Goal: Task Accomplishment & Management: Use online tool/utility

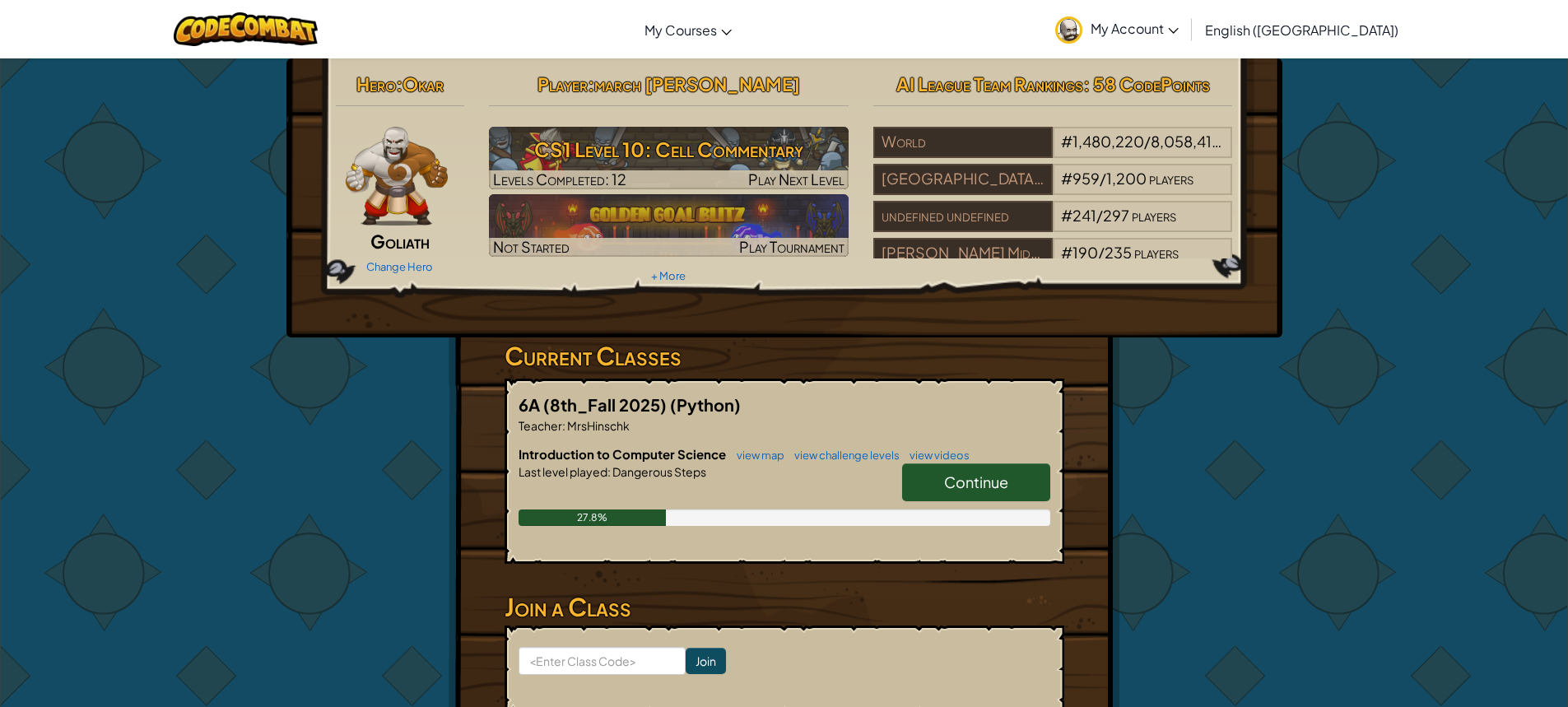
click at [952, 486] on span "Continue" at bounding box center [976, 482] width 64 height 19
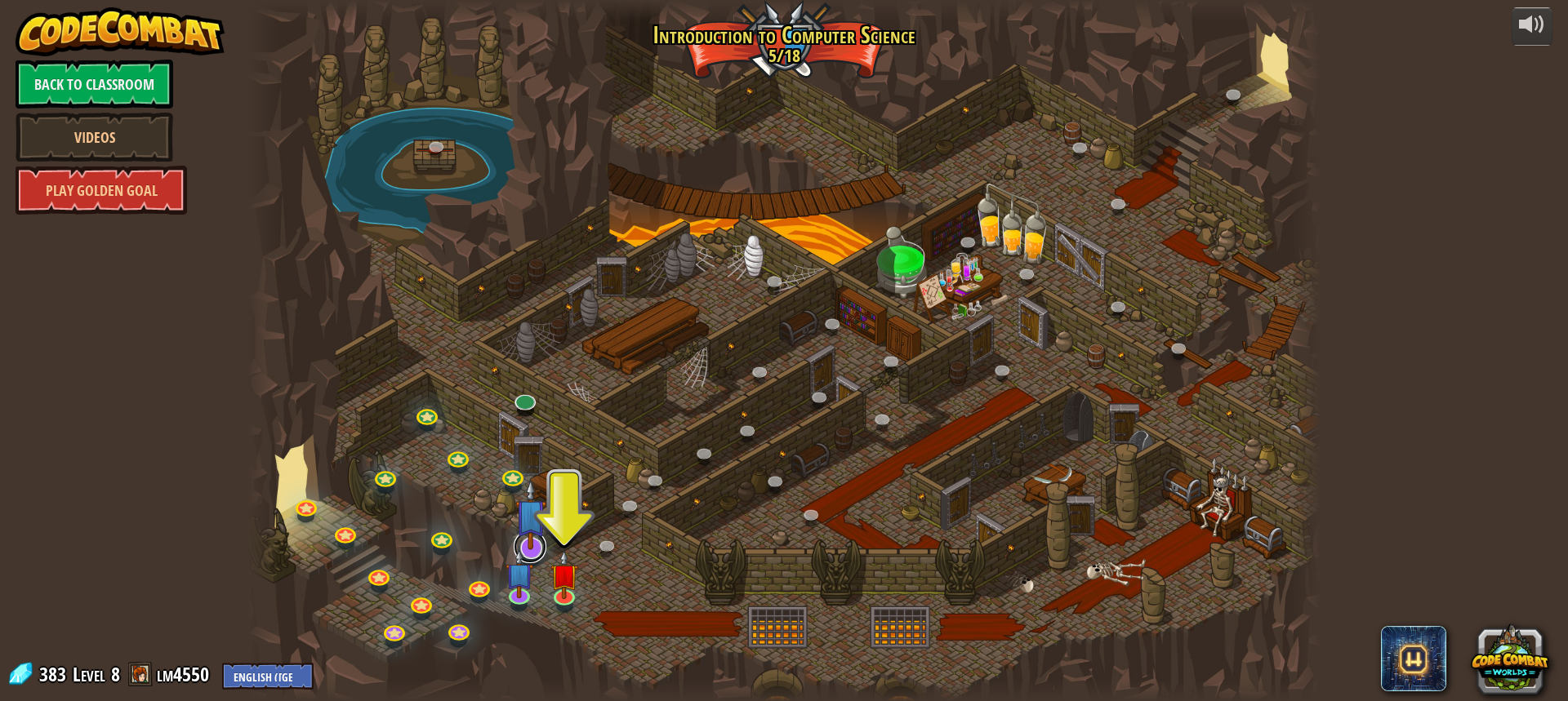
click at [535, 555] on link at bounding box center [530, 547] width 33 height 33
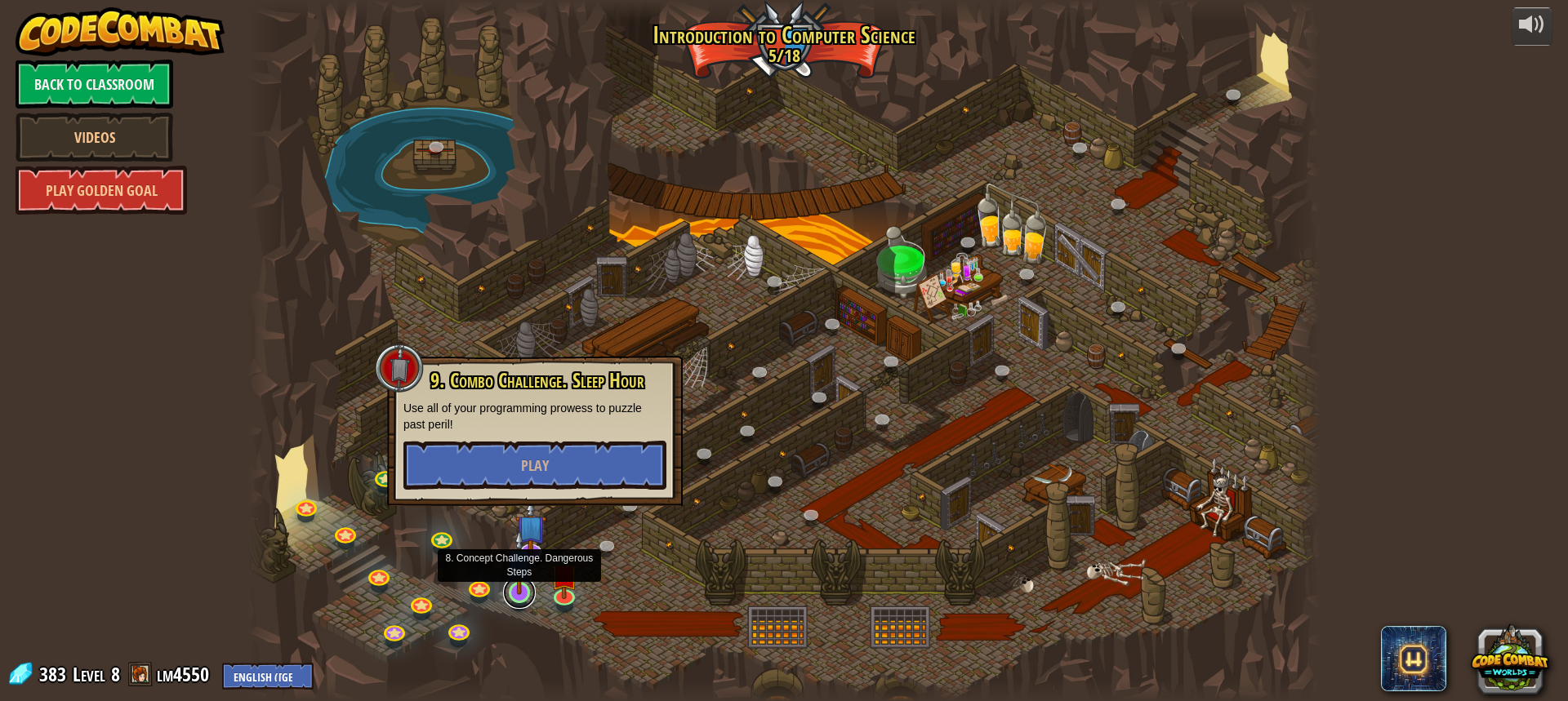
click at [520, 596] on link at bounding box center [520, 592] width 33 height 33
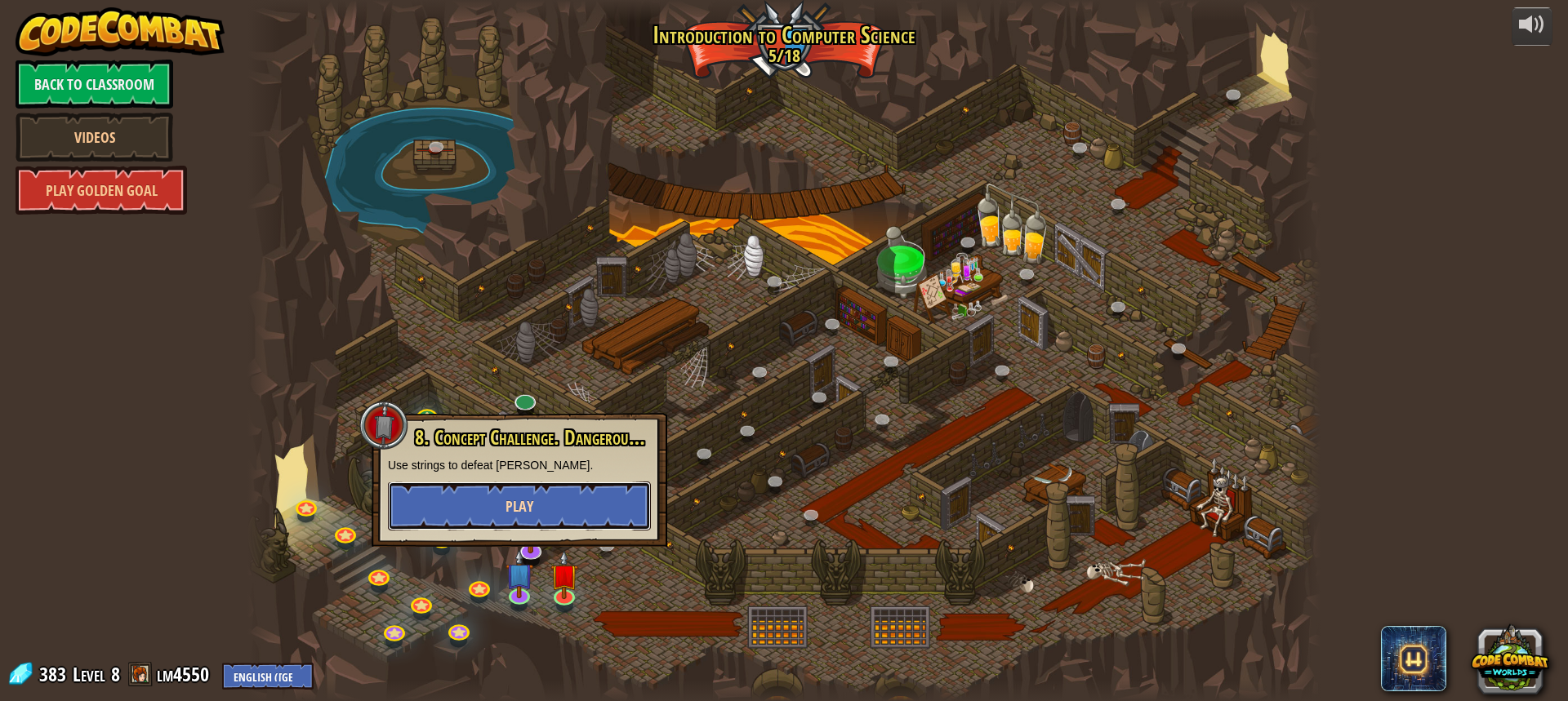
click at [536, 509] on button "Play" at bounding box center [520, 506] width 263 height 49
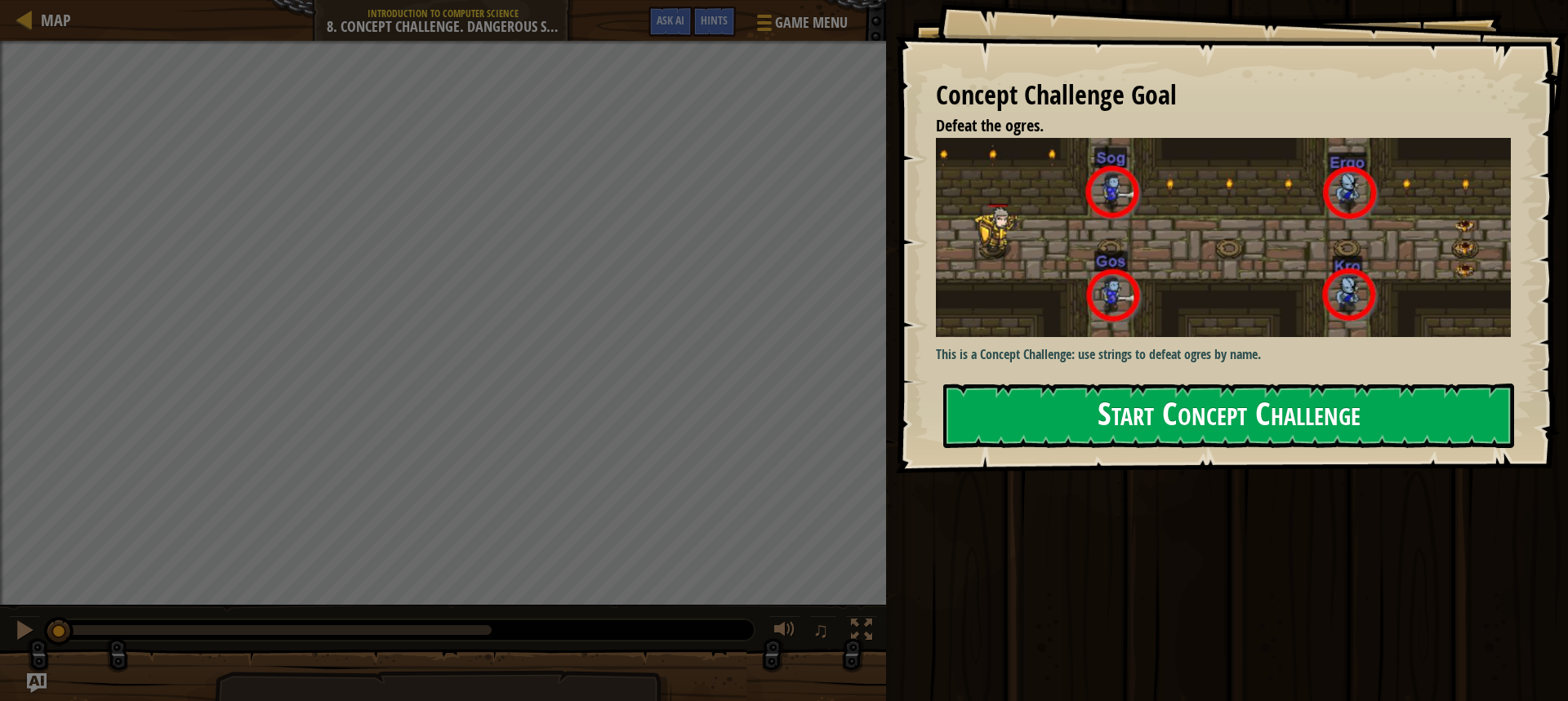
click at [1213, 417] on button "Start Concept Challenge" at bounding box center [1229, 416] width 571 height 64
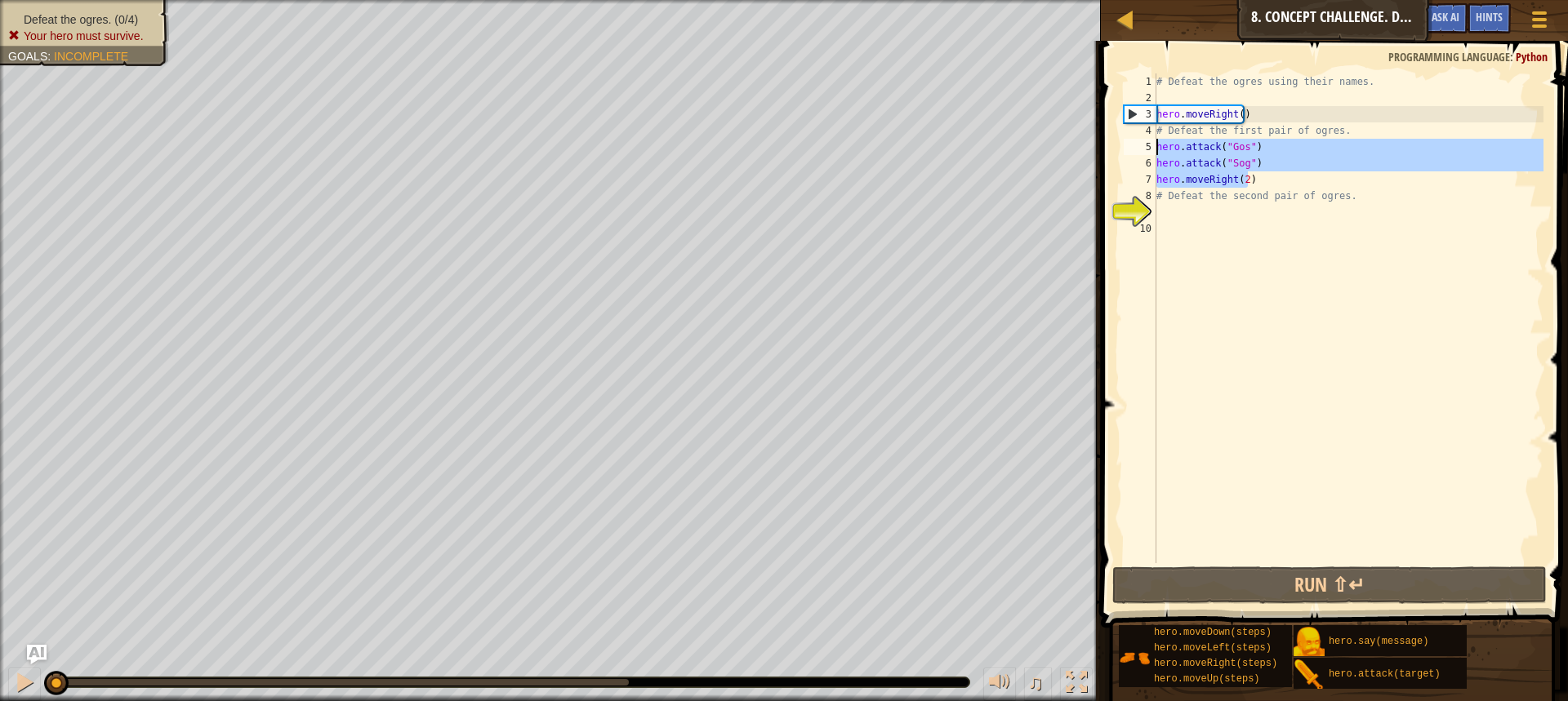
drag, startPoint x: 1248, startPoint y: 176, endPoint x: 1127, endPoint y: 149, distance: 124.0
click at [1127, 149] on div "1 2 3 4 5 6 7 8 9 10 # Defeat the ogres using their names. hero . moveRight ( )…" at bounding box center [1332, 319] width 423 height 490
type textarea "hero.attack("Gos") hero.attack("Sog")"
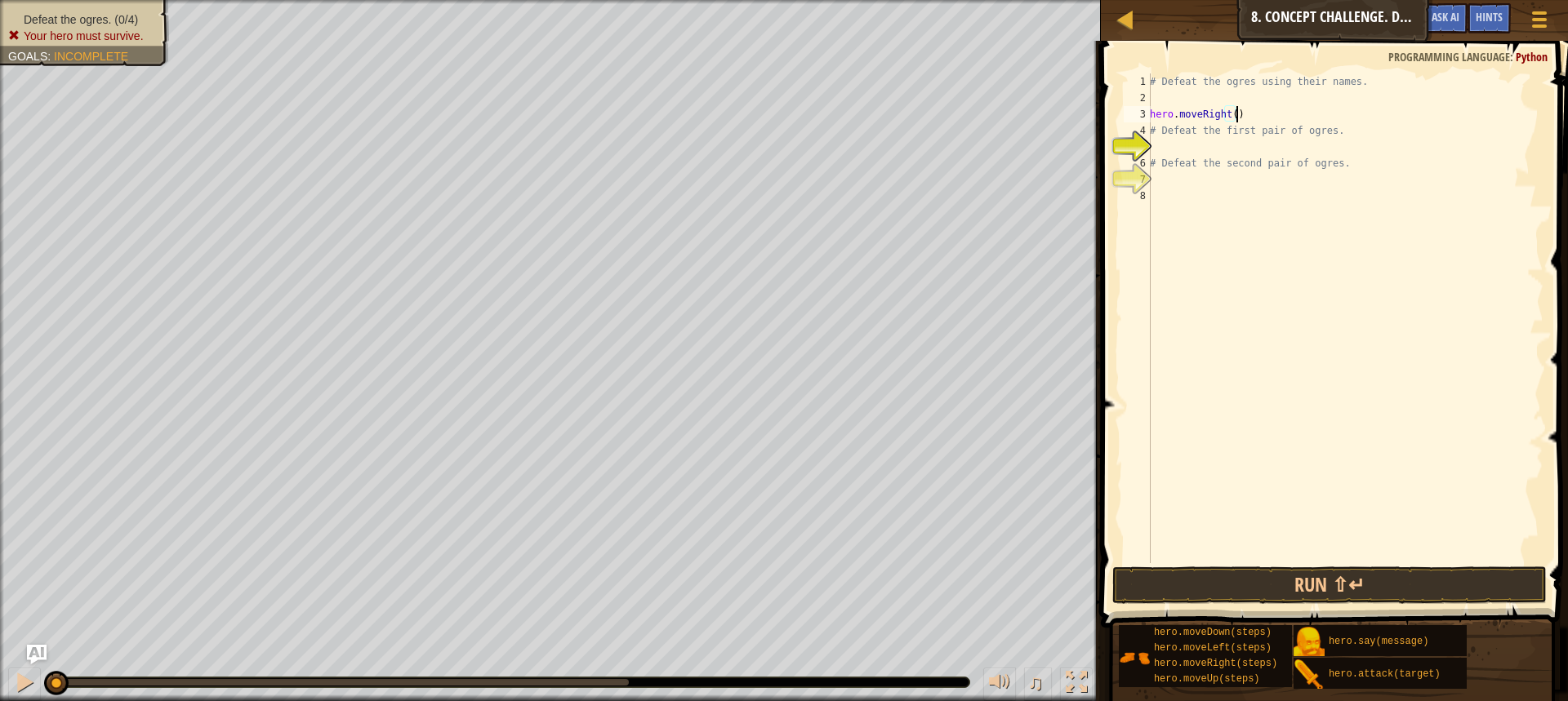
click at [1244, 117] on div "# Defeat the ogres using their names. hero . moveRight ( ) # Defeat the first p…" at bounding box center [1345, 335] width 397 height 522
type textarea "hero.moveRight()"
click at [1441, 577] on button "Run ⇧↵" at bounding box center [1330, 585] width 434 height 37
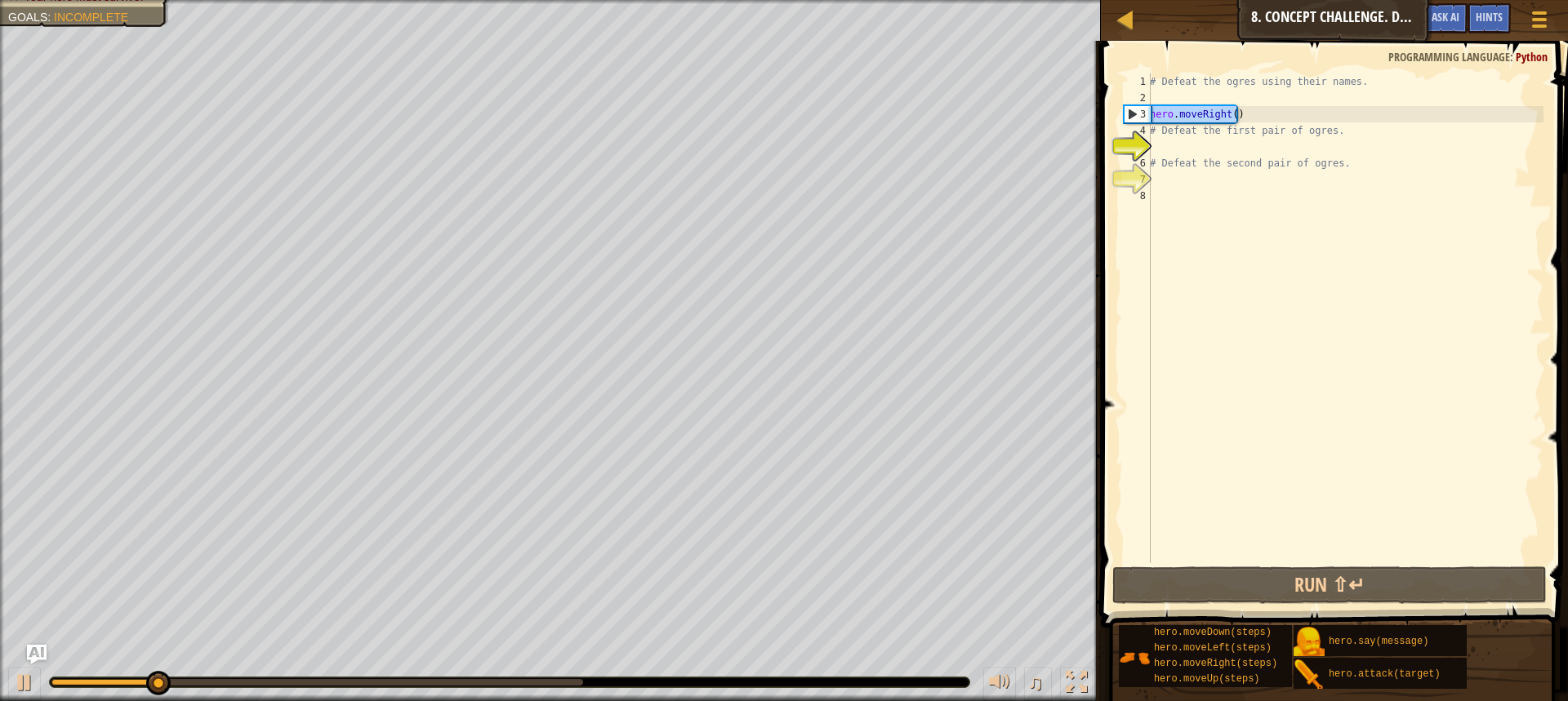
drag, startPoint x: 1263, startPoint y: 117, endPoint x: 1140, endPoint y: 108, distance: 123.3
click at [1140, 108] on div "hero.moveRight() 1 2 3 4 5 6 7 8 # Defeat the ogres using their names. hero . m…" at bounding box center [1332, 319] width 423 height 490
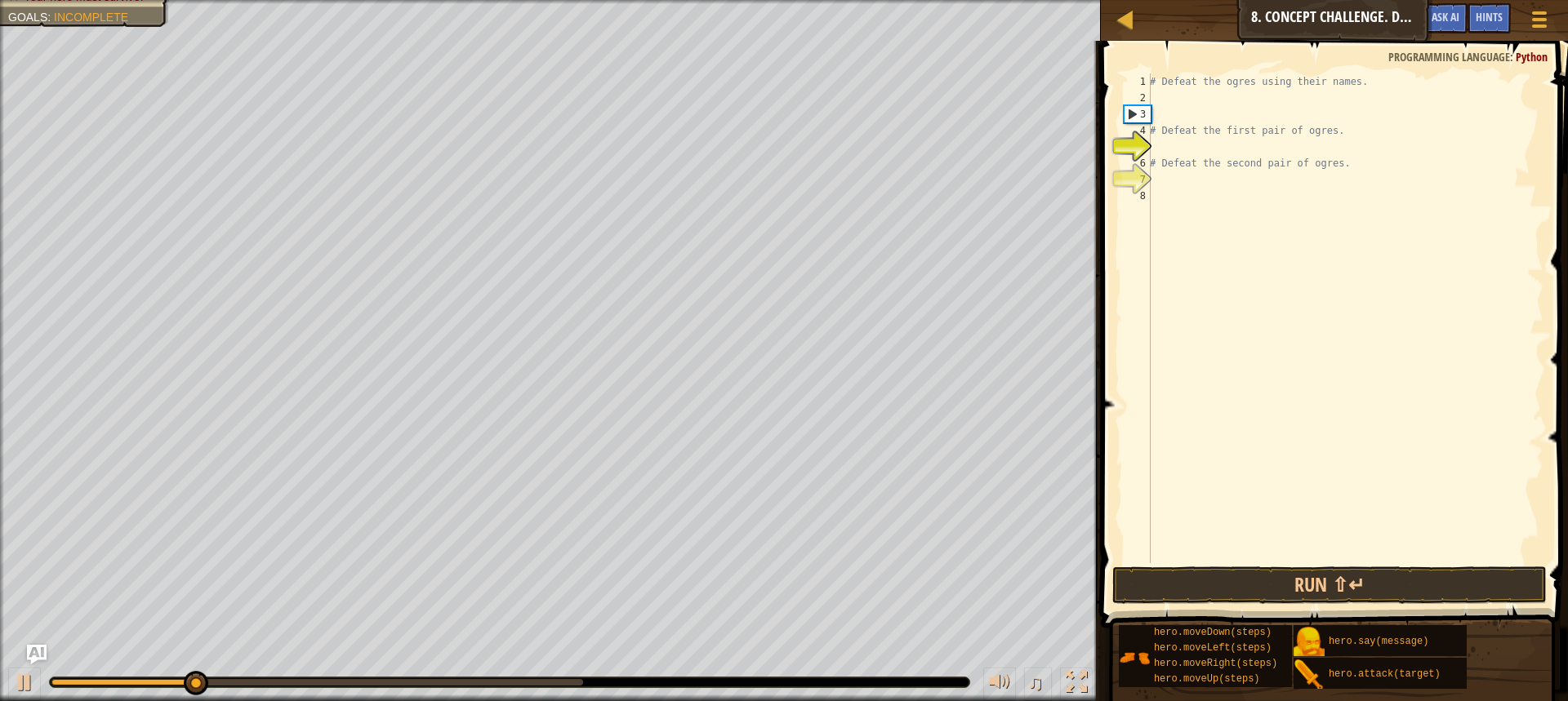
click at [1186, 102] on div "# Defeat the ogres using their names. # Defeat the first pair of ogres. # Defea…" at bounding box center [1345, 335] width 397 height 522
type textarea "m"
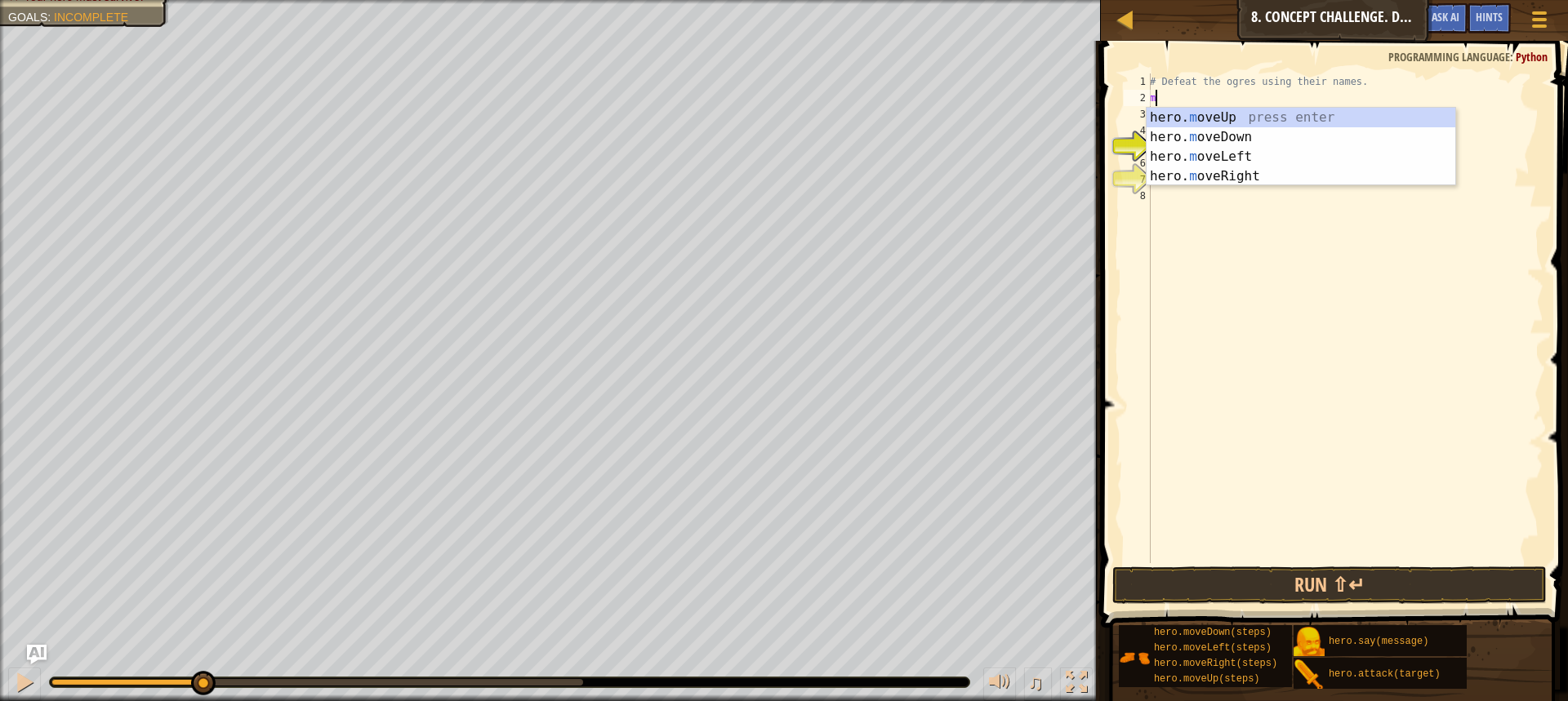
scroll to position [8, 0]
click at [1232, 172] on div "hero. m oveUp press enter hero. m oveDown press enter hero. m oveLeft press ent…" at bounding box center [1301, 166] width 308 height 117
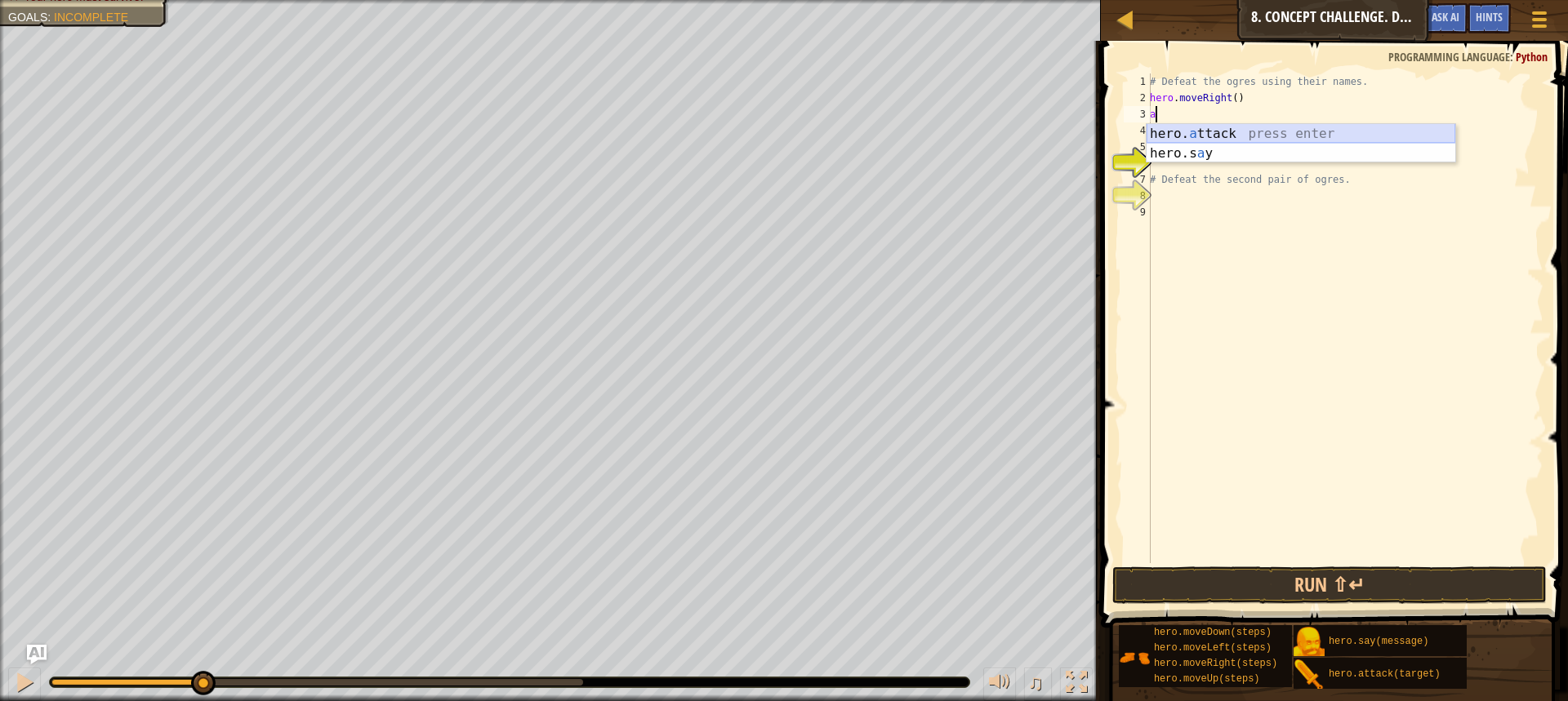
click at [1214, 133] on div "hero. a ttack press enter hero.s a y press enter" at bounding box center [1301, 163] width 308 height 79
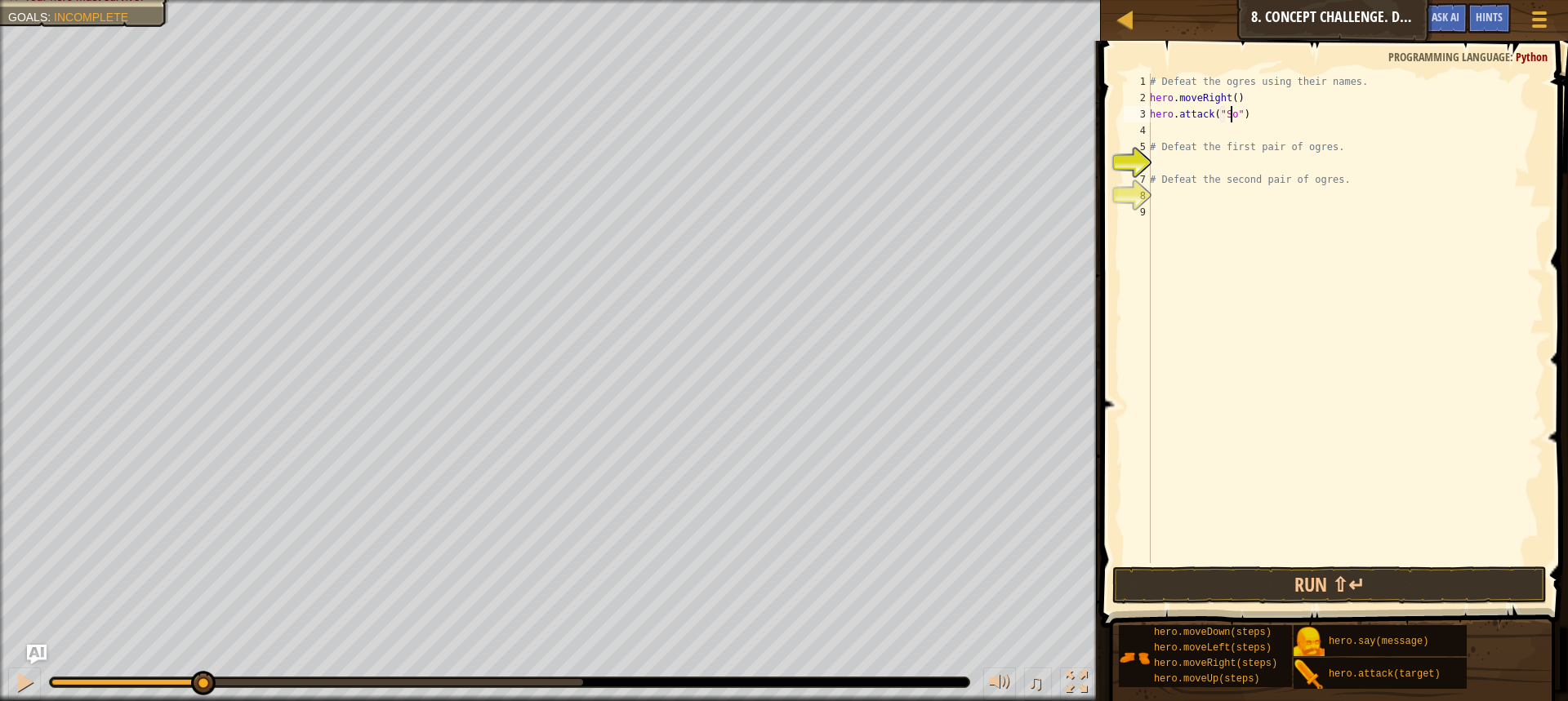
scroll to position [8, 7]
type textarea "hero.attack("Sog")"
click at [1234, 123] on div "# Defeat the ogres using their names. hero . moveRight ( ) hero . attack ( "Sog…" at bounding box center [1345, 335] width 397 height 522
click at [1364, 150] on div "hero. a ttack press enter hero.s a y press enter" at bounding box center [1301, 180] width 308 height 79
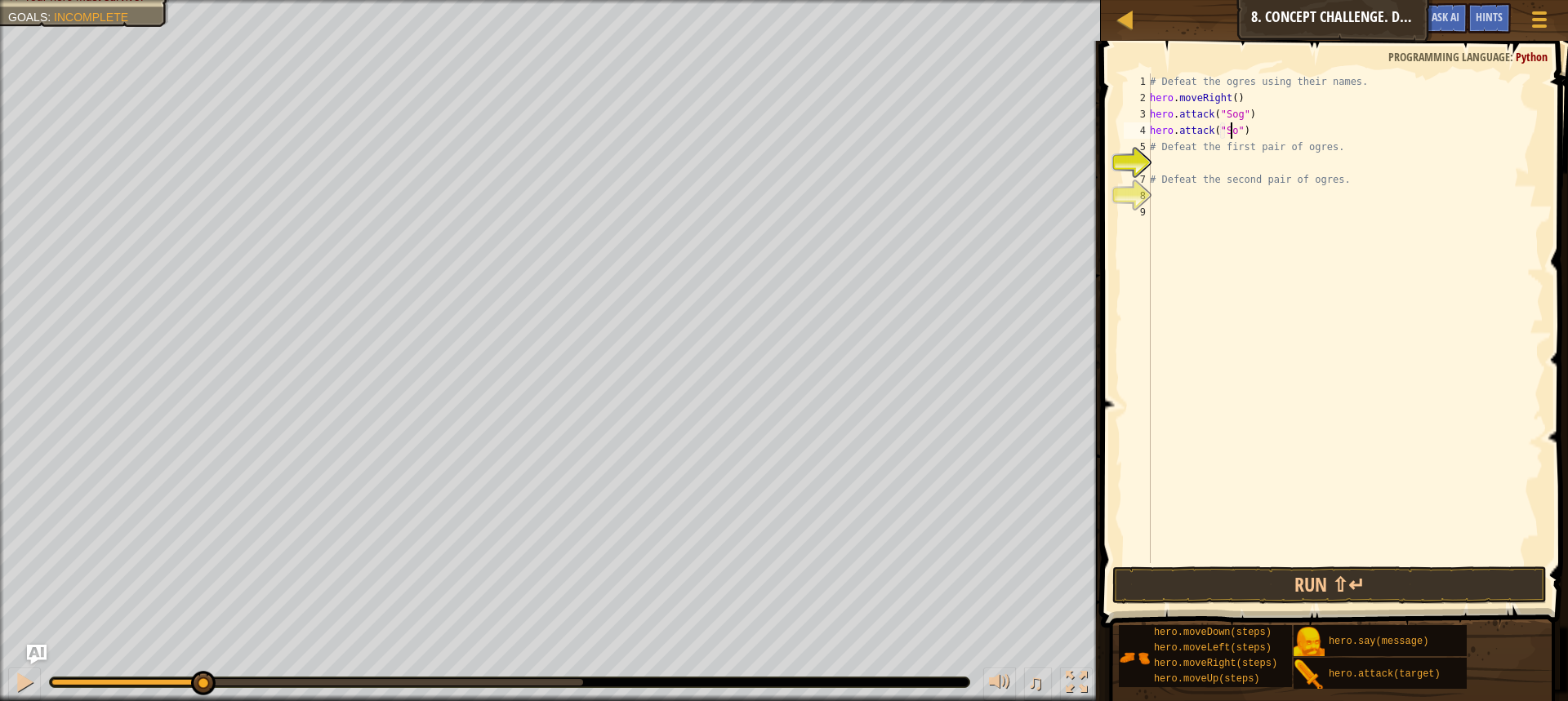
scroll to position [8, 7]
type textarea "hero.attack("Sog")"
click at [1253, 131] on div "# Defeat the ogres using their names. hero . moveRight ( ) hero . attack ( "Sog…" at bounding box center [1345, 335] width 397 height 522
type textarea "hero.attack("Sog")"
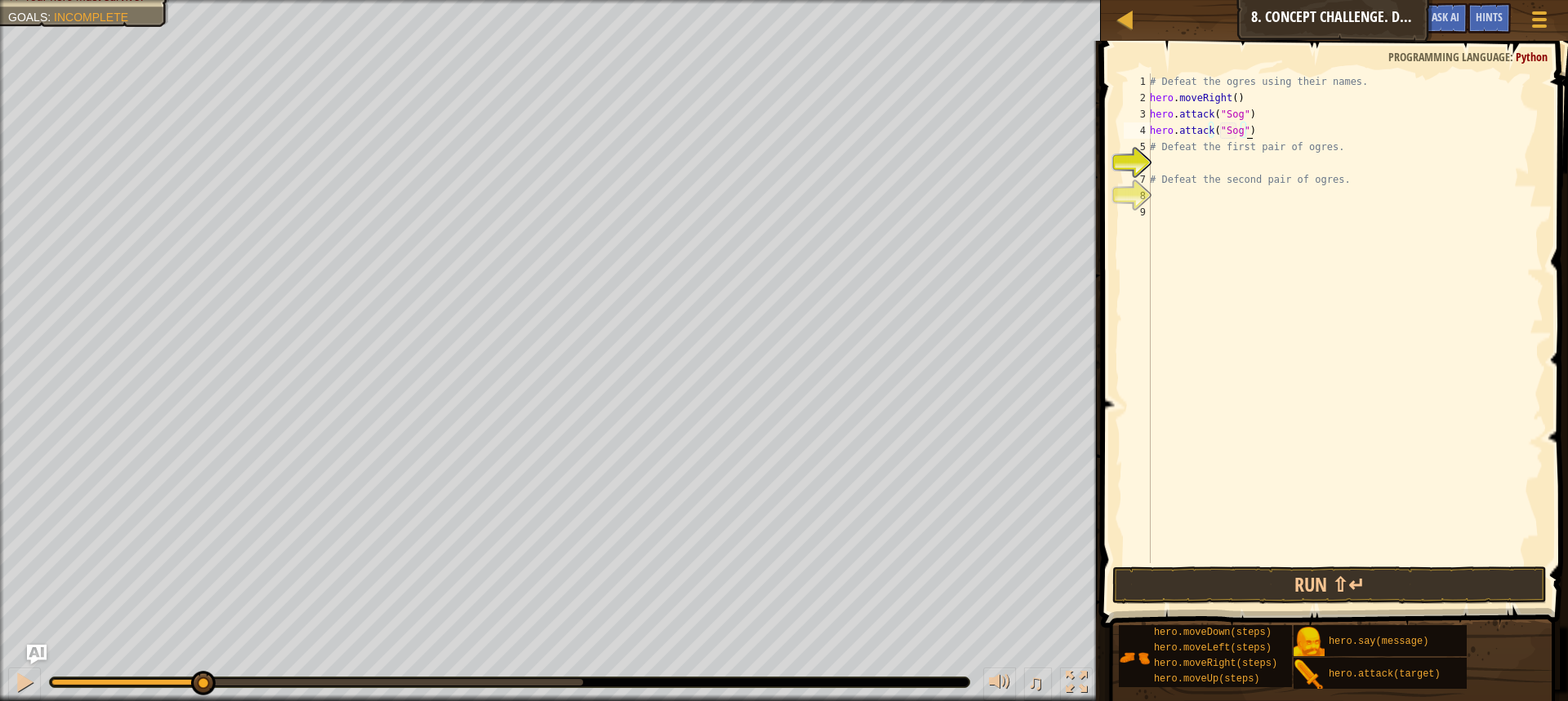
click at [1259, 159] on div "# Defeat the ogres using their names. hero . moveRight ( ) hero . attack ( "Sog…" at bounding box center [1345, 335] width 397 height 522
click at [1254, 133] on div "# Defeat the ogres using their names. hero . moveRight ( ) hero . attack ( "Sog…" at bounding box center [1345, 335] width 397 height 522
type textarea "hero.attack("Sog")"
click at [1290, 166] on div "hero. at tack press enter" at bounding box center [1307, 185] width 308 height 59
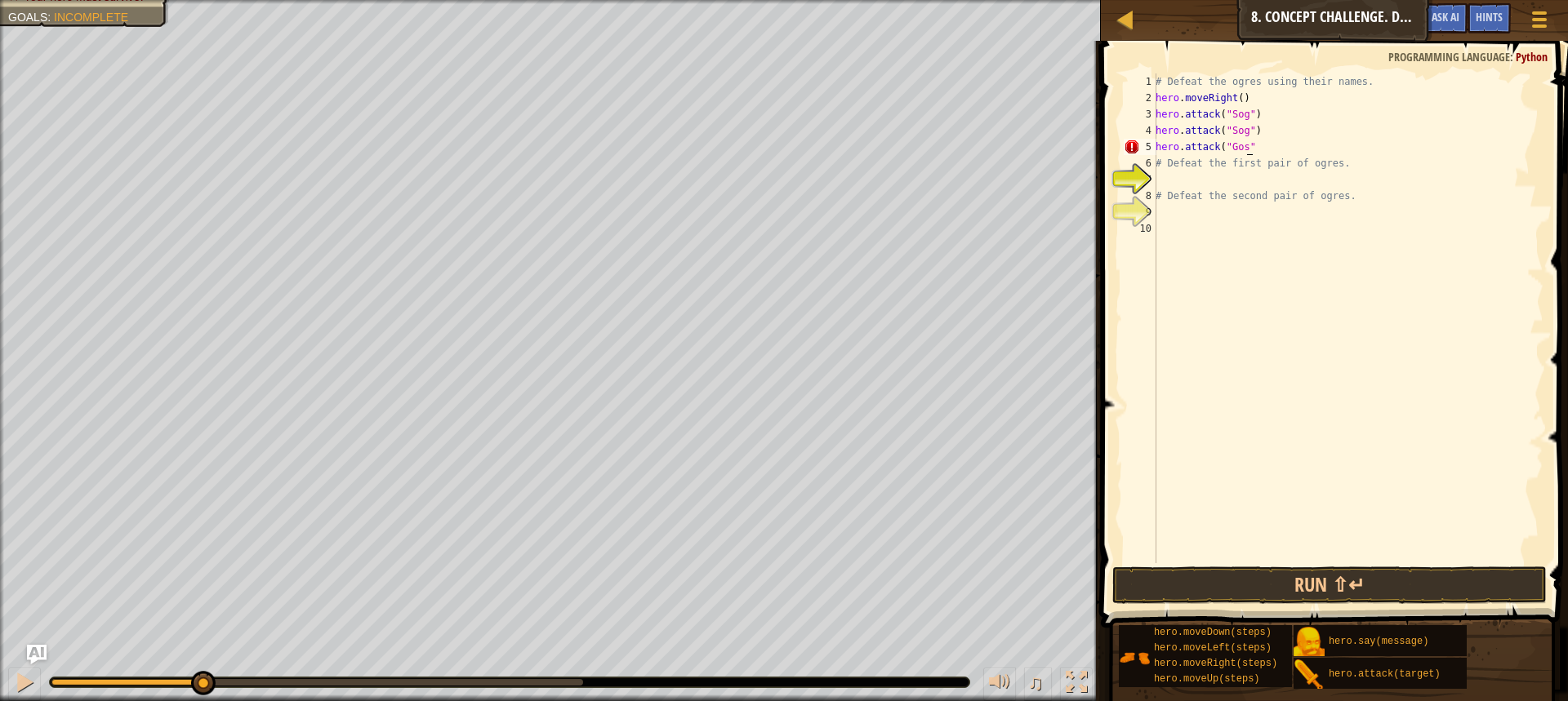
type textarea "hero.attack("Gos")"
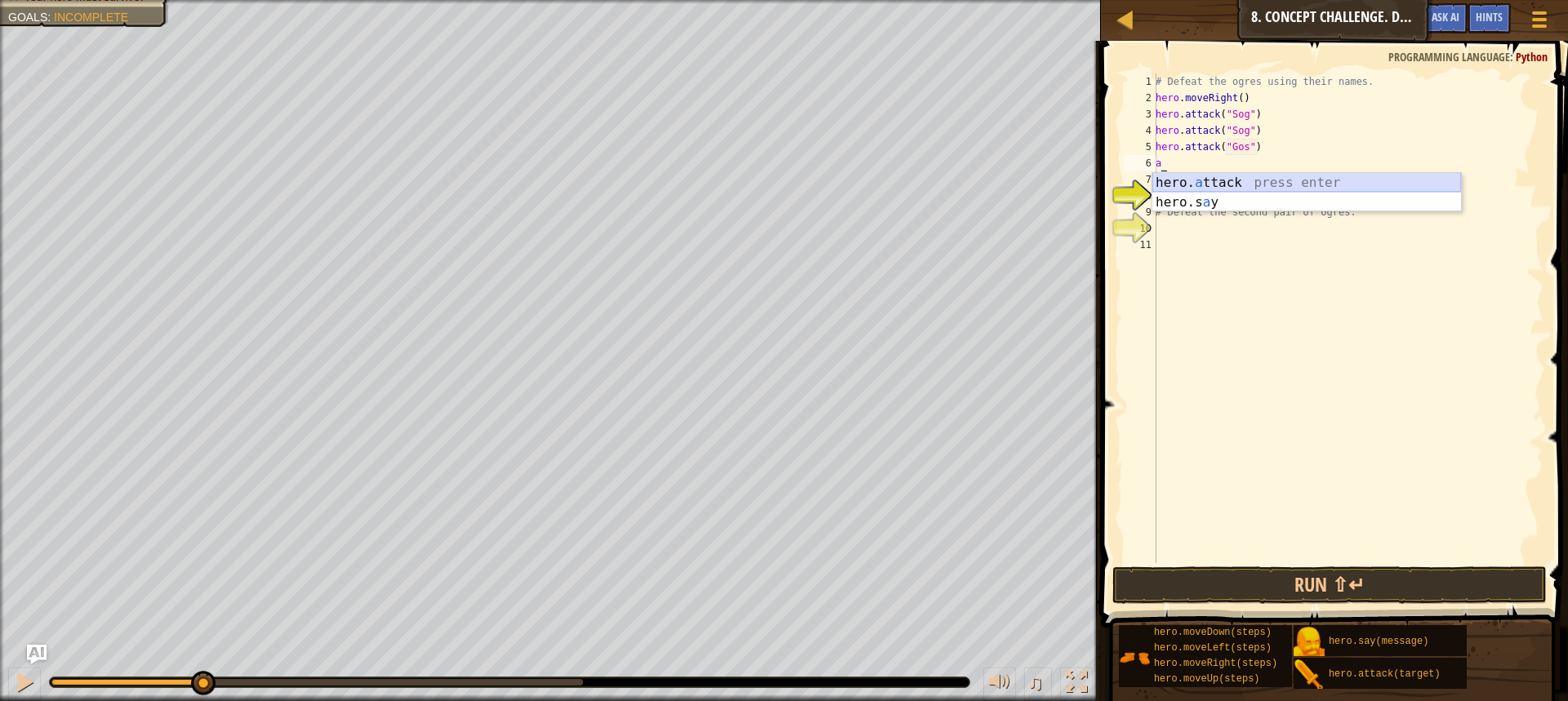
click at [1278, 185] on div "hero. a ttack press enter hero.s a y press enter" at bounding box center [1307, 212] width 308 height 79
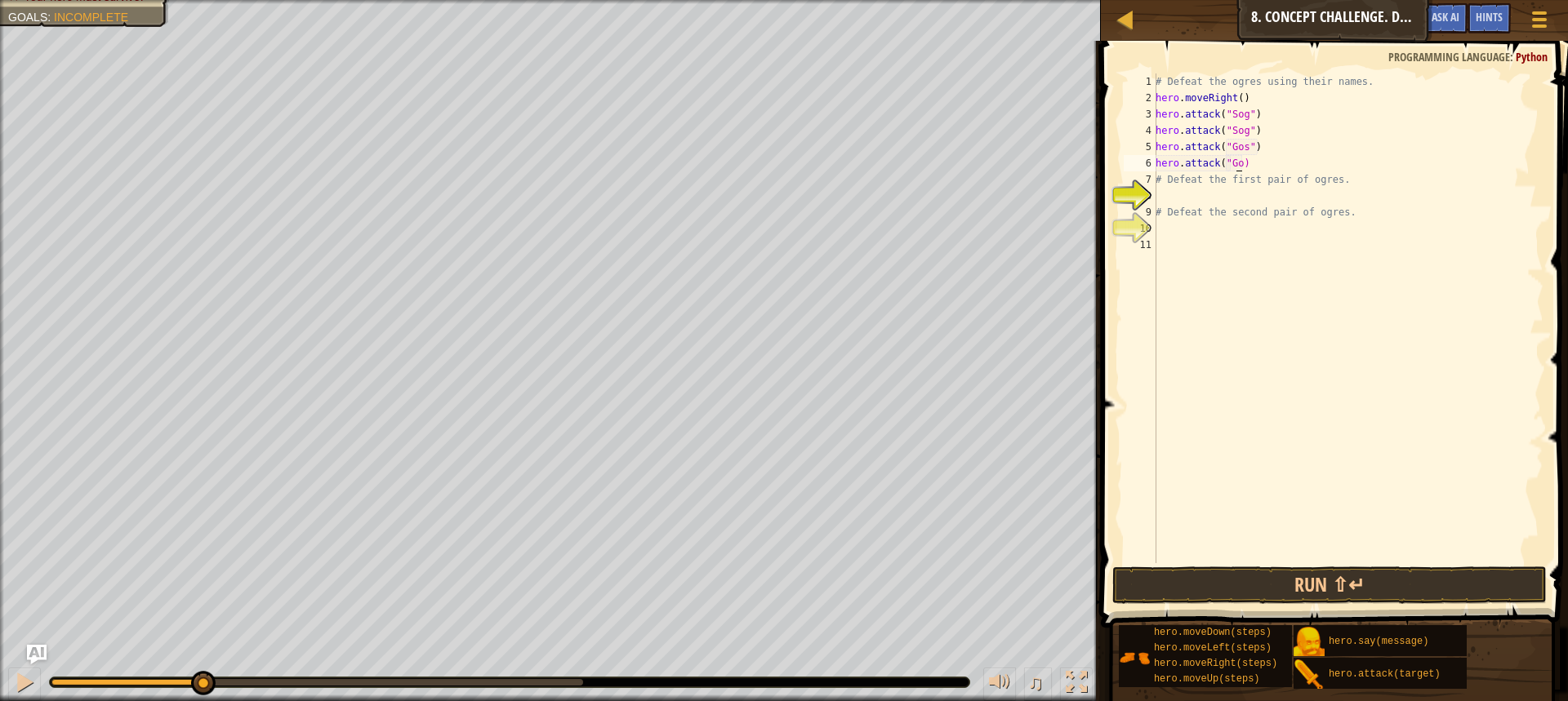
scroll to position [8, 7]
type textarea "hero.attack("Gos")"
click at [1375, 591] on button "Run ⇧↵" at bounding box center [1330, 585] width 434 height 37
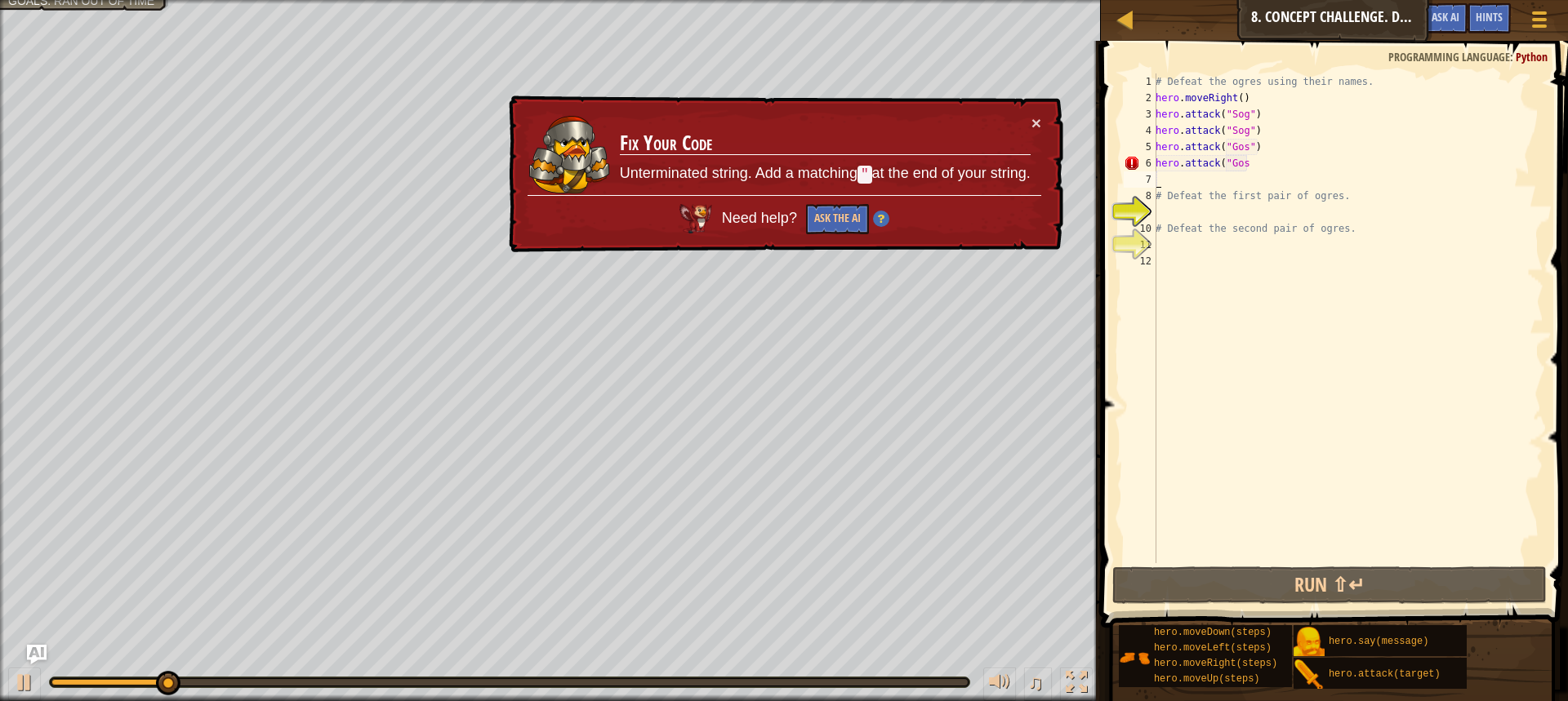
click at [1251, 168] on div "# Defeat the ogres using their names. hero . moveRight ( ) hero . attack ( "Sog…" at bounding box center [1348, 335] width 391 height 522
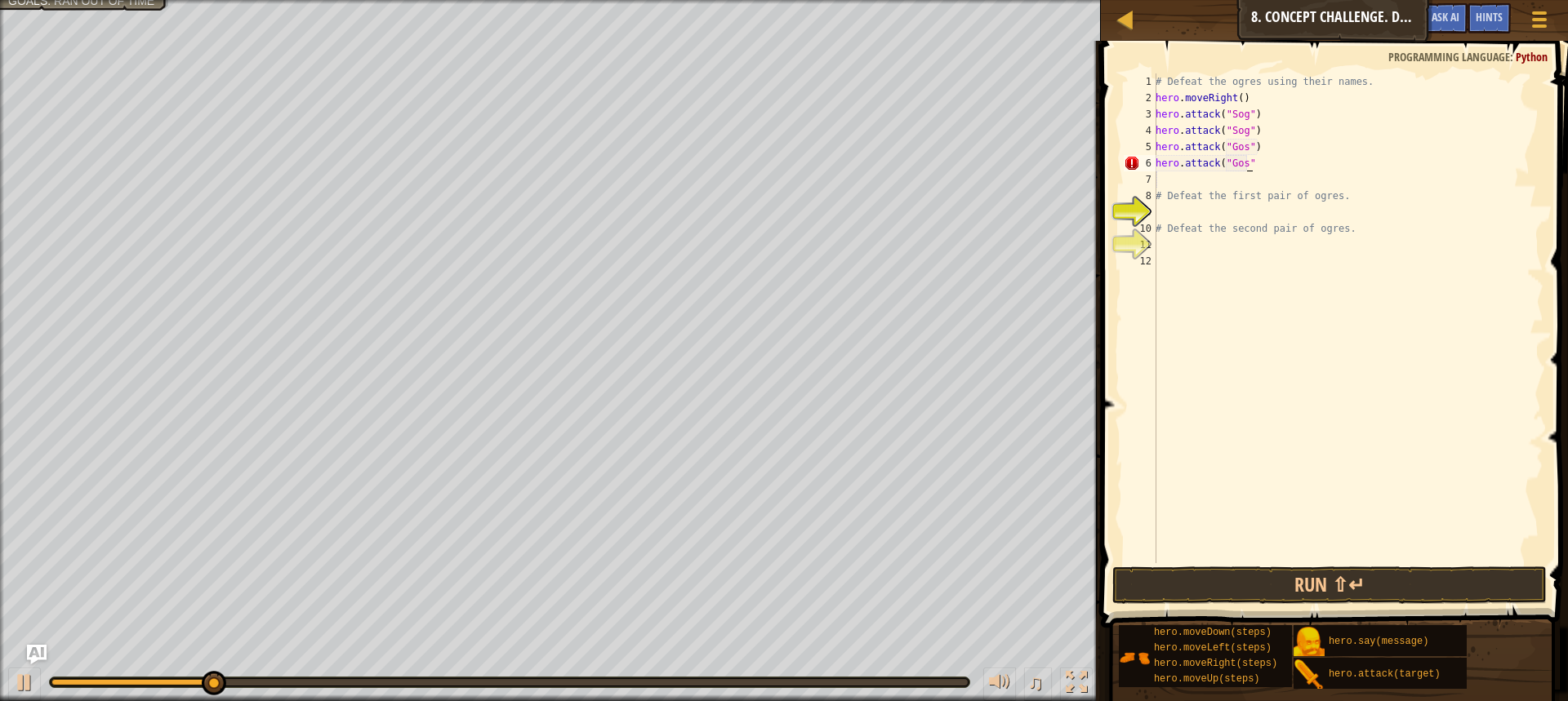
scroll to position [8, 7]
type textarea "hero.attack("Gos")"
click at [1477, 588] on button "Run ⇧↵" at bounding box center [1330, 585] width 434 height 37
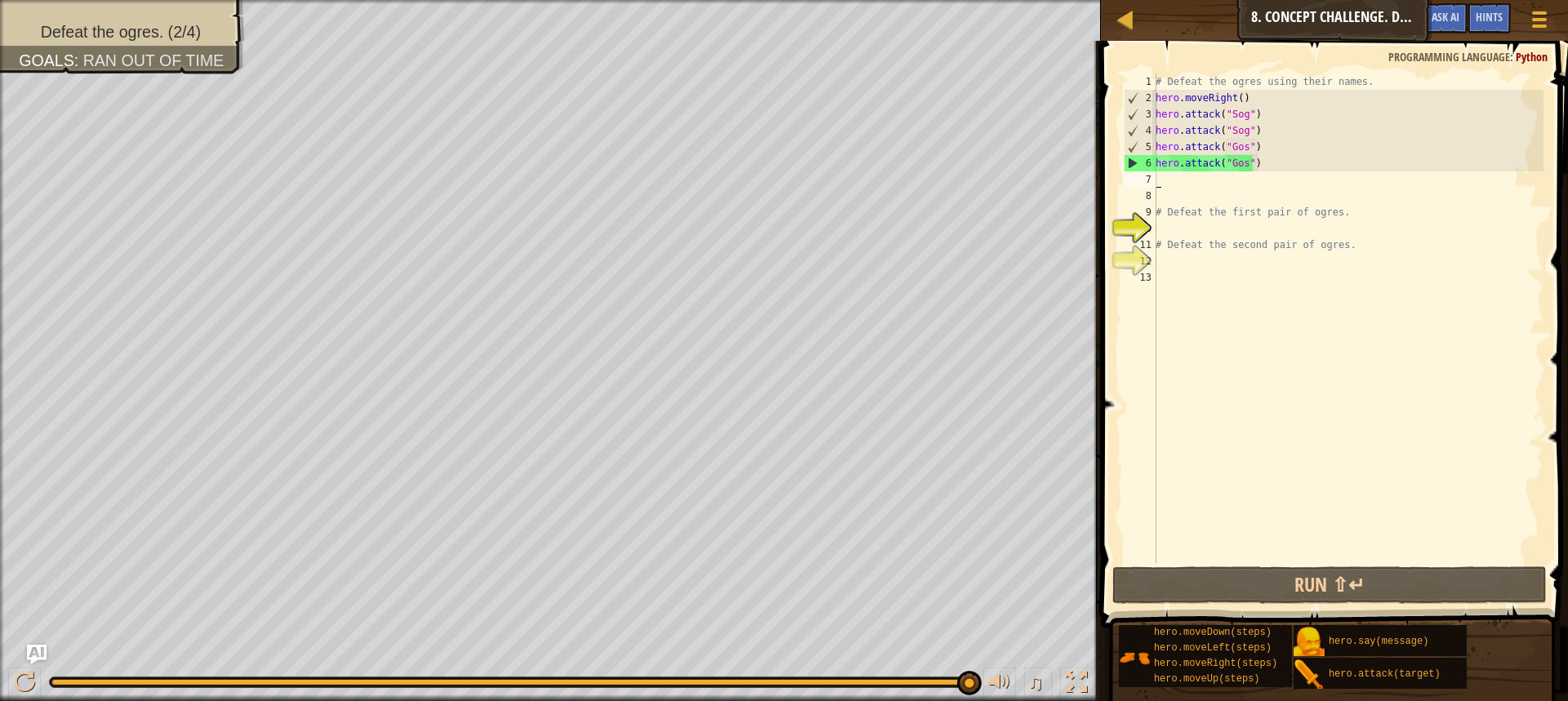
type textarea "hero.attack("Gos")"
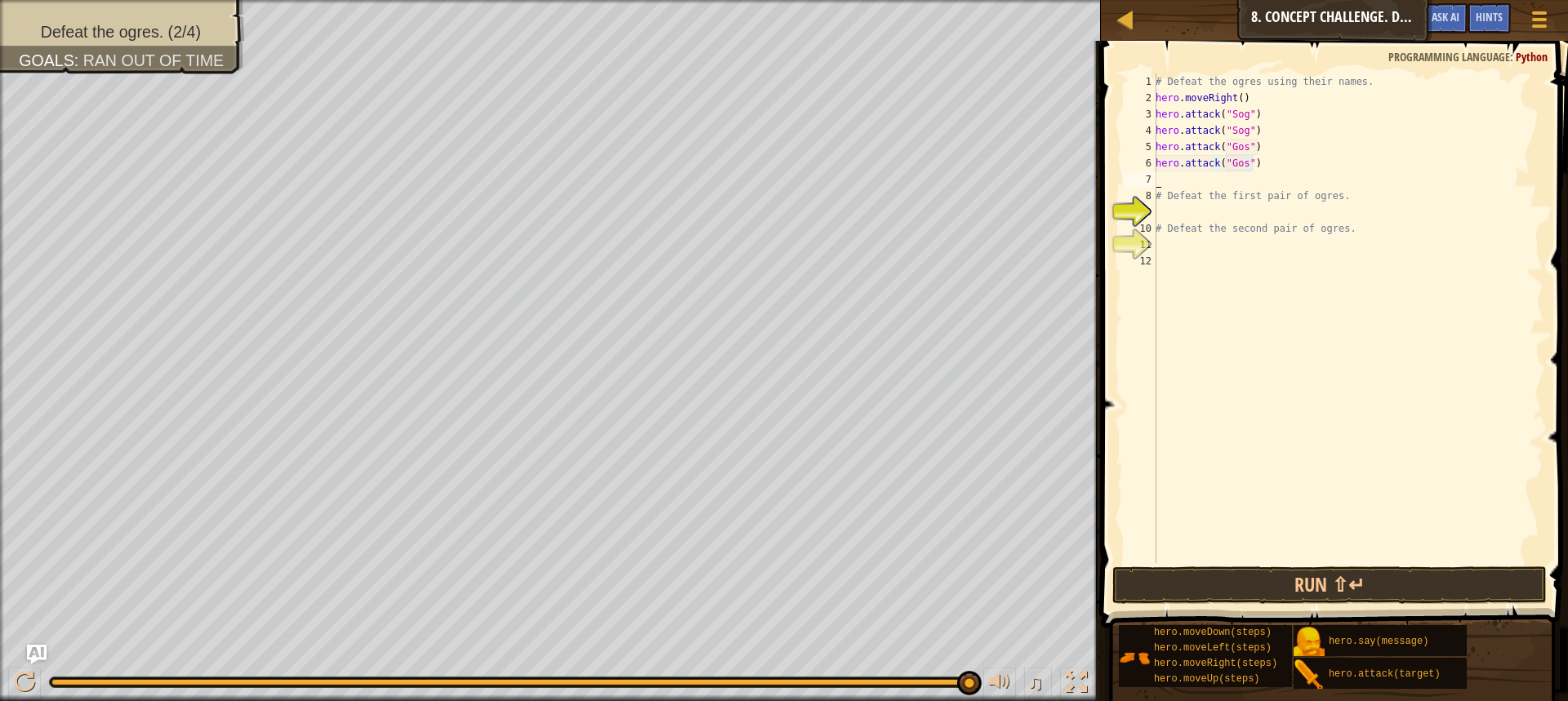
click at [1186, 187] on div "# Defeat the ogres using their names. hero . moveRight ( ) hero . attack ( "Sog…" at bounding box center [1348, 335] width 391 height 522
type textarea "hero.attack("Gos")"
click at [1400, 574] on button "Run ⇧↵" at bounding box center [1330, 585] width 434 height 37
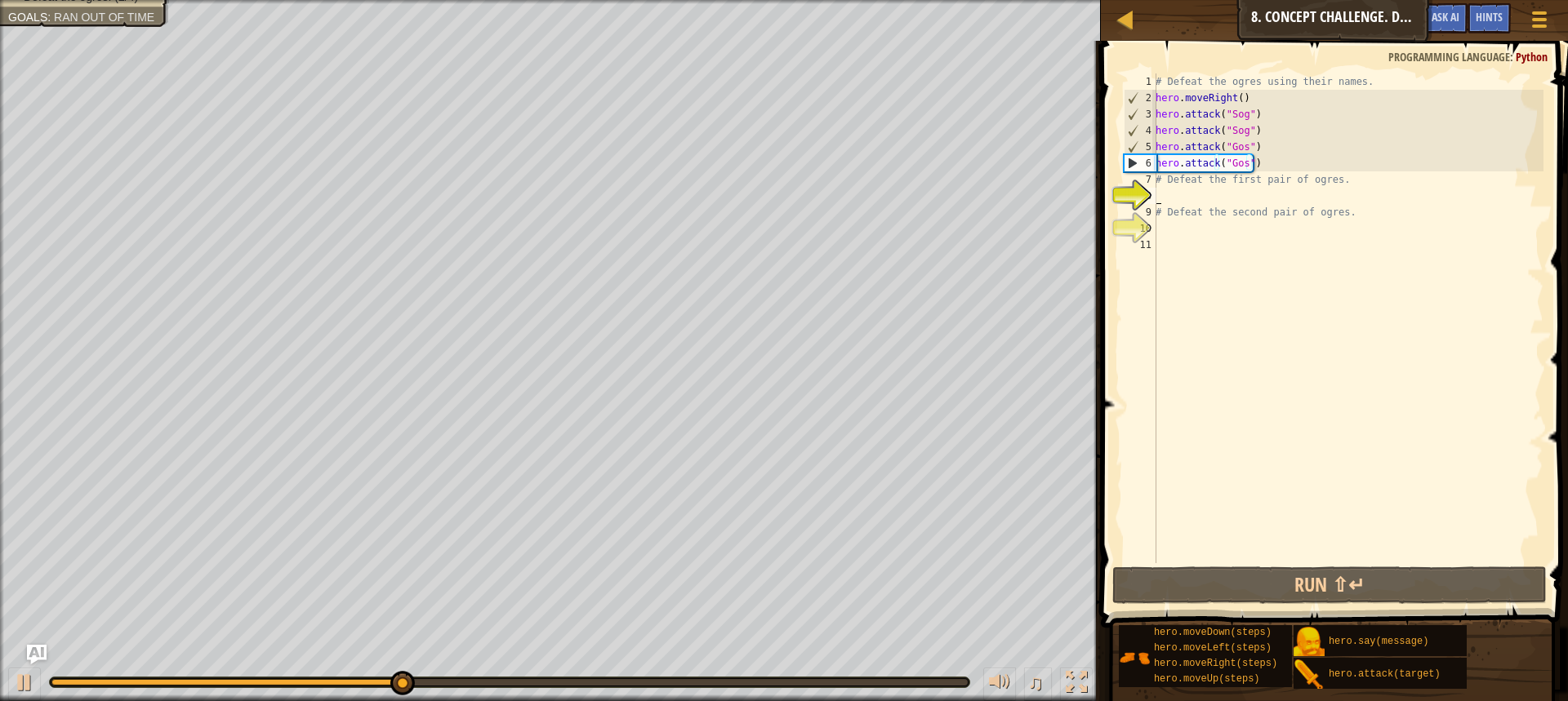
click at [1333, 196] on div "# Defeat the ogres using their names. hero . moveRight ( ) hero . attack ( "Sog…" at bounding box center [1348, 335] width 391 height 522
type textarea "r"
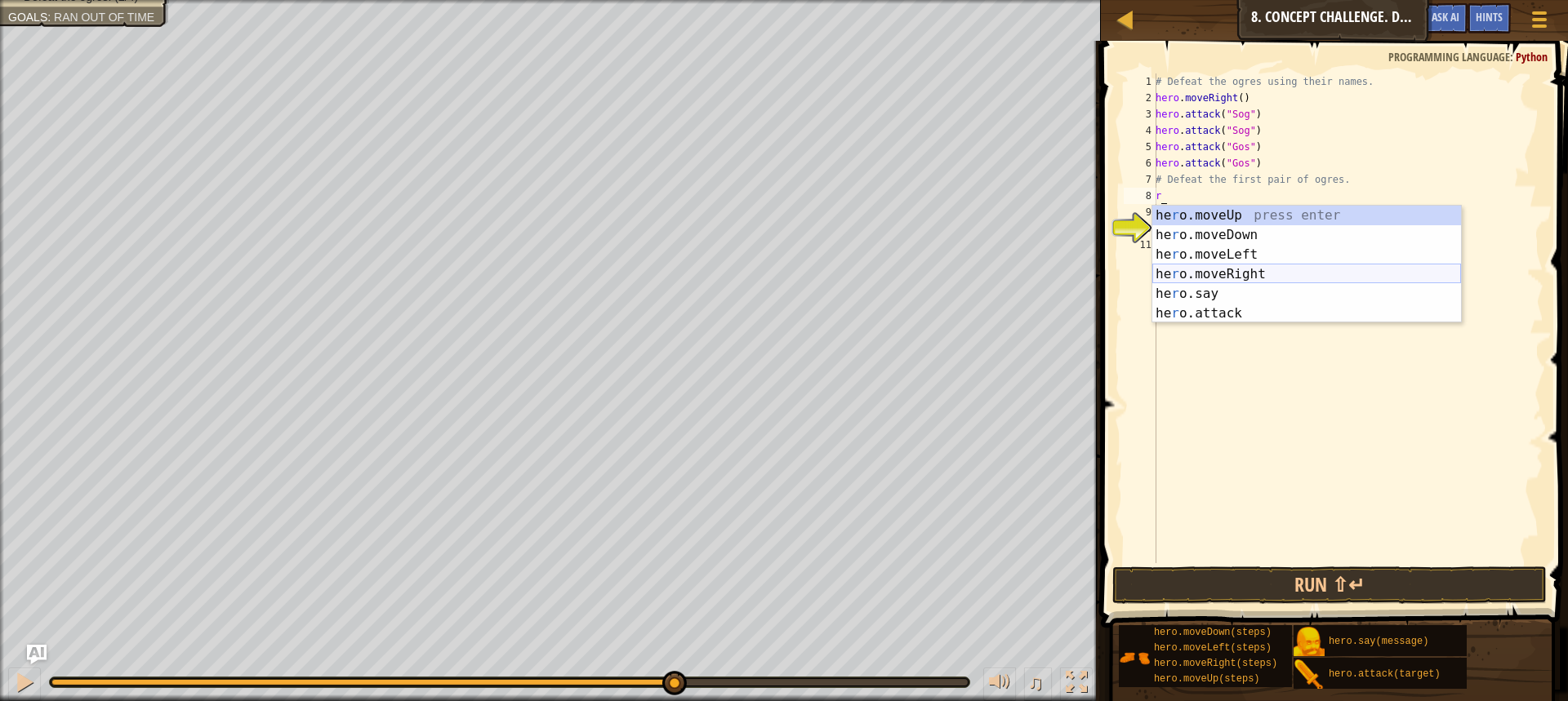
click at [1239, 280] on div "he r o.moveUp press enter he r o.moveDown press enter he r o.moveLeft press ent…" at bounding box center [1307, 283] width 308 height 157
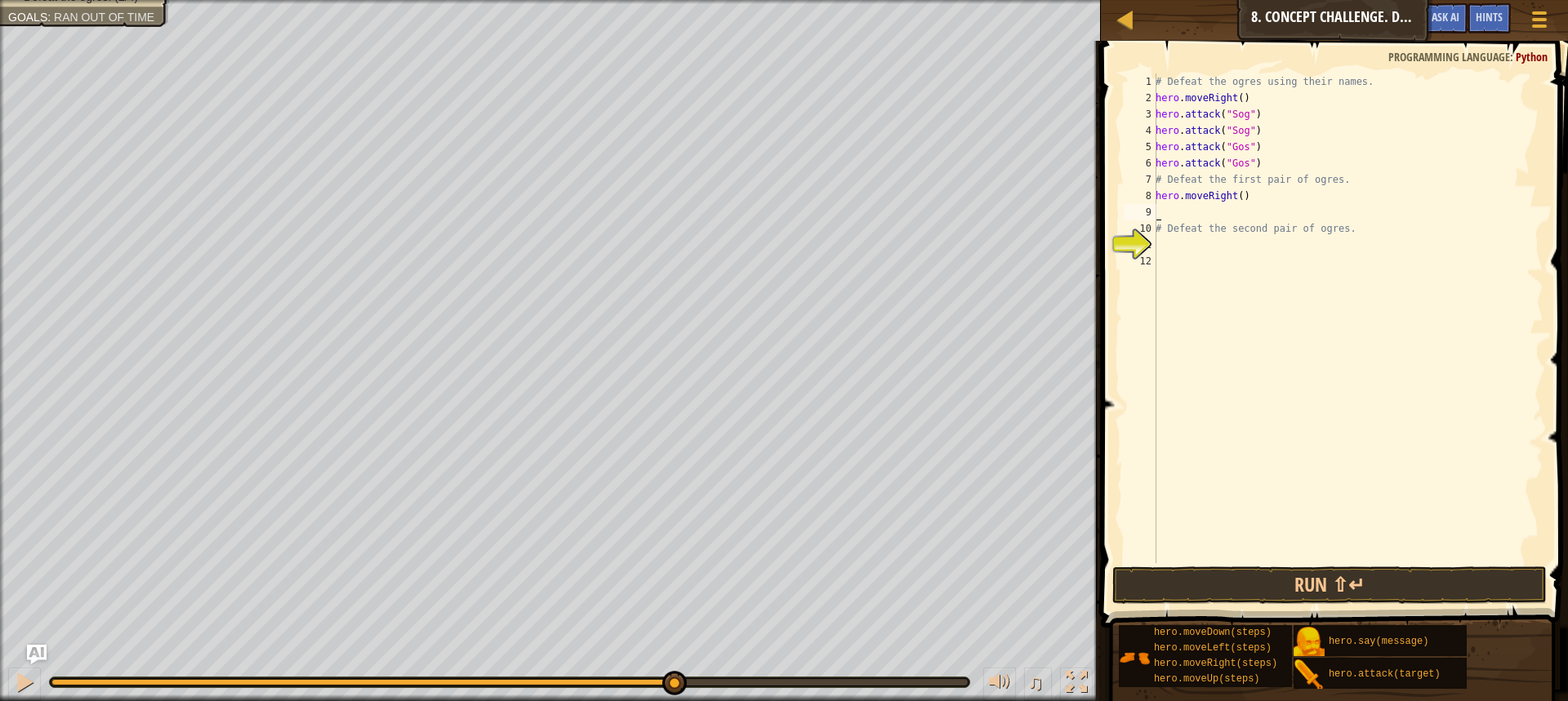
type textarea "r"
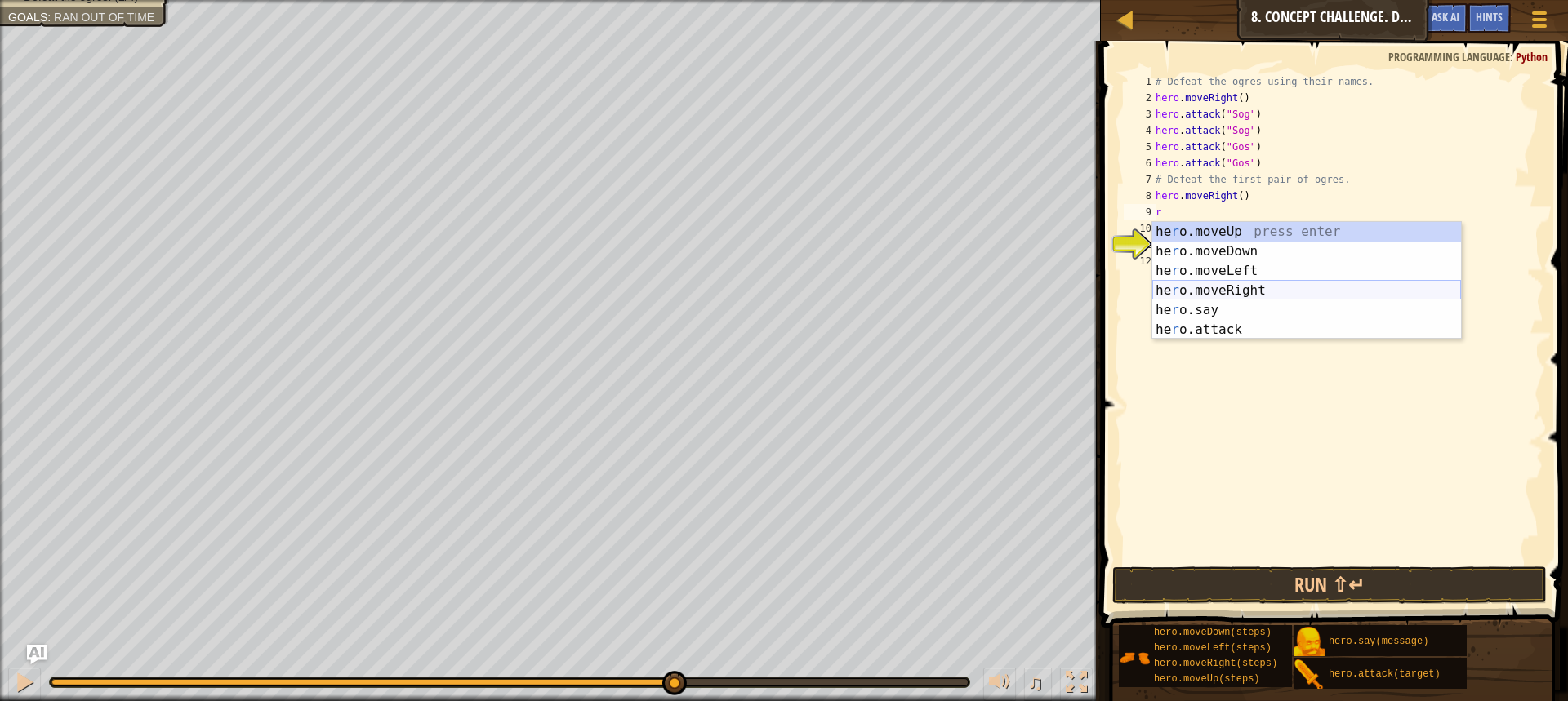
click at [1248, 296] on div "he r o.moveUp press enter he r o.moveDown press enter he r o.moveLeft press ent…" at bounding box center [1307, 300] width 308 height 157
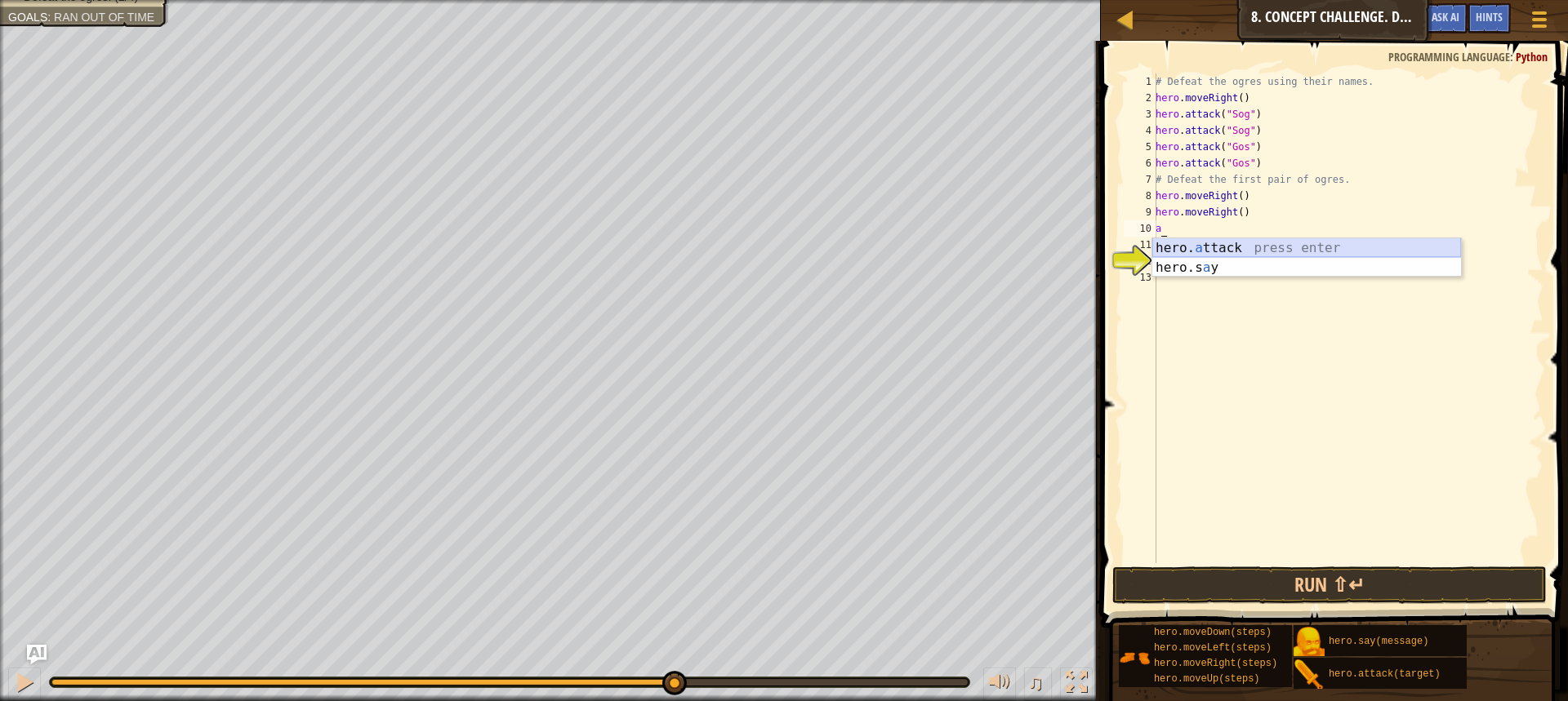
click at [1232, 248] on div "hero. a ttack press enter hero.s a y press enter" at bounding box center [1307, 278] width 308 height 79
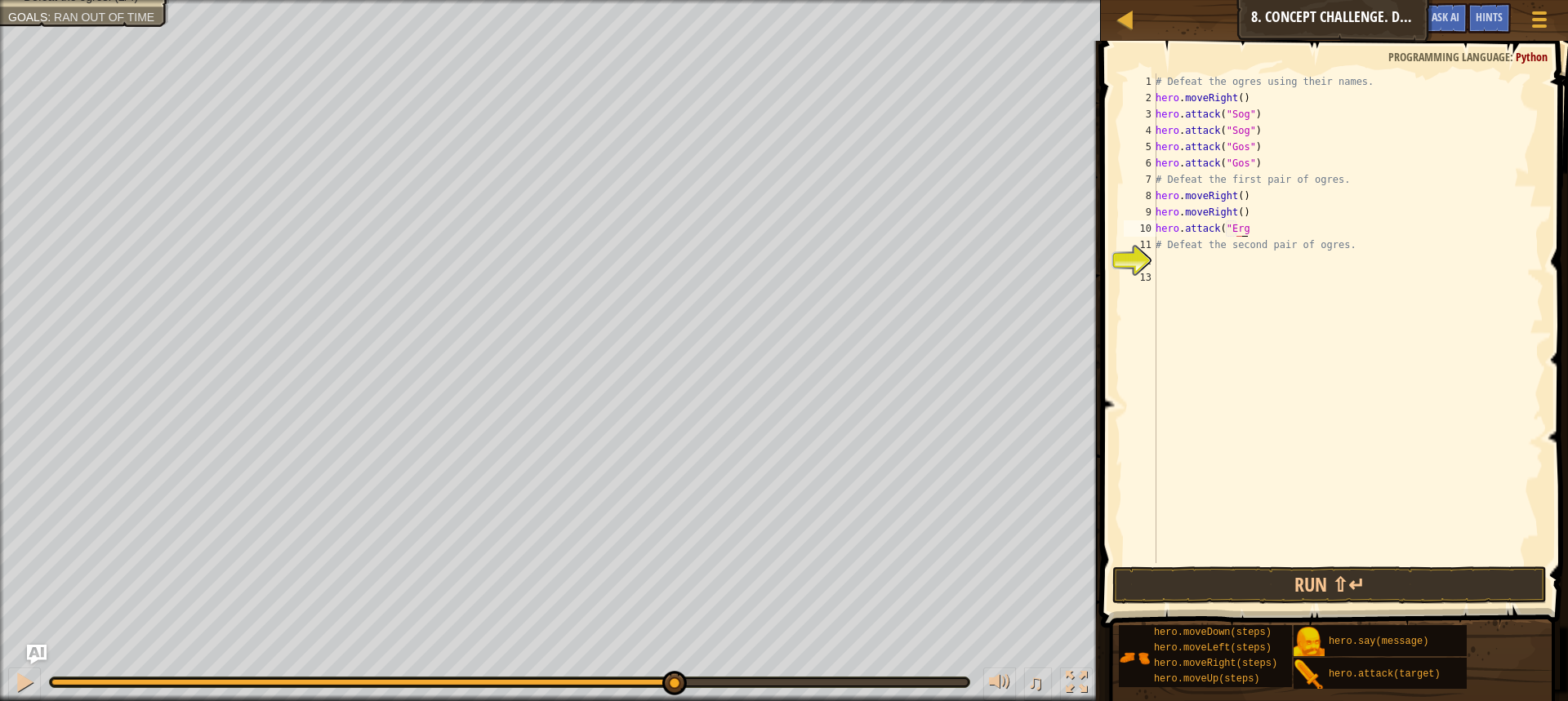
scroll to position [8, 8]
type textarea "hero.attack("Ergo")")"
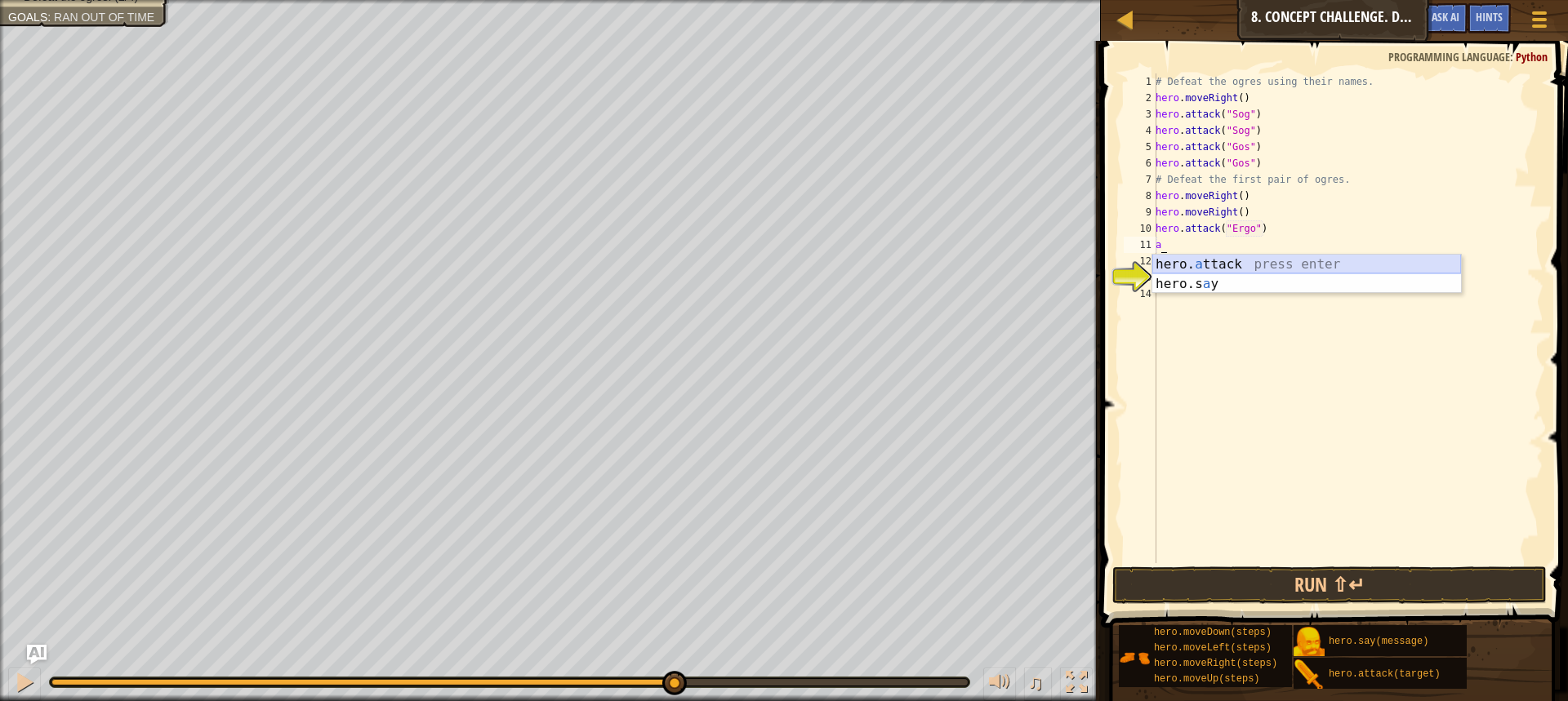
click at [1185, 270] on div "hero. a ttack press enter hero.s a y press enter" at bounding box center [1307, 294] width 308 height 79
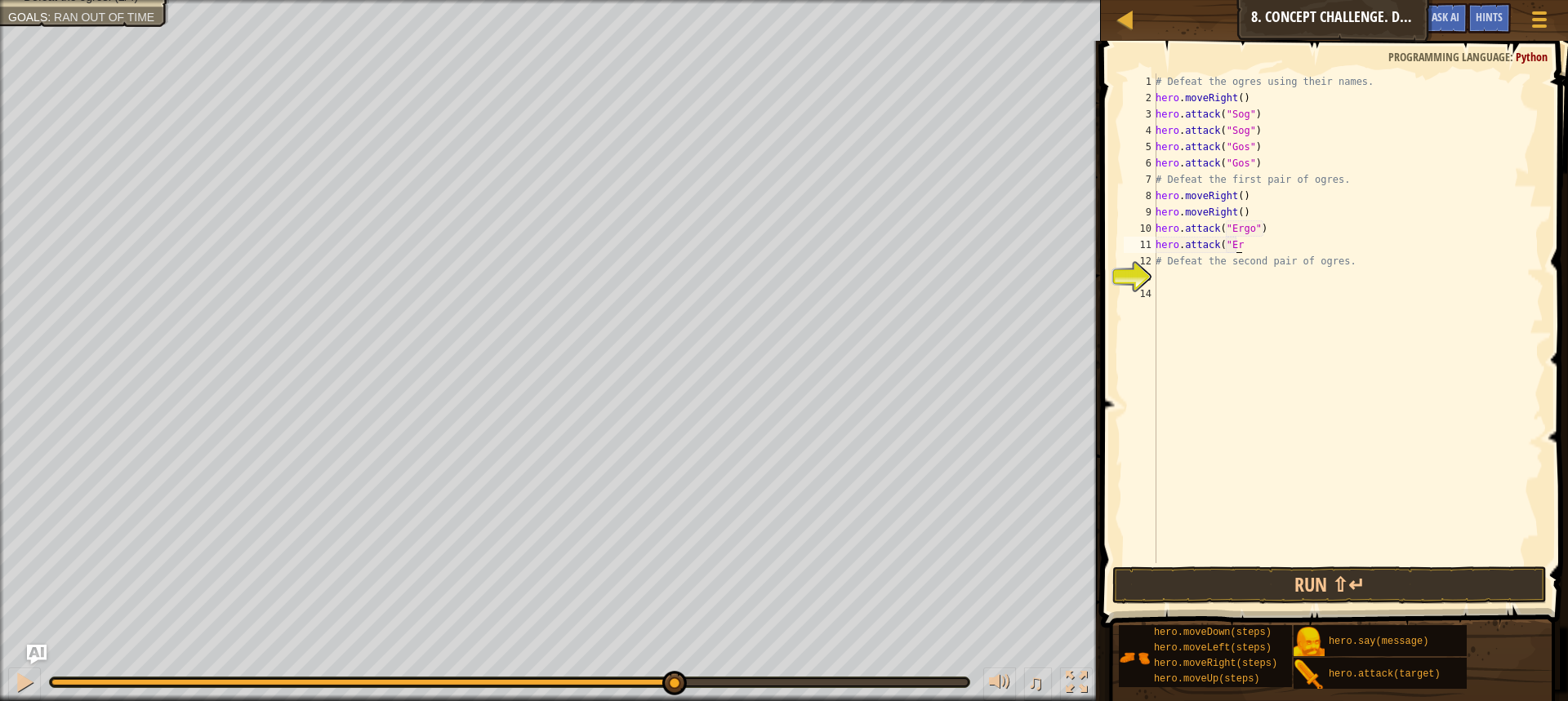
scroll to position [8, 7]
type textarea "hero.attack("Ergo"))"
click at [1222, 280] on div "hero. at tack press enter" at bounding box center [1307, 300] width 308 height 59
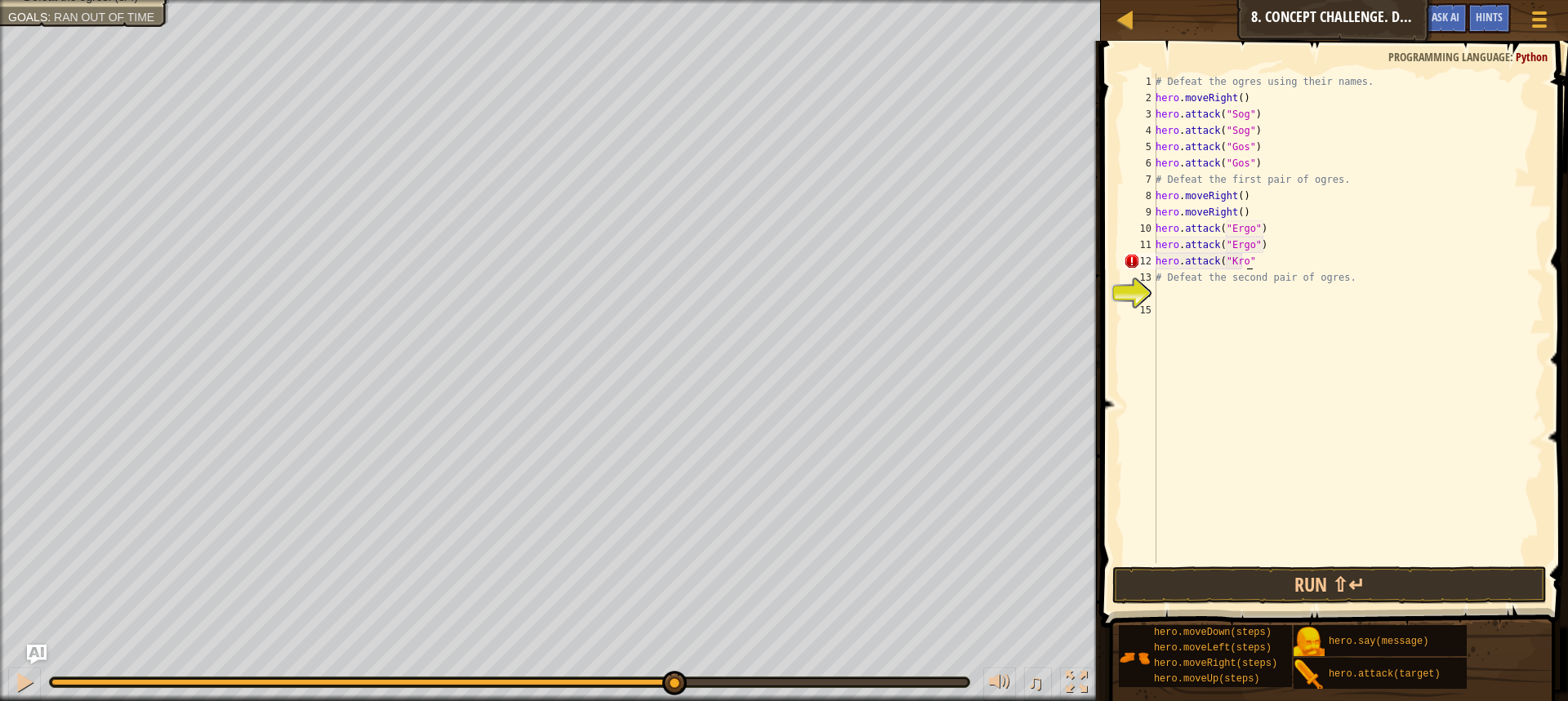
type textarea "hero.attack("Kro")")"
click at [1213, 301] on div "hero. at tack press enter" at bounding box center [1307, 316] width 308 height 59
click at [1444, 569] on button "Run ⇧↵" at bounding box center [1330, 585] width 434 height 37
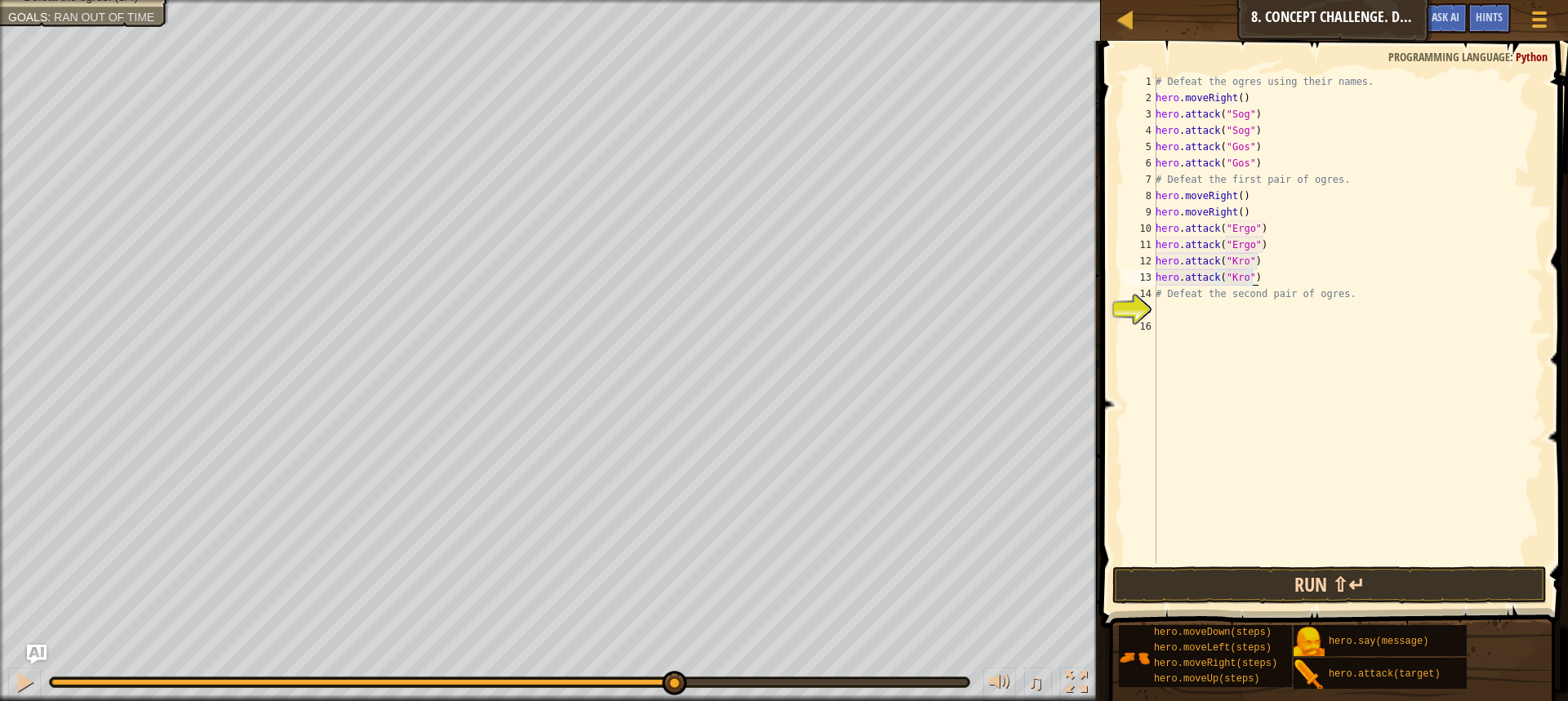
type textarea "hero.attack("Kro")"
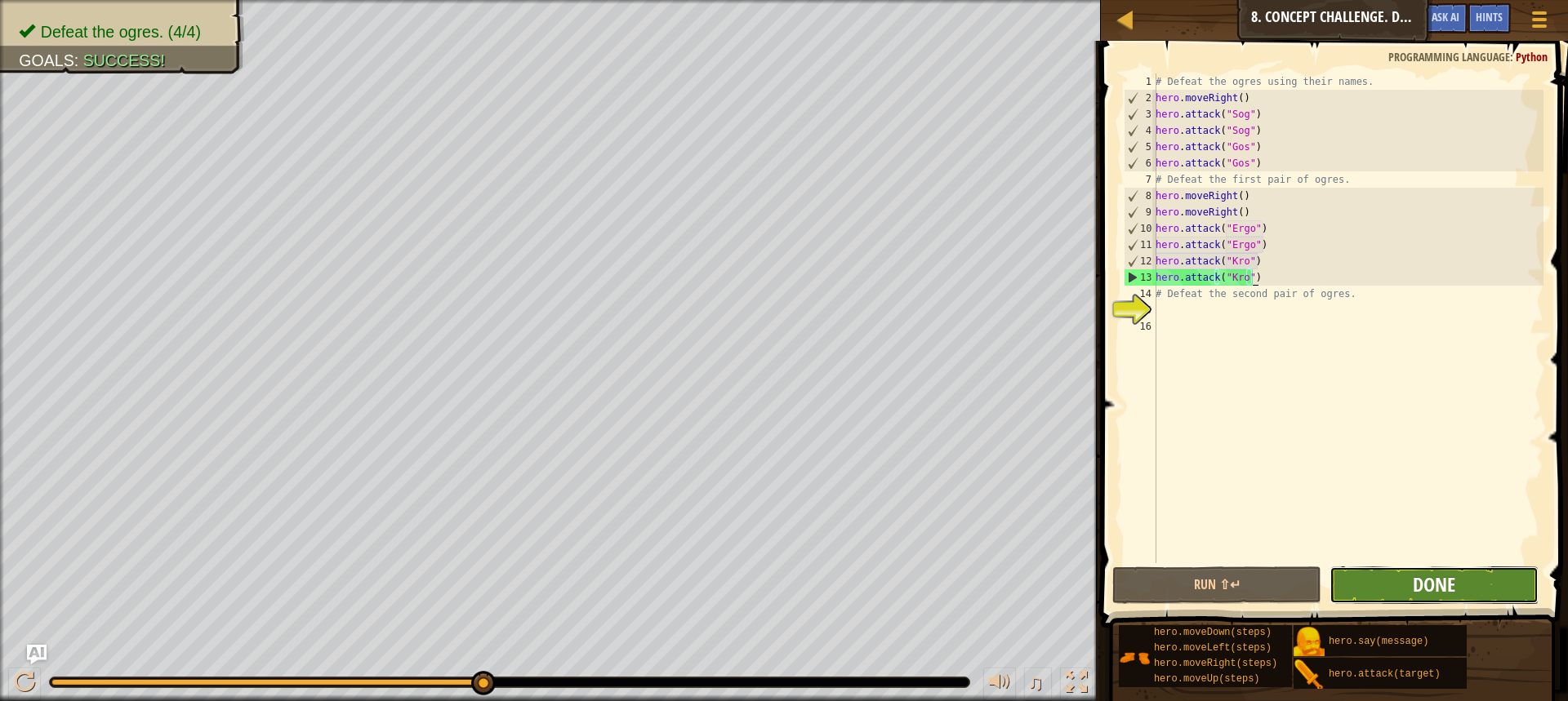
click at [1447, 579] on span "Done" at bounding box center [1434, 584] width 42 height 26
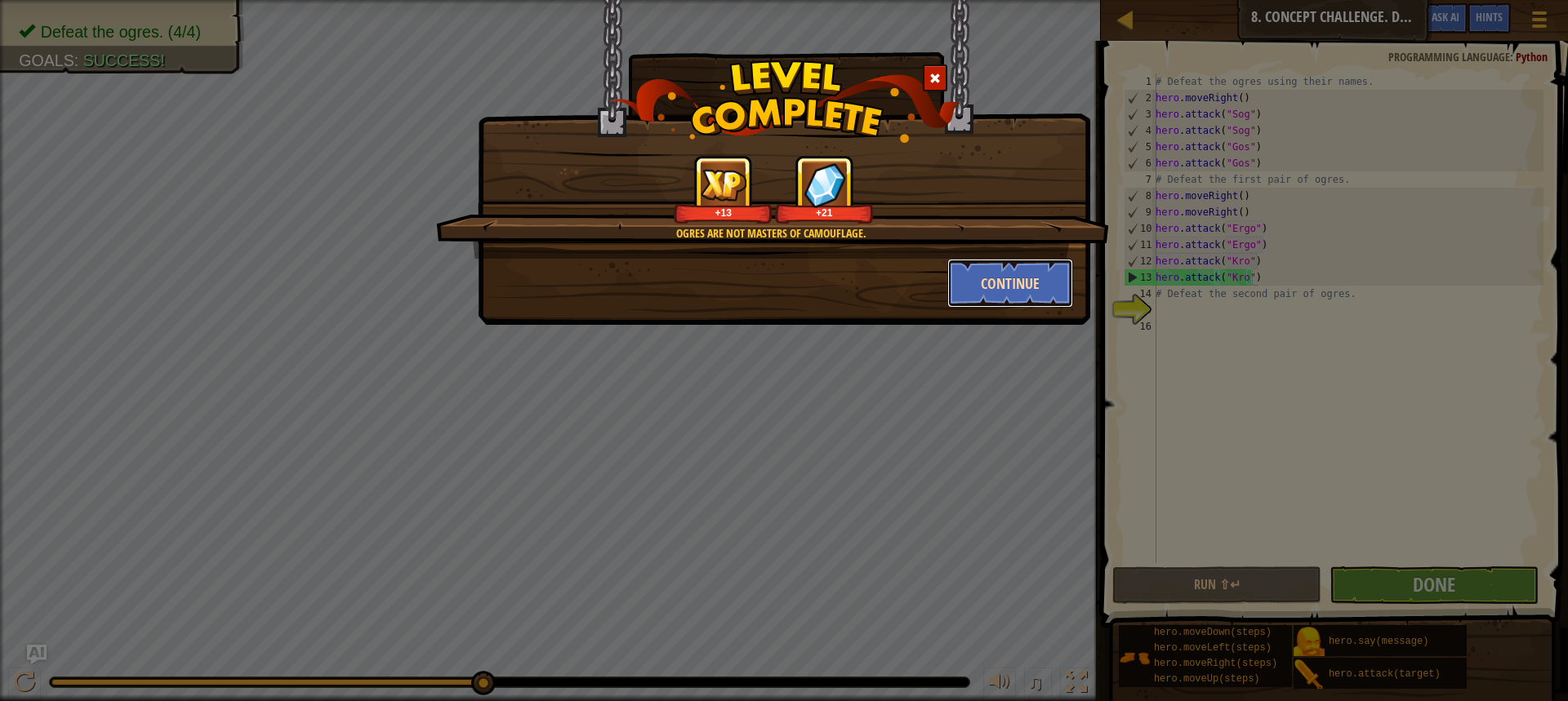
click at [970, 272] on button "Continue" at bounding box center [1011, 282] width 127 height 49
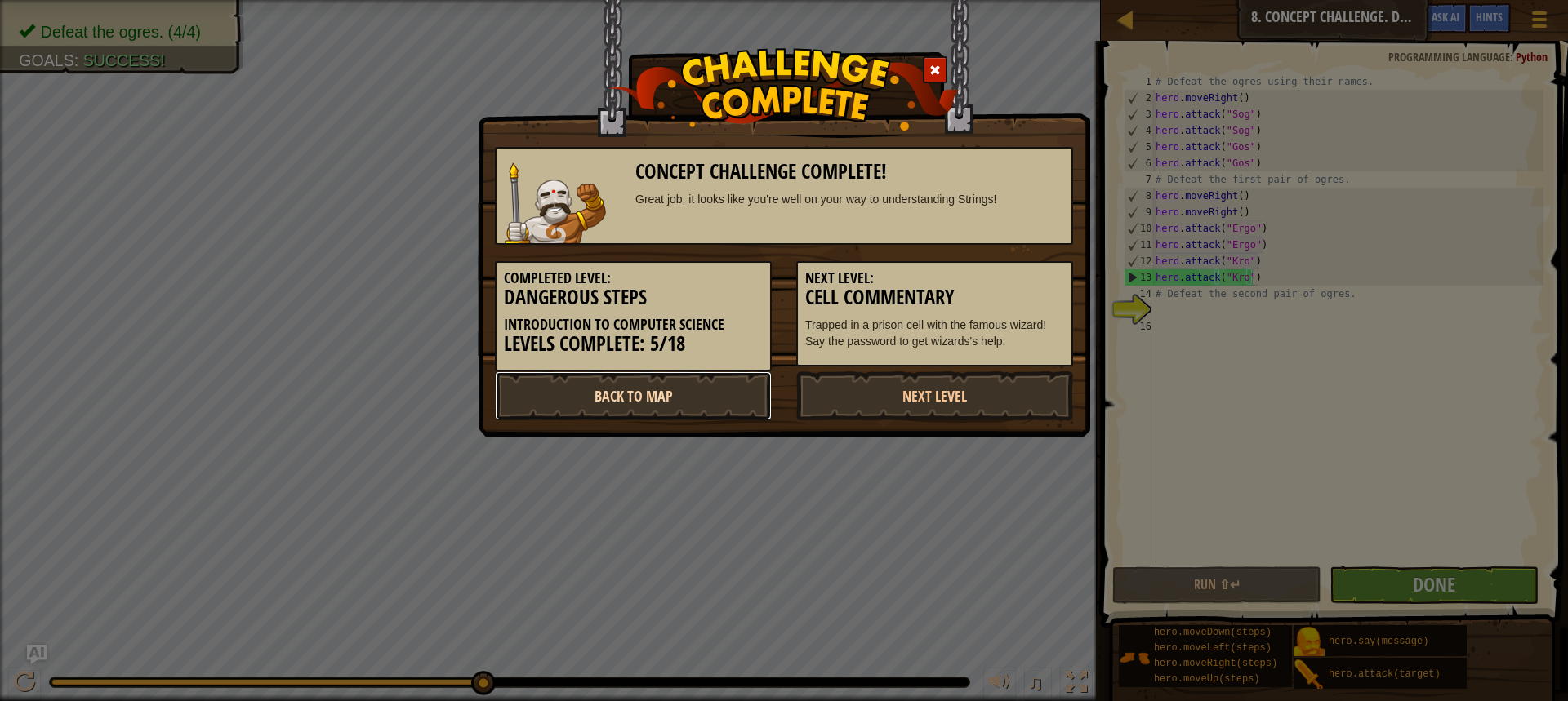
click at [549, 396] on link "Back to Map" at bounding box center [633, 396] width 277 height 49
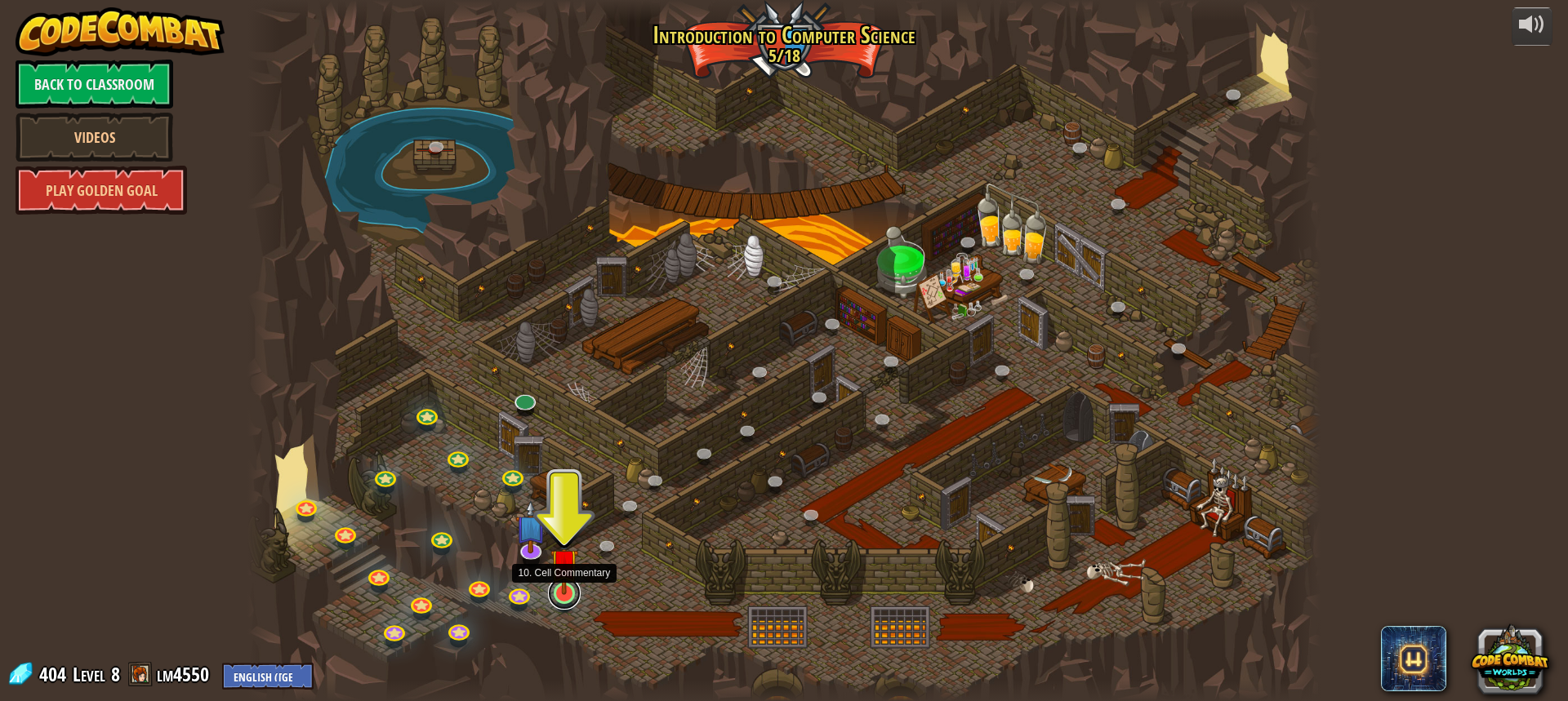
click at [573, 600] on link at bounding box center [564, 593] width 33 height 33
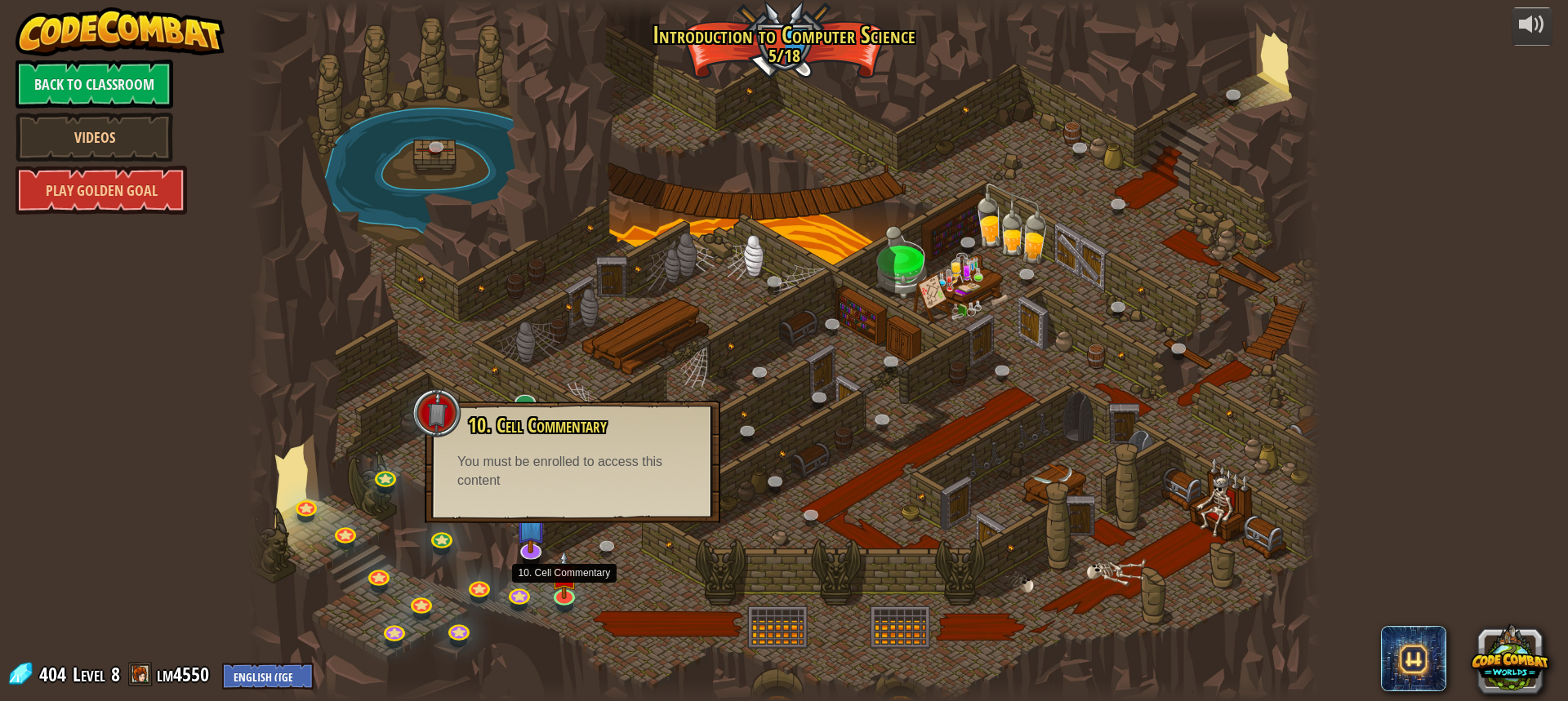
click at [844, 418] on div at bounding box center [784, 350] width 1073 height 701
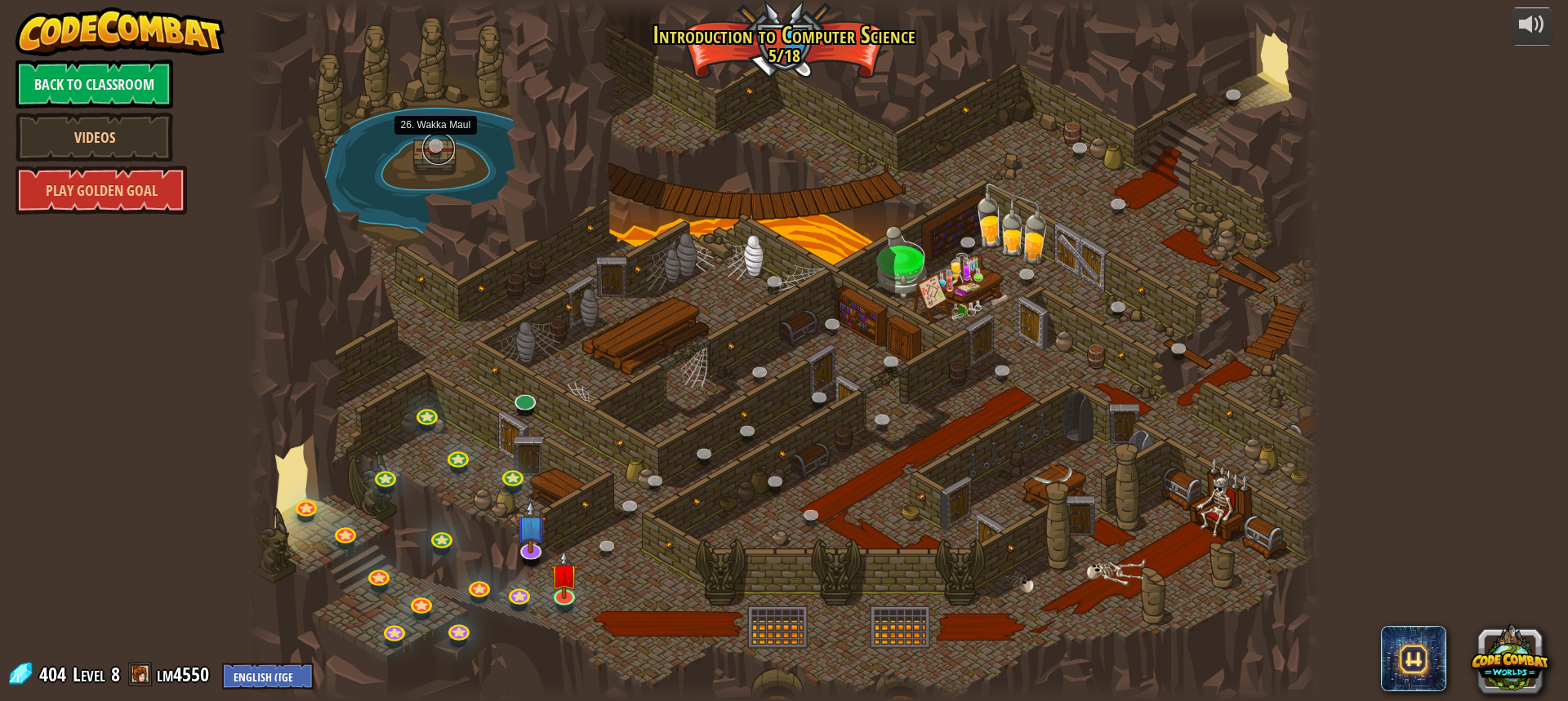
click at [432, 145] on link at bounding box center [439, 149] width 33 height 33
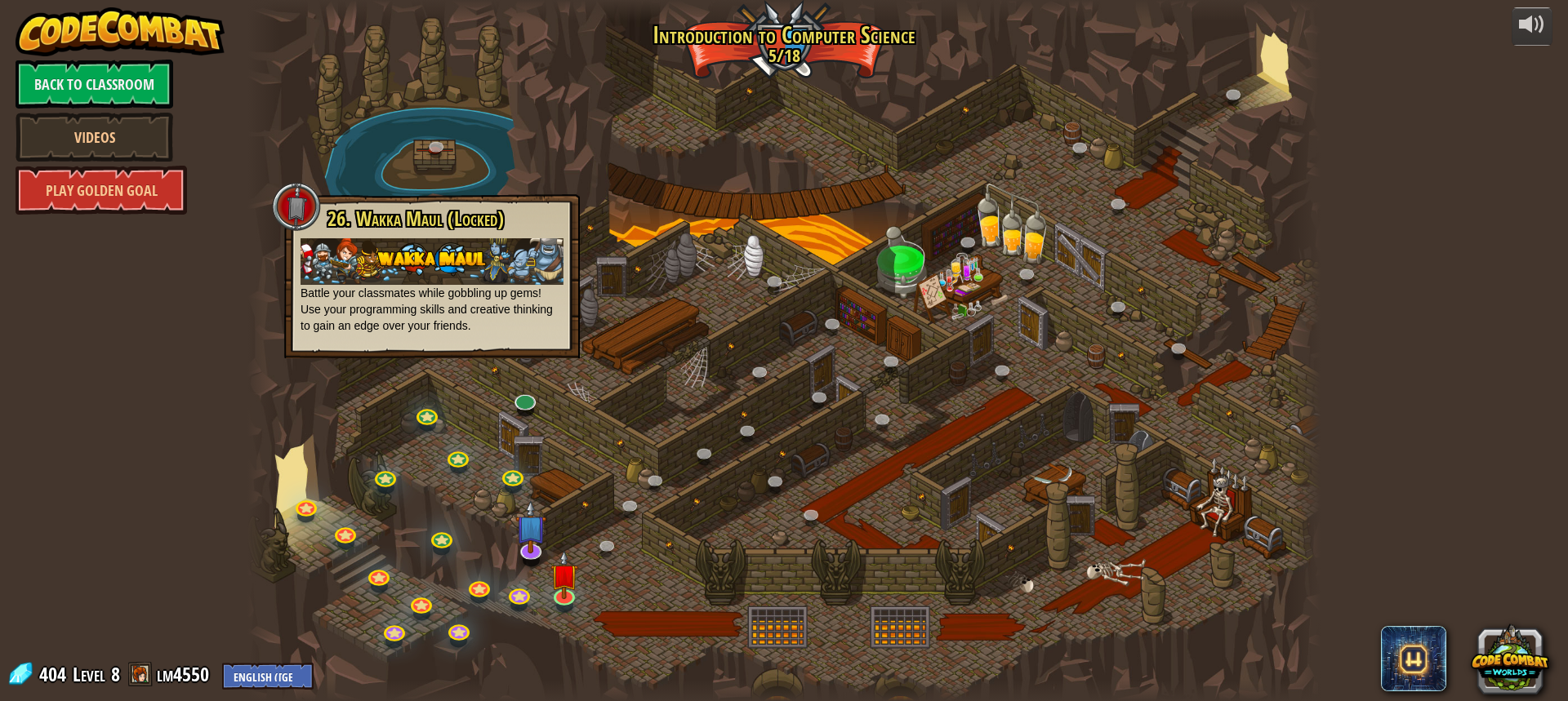
click at [318, 166] on div at bounding box center [784, 350] width 1073 height 701
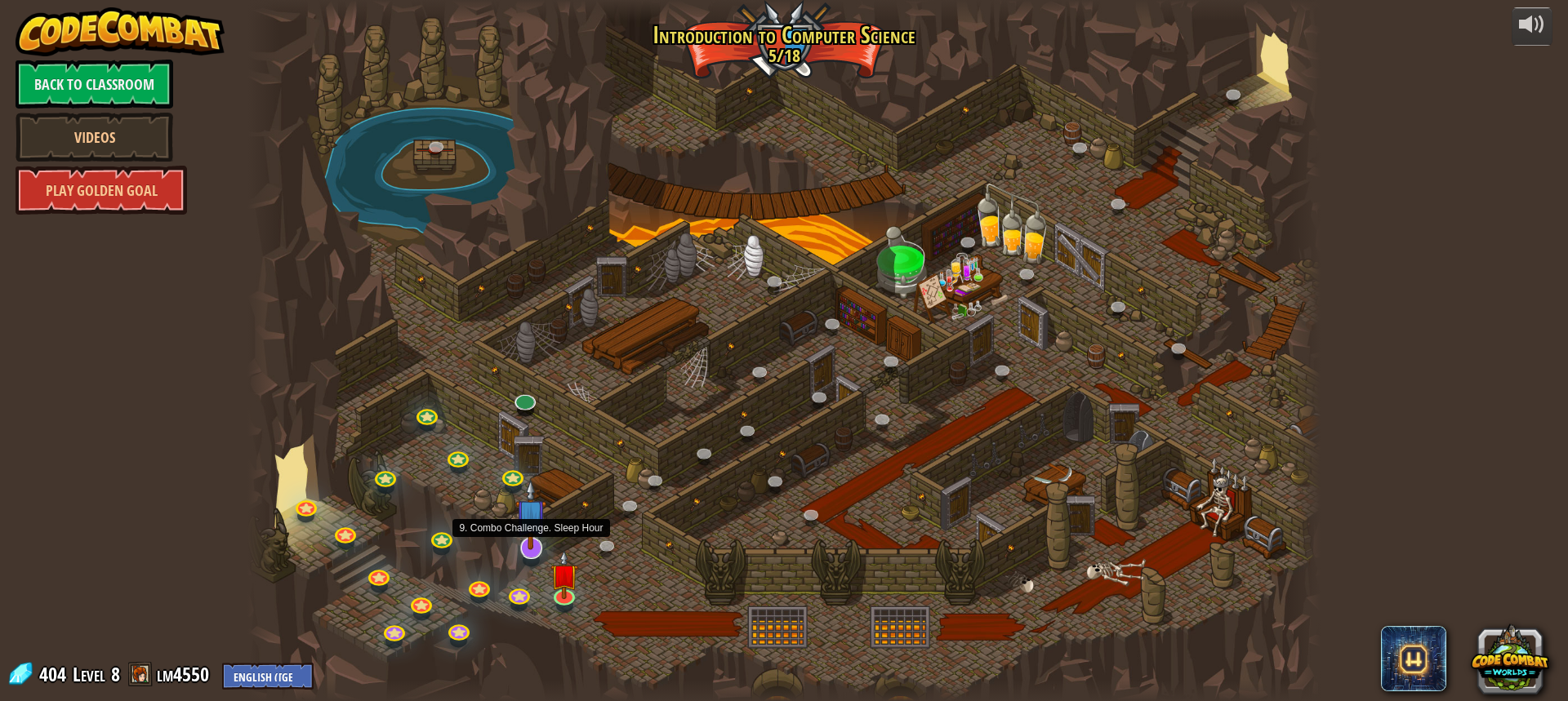
click at [531, 540] on img at bounding box center [530, 515] width 31 height 71
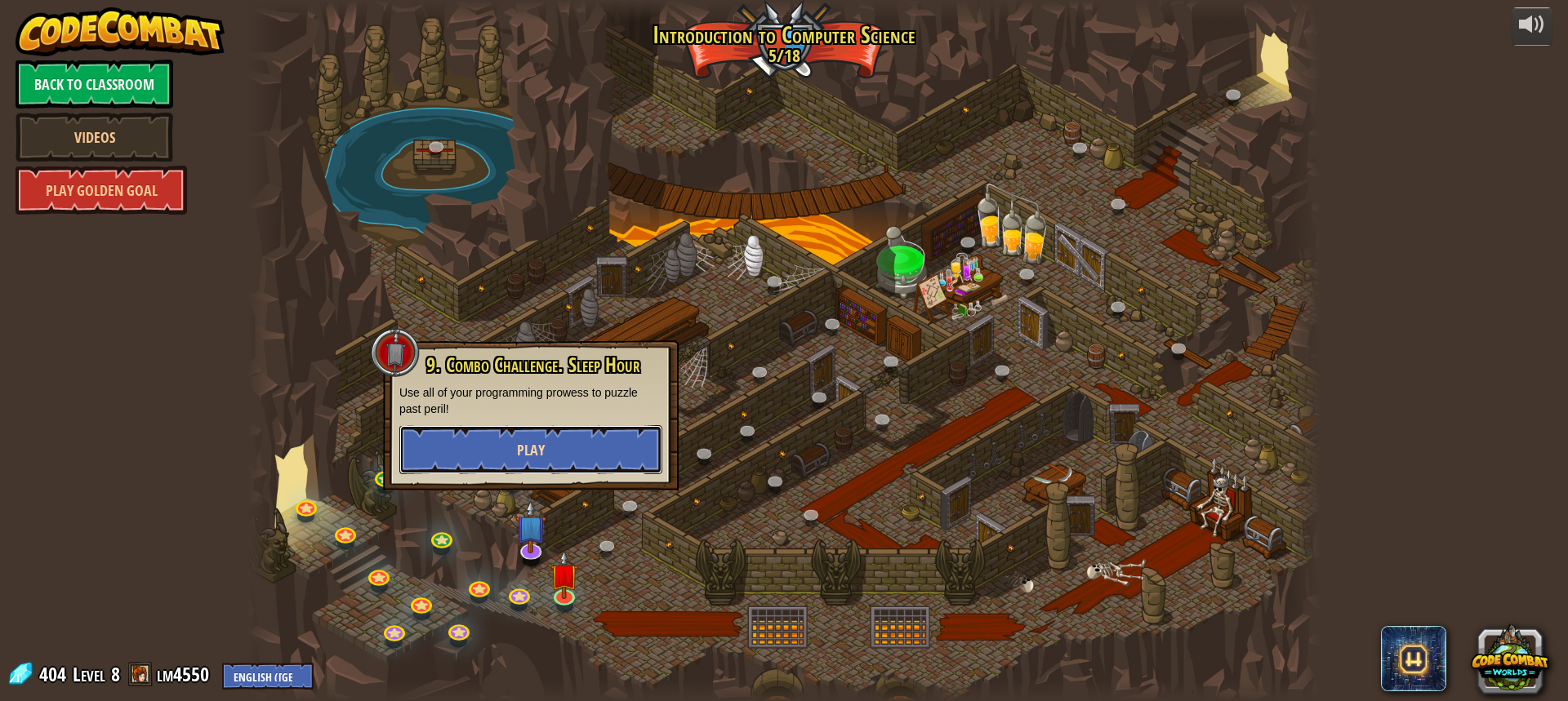
click at [559, 449] on button "Play" at bounding box center [531, 449] width 263 height 49
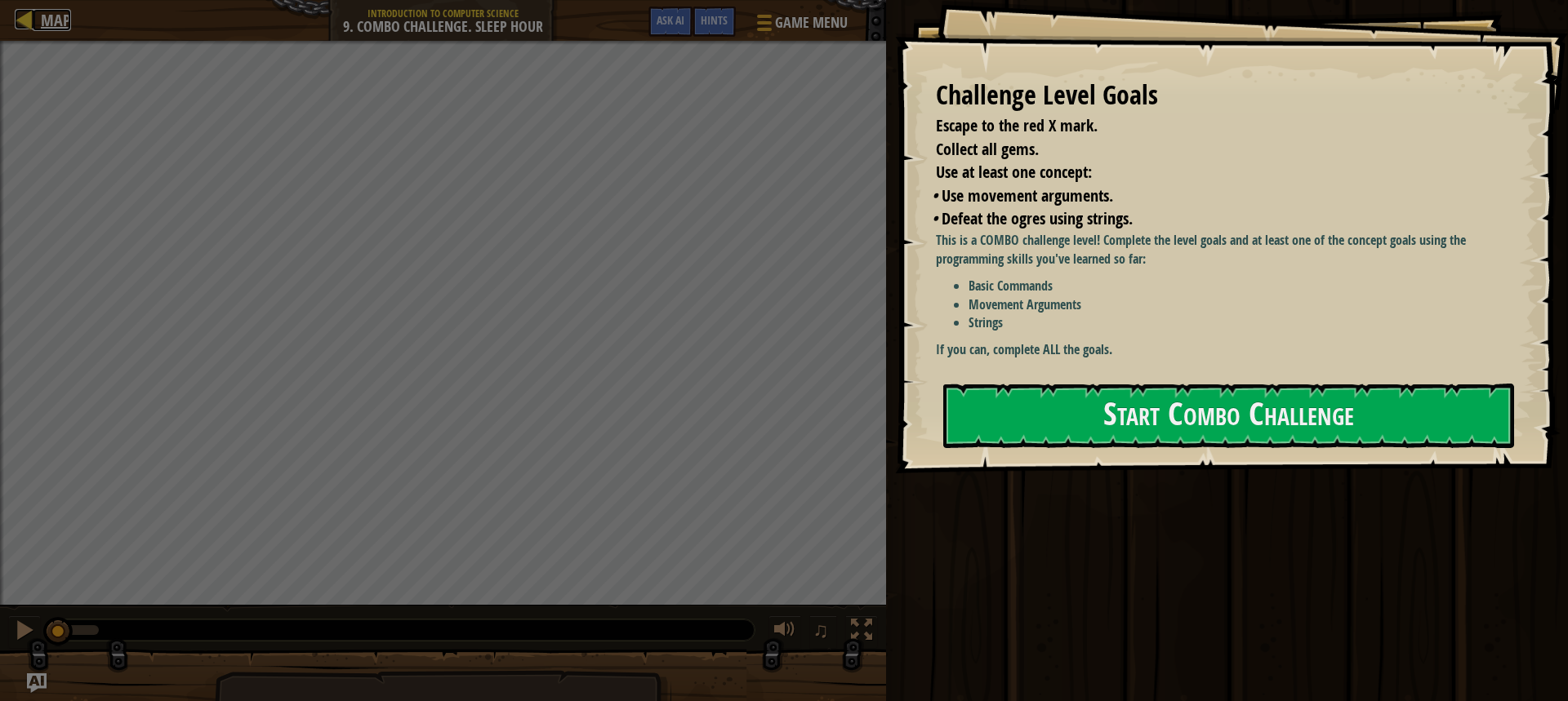
click at [32, 18] on div at bounding box center [24, 18] width 20 height 20
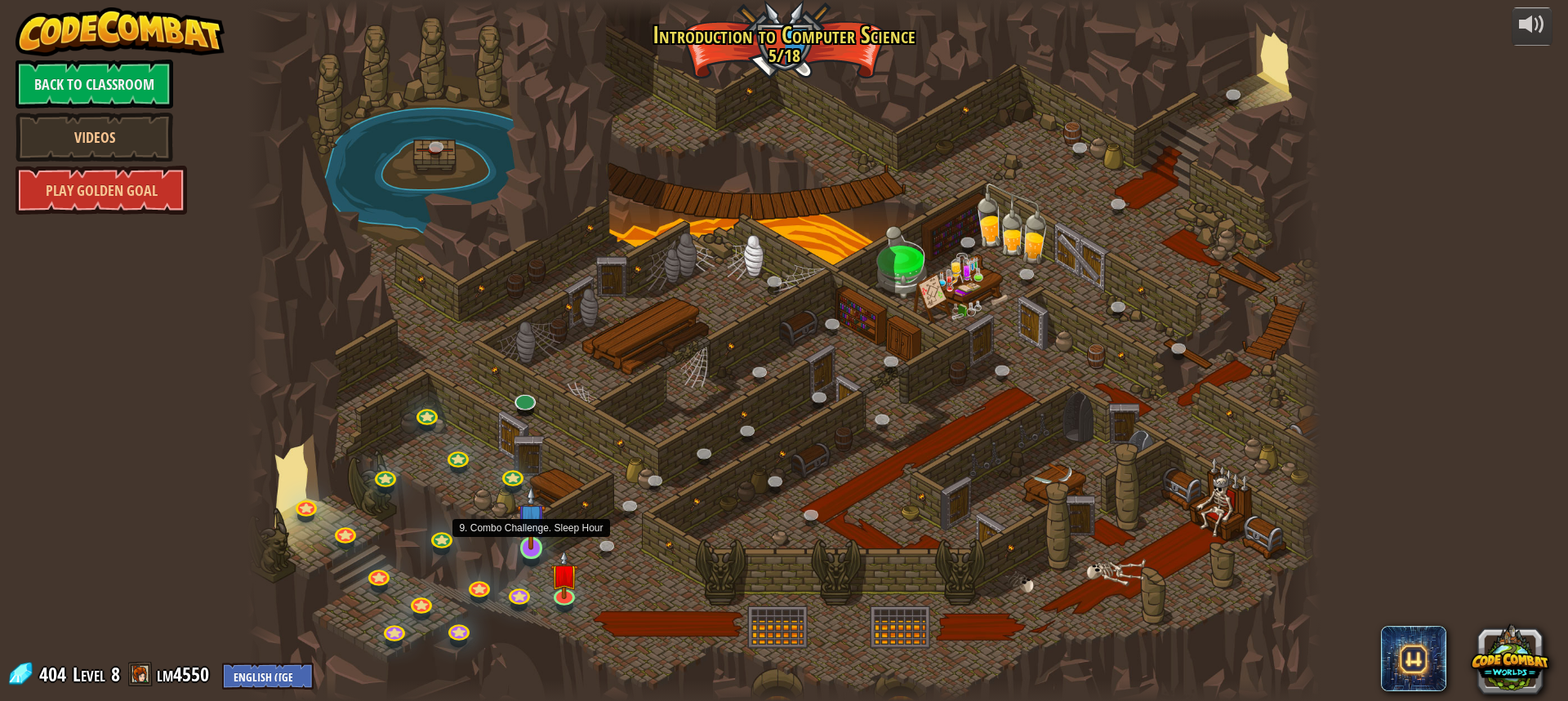
click at [528, 547] on img at bounding box center [530, 518] width 28 height 64
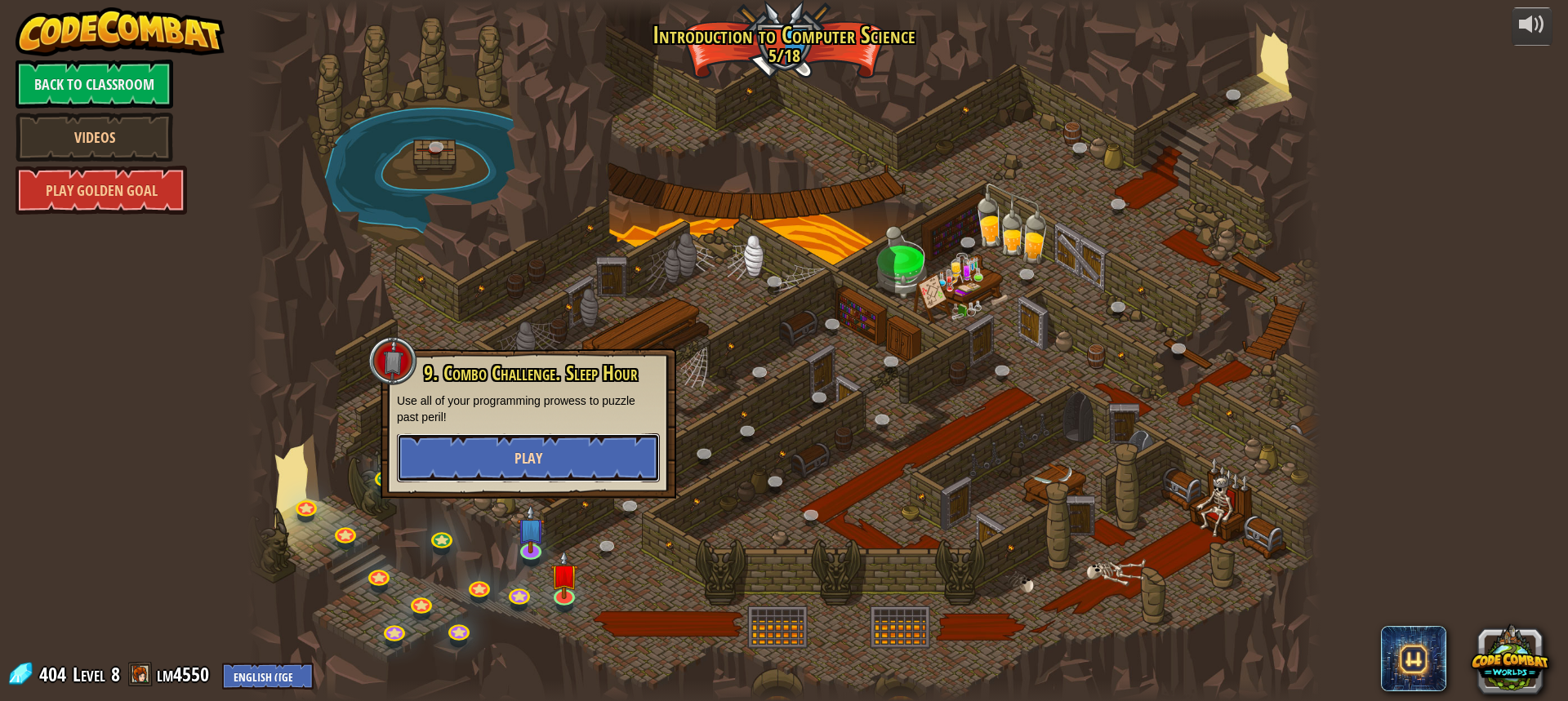
click at [522, 445] on button "Play" at bounding box center [528, 457] width 263 height 49
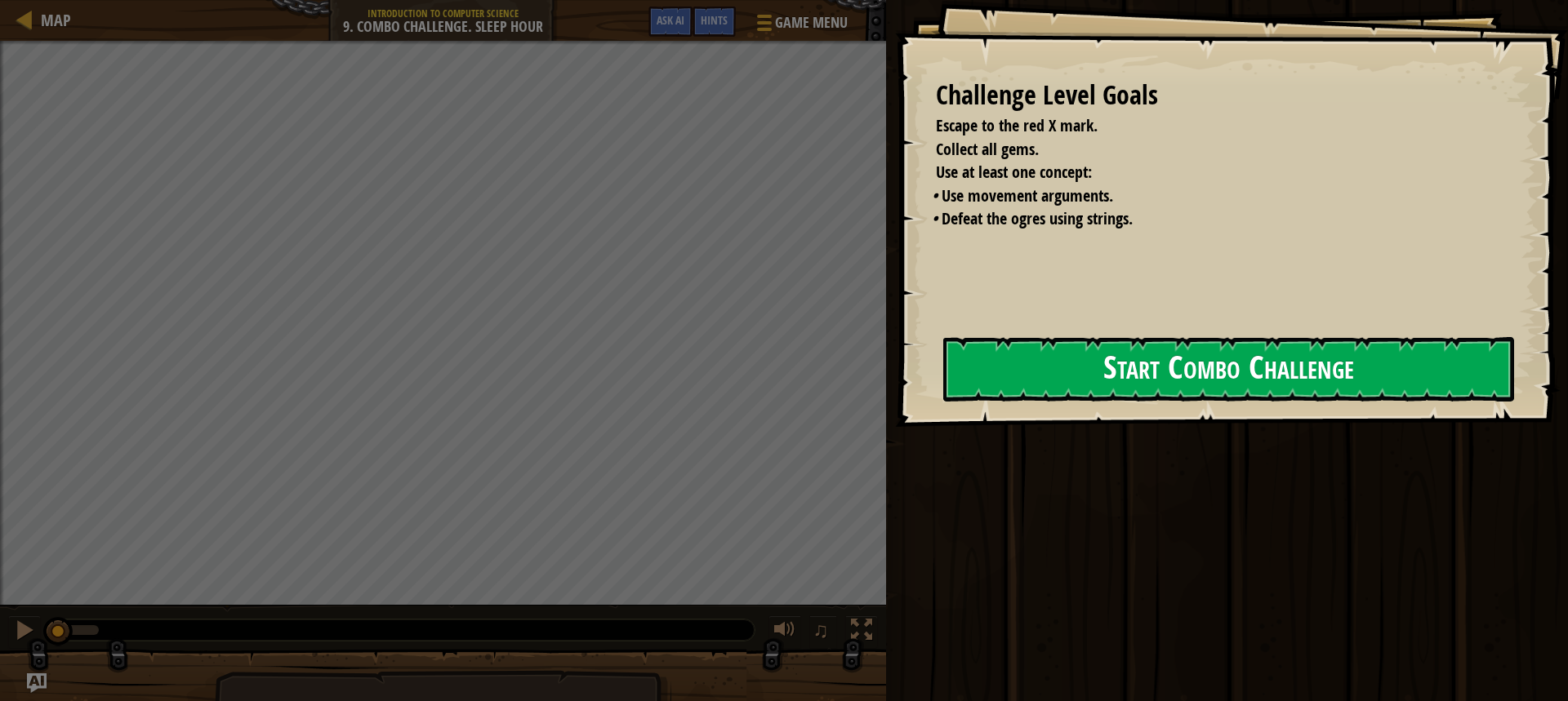
click at [1118, 385] on button "Start Combo Challenge" at bounding box center [1229, 369] width 571 height 64
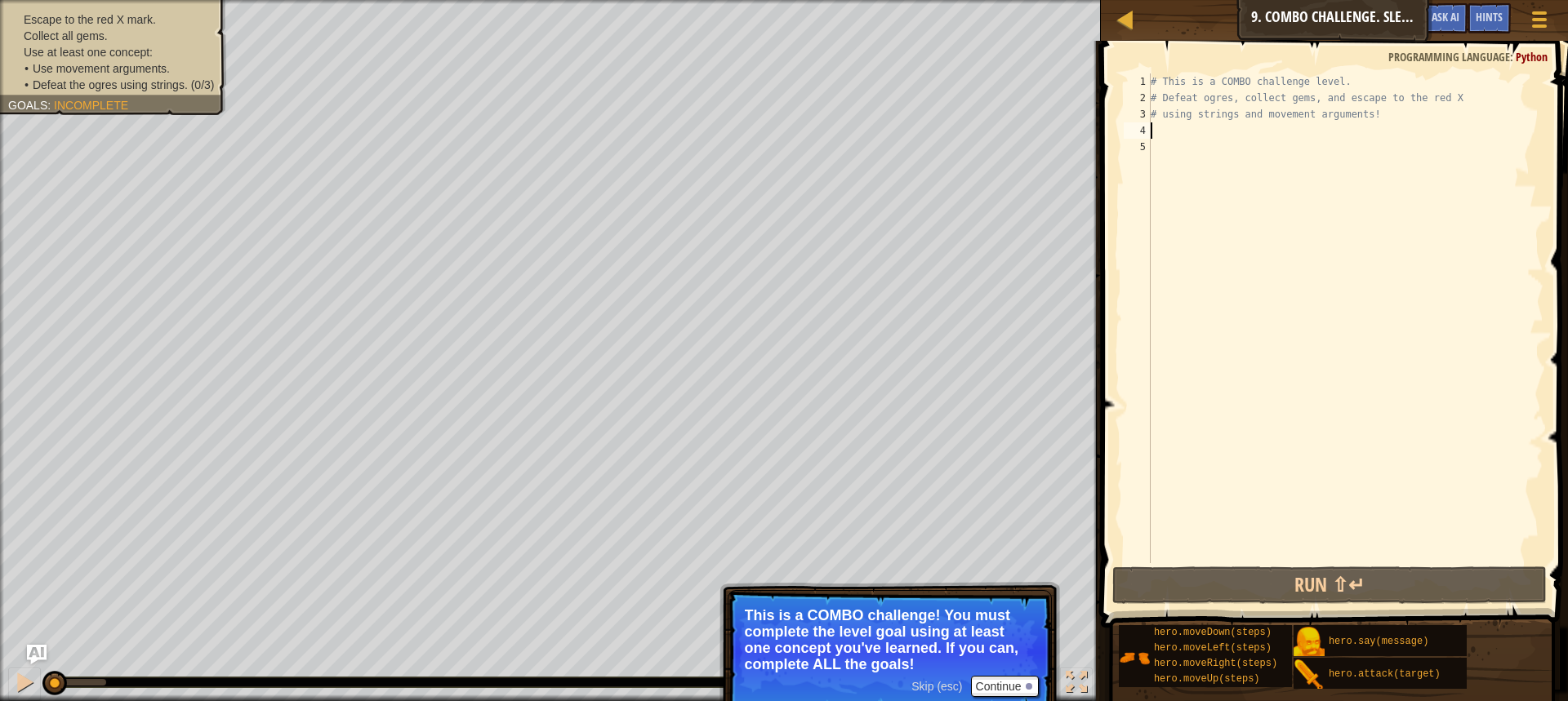
click at [1268, 133] on div "# This is a COMBO challenge level. # Defeat [PERSON_NAME], collect gems, and es…" at bounding box center [1345, 335] width 396 height 522
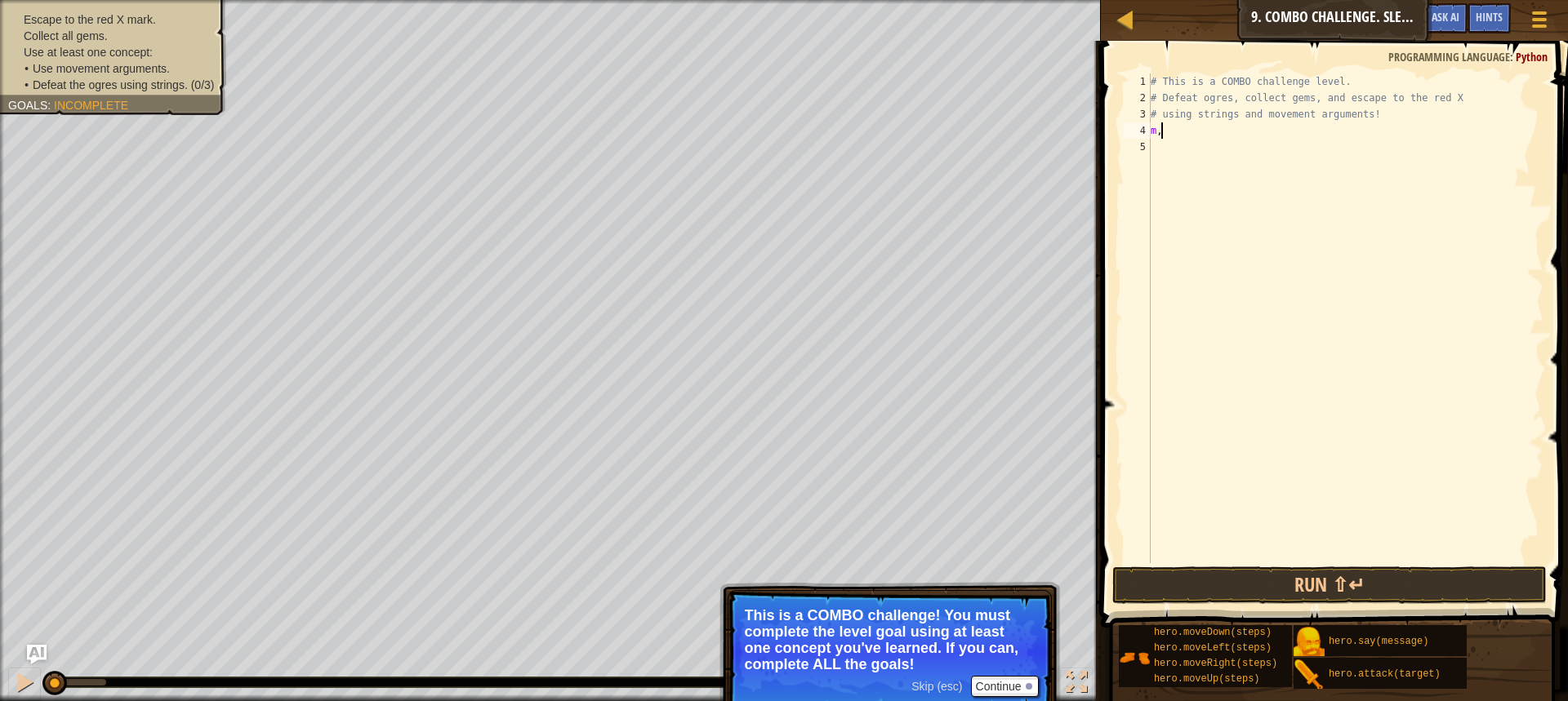
type textarea "m"
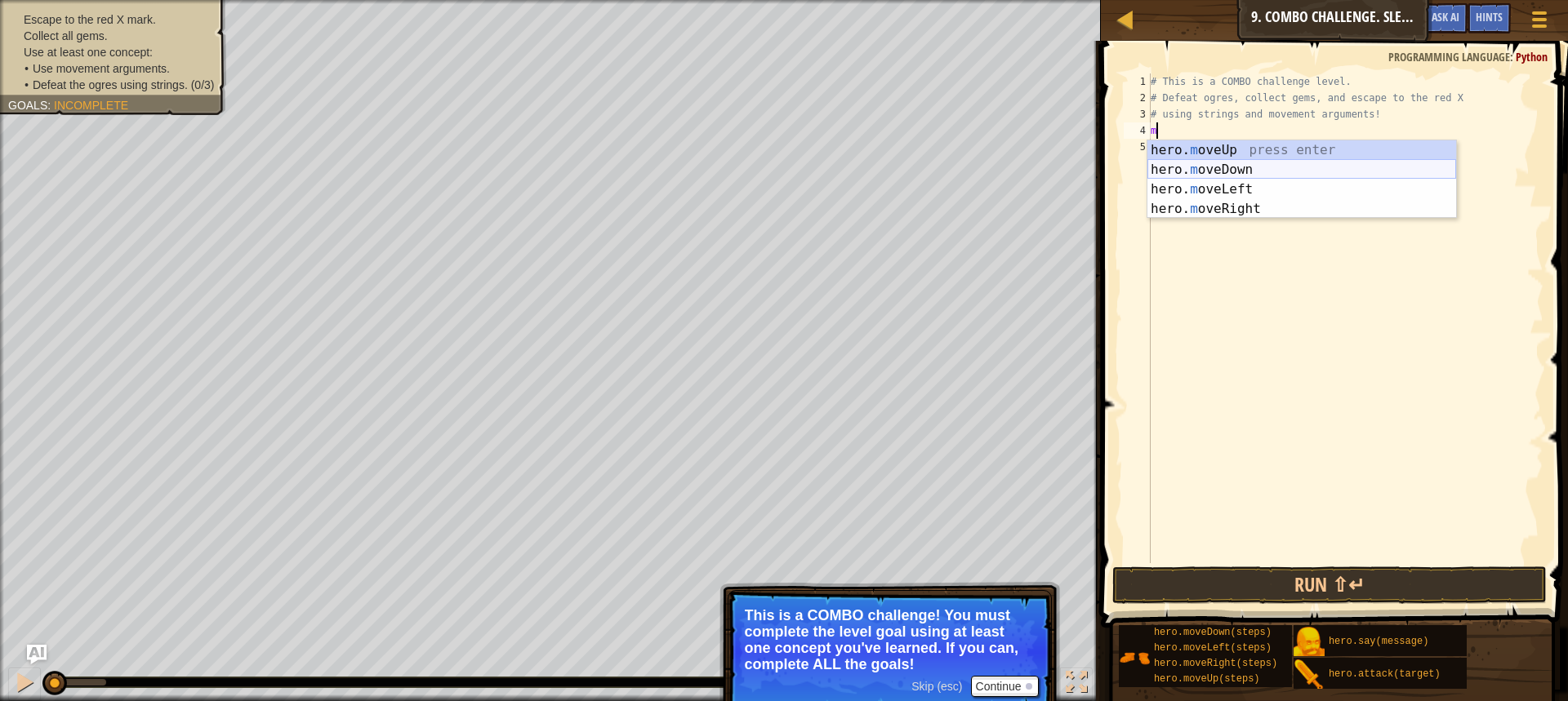
click at [1247, 166] on div "hero. m oveUp press enter hero. m oveDown press enter hero. m oveLeft press ent…" at bounding box center [1301, 199] width 308 height 117
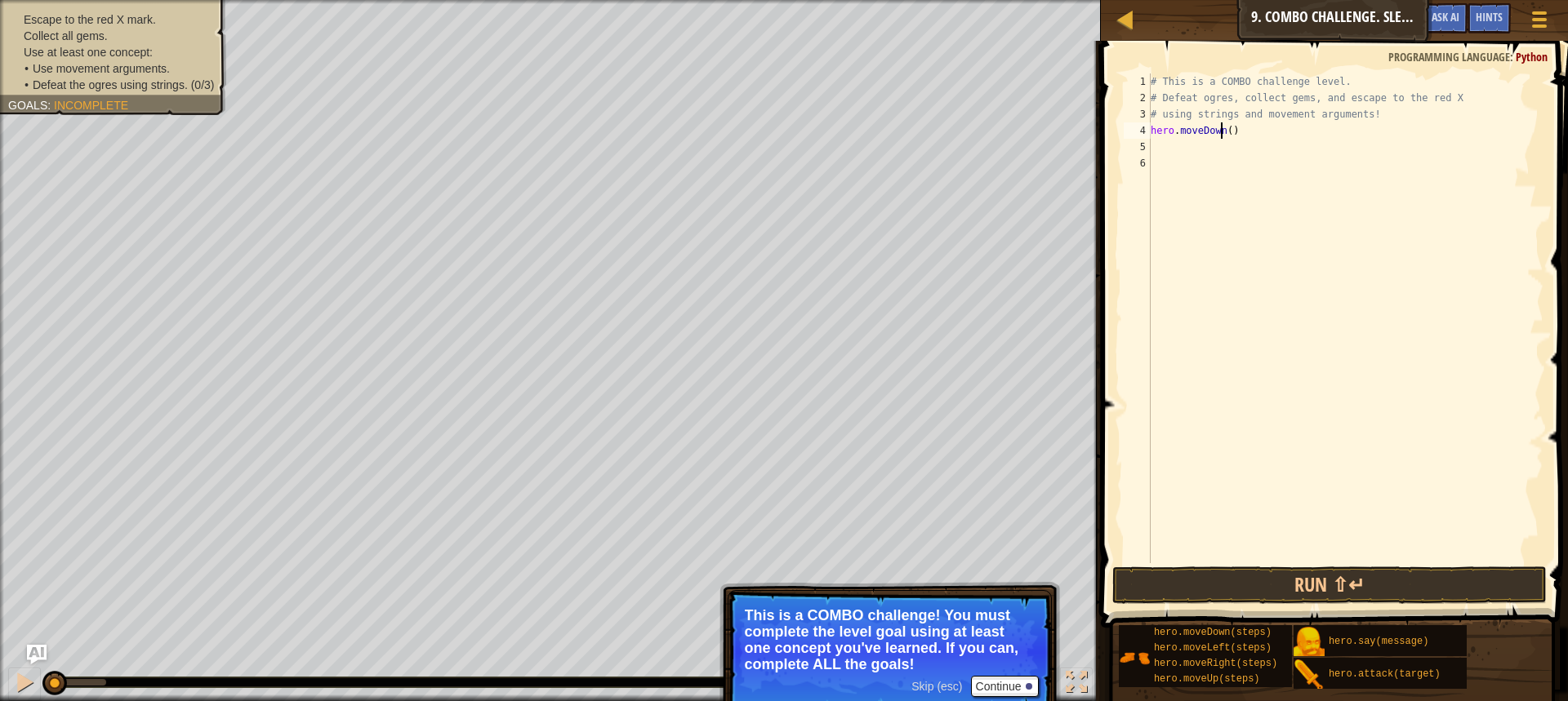
click at [1221, 133] on div "# This is a COMBO challenge level. # Defeat [PERSON_NAME], collect gems, and es…" at bounding box center [1345, 335] width 396 height 522
click at [1227, 133] on div "# This is a COMBO challenge level. # Defeat [PERSON_NAME], collect gems, and es…" at bounding box center [1345, 335] width 396 height 522
click at [1220, 133] on div "# This is a COMBO challenge level. # Defeat [PERSON_NAME], collect gems, and es…" at bounding box center [1345, 335] width 396 height 522
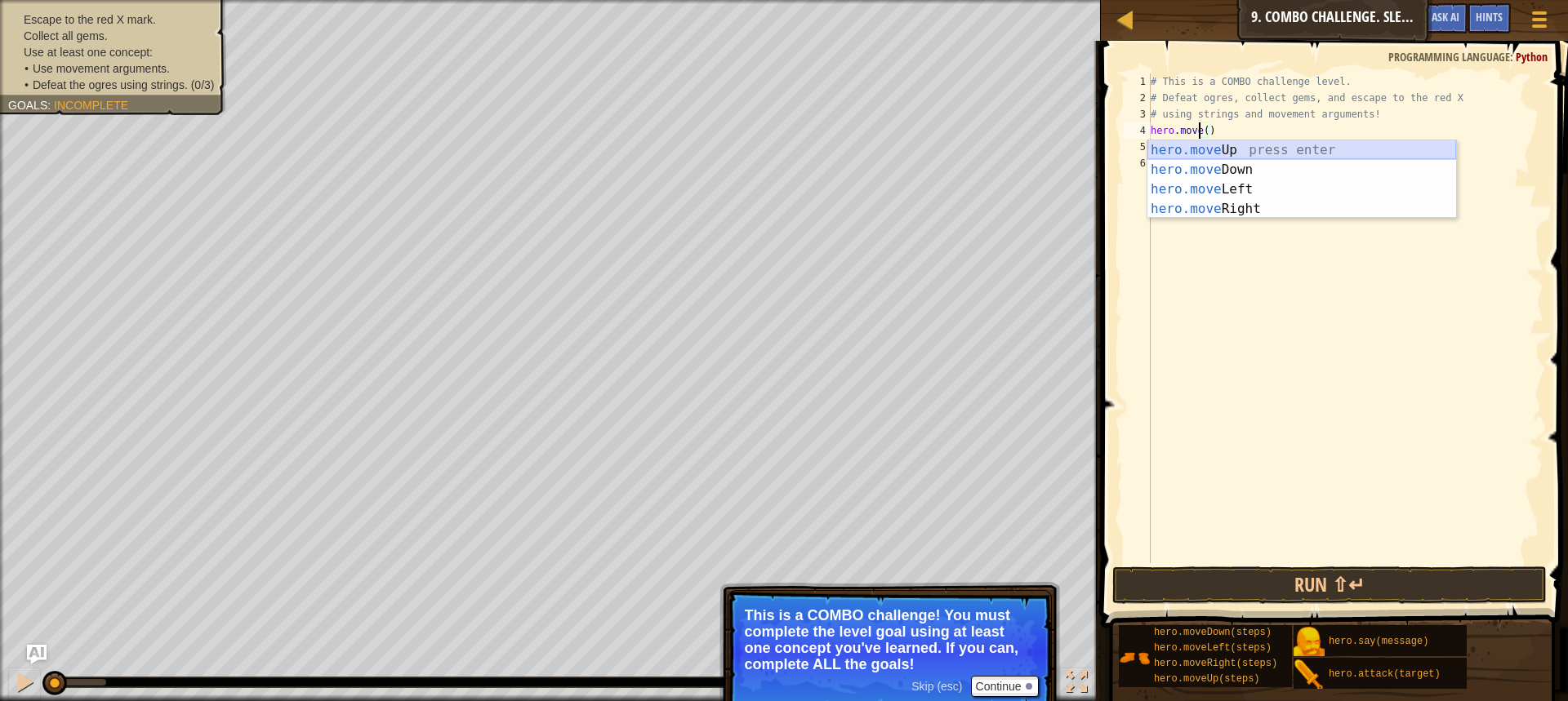
click at [1222, 149] on div "hero.move Up press enter hero.move Down press enter hero.move Left press enter …" at bounding box center [1301, 199] width 308 height 117
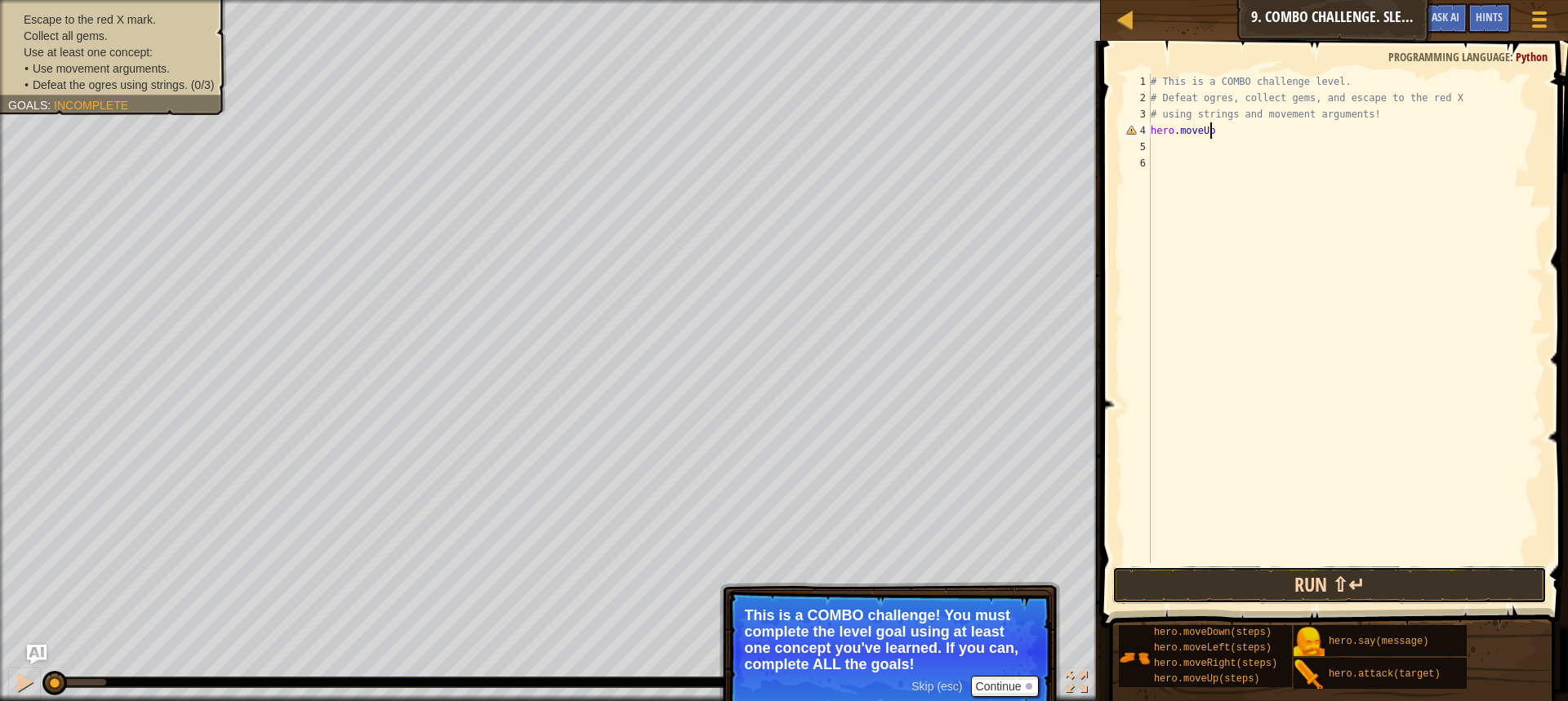
click at [1453, 587] on button "Run ⇧↵" at bounding box center [1330, 585] width 434 height 37
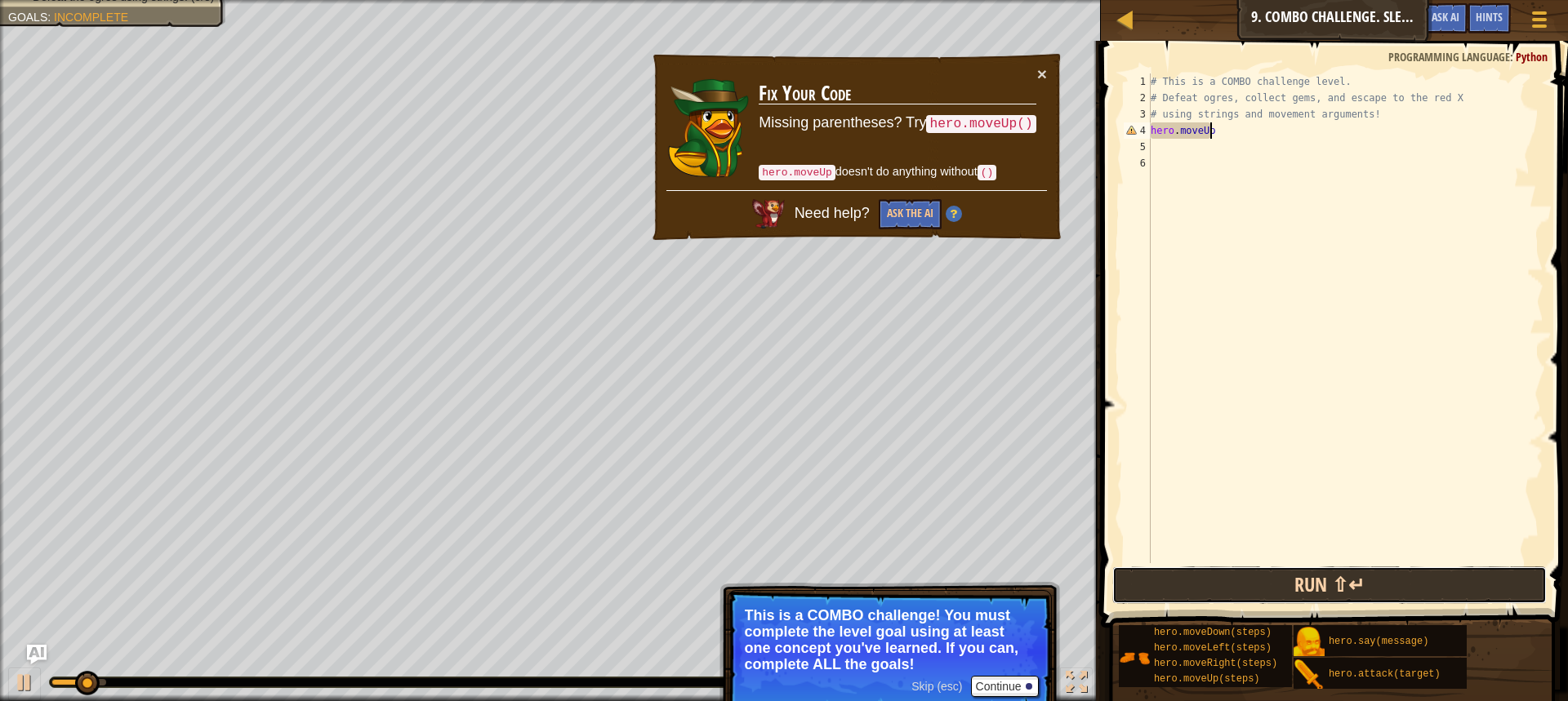
click at [1400, 572] on button "Run ⇧↵" at bounding box center [1330, 585] width 434 height 37
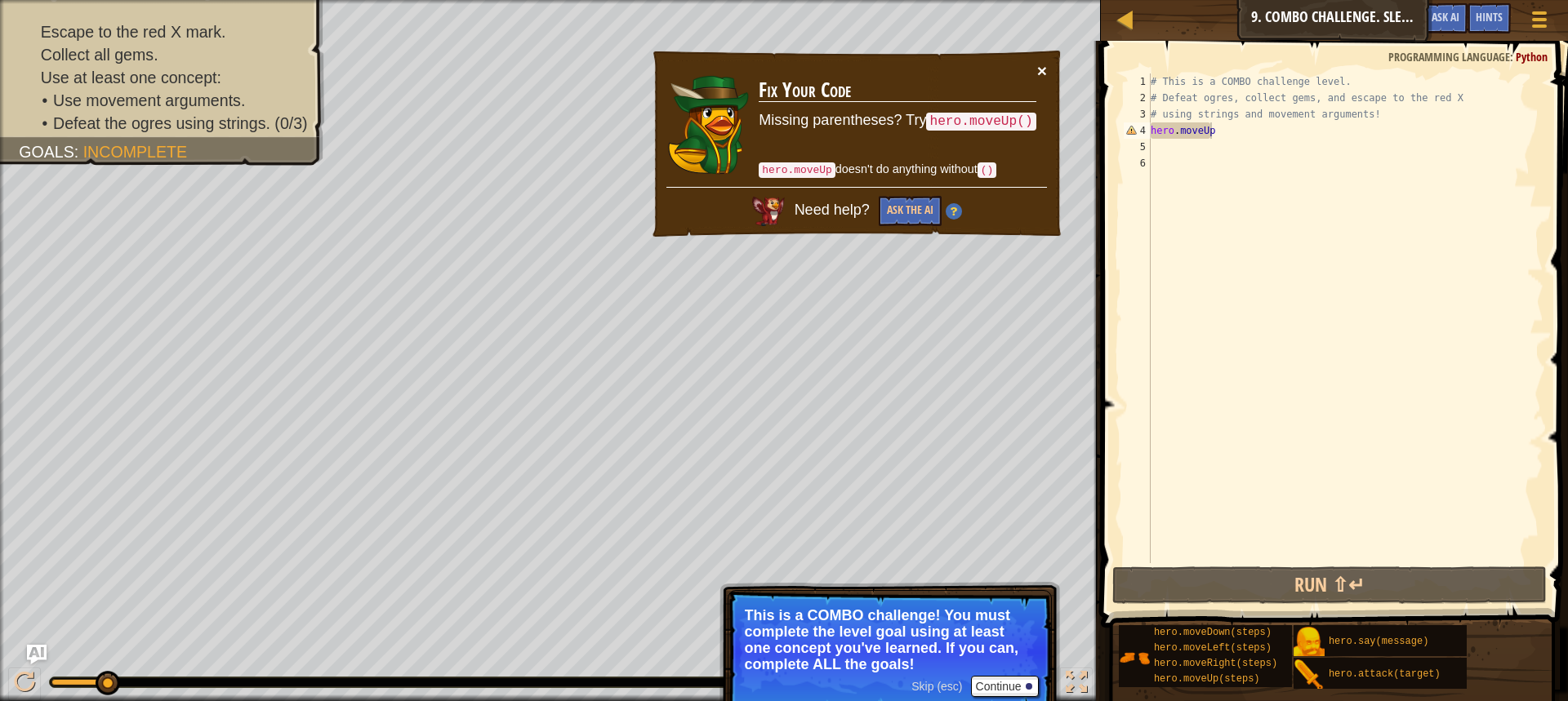
click at [1043, 62] on button "×" at bounding box center [1042, 71] width 10 height 17
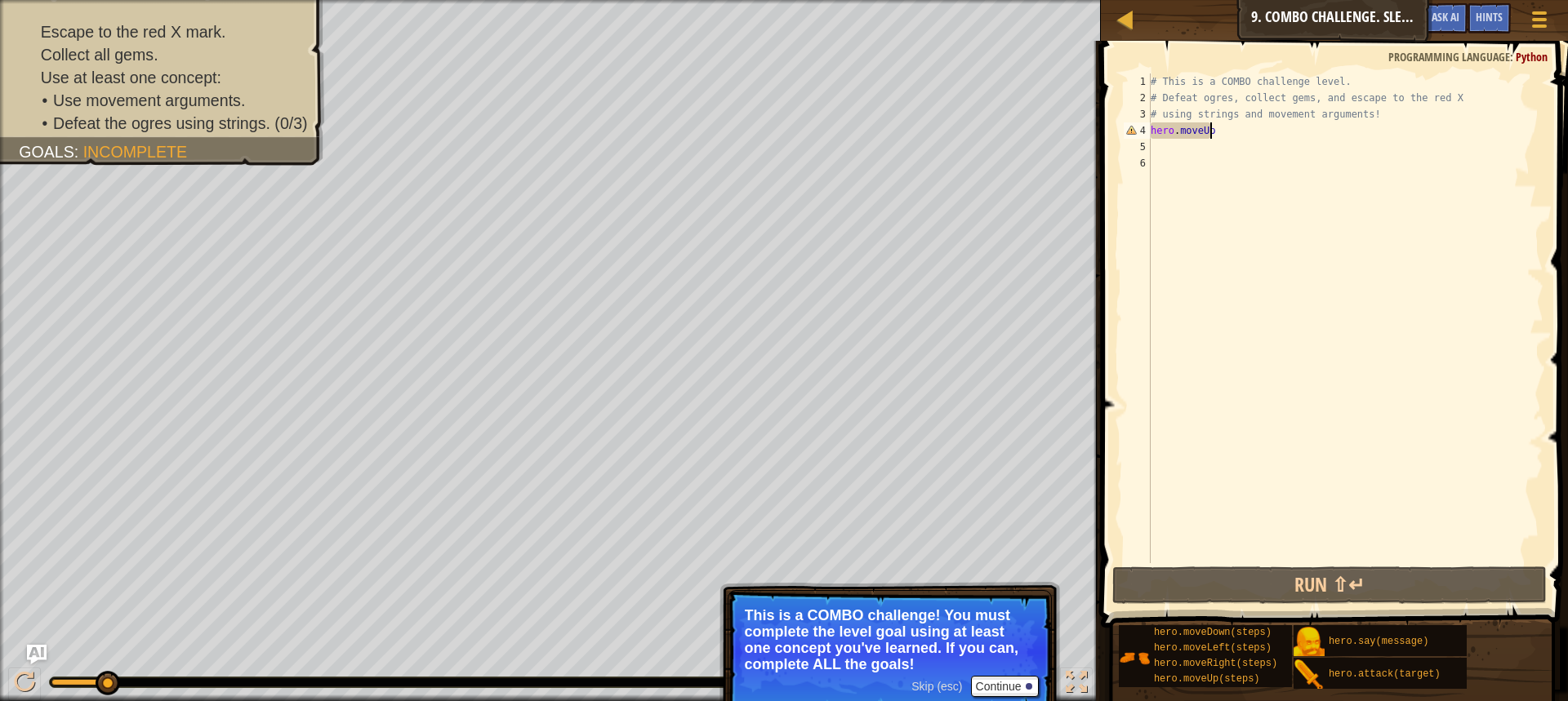
type textarea "hero.moveU"
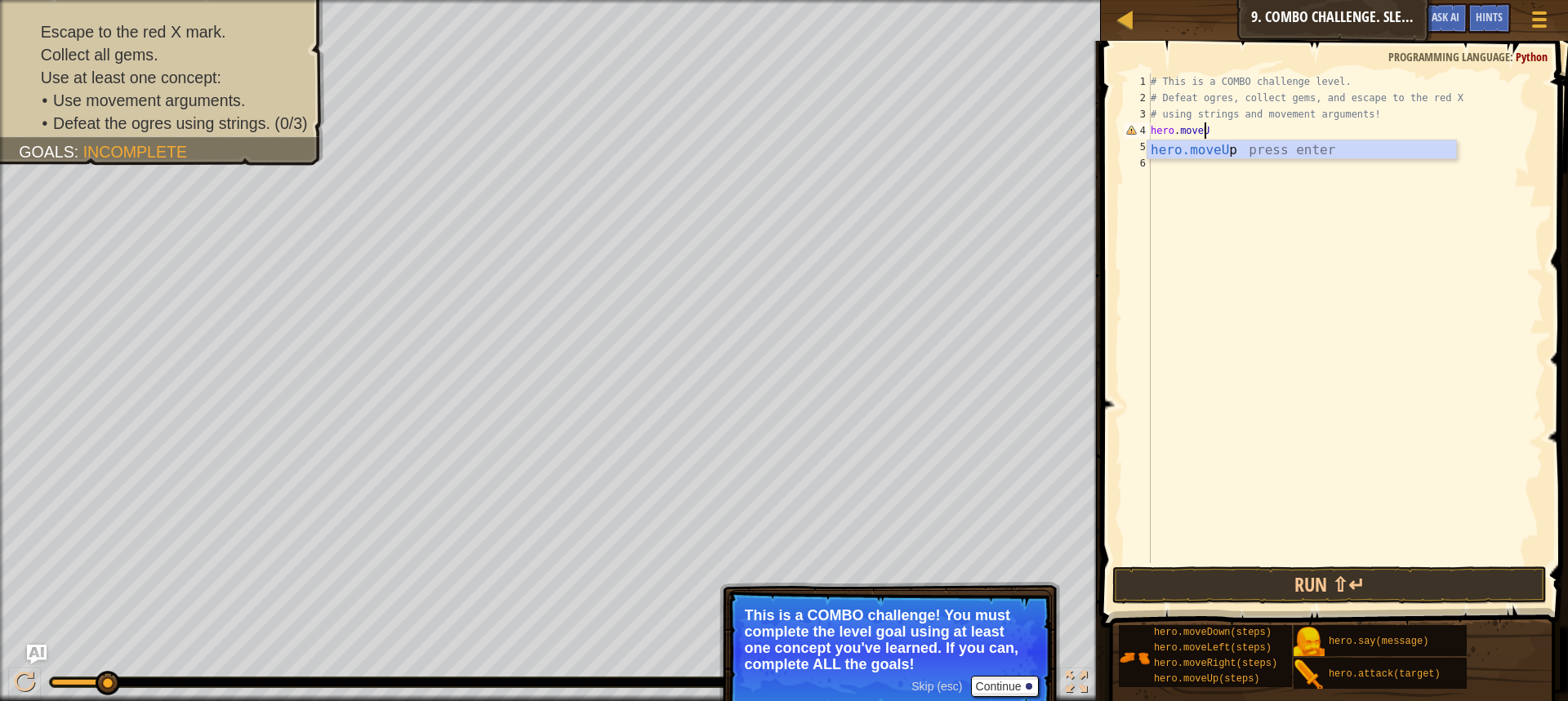
click at [1327, 139] on div "# This is a COMBO challenge level. # Defeat [PERSON_NAME], collect gems, and es…" at bounding box center [1345, 335] width 396 height 522
click at [1273, 136] on div "# This is a COMBO challenge level. # Defeat [PERSON_NAME], collect gems, and es…" at bounding box center [1345, 335] width 396 height 522
type textarea "hero.moveU"
click at [1323, 147] on div "hero.moveU p press enter" at bounding box center [1301, 169] width 308 height 59
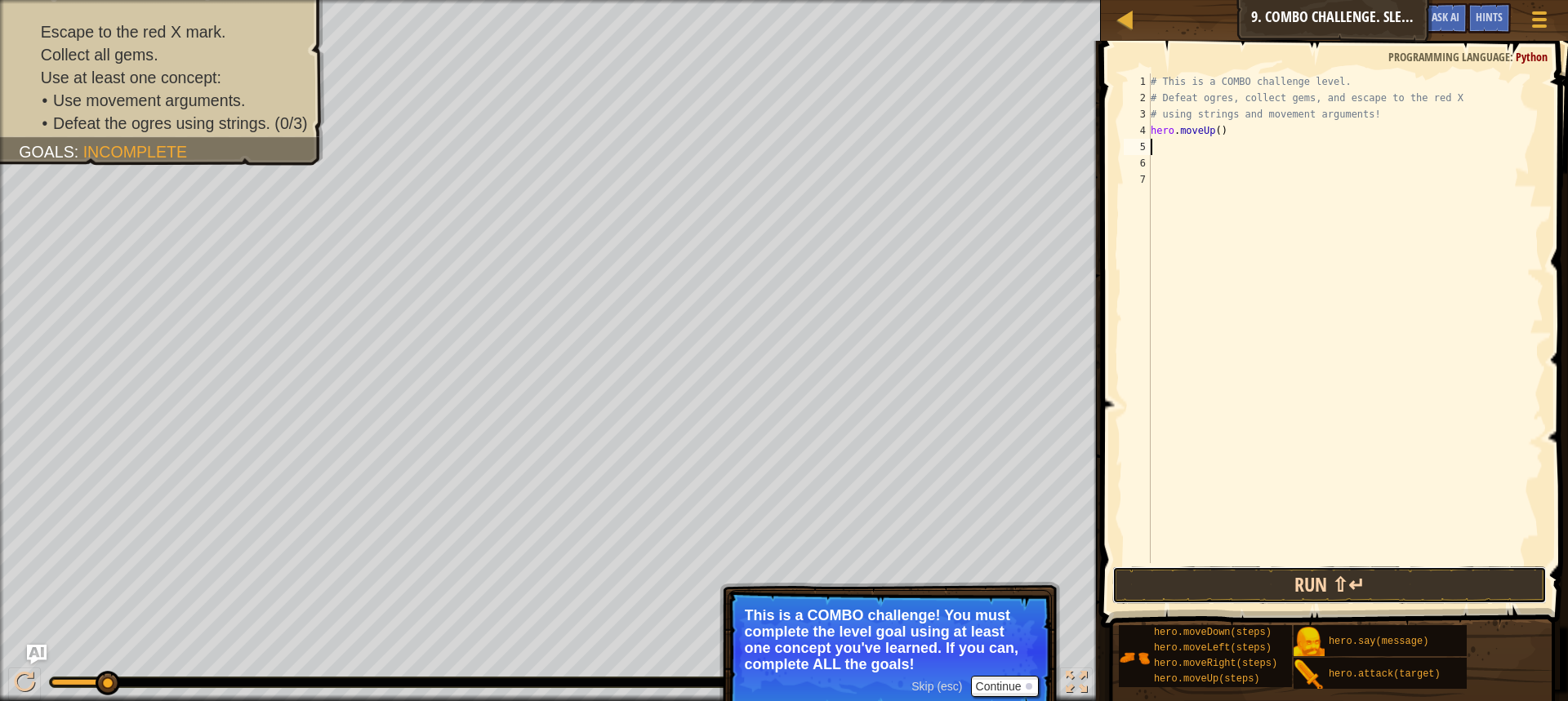
click at [1437, 585] on button "Run ⇧↵" at bounding box center [1330, 585] width 434 height 37
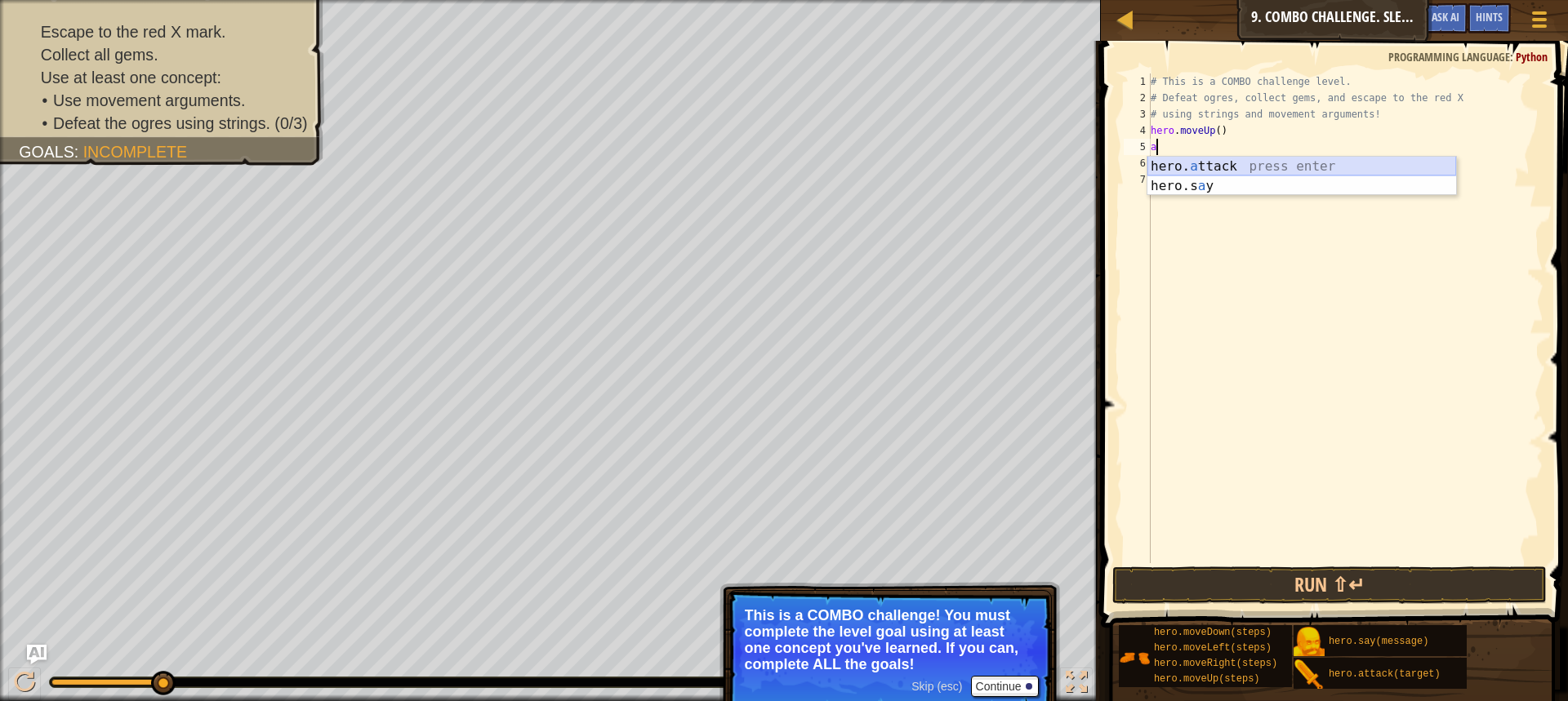
click at [1237, 166] on div "hero. a ttack press enter hero.s a y press enter" at bounding box center [1301, 196] width 308 height 79
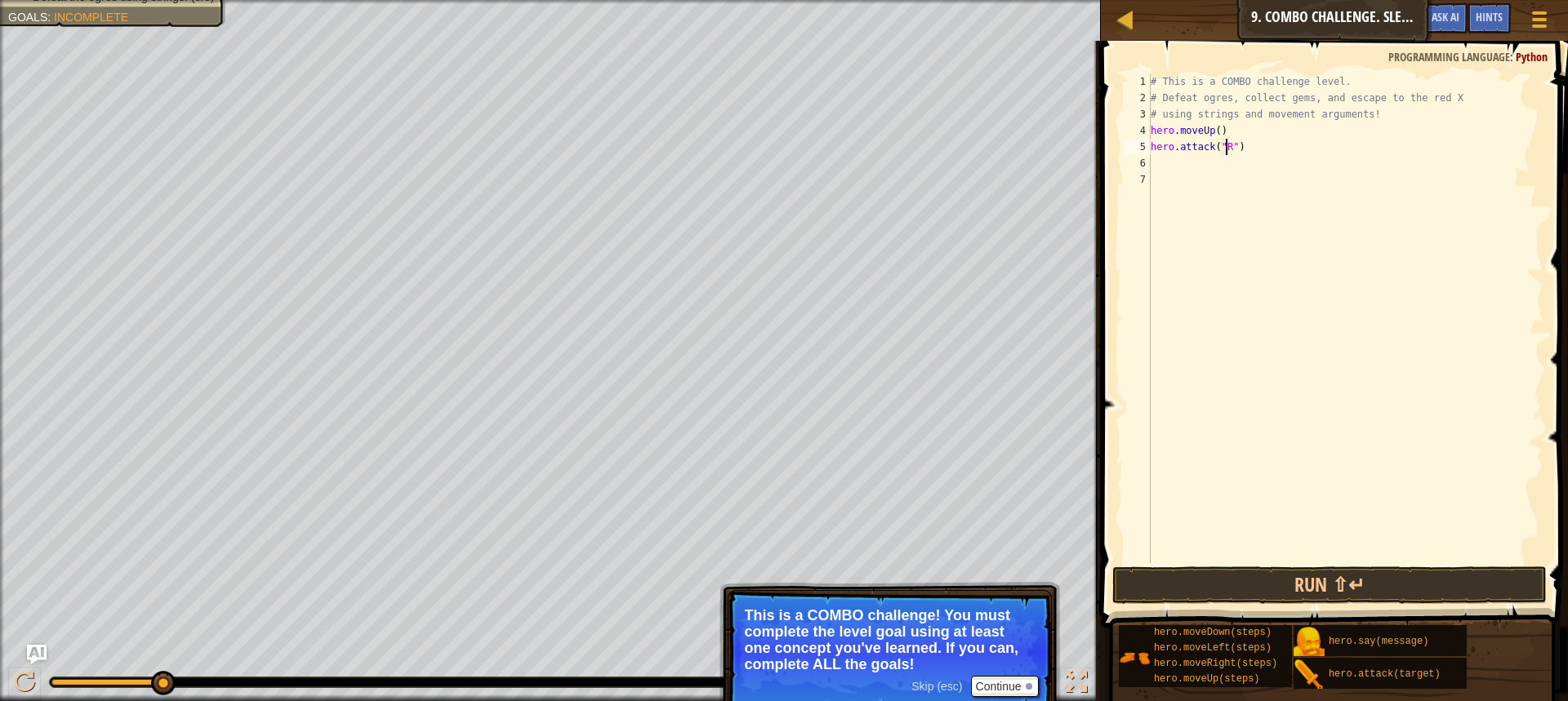
scroll to position [8, 7]
type textarea "hero.attack("Rexxar")"
click at [1252, 170] on div "# This is a COMBO challenge level. # Defeat [PERSON_NAME], collect gems, and es…" at bounding box center [1345, 335] width 396 height 522
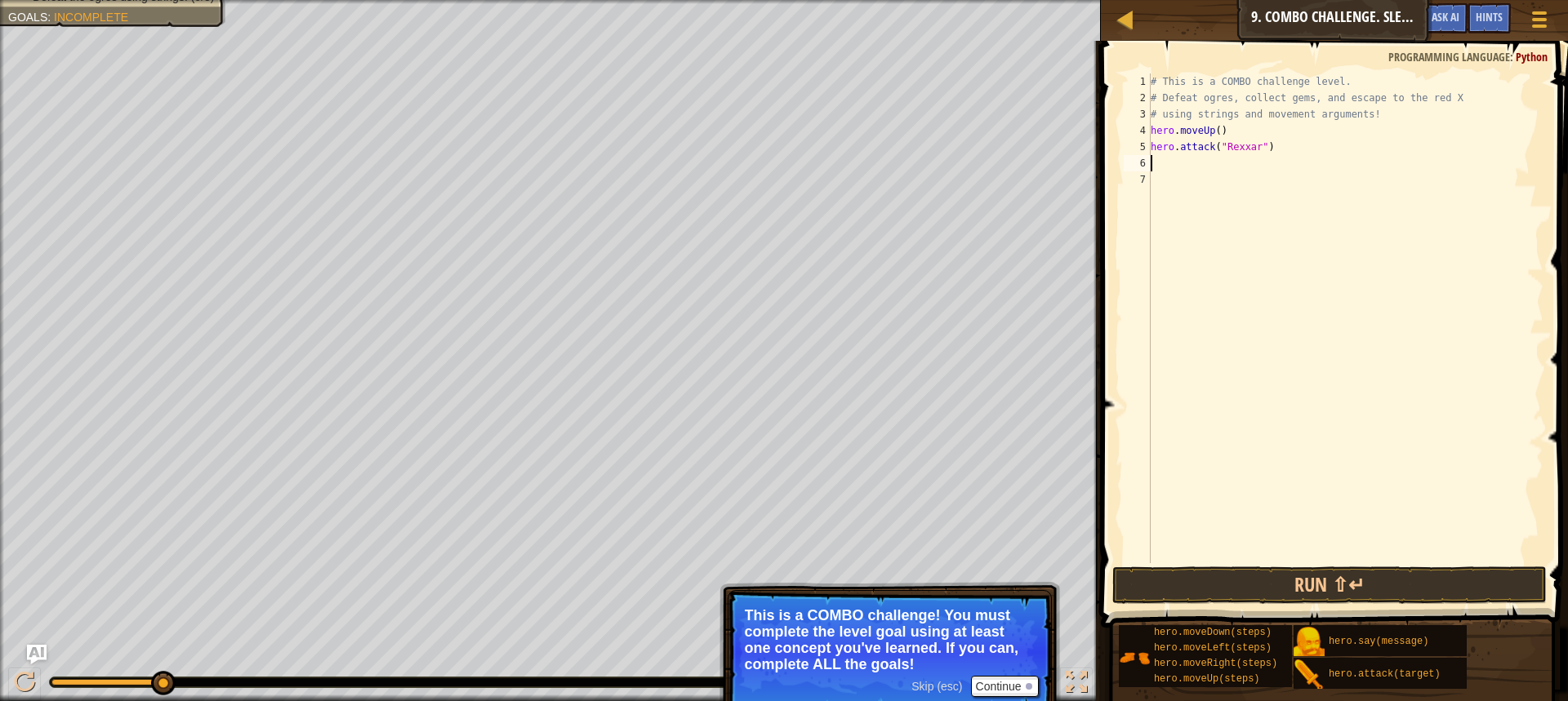
type textarea "m"
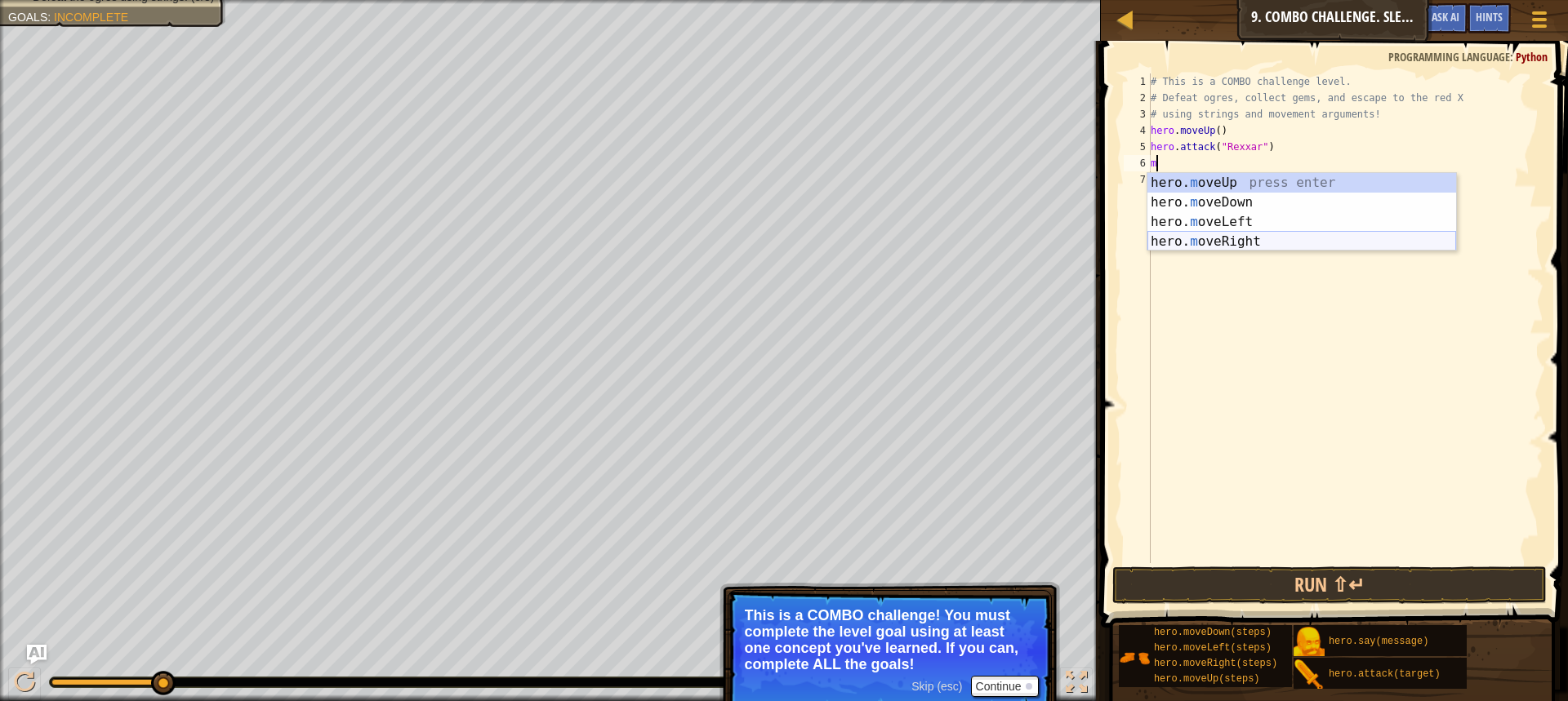
click at [1247, 235] on div "hero. m oveUp press enter hero. m oveDown press enter hero. m oveLeft press ent…" at bounding box center [1301, 231] width 308 height 117
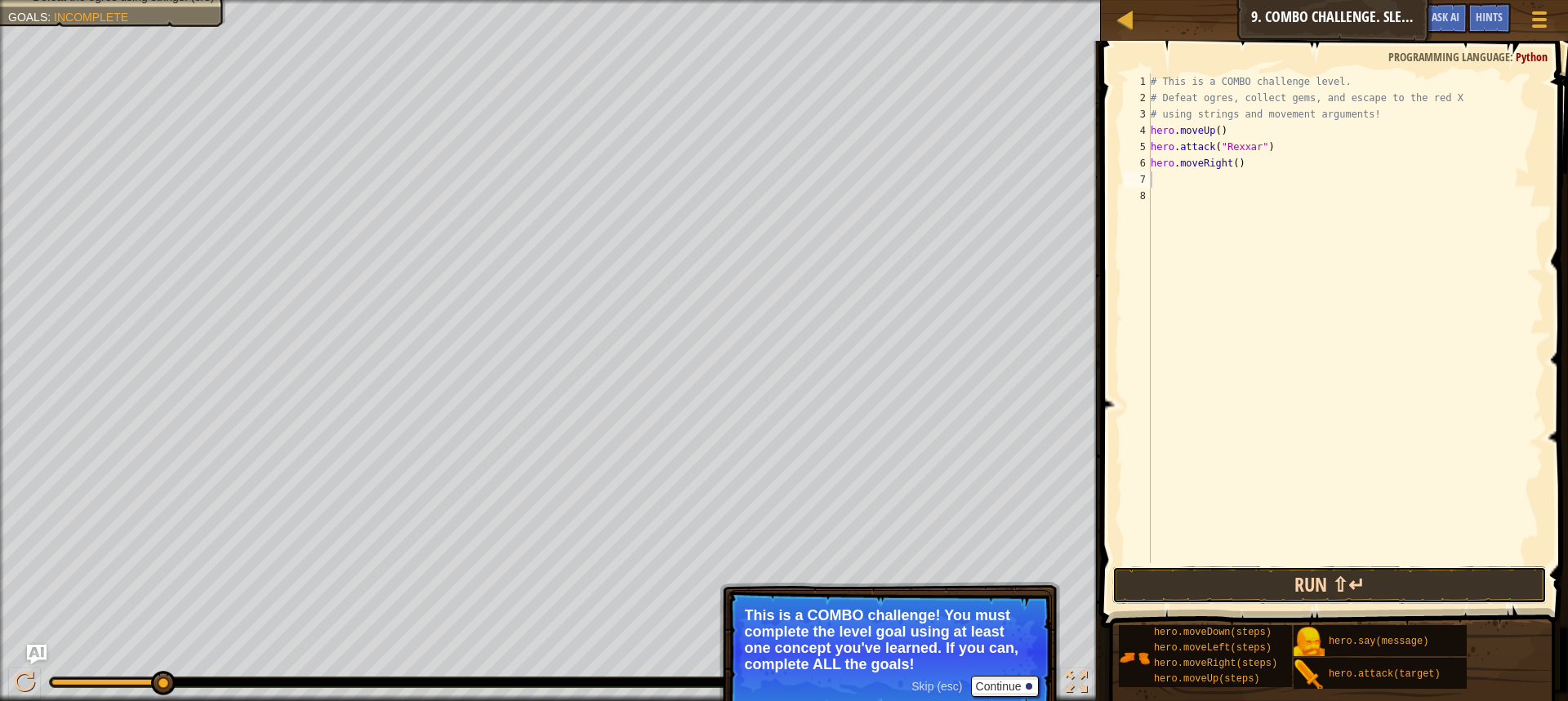
click at [1475, 576] on button "Run ⇧↵" at bounding box center [1330, 585] width 434 height 37
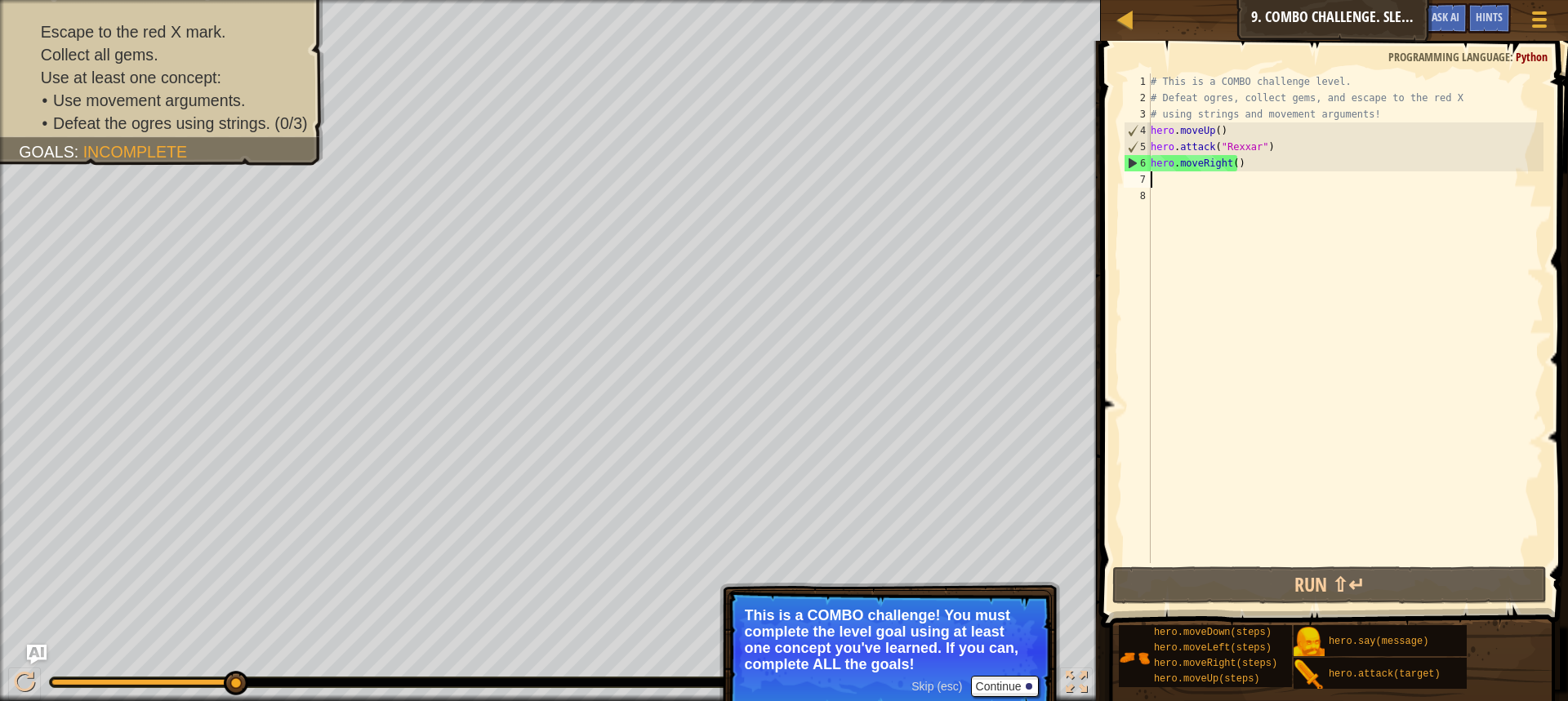
click at [1243, 150] on div "# This is a COMBO challenge level. # Defeat [PERSON_NAME], collect gems, and es…" at bounding box center [1345, 335] width 396 height 522
click at [1272, 156] on div "# This is a COMBO challenge level. # Defeat [PERSON_NAME], collect gems, and es…" at bounding box center [1345, 335] width 396 height 522
click at [1272, 142] on div "# This is a COMBO challenge level. # Defeat [PERSON_NAME], collect gems, and es…" at bounding box center [1345, 335] width 396 height 522
type textarea "hero.attack("Rexxar")"
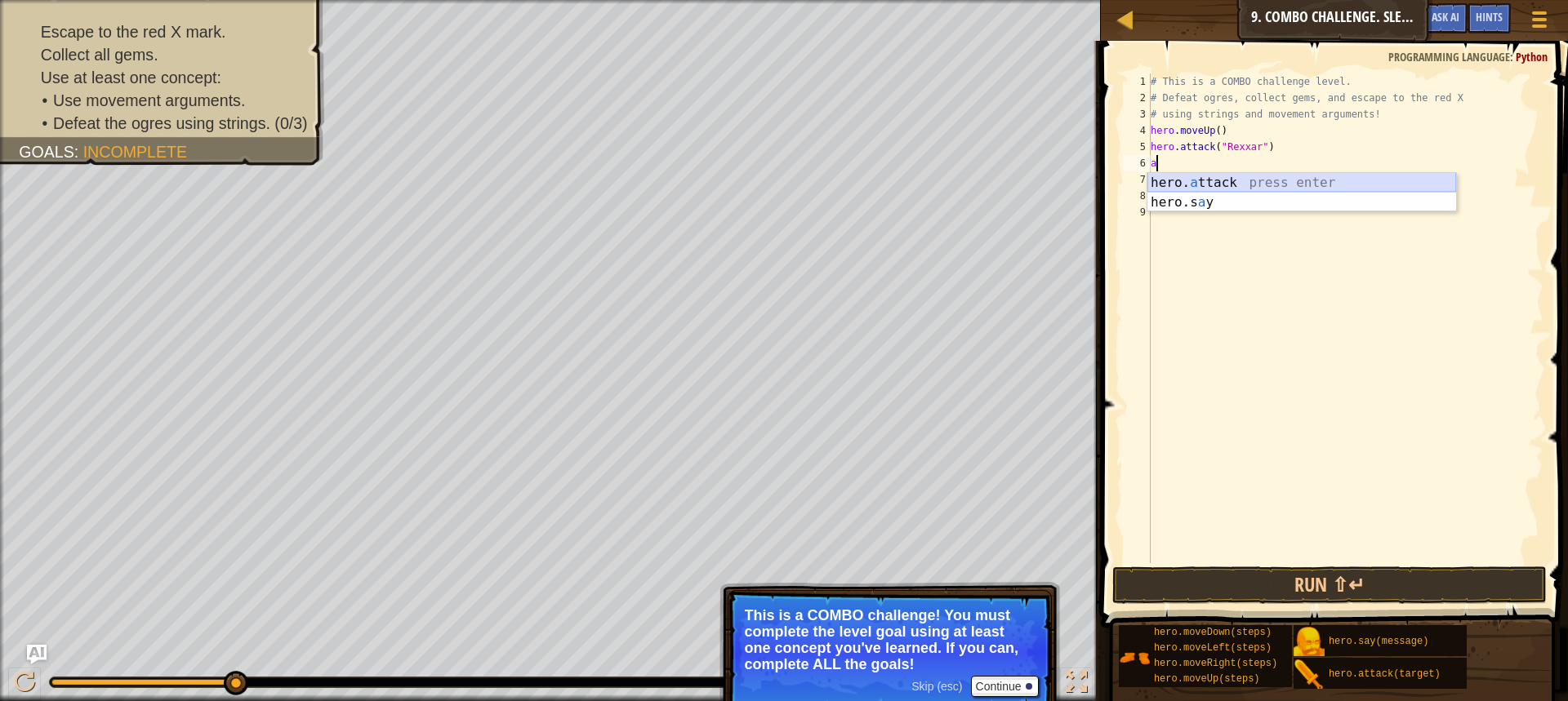
click at [1200, 176] on div "hero. a ttack press enter hero.s a y press enter" at bounding box center [1301, 212] width 308 height 79
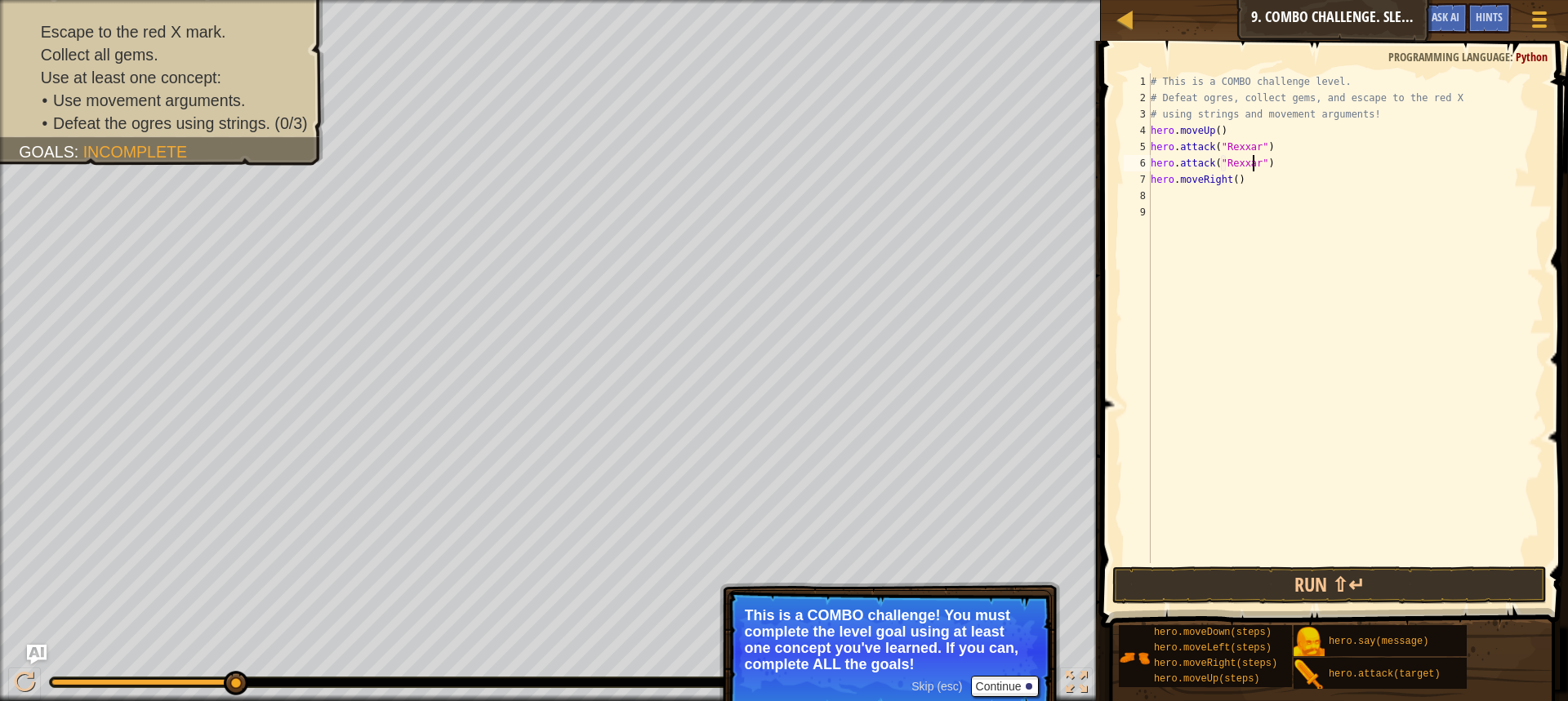
scroll to position [8, 9]
type textarea "hero.attack("Rexxar")"
click at [1442, 592] on button "Run ⇧↵" at bounding box center [1330, 585] width 434 height 37
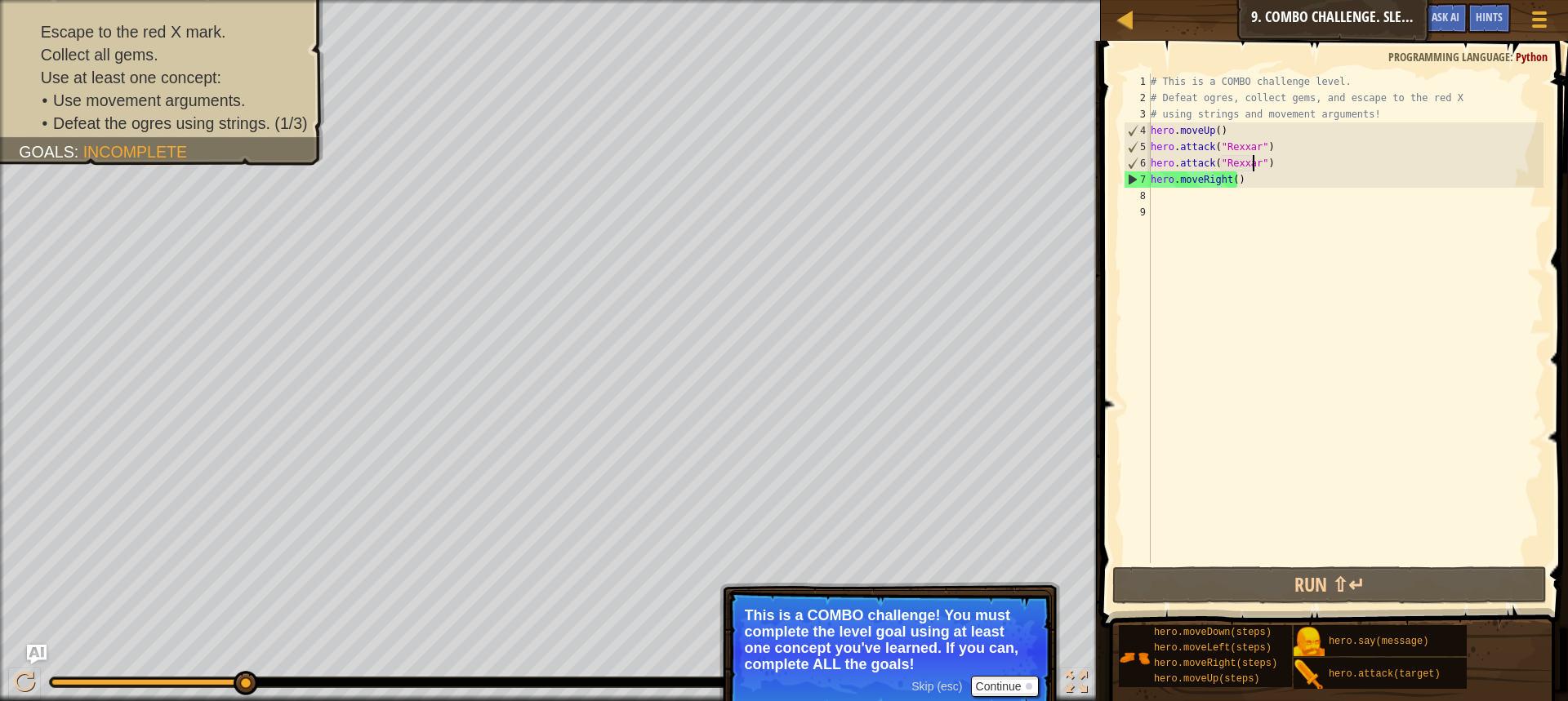
click at [1228, 201] on div "# This is a COMBO challenge level. # Defeat [PERSON_NAME], collect gems, and es…" at bounding box center [1345, 335] width 396 height 522
click at [1176, 197] on div "# This is a COMBO challenge level. # Defeat [PERSON_NAME], collect gems, and es…" at bounding box center [1345, 335] width 396 height 522
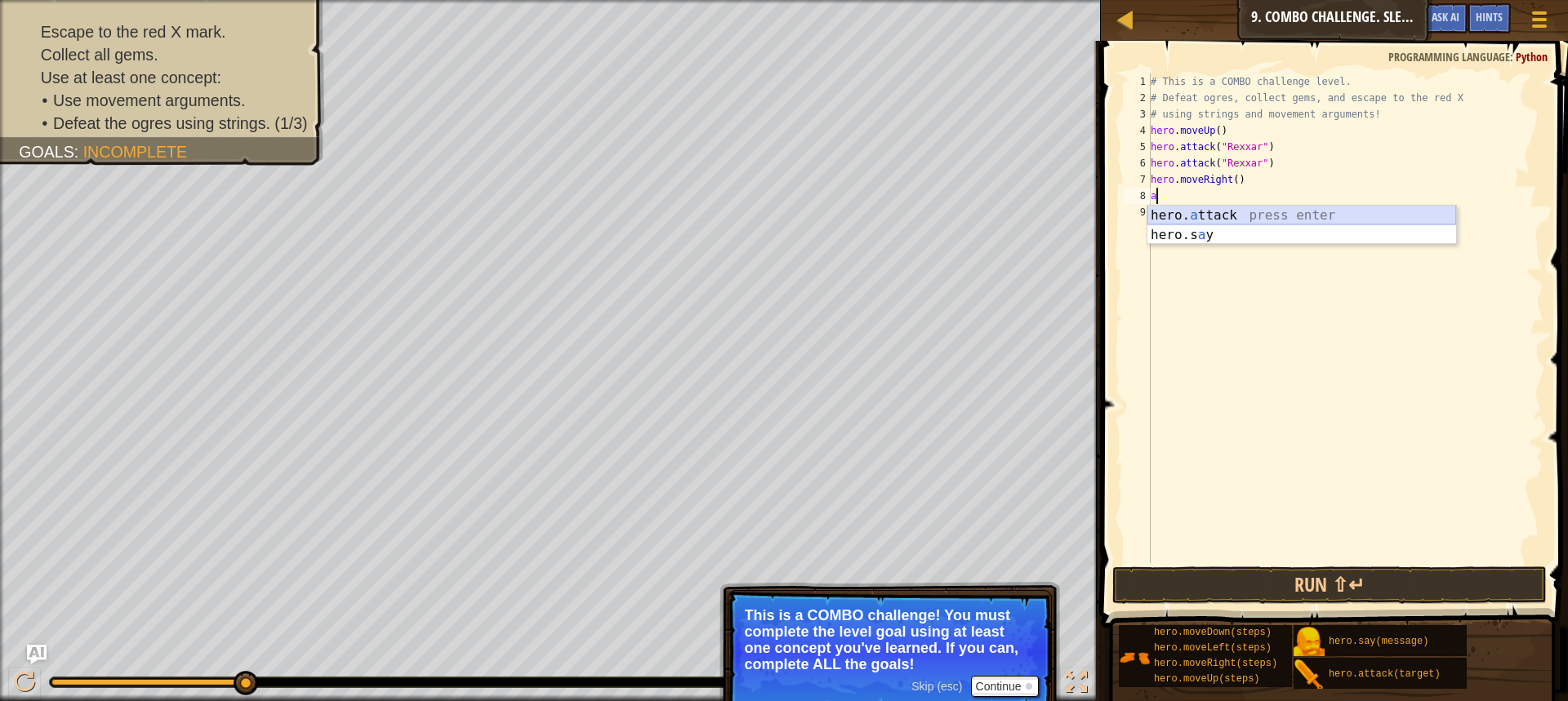
click at [1218, 215] on div "hero. a ttack press enter hero.s a y press enter" at bounding box center [1301, 245] width 308 height 79
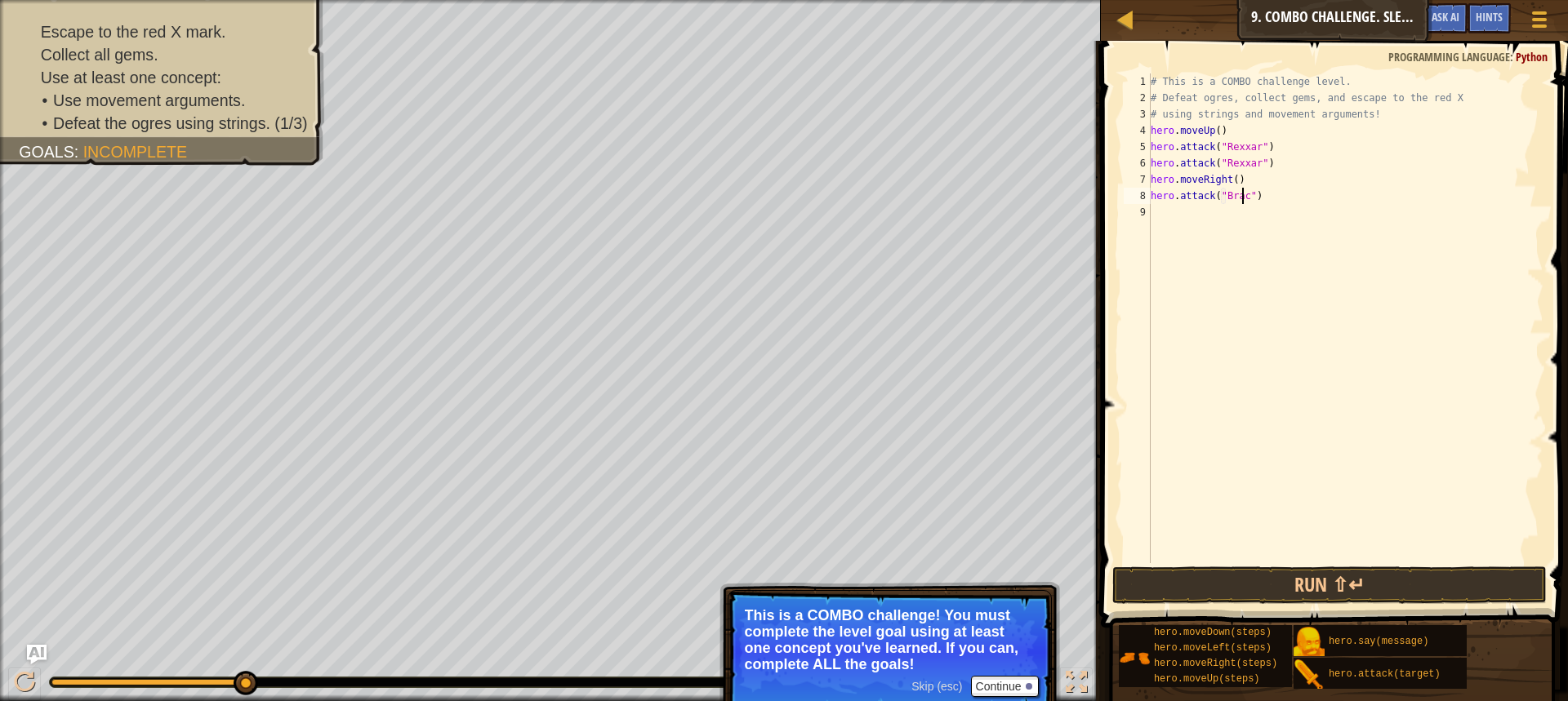
type textarea "hero.attack("Brack")"
click at [1217, 209] on div "# This is a COMBO challenge level. # Defeat [PERSON_NAME], collect gems, and es…" at bounding box center [1345, 335] width 396 height 522
click at [1213, 228] on div "hero. a ttack press enter hero.s a y press enter" at bounding box center [1301, 261] width 308 height 79
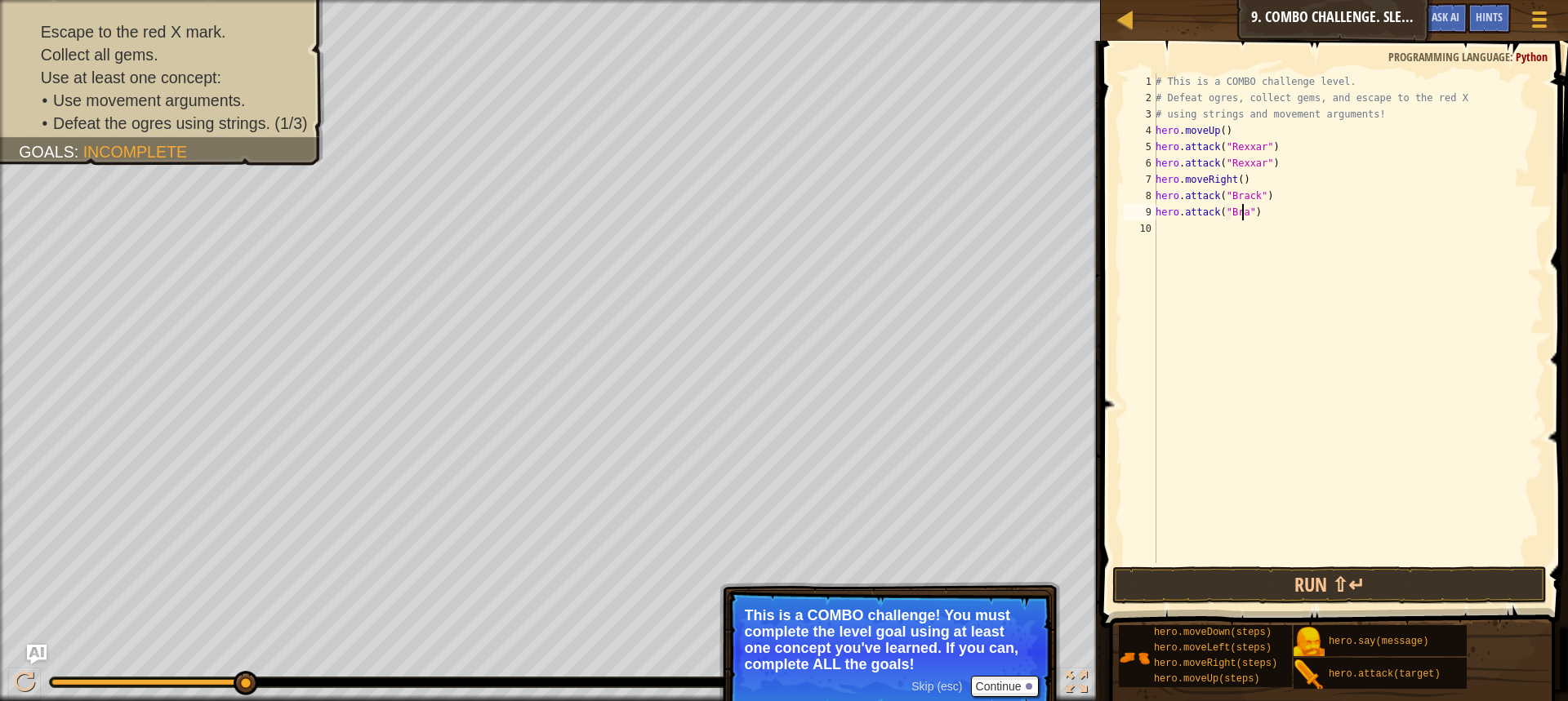
type textarea "hero.attack("Brack")"
click at [1211, 232] on div "# This is a COMBO challenge level. # Defeat [PERSON_NAME], collect gems, and es…" at bounding box center [1348, 335] width 391 height 522
type textarea "m"
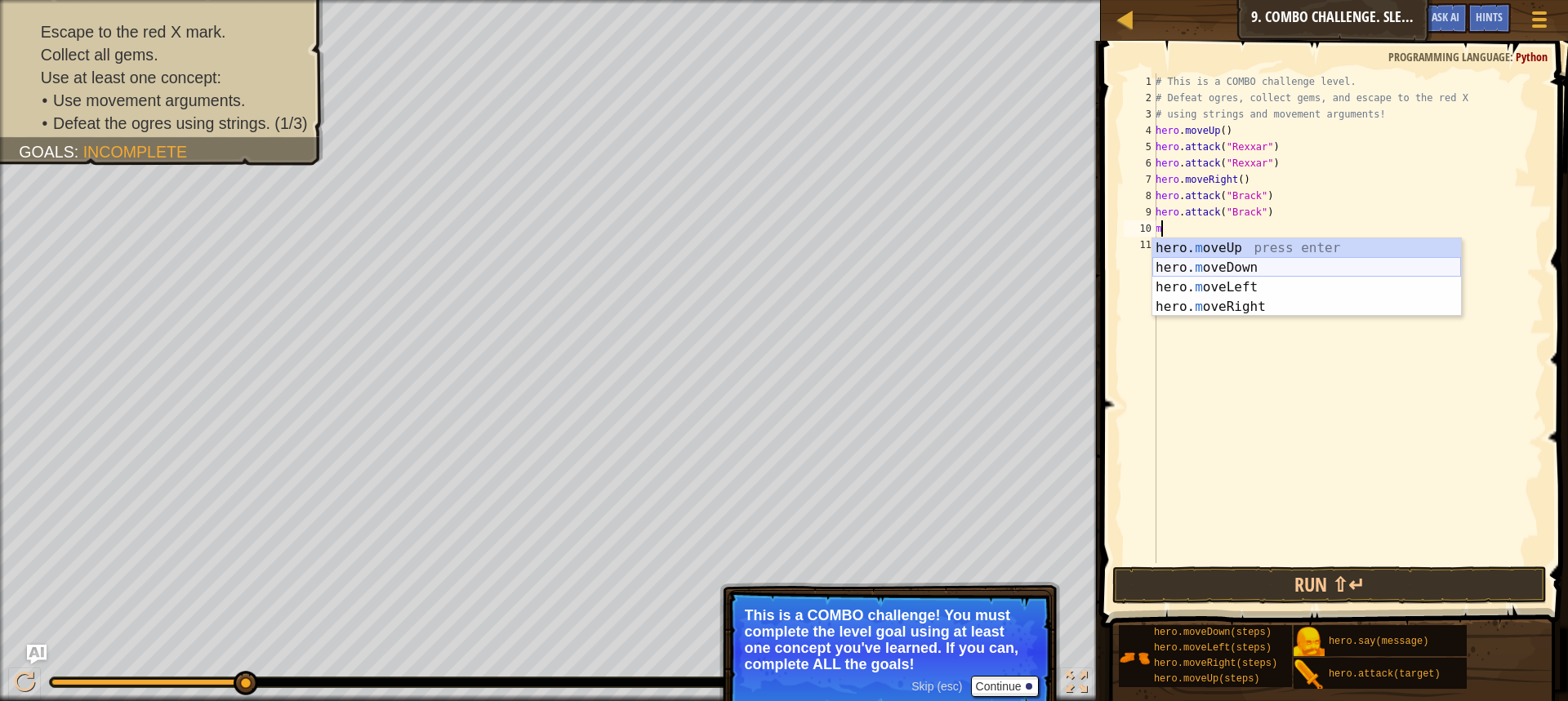
click at [1260, 270] on div "hero. m oveUp press enter hero. m oveDown press enter hero. m oveLeft press ent…" at bounding box center [1307, 297] width 308 height 117
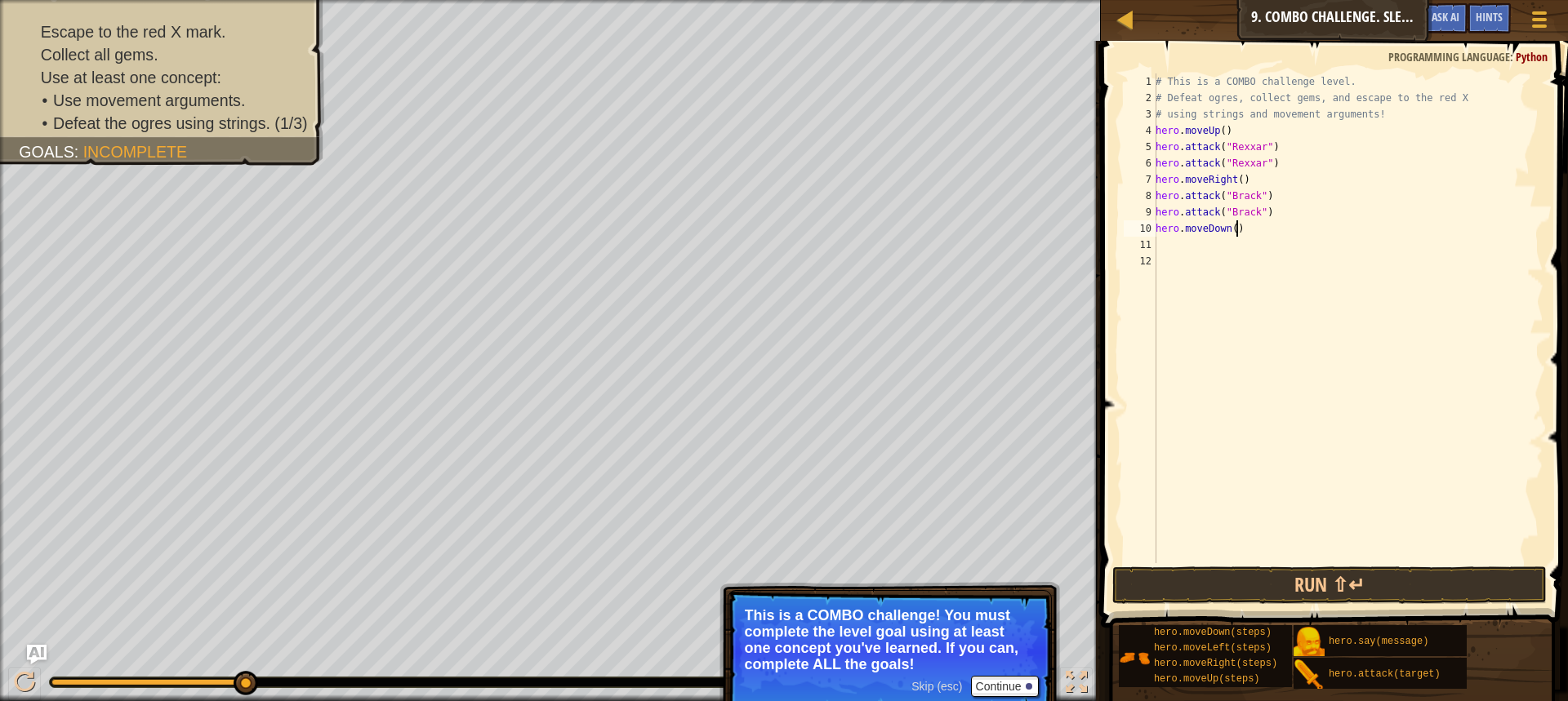
click at [1235, 230] on div "# This is a COMBO challenge level. # Defeat [PERSON_NAME], collect gems, and es…" at bounding box center [1348, 335] width 391 height 522
type textarea "hero.moveDown(2)"
click at [1211, 242] on div "# This is a COMBO challenge level. # Defeat [PERSON_NAME], collect gems, and es…" at bounding box center [1348, 335] width 391 height 522
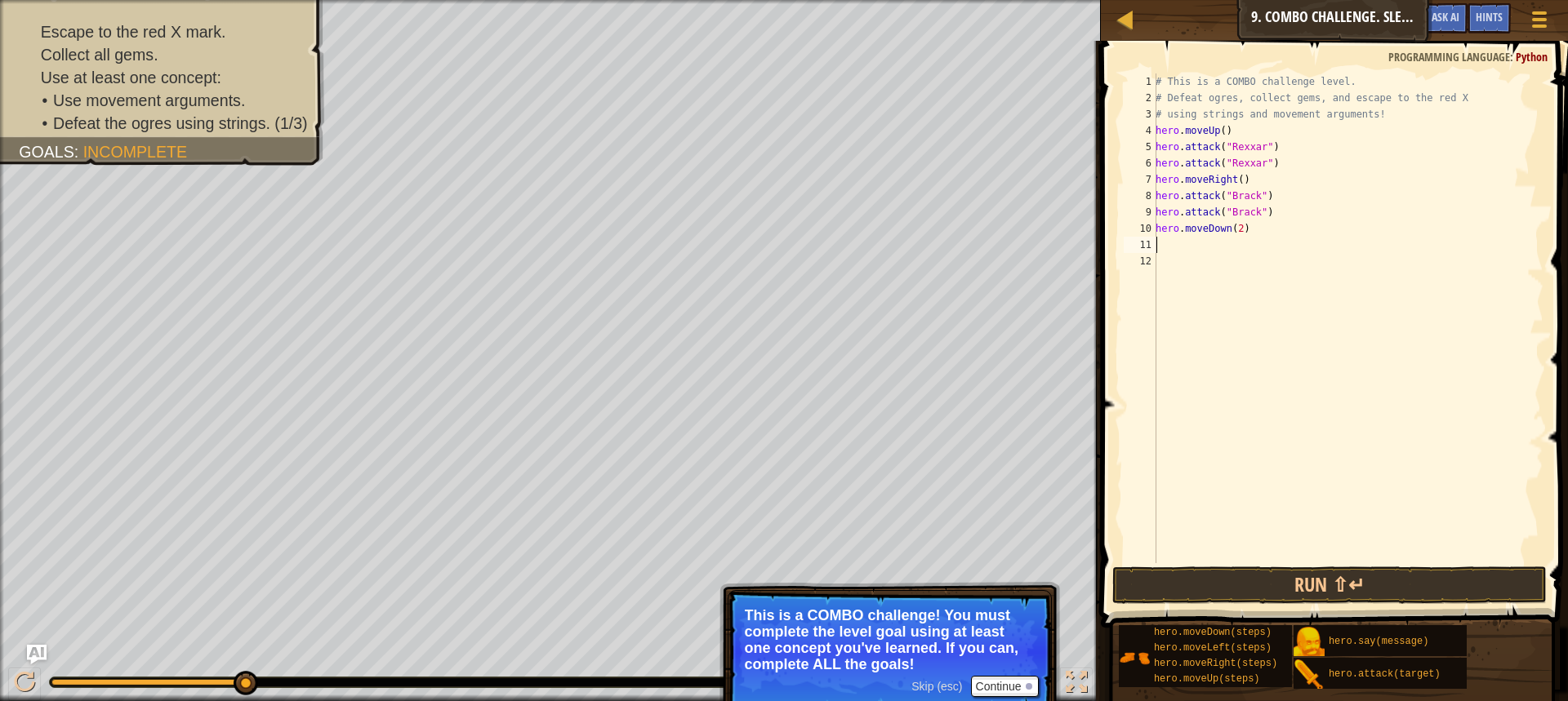
scroll to position [8, 0]
type textarea "m"
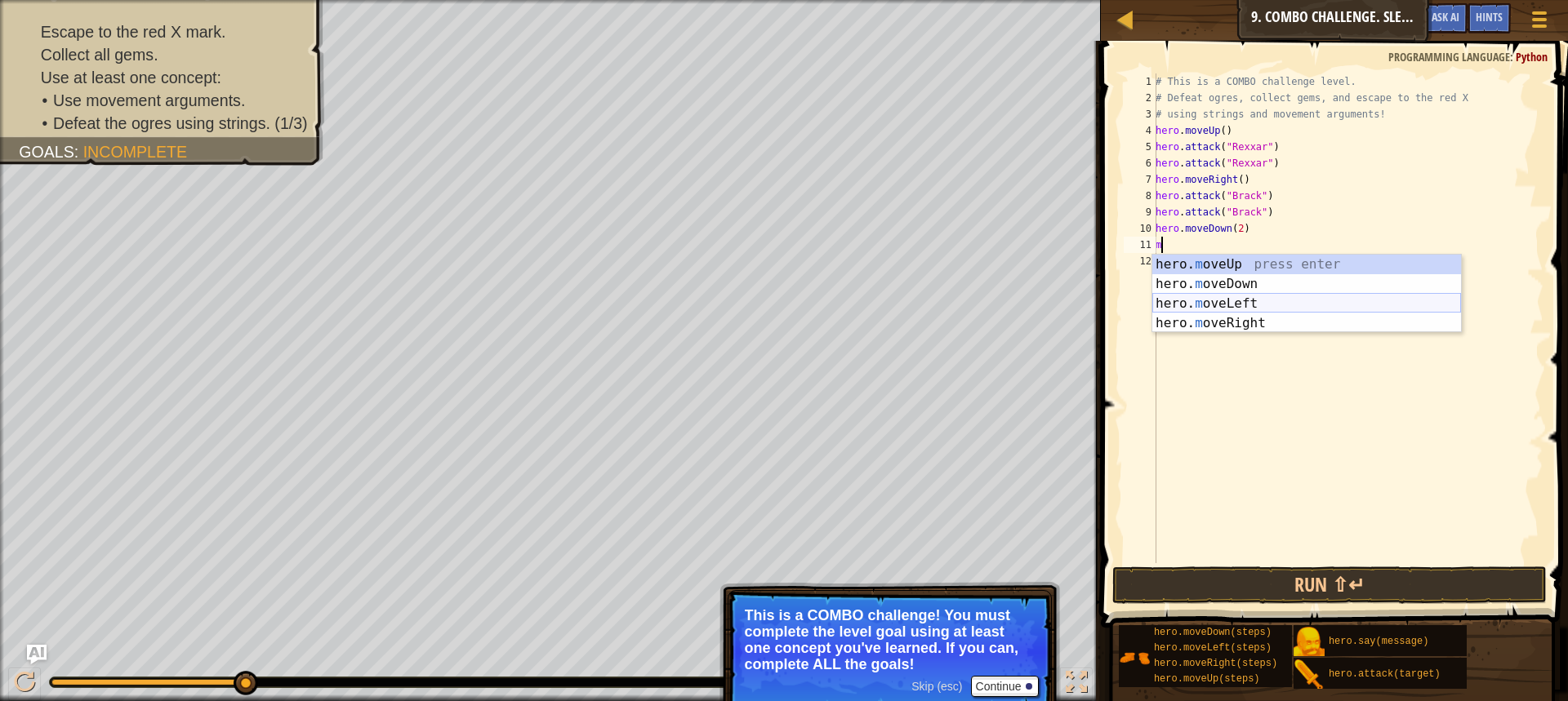
click at [1259, 299] on div "hero. m oveUp press enter hero. m oveDown press enter hero. m oveLeft press ent…" at bounding box center [1307, 313] width 308 height 117
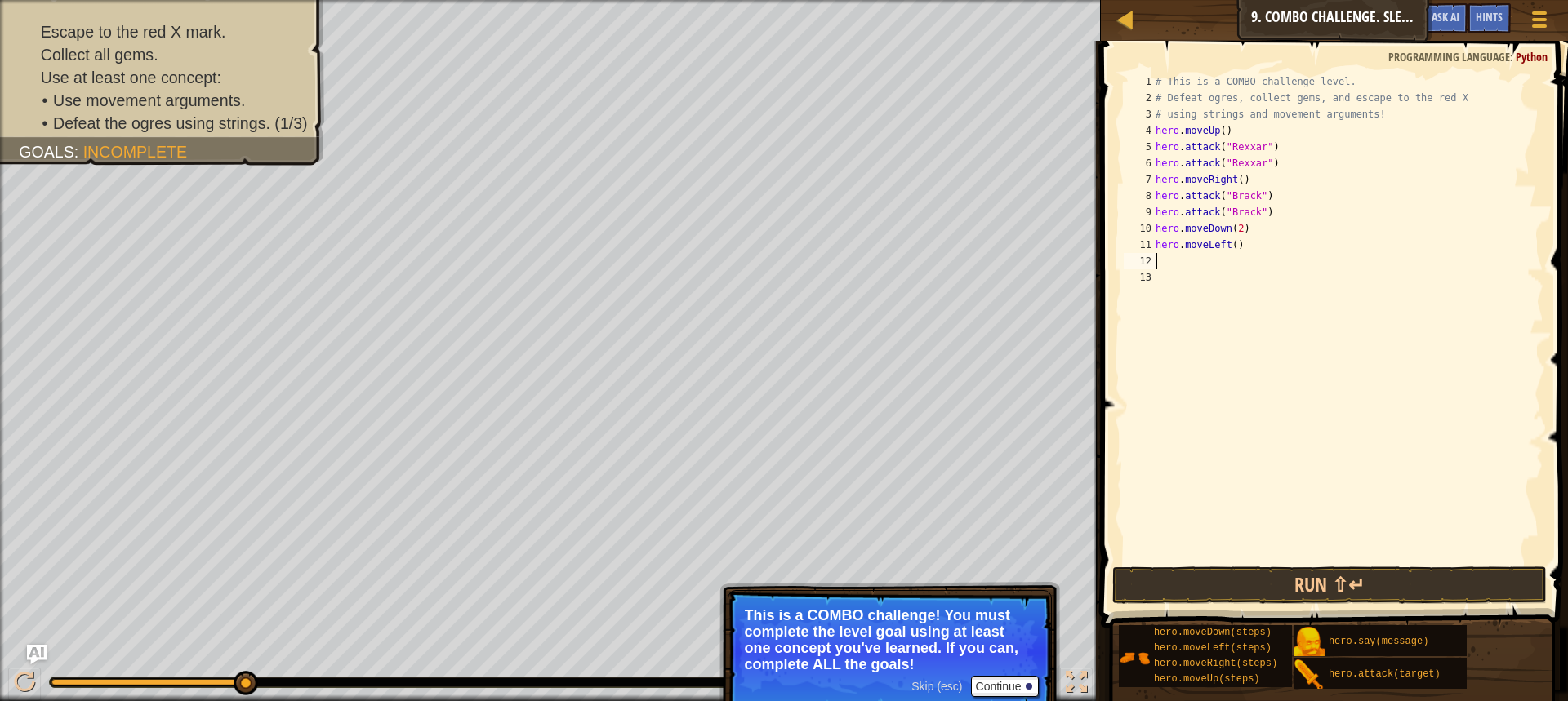
type textarea "m"
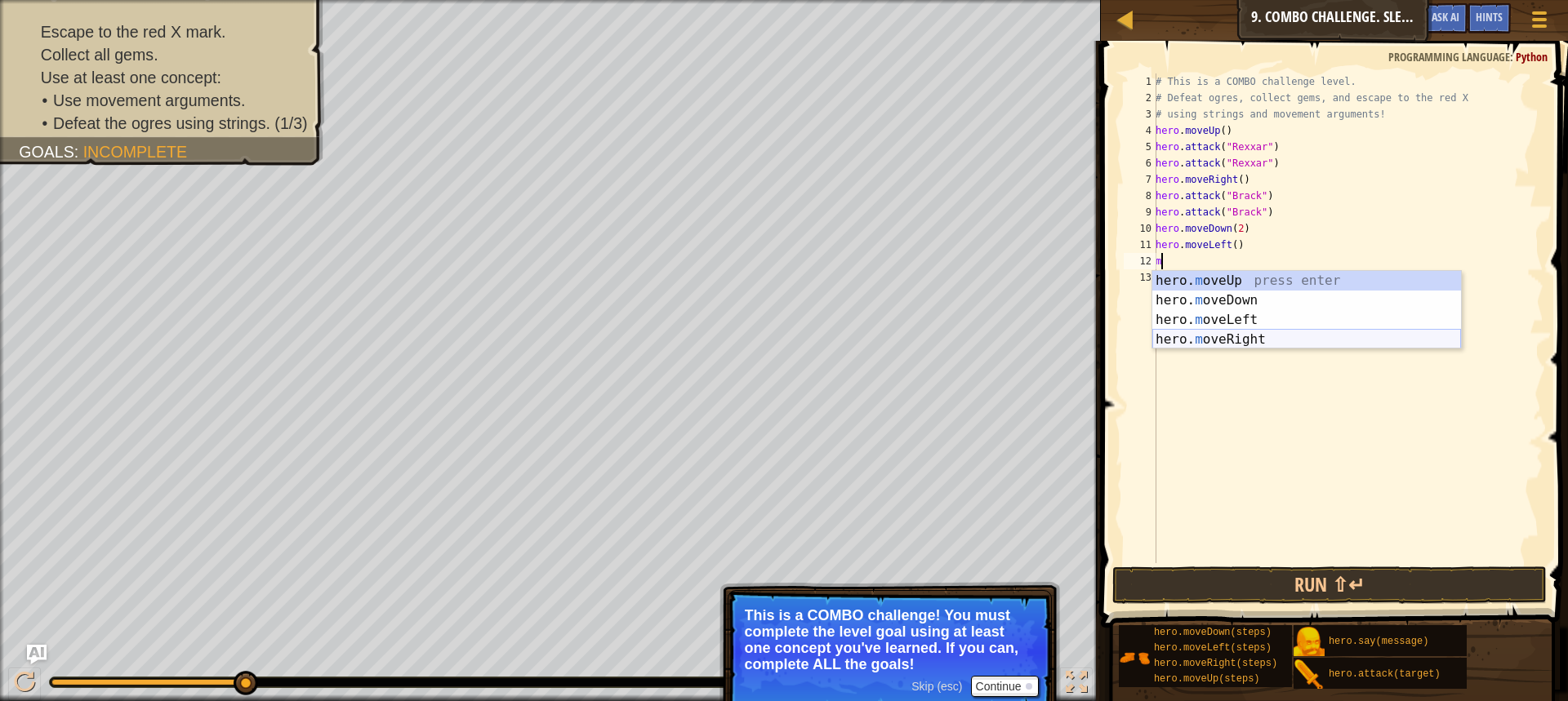
click at [1252, 333] on div "hero. m oveUp press enter hero. m oveDown press enter hero. m oveLeft press ent…" at bounding box center [1307, 329] width 308 height 117
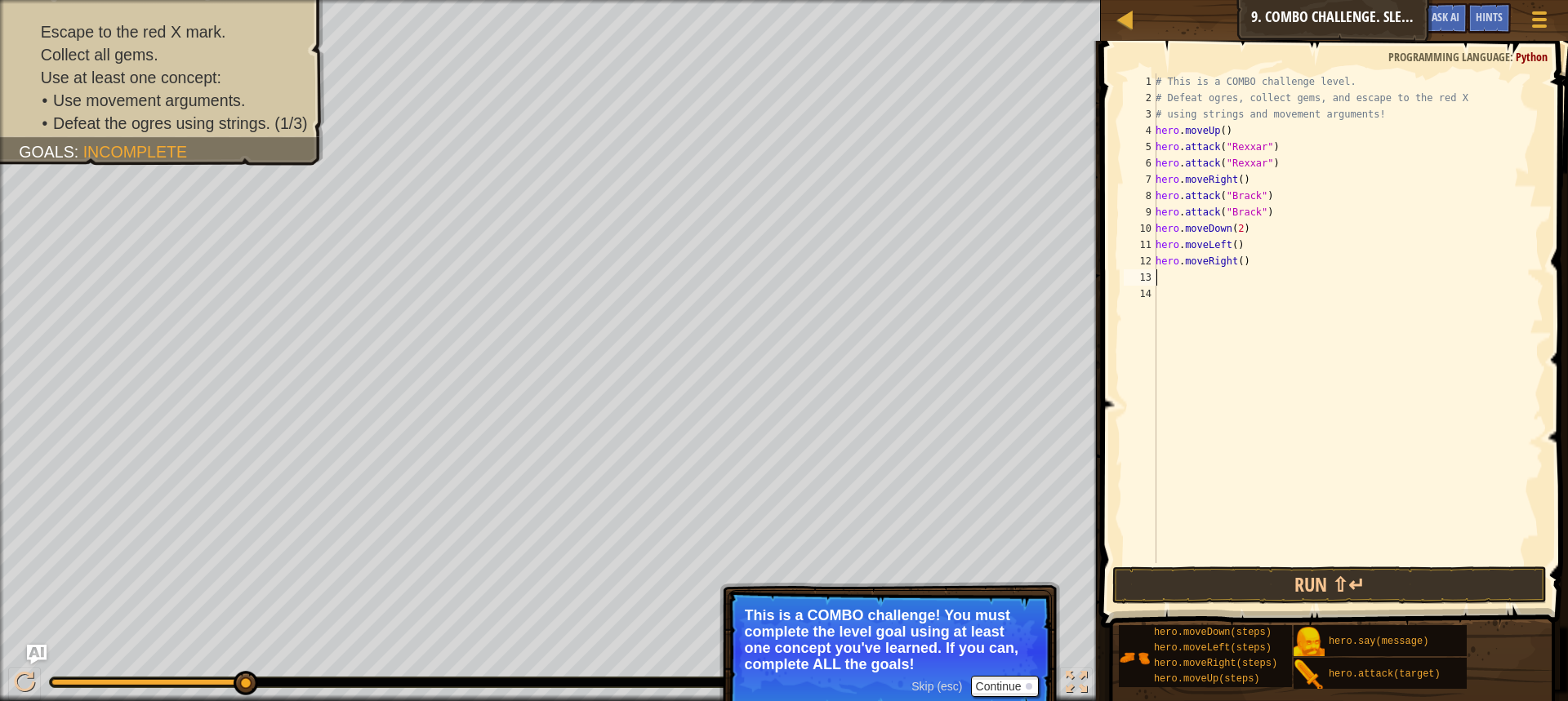
click at [1235, 258] on div "# This is a COMBO challenge level. # Defeat [PERSON_NAME], collect gems, and es…" at bounding box center [1348, 335] width 391 height 522
type textarea "hero.moveRight(2)"
click at [1208, 273] on div "# This is a COMBO challenge level. # Defeat [PERSON_NAME], collect gems, and es…" at bounding box center [1348, 335] width 391 height 522
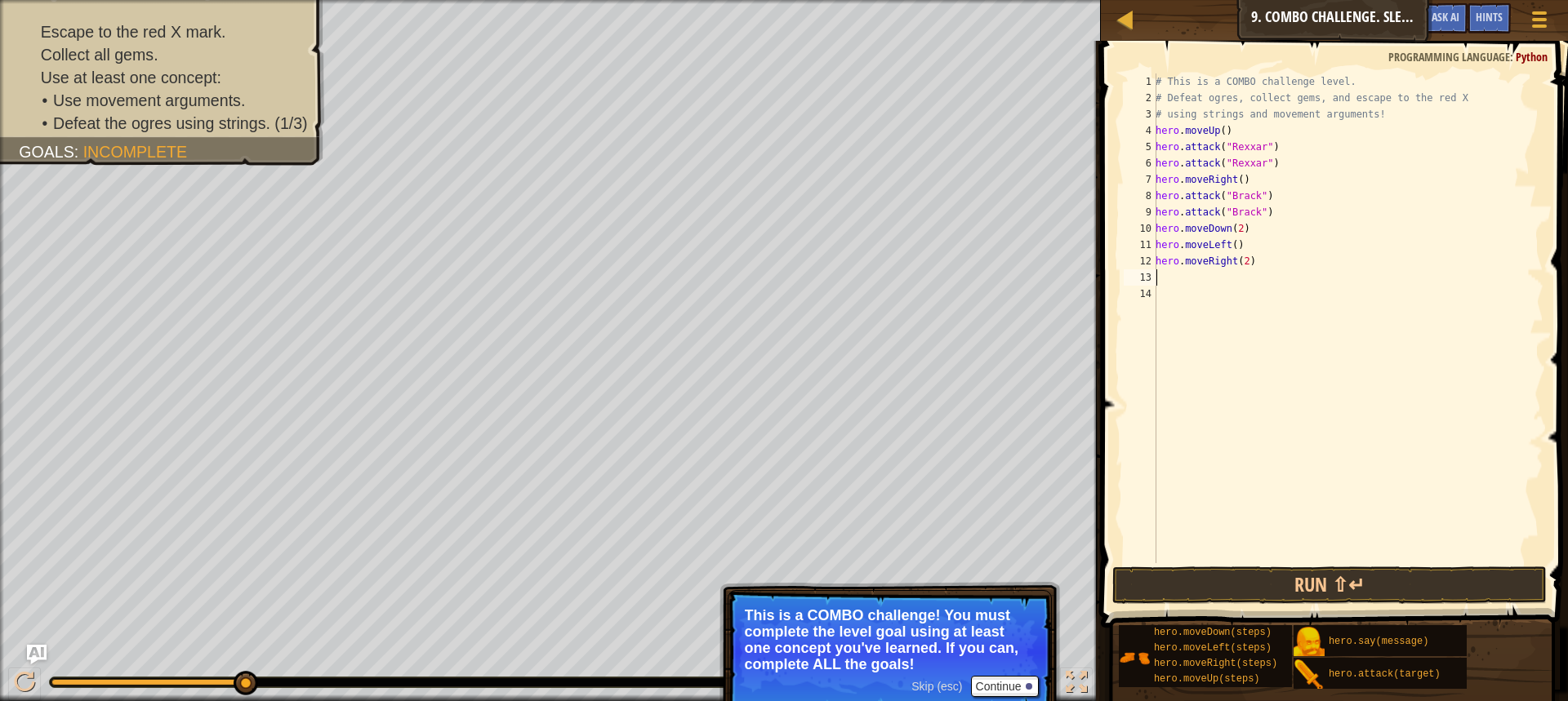
type textarea "m"
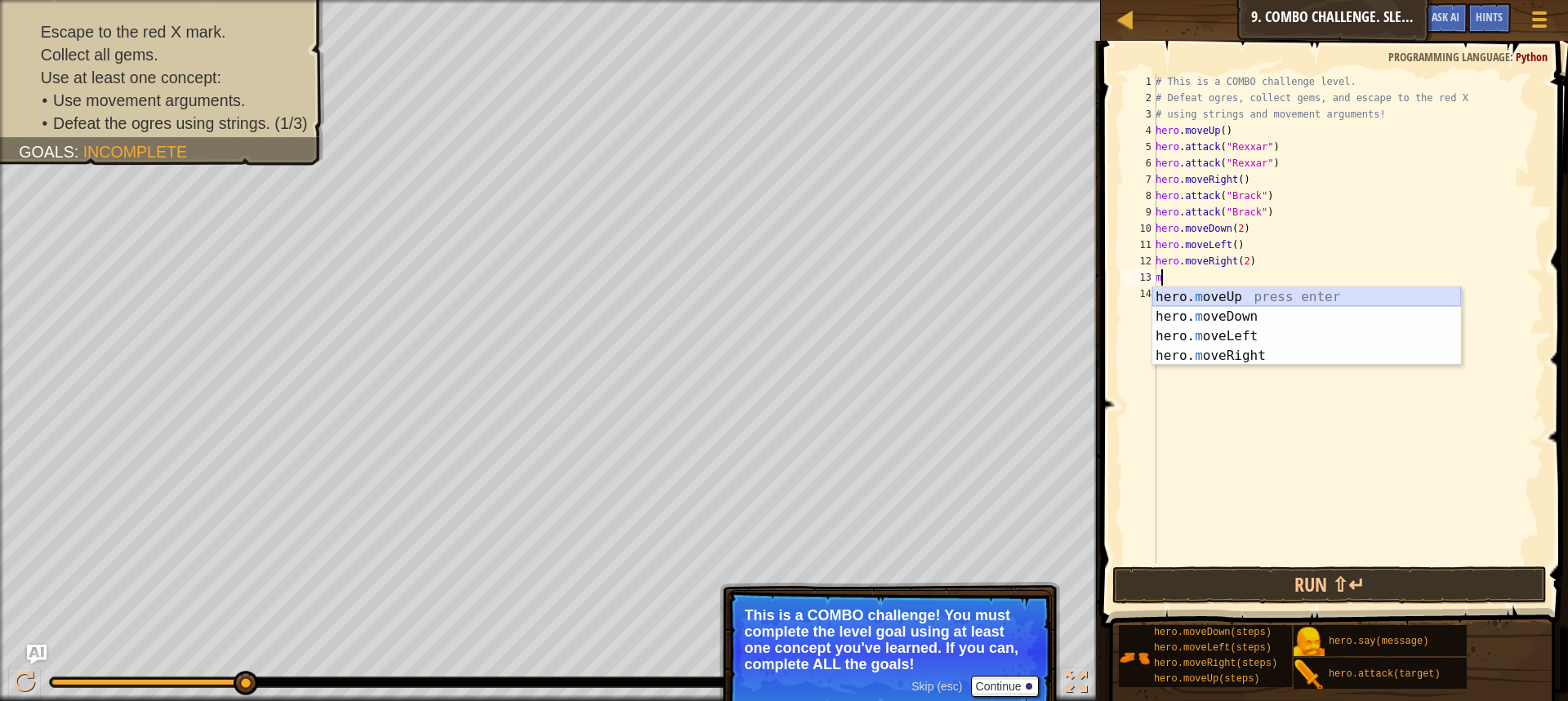
click at [1230, 287] on div "hero. m oveUp press enter hero. m oveDown press enter hero. m oveLeft press ent…" at bounding box center [1307, 346] width 308 height 117
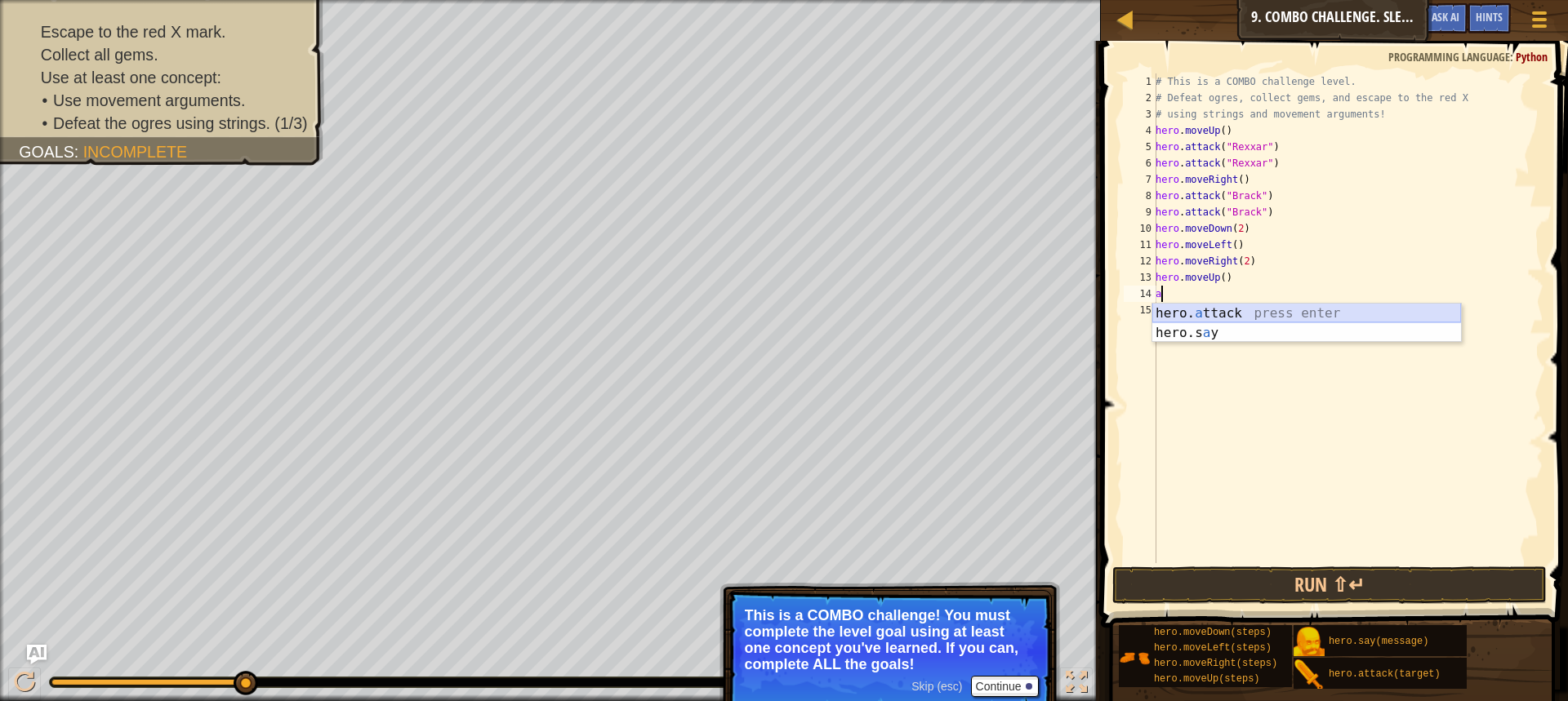
click at [1239, 311] on div "hero. a ttack press enter hero.s a y press enter" at bounding box center [1307, 343] width 308 height 79
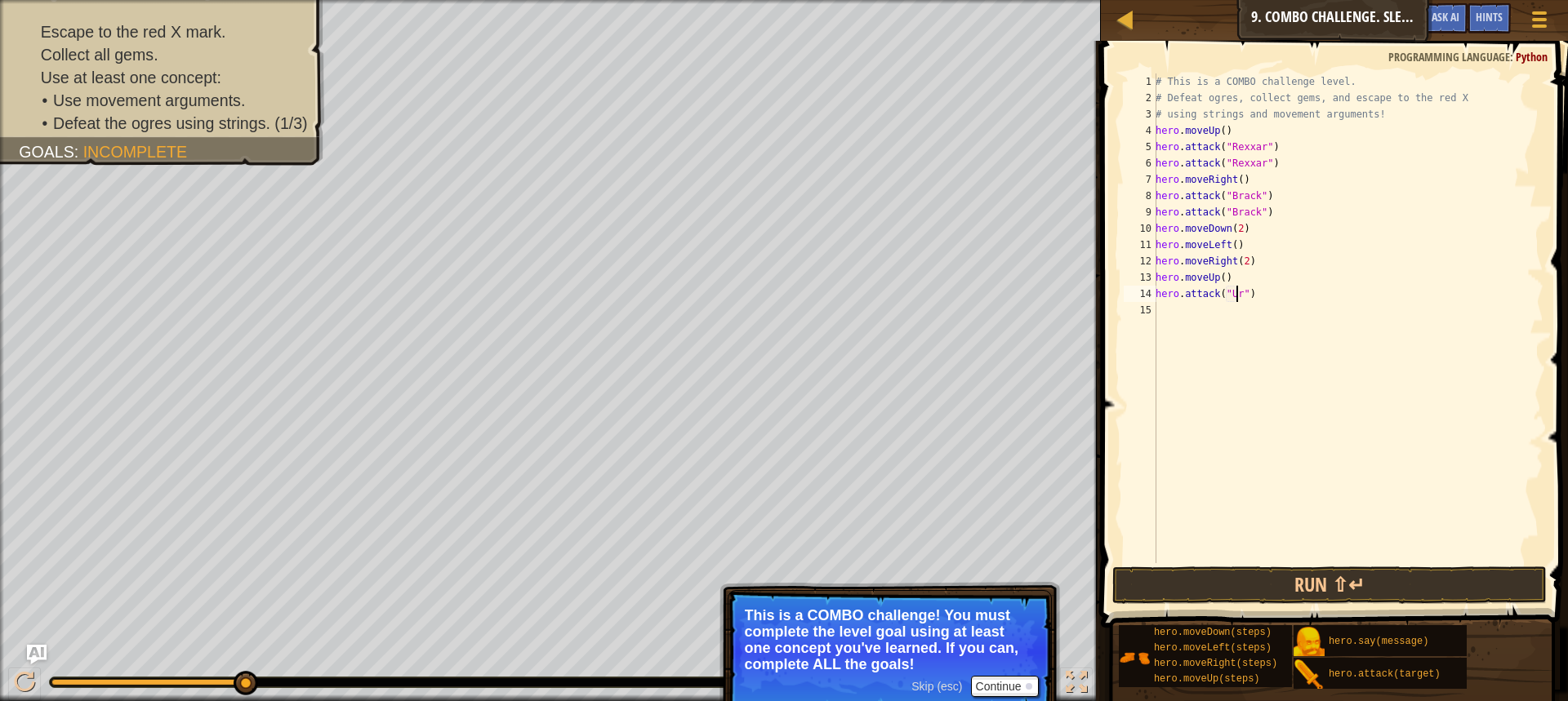
type textarea "hero.attack("Ursa")"
click at [1219, 317] on div "# This is a COMBO challenge level. # Defeat [PERSON_NAME], collect gems, and es…" at bounding box center [1348, 335] width 391 height 522
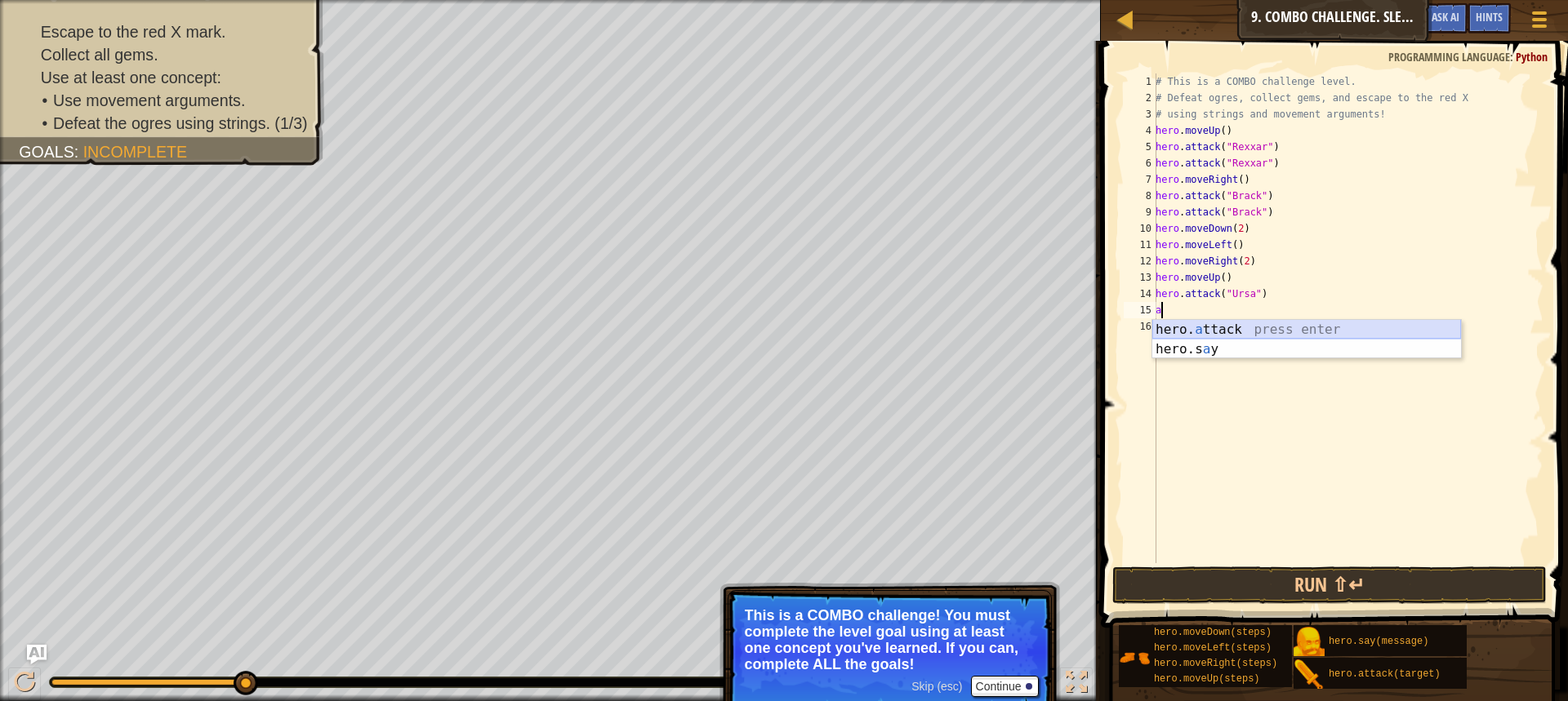
click at [1225, 324] on div "hero. a ttack press enter hero.s a y press enter" at bounding box center [1307, 359] width 308 height 79
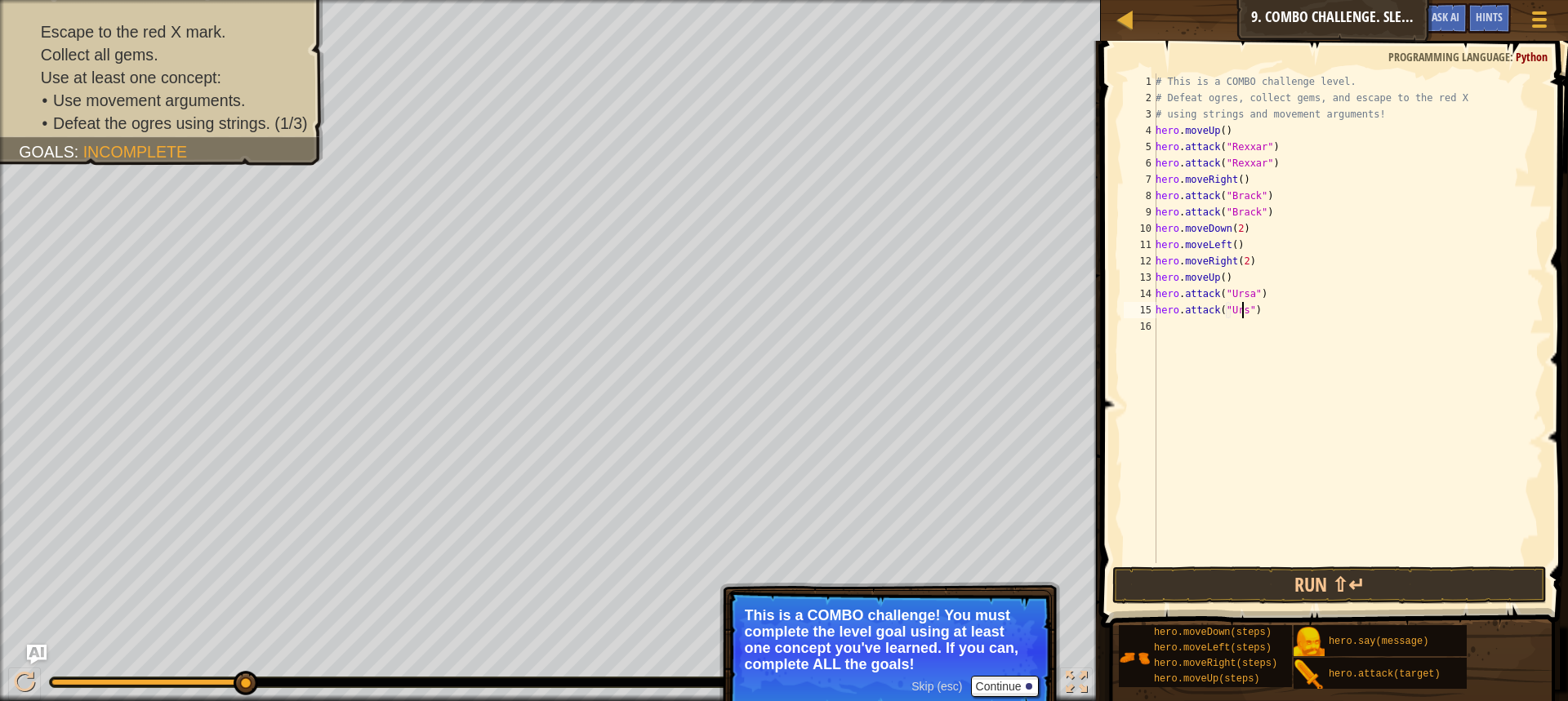
type textarea "hero.attack("Ursa")"
click at [1232, 324] on div "# This is a COMBO challenge level. # Defeat [PERSON_NAME], collect gems, and es…" at bounding box center [1348, 335] width 391 height 522
type textarea "m"
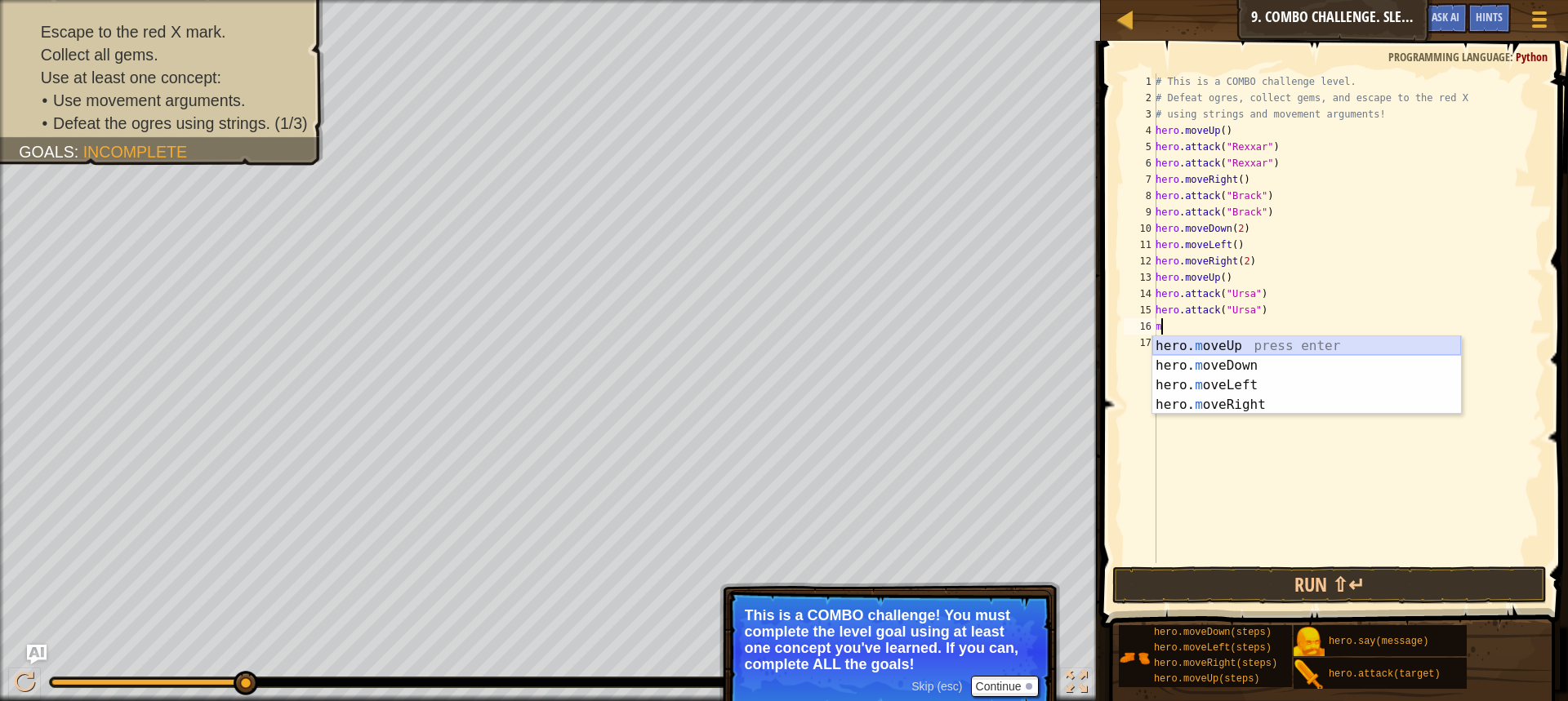
click at [1249, 351] on div "hero. m oveUp press enter hero. m oveDown press enter hero. m oveLeft press ent…" at bounding box center [1307, 395] width 308 height 117
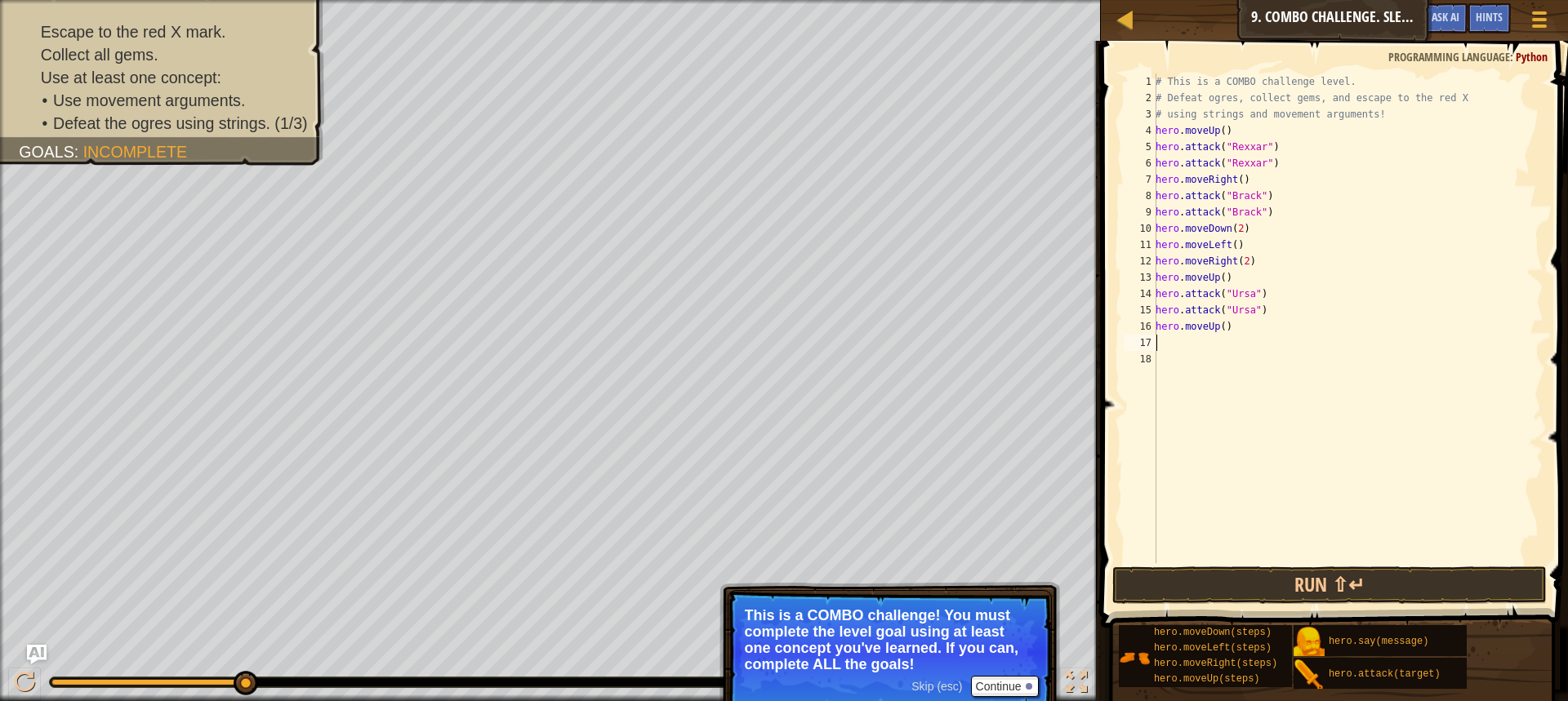
type textarea "m"
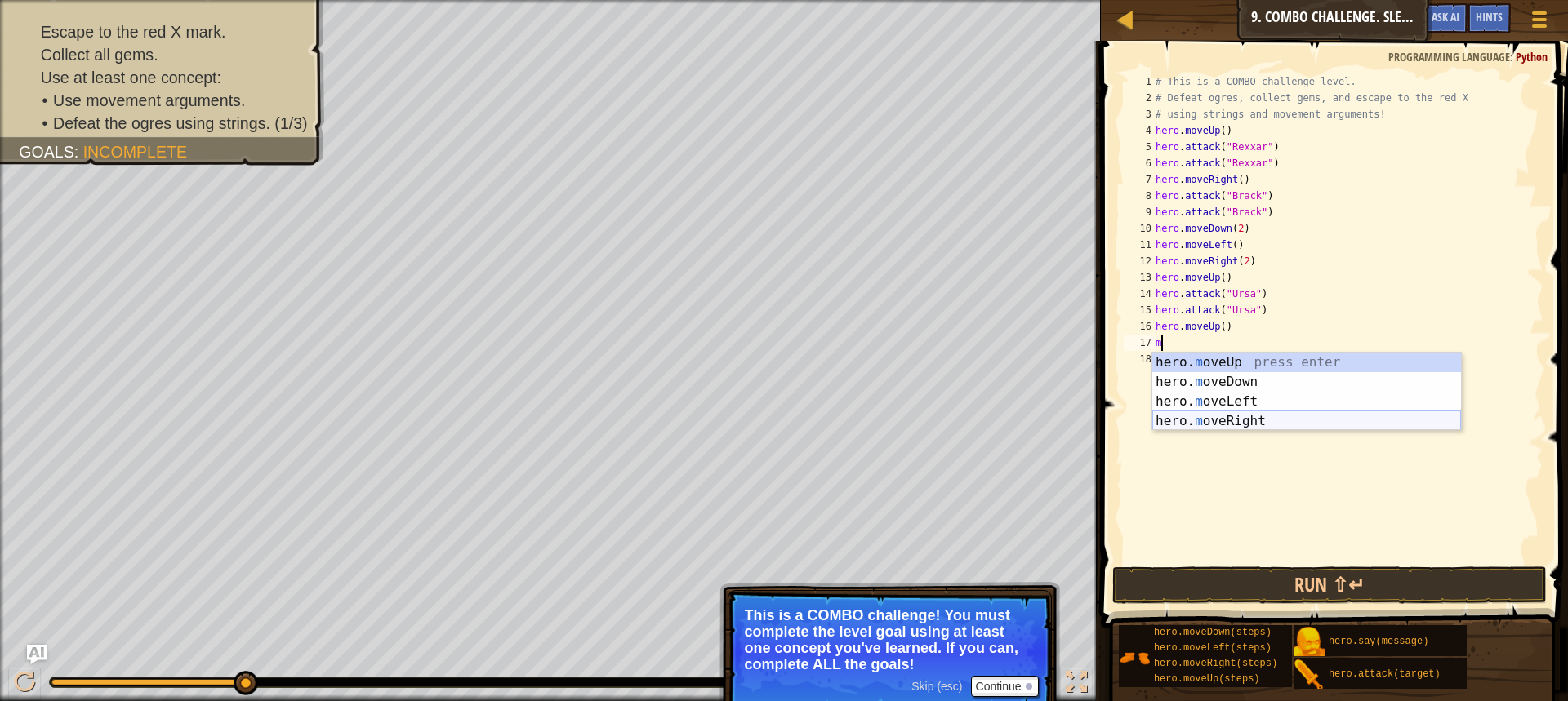
click at [1251, 413] on div "hero. m oveUp press enter hero. m oveDown press enter hero. m oveLeft press ent…" at bounding box center [1307, 411] width 308 height 117
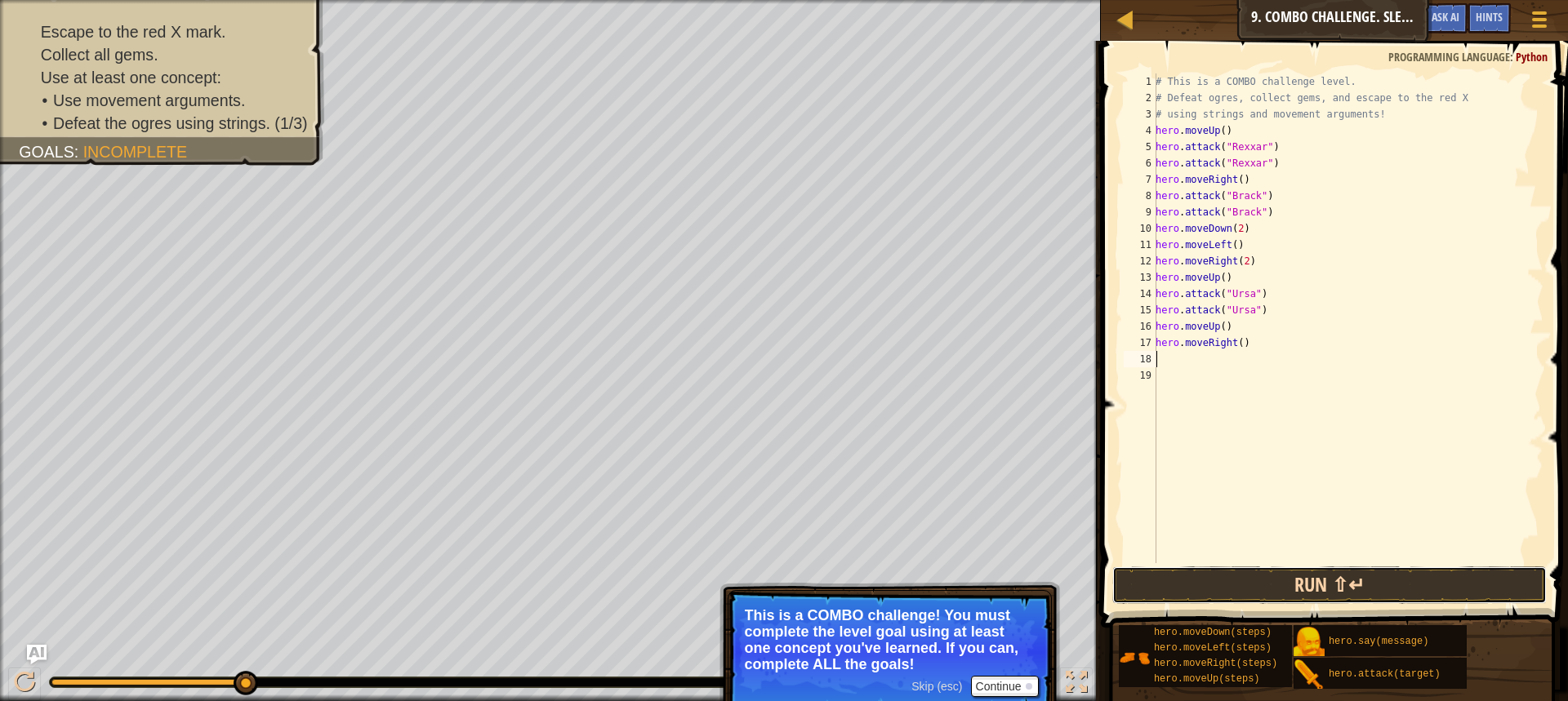
click at [1319, 593] on button "Run ⇧↵" at bounding box center [1330, 585] width 434 height 37
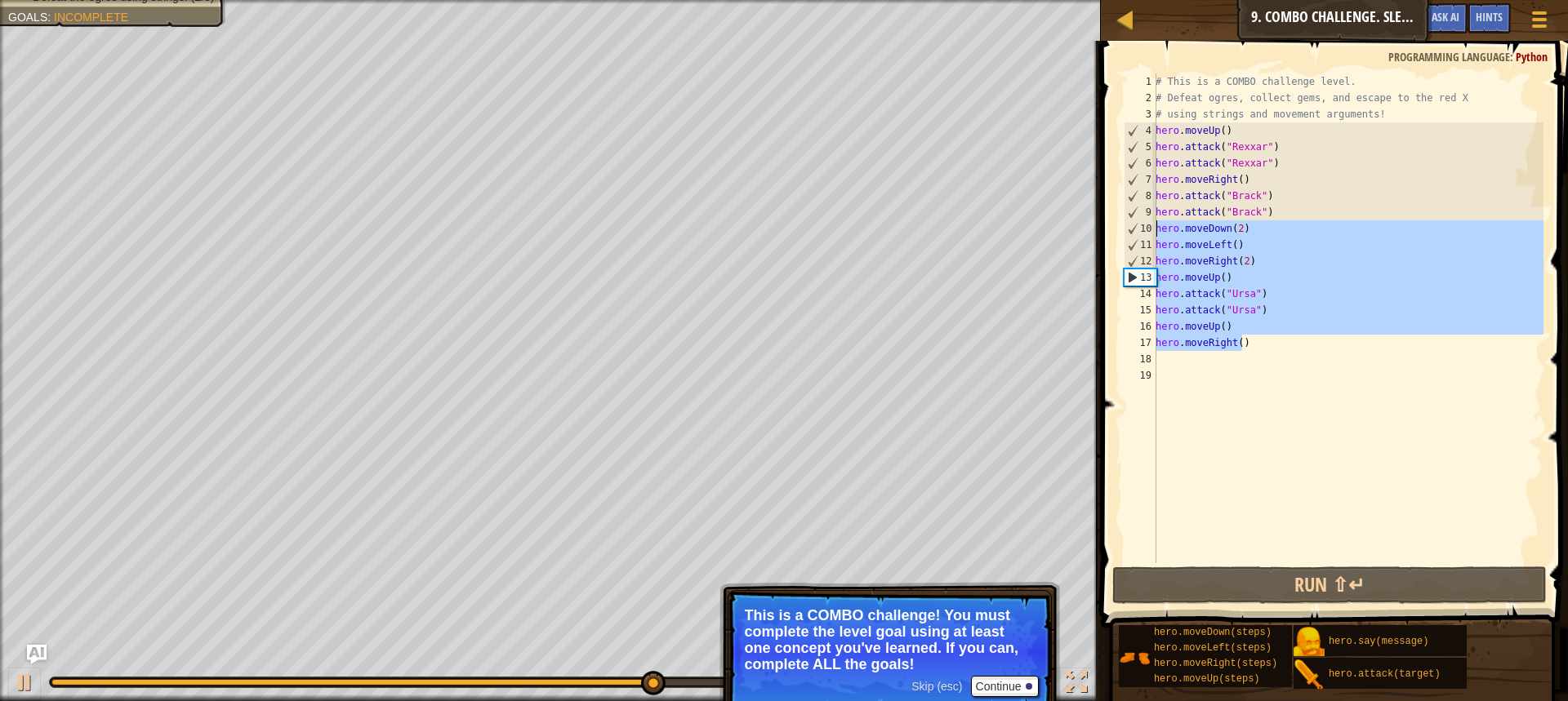
drag, startPoint x: 1276, startPoint y: 350, endPoint x: 1139, endPoint y: 229, distance: 182.8
click at [1139, 229] on div "1 2 3 4 5 6 7 8 9 10 11 12 13 14 15 16 17 18 19 # This is a COMBO challenge lev…" at bounding box center [1332, 319] width 423 height 490
type textarea "hero.moveDown(2) hero.moveLeft()"
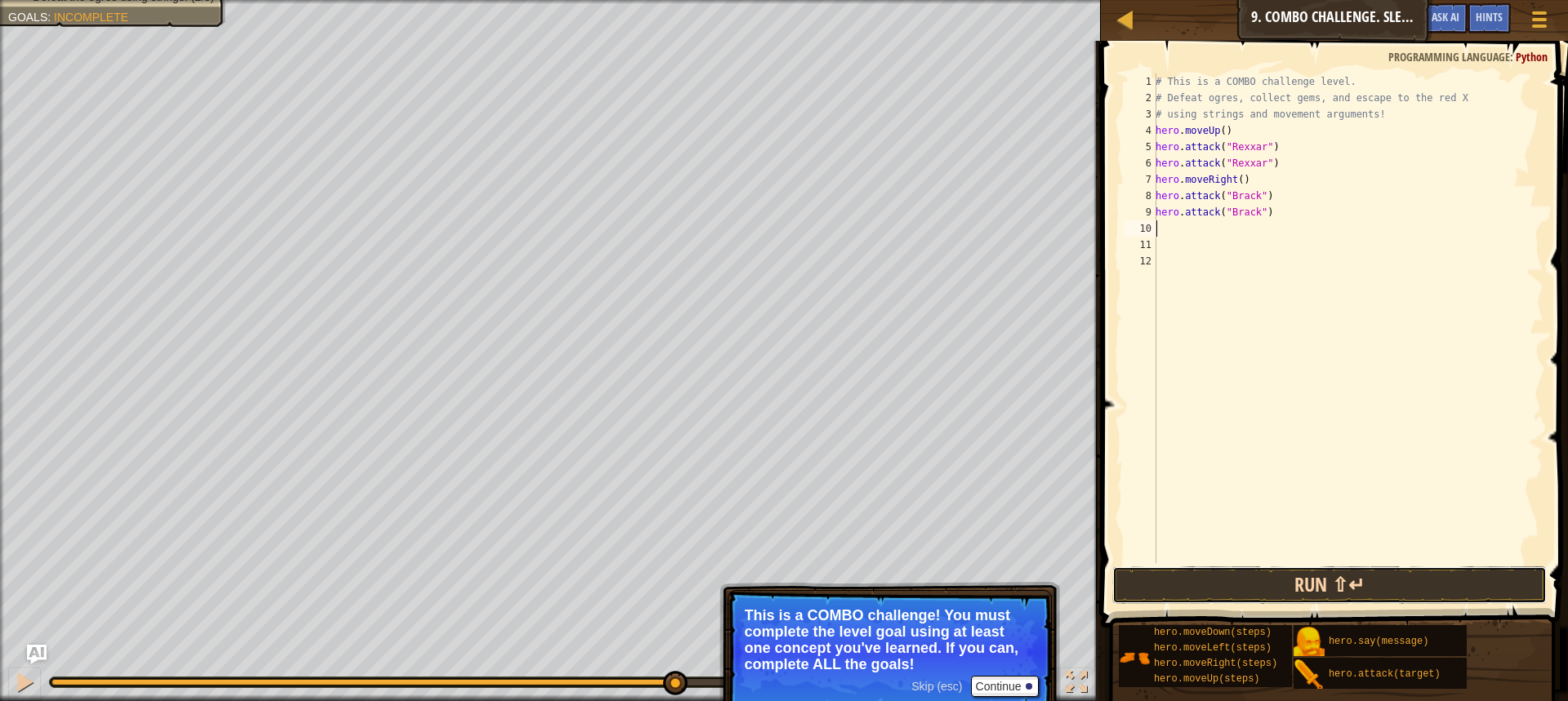
click at [1356, 578] on button "Run ⇧↵" at bounding box center [1330, 585] width 434 height 37
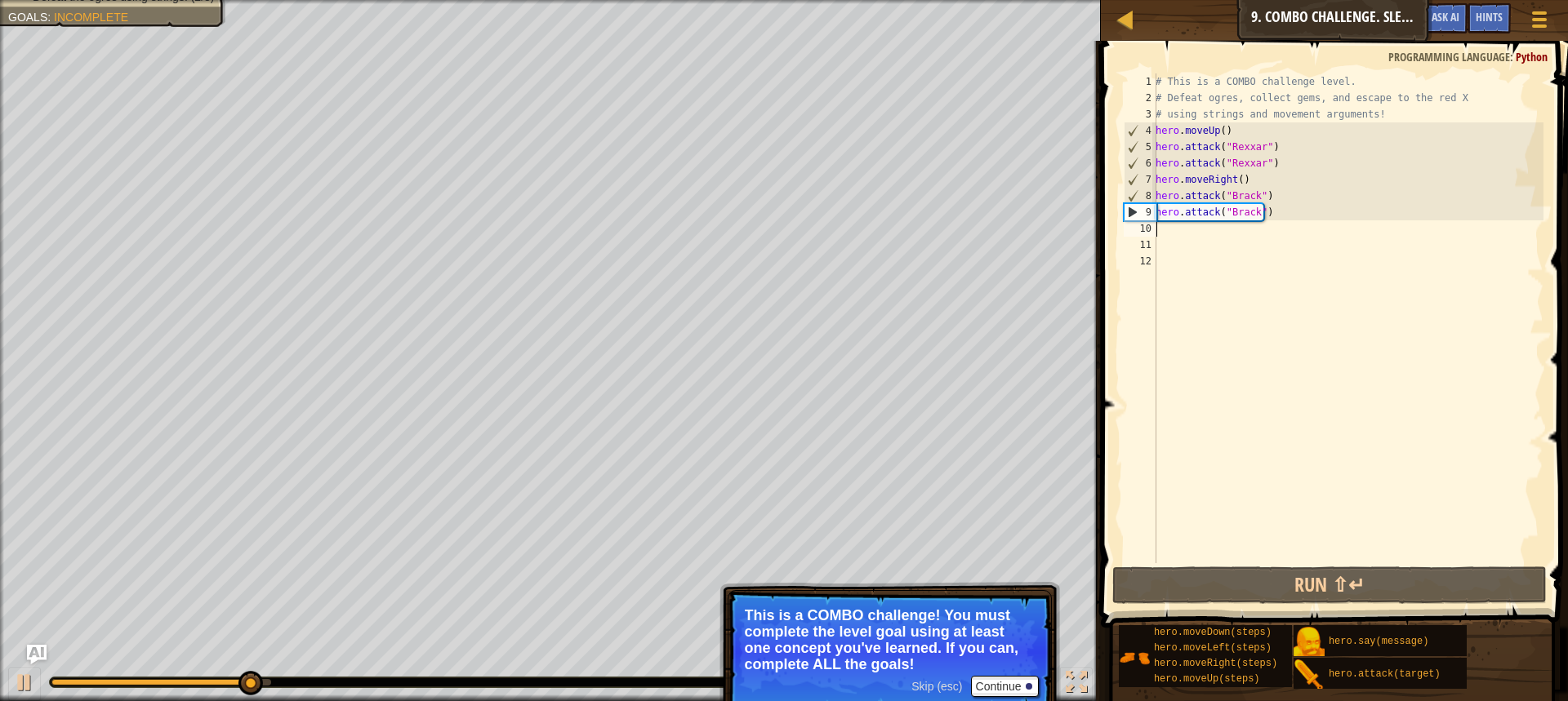
type textarea "m"
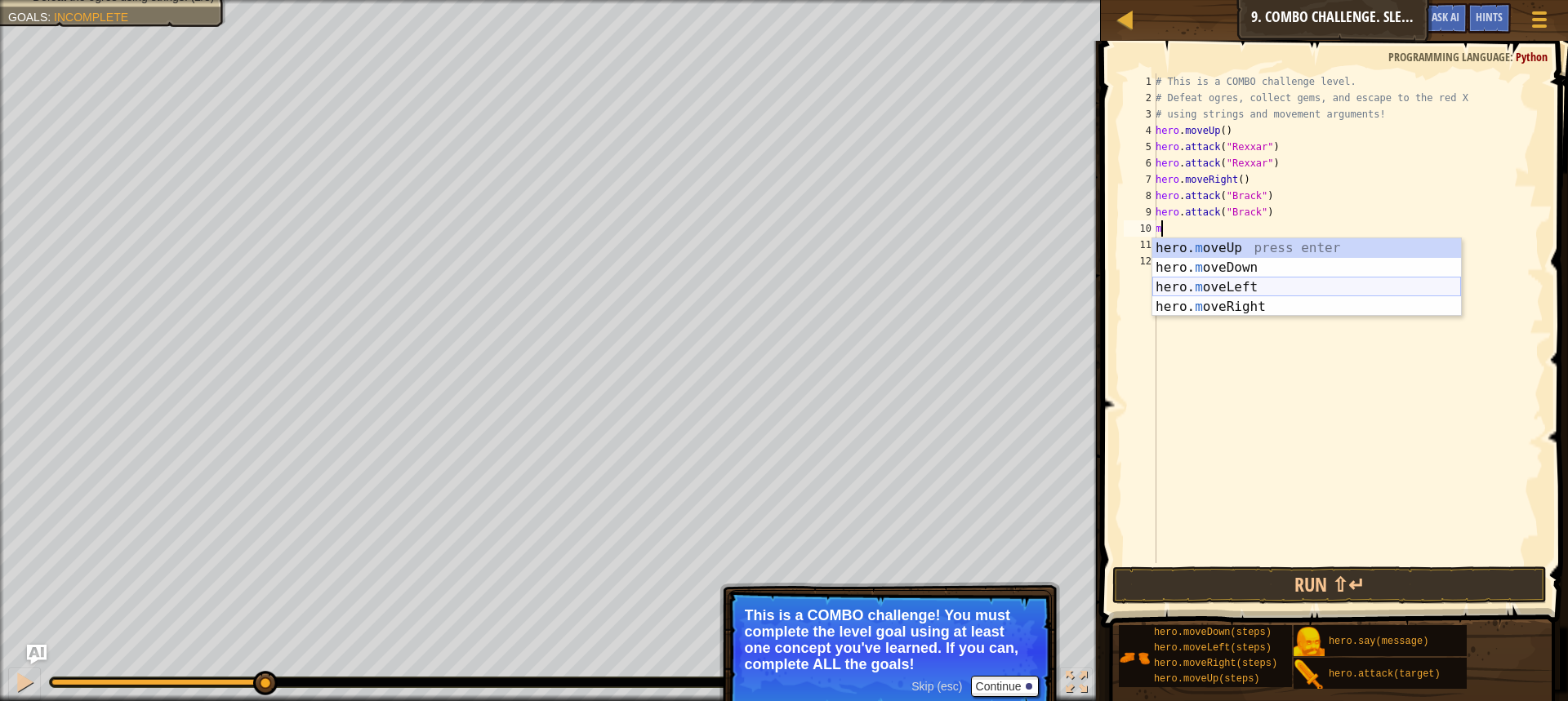
click at [1264, 282] on div "hero. m oveUp press enter hero. m oveDown press enter hero. m oveLeft press ent…" at bounding box center [1307, 297] width 308 height 117
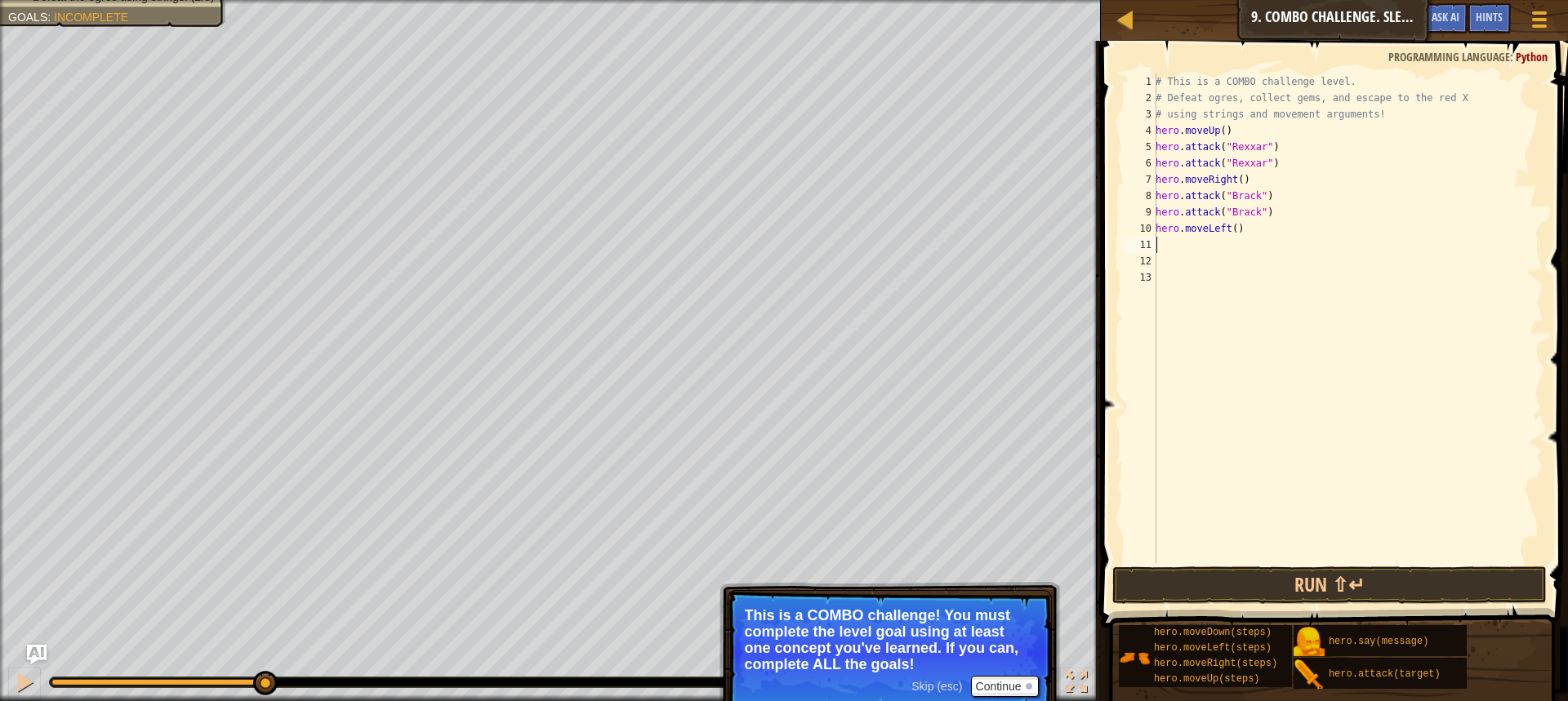
type textarea "m"
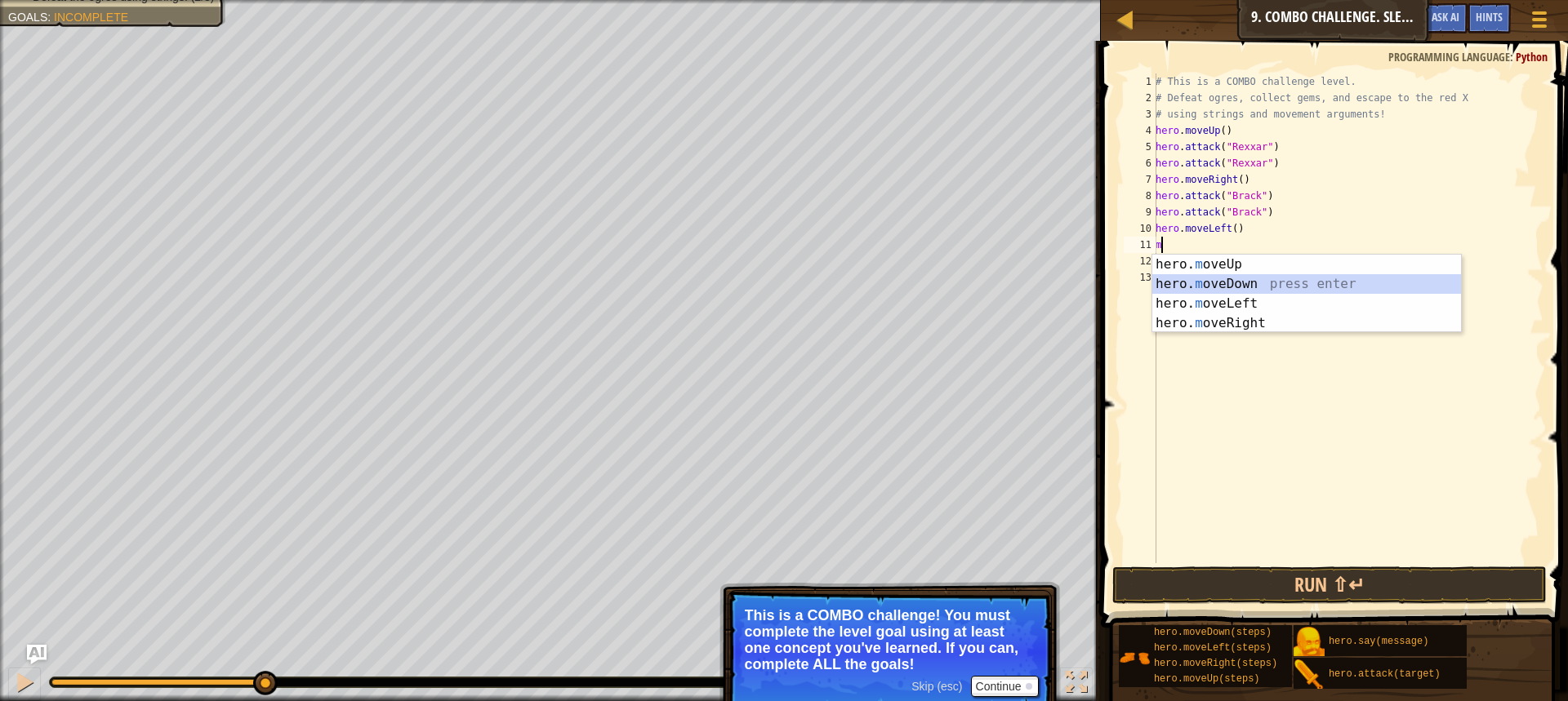
click at [1251, 288] on div "hero. m oveUp press enter hero. m oveDown press enter hero. m oveLeft press ent…" at bounding box center [1307, 313] width 308 height 117
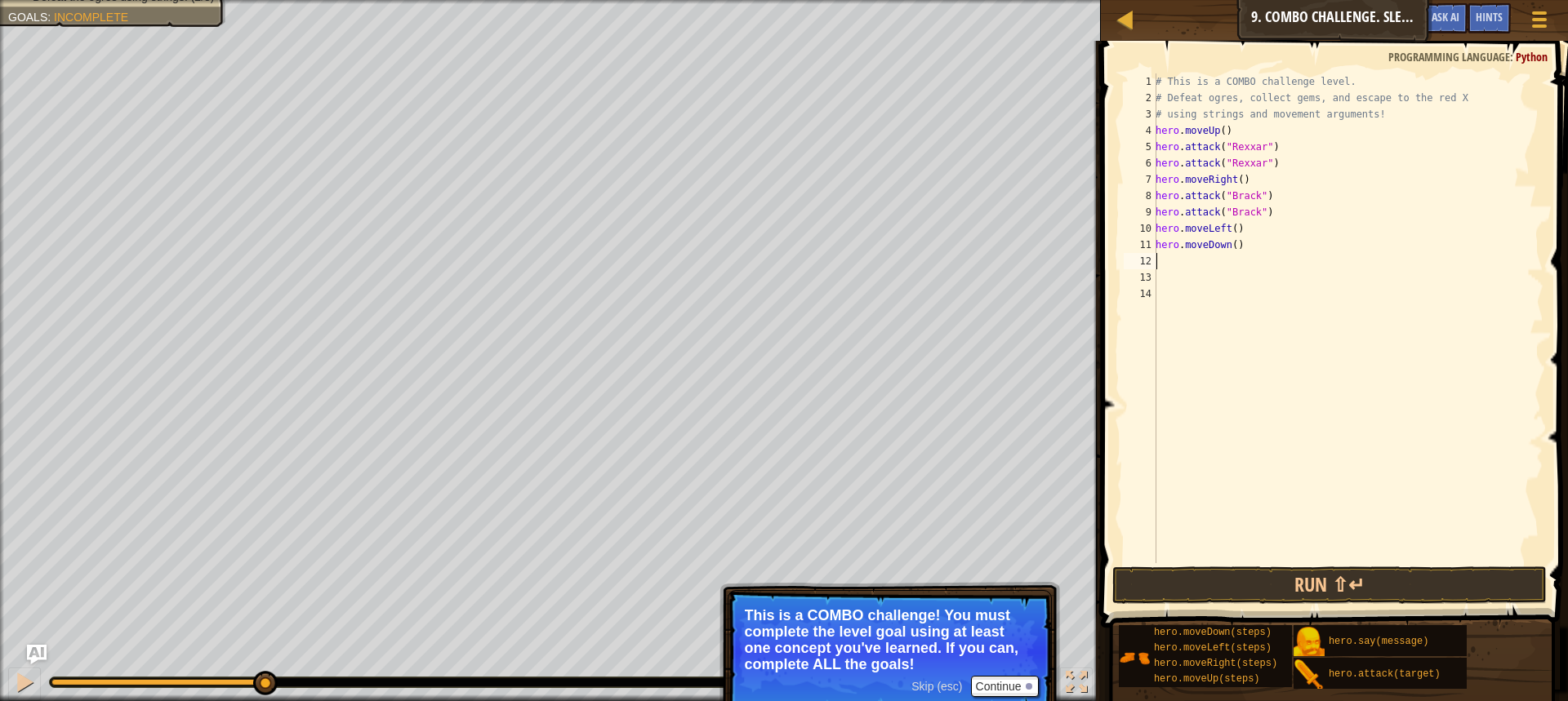
click at [1229, 239] on div "# This is a COMBO challenge level. # Defeat [PERSON_NAME], collect gems, and es…" at bounding box center [1348, 335] width 391 height 522
type textarea "hero.moveDown(2)"
click at [1263, 274] on div "# This is a COMBO challenge level. # Defeat [PERSON_NAME], collect gems, and es…" at bounding box center [1348, 335] width 391 height 522
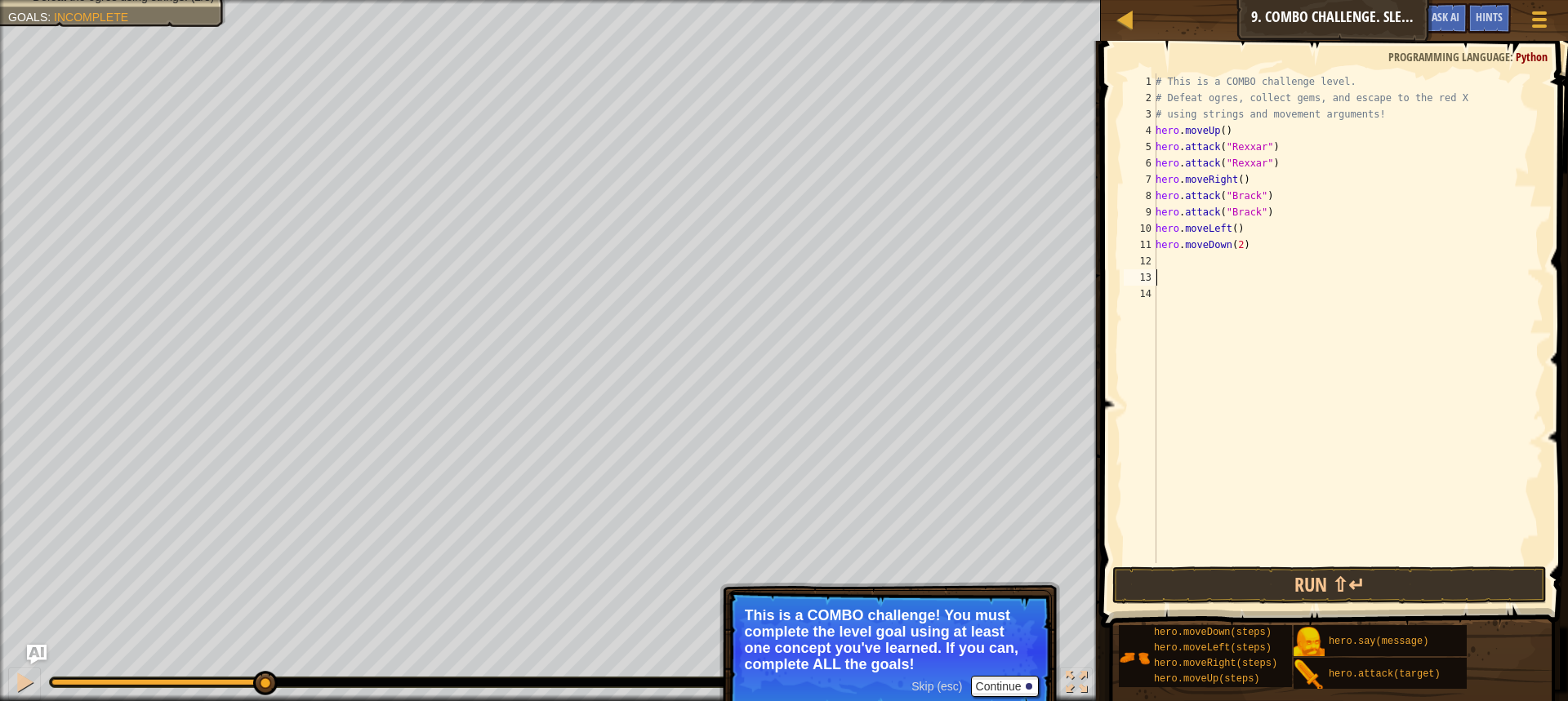
type textarea "m"
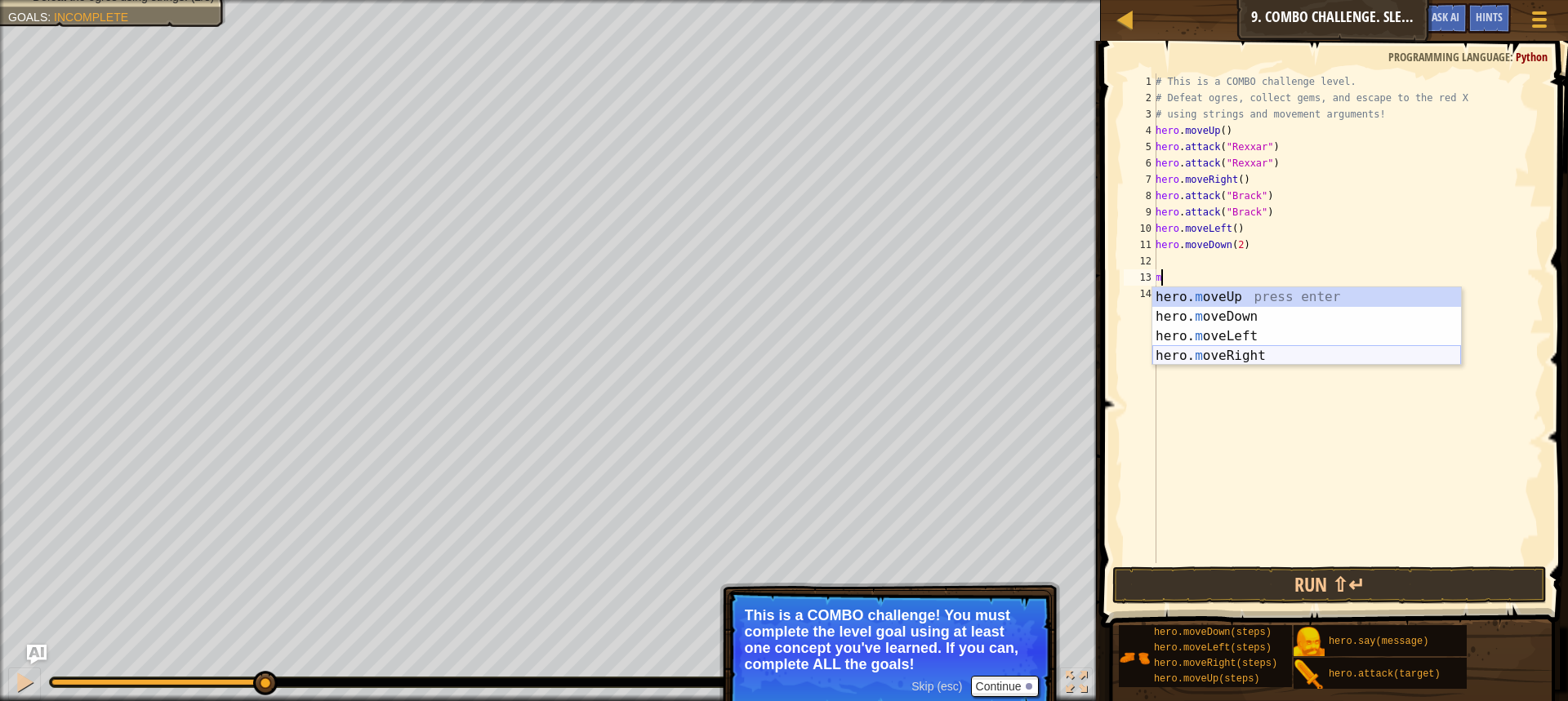
click at [1259, 354] on div "hero. m oveUp press enter hero. m oveDown press enter hero. m oveLeft press ent…" at bounding box center [1307, 346] width 308 height 117
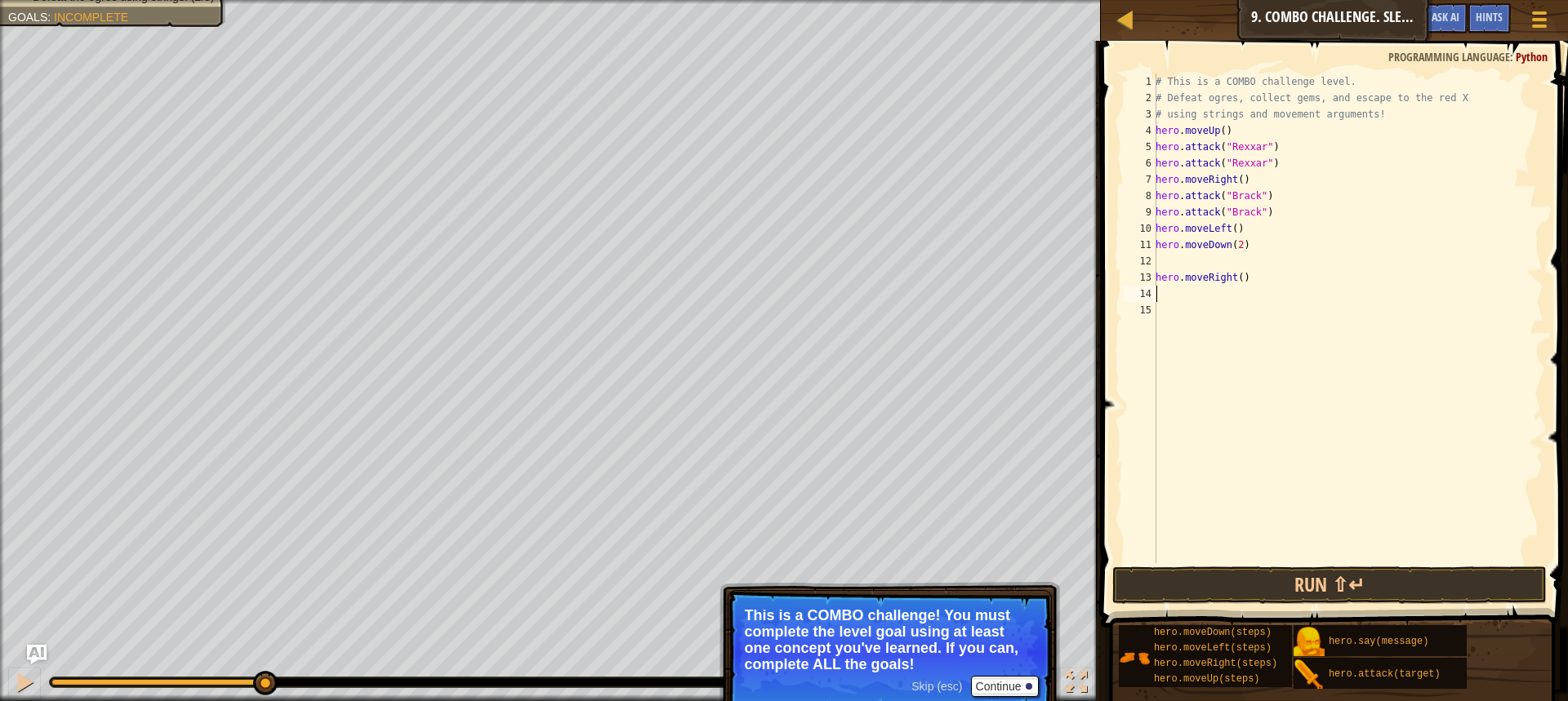
click at [1163, 258] on div "# This is a COMBO challenge level. # Defeat [PERSON_NAME], collect gems, and es…" at bounding box center [1348, 335] width 391 height 522
click at [1231, 262] on div "# This is a COMBO challenge level. # Defeat [PERSON_NAME], collect gems, and es…" at bounding box center [1348, 335] width 391 height 522
click at [1236, 261] on div "# This is a COMBO challenge level. # Defeat [PERSON_NAME], collect gems, and es…" at bounding box center [1348, 335] width 391 height 522
type textarea "hero.moveRight(2)"
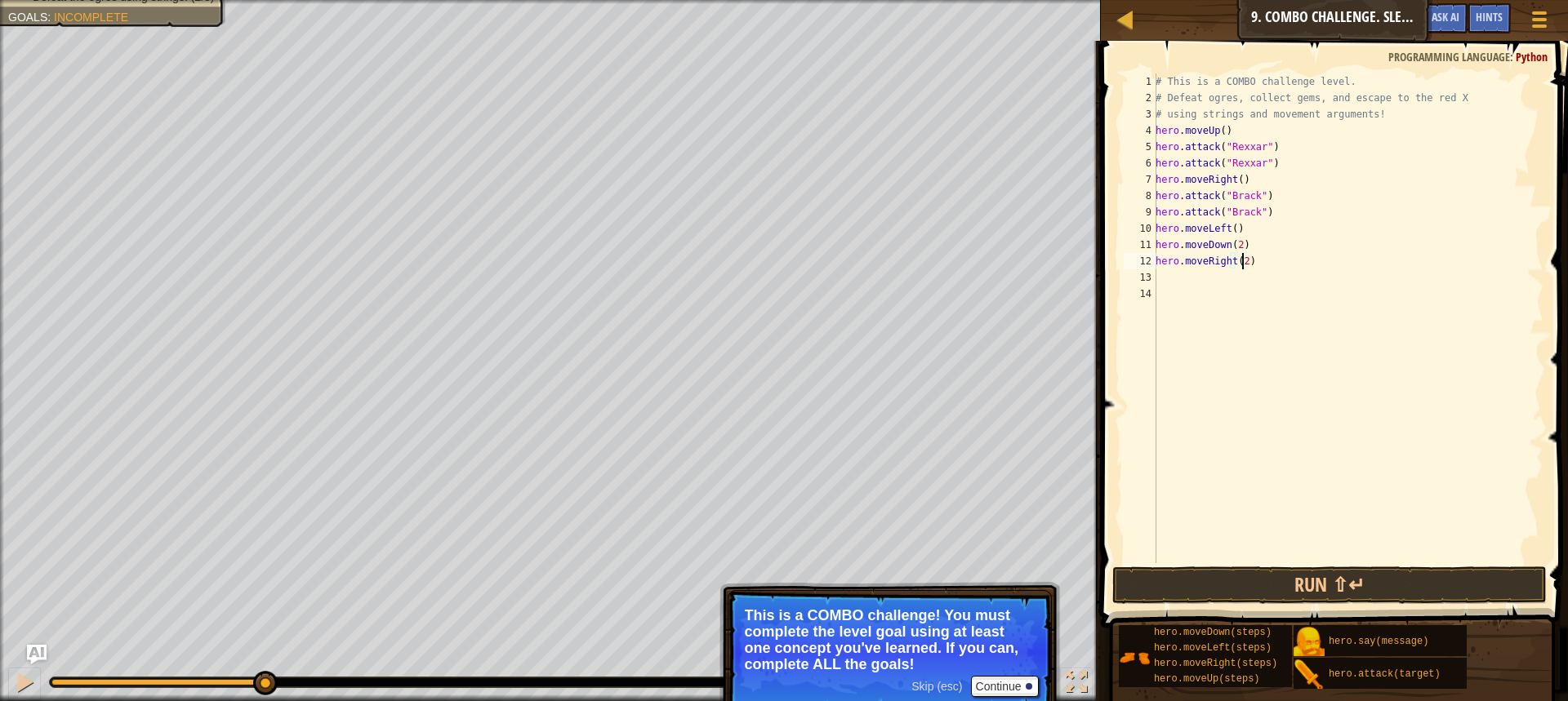
click at [1221, 277] on div "# This is a COMBO challenge level. # Defeat [PERSON_NAME], collect gems, and es…" at bounding box center [1348, 335] width 391 height 522
type textarea "m"
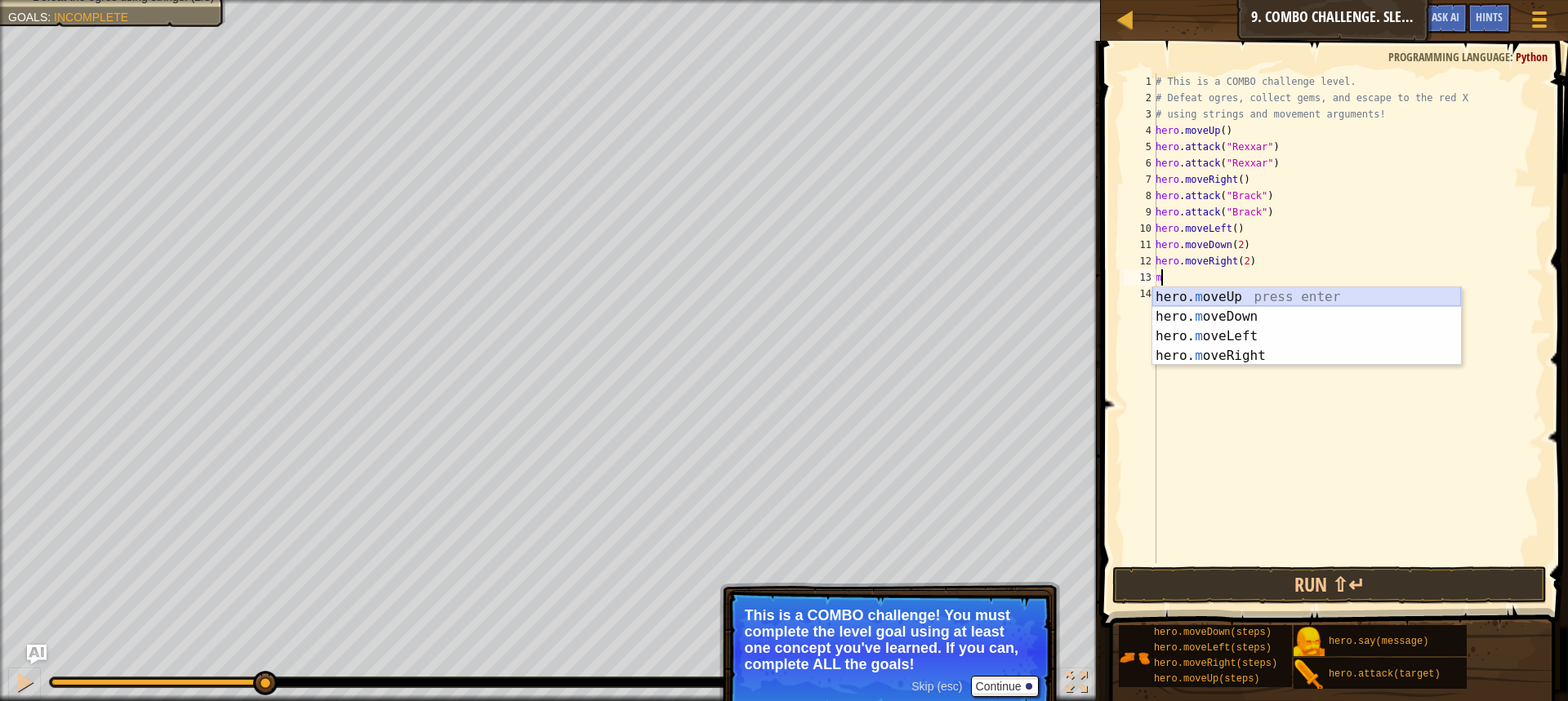
click at [1223, 293] on div "hero. m oveUp press enter hero. m oveDown press enter hero. m oveLeft press ent…" at bounding box center [1307, 346] width 308 height 117
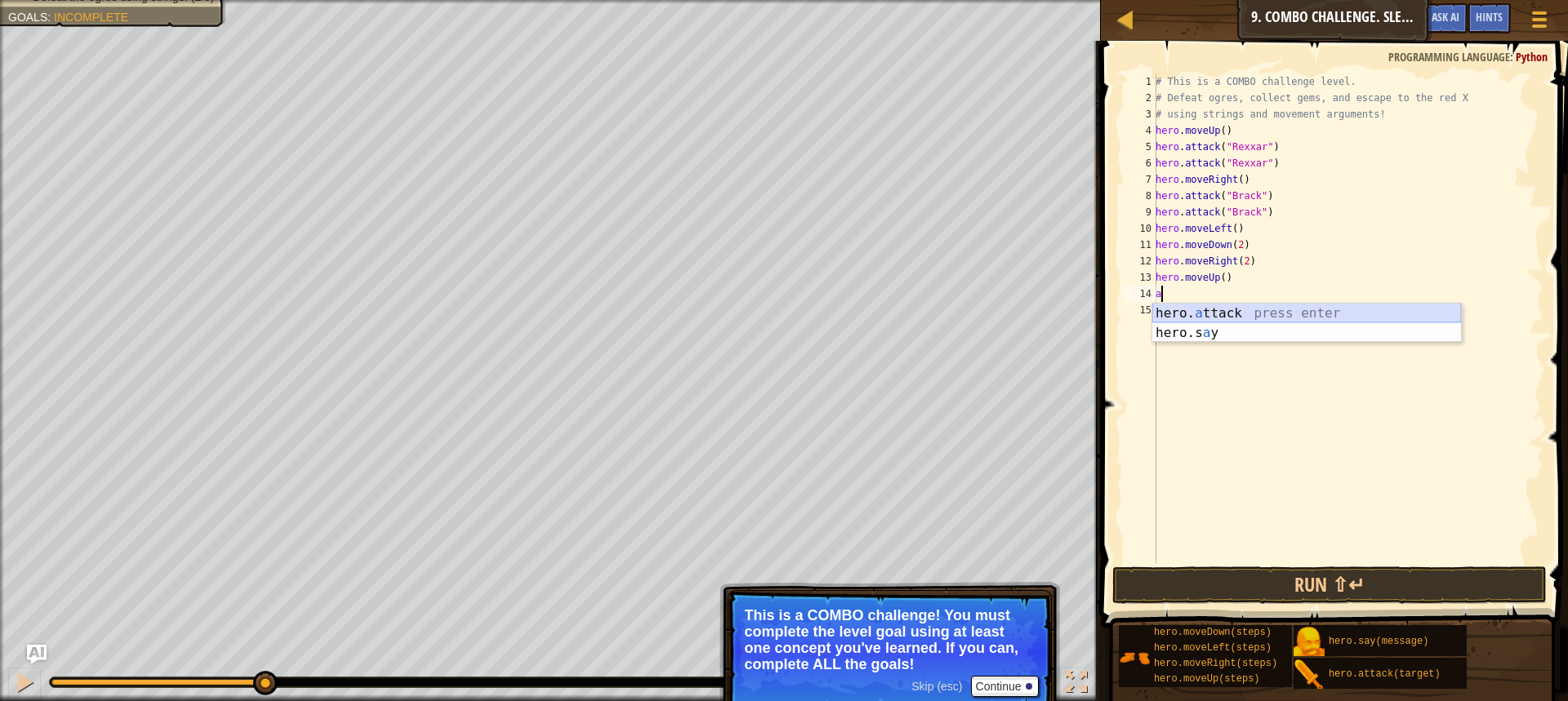
click at [1217, 306] on div "hero. a ttack press enter hero.s a y press enter" at bounding box center [1307, 343] width 308 height 79
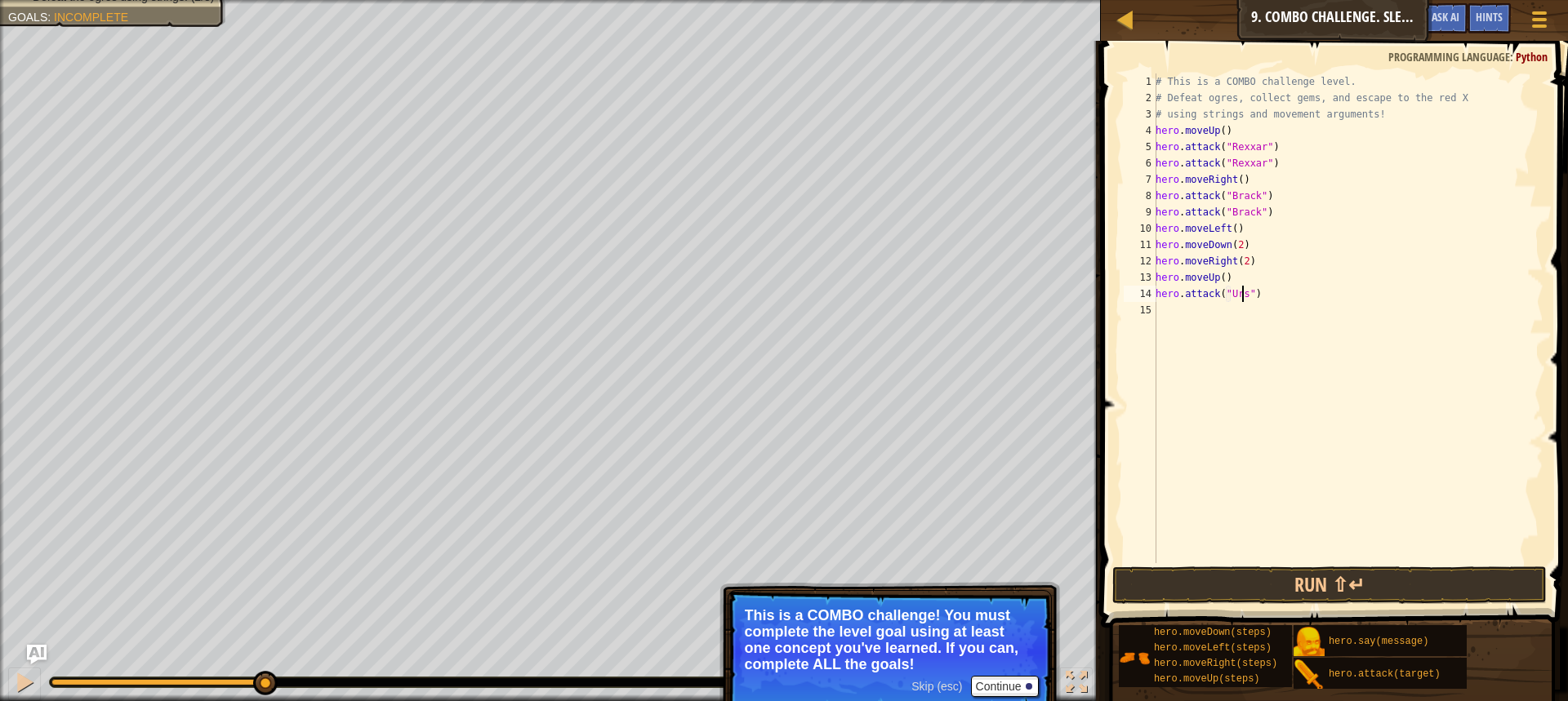
type textarea "hero.attack("Ursa")"
click at [1228, 302] on div "# This is a COMBO challenge level. # Defeat [PERSON_NAME], collect gems, and es…" at bounding box center [1348, 335] width 391 height 522
click at [1227, 329] on div "hero. a ttack press enter hero.s a y press enter" at bounding box center [1307, 359] width 308 height 79
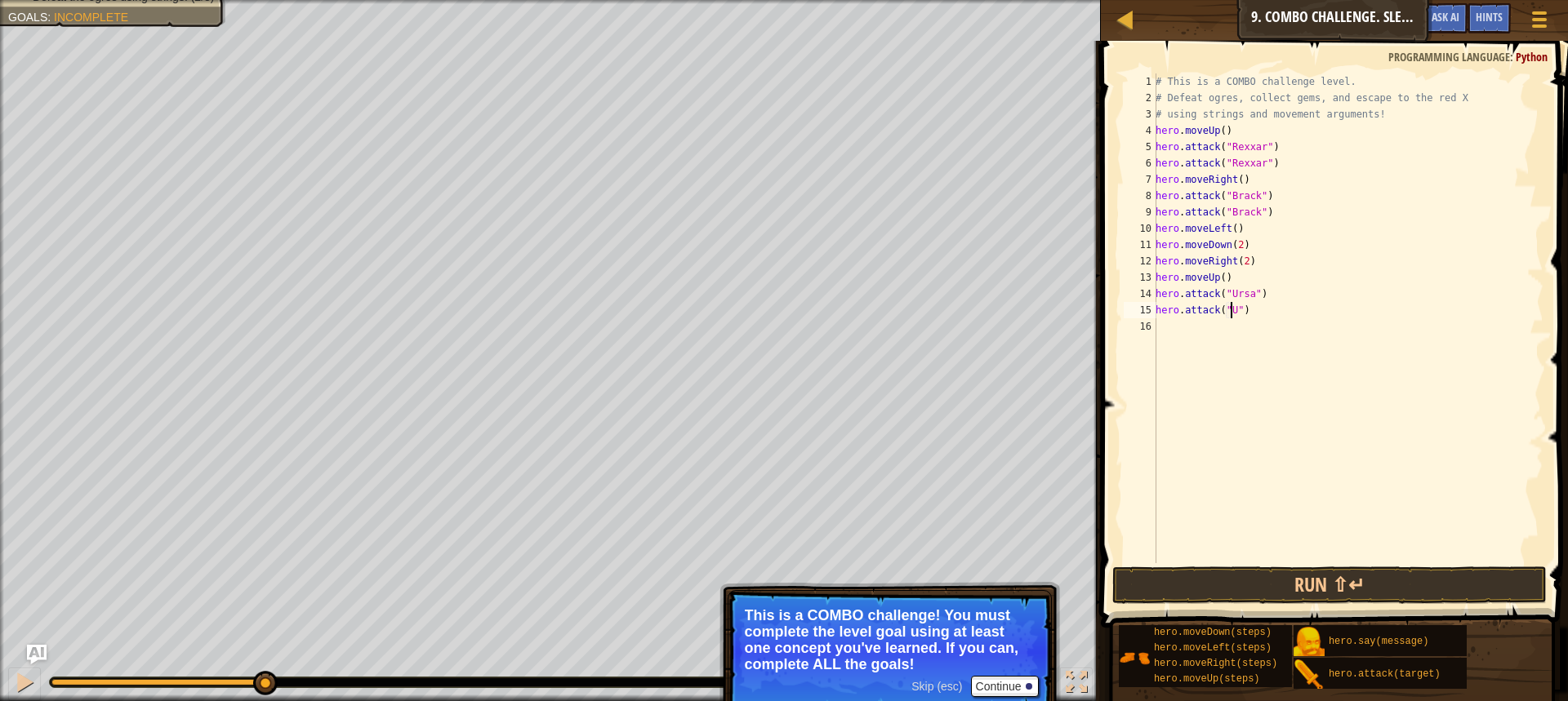
scroll to position [8, 7]
type textarea "hero.attack("Ursa")"
click at [1281, 331] on div "# This is a COMBO challenge level. # Defeat [PERSON_NAME], collect gems, and es…" at bounding box center [1348, 335] width 391 height 522
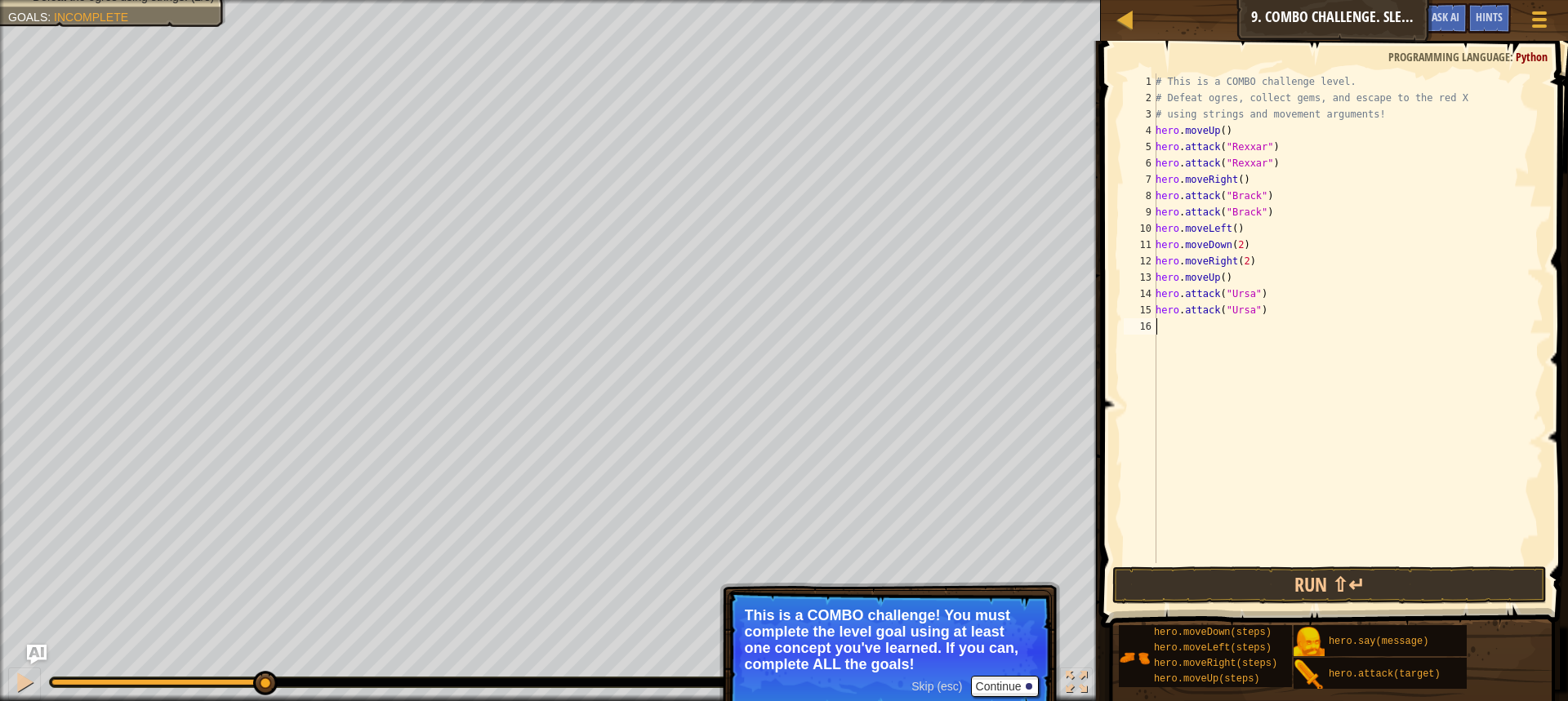
type textarea "m"
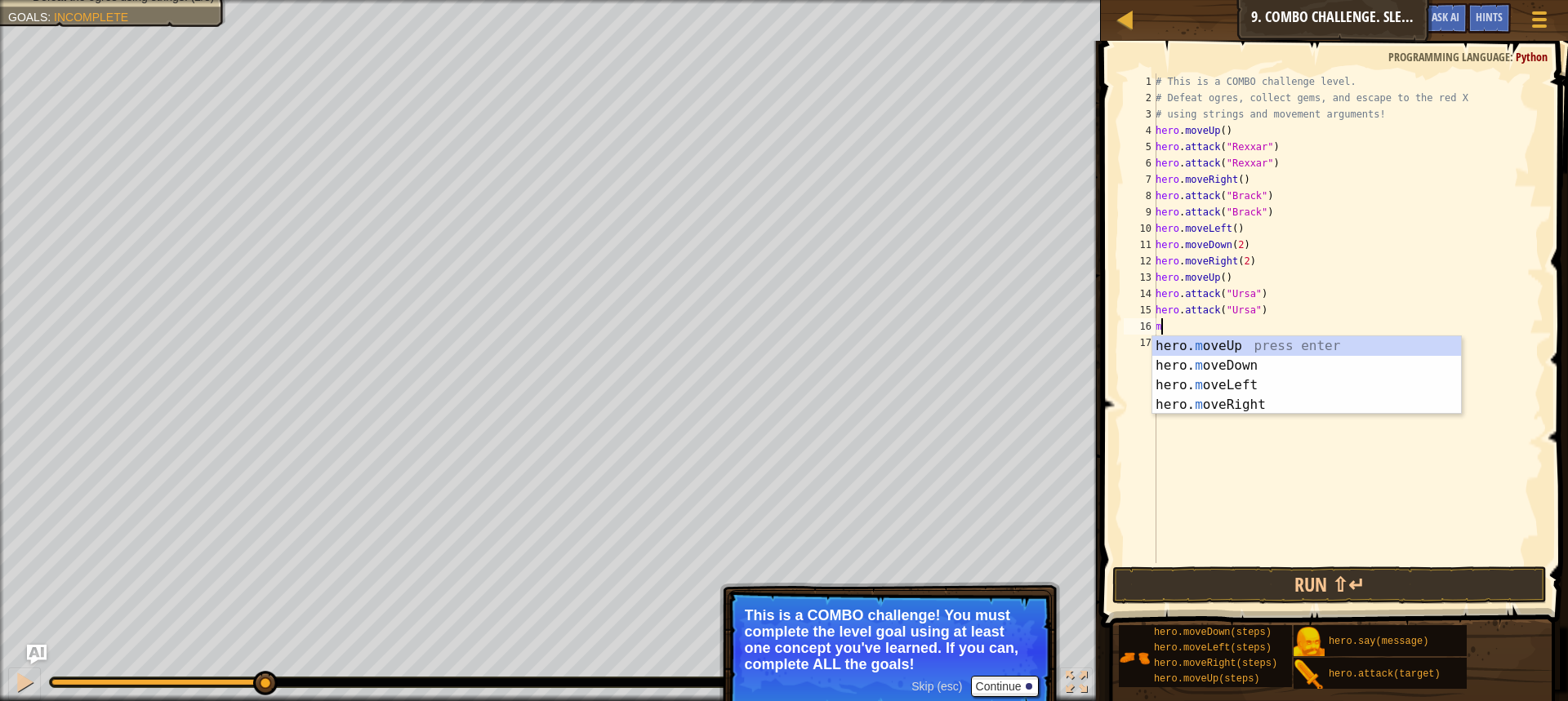
click at [1214, 387] on div "hero. m oveUp press enter hero. m oveDown press enter hero. m oveLeft press ent…" at bounding box center [1307, 395] width 308 height 117
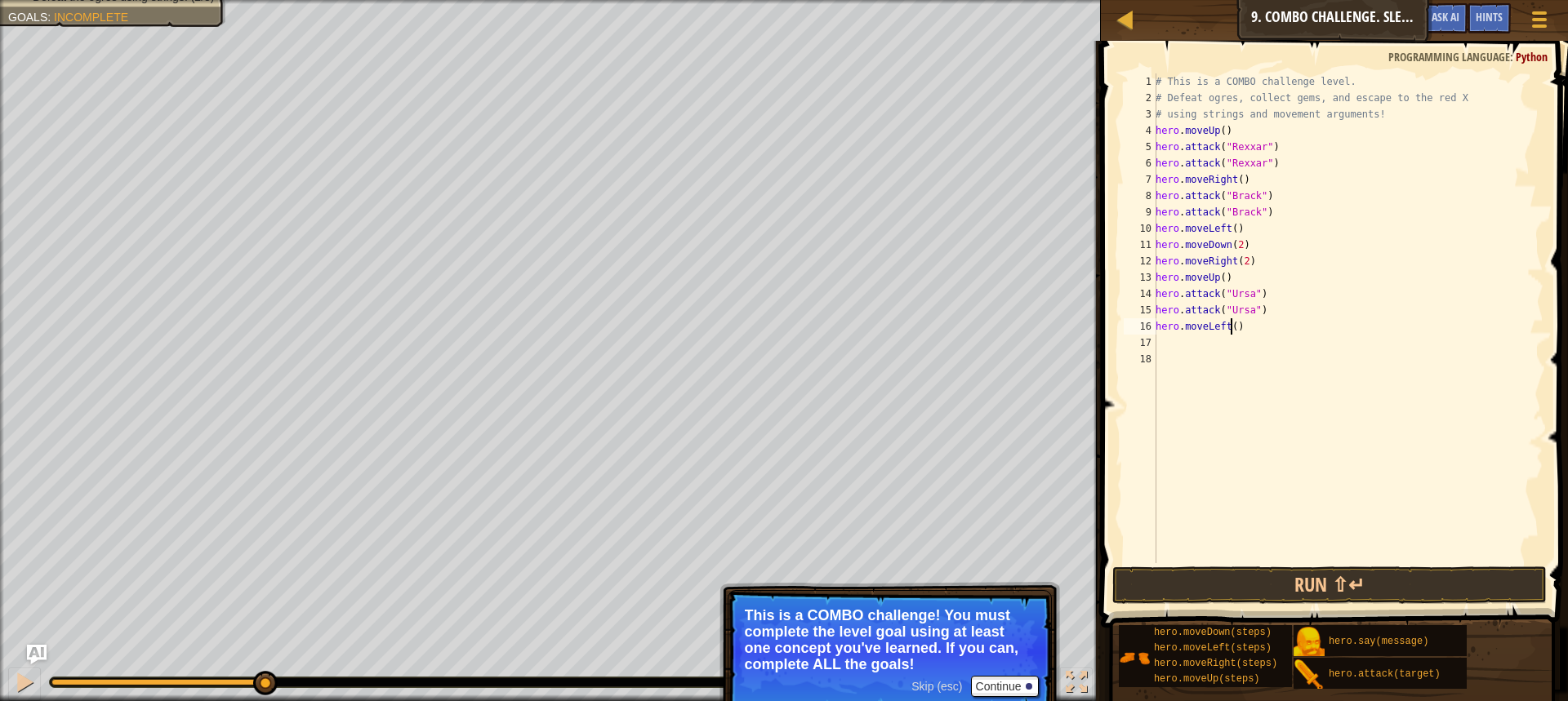
click at [1232, 324] on div "# This is a COMBO challenge level. # Defeat [PERSON_NAME], collect gems, and es…" at bounding box center [1348, 335] width 391 height 522
type textarea "hero.moveLeft(2)"
click at [1211, 346] on div "# This is a COMBO challenge level. # Defeat [PERSON_NAME], collect gems, and es…" at bounding box center [1348, 335] width 391 height 522
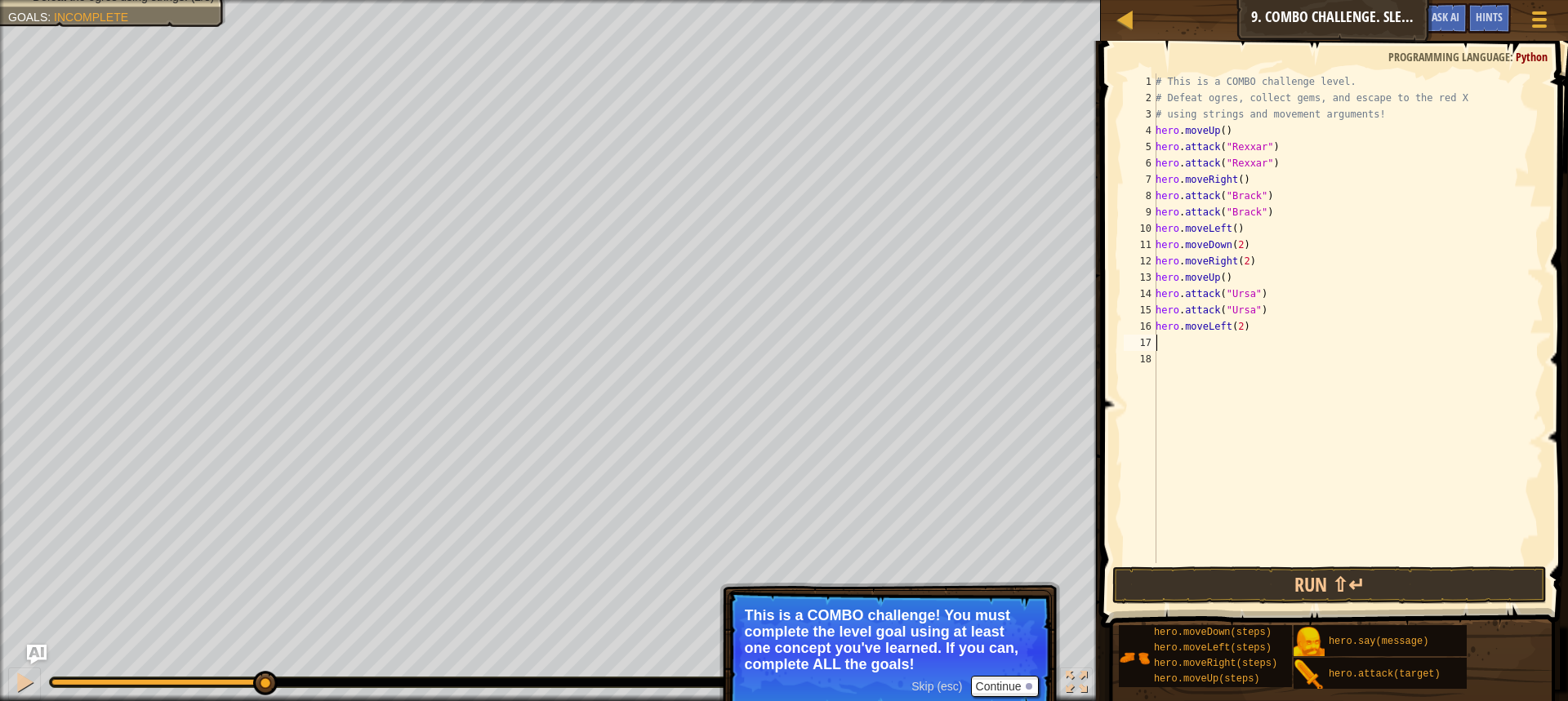
type textarea "m"
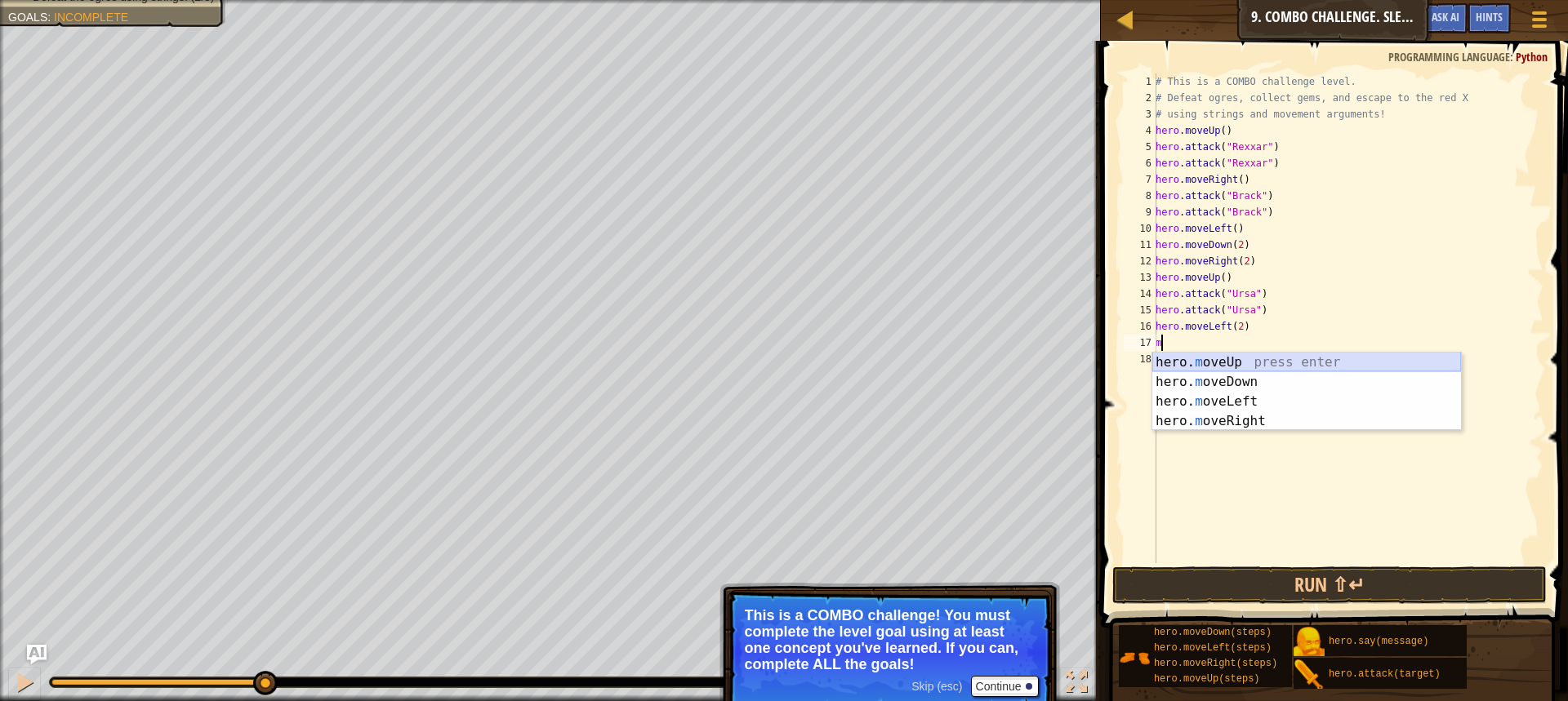
click at [1236, 362] on div "hero. m oveUp press enter hero. m oveDown press enter hero. m oveLeft press ent…" at bounding box center [1307, 411] width 308 height 117
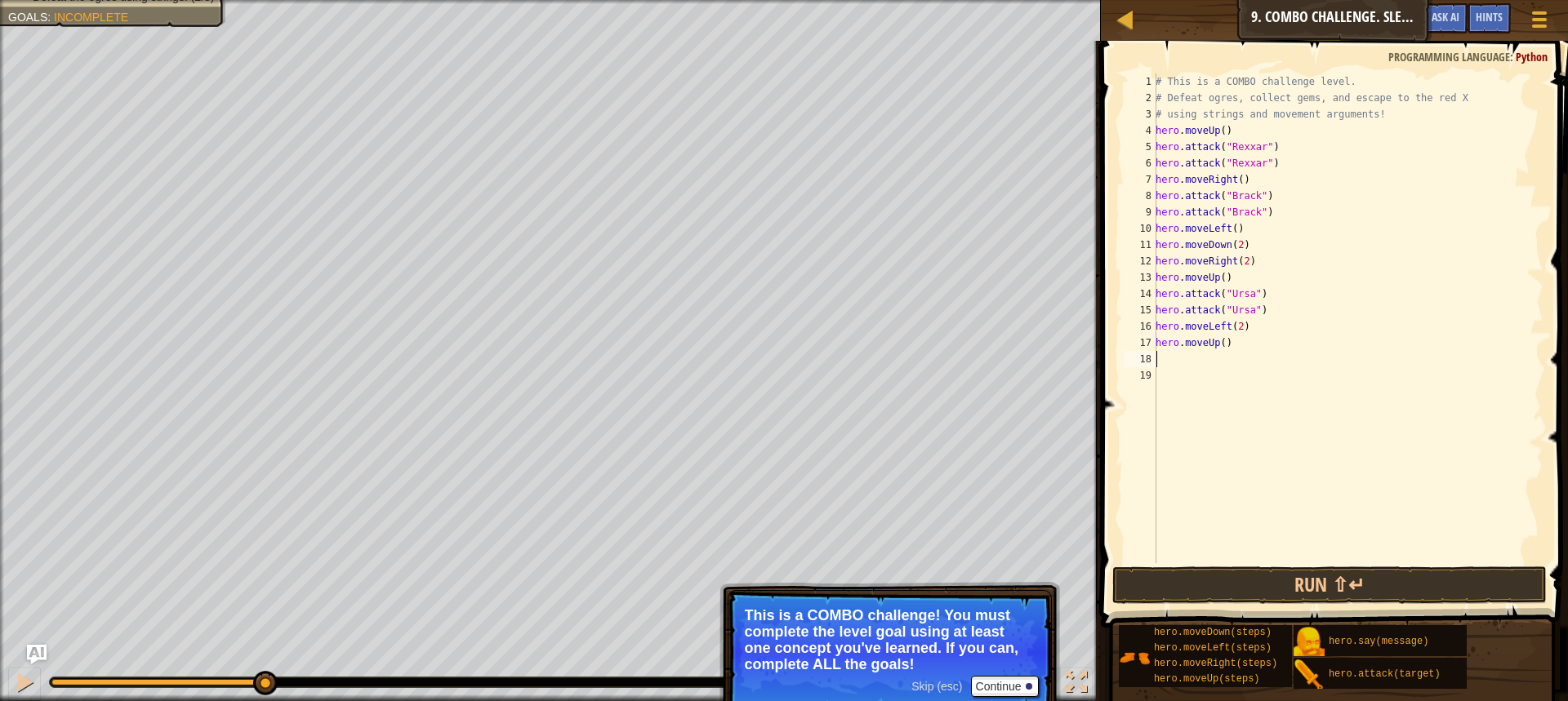
type textarea "m"
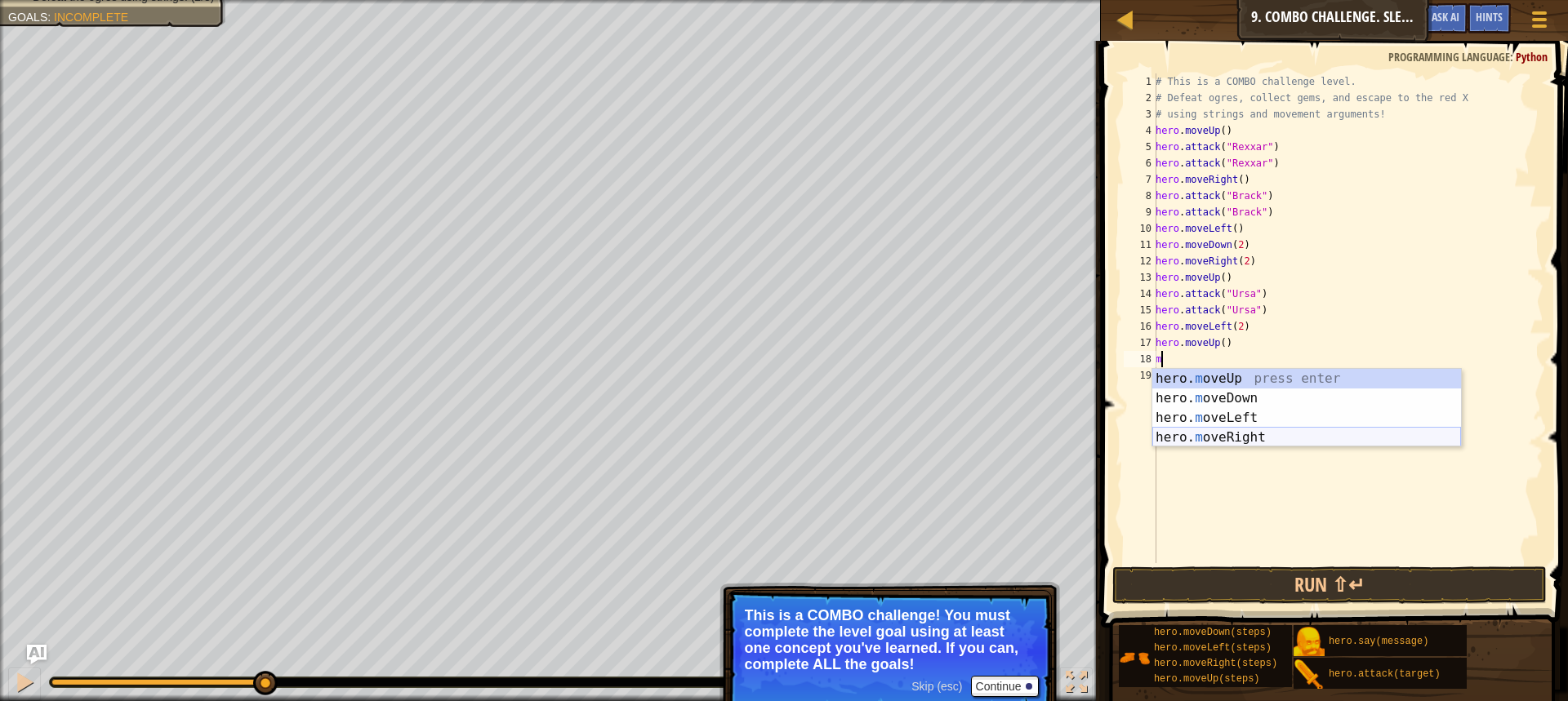
drag, startPoint x: 1243, startPoint y: 429, endPoint x: 1230, endPoint y: 373, distance: 57.5
click at [1242, 430] on div "hero. m oveUp press enter hero. m oveDown press enter hero. m oveLeft press ent…" at bounding box center [1307, 427] width 308 height 117
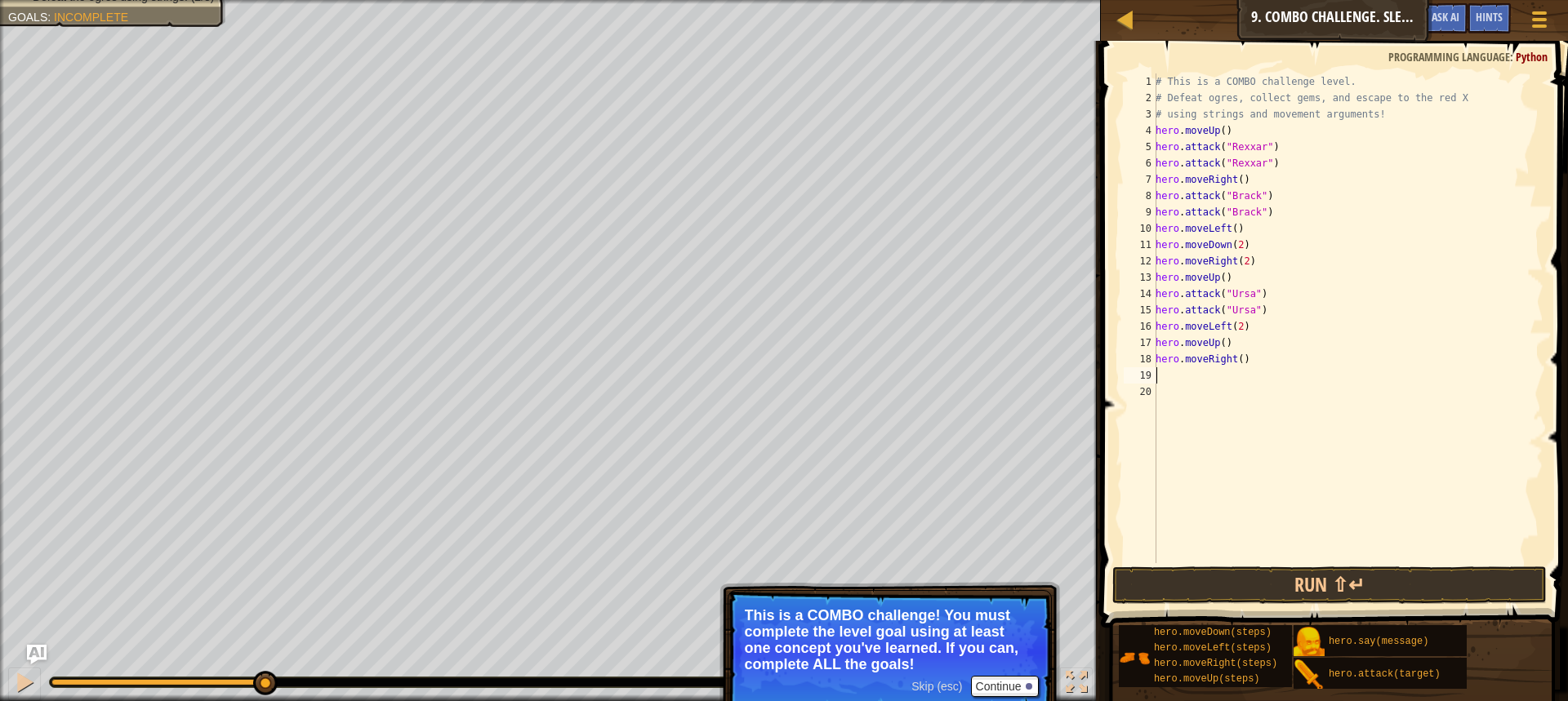
click at [1237, 361] on div "# This is a COMBO challenge level. # Defeat [PERSON_NAME], collect gems, and es…" at bounding box center [1348, 335] width 391 height 522
type textarea "hero.moveRight(3)"
drag, startPoint x: 1347, startPoint y: 576, endPoint x: 1316, endPoint y: 553, distance: 38.6
click at [1347, 575] on button "Run ⇧↵" at bounding box center [1330, 585] width 434 height 37
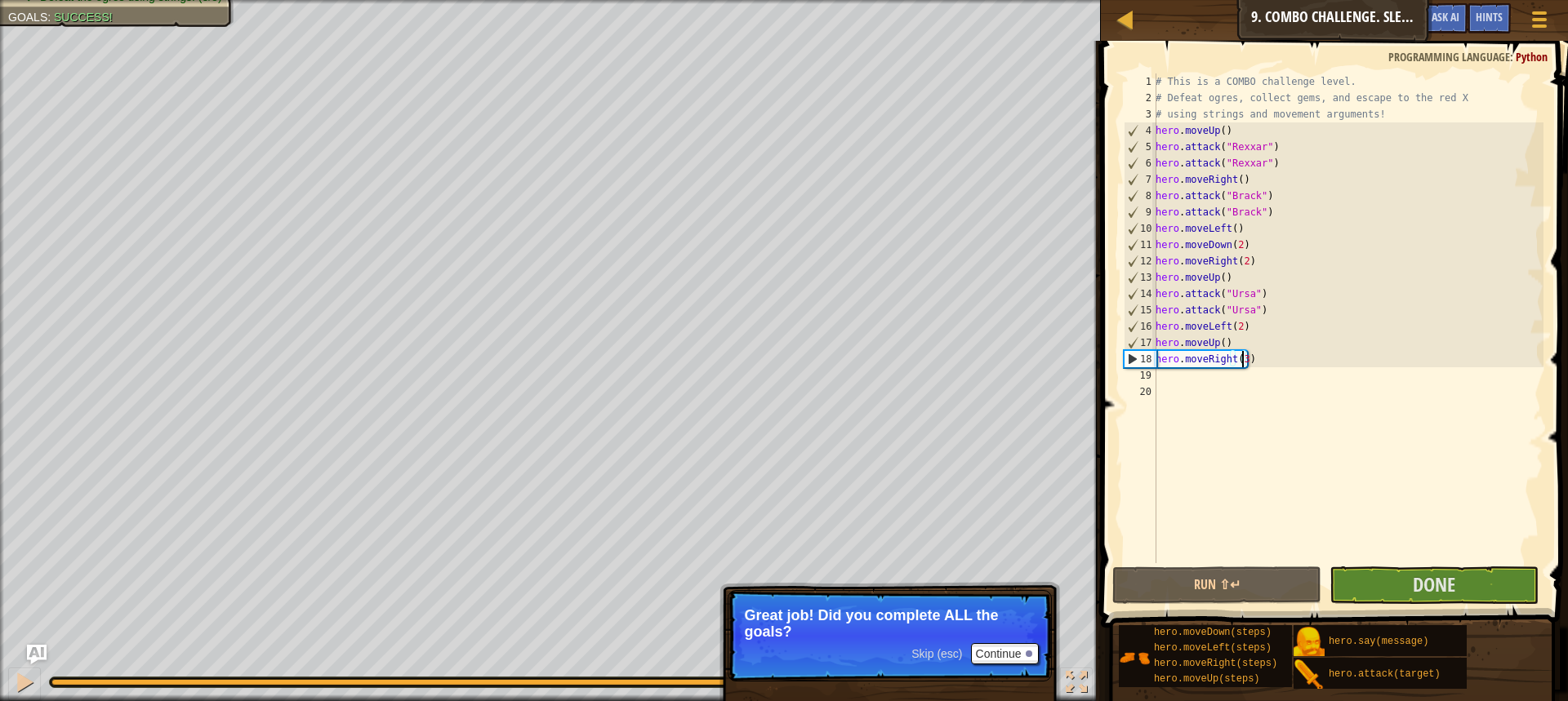
drag, startPoint x: 476, startPoint y: 686, endPoint x: 835, endPoint y: 738, distance: 362.7
click at [835, 0] on html "Map Introduction to Computer Science 9. Combo Challenge. Sleep Hour Game Menu D…" at bounding box center [784, 0] width 1568 height 0
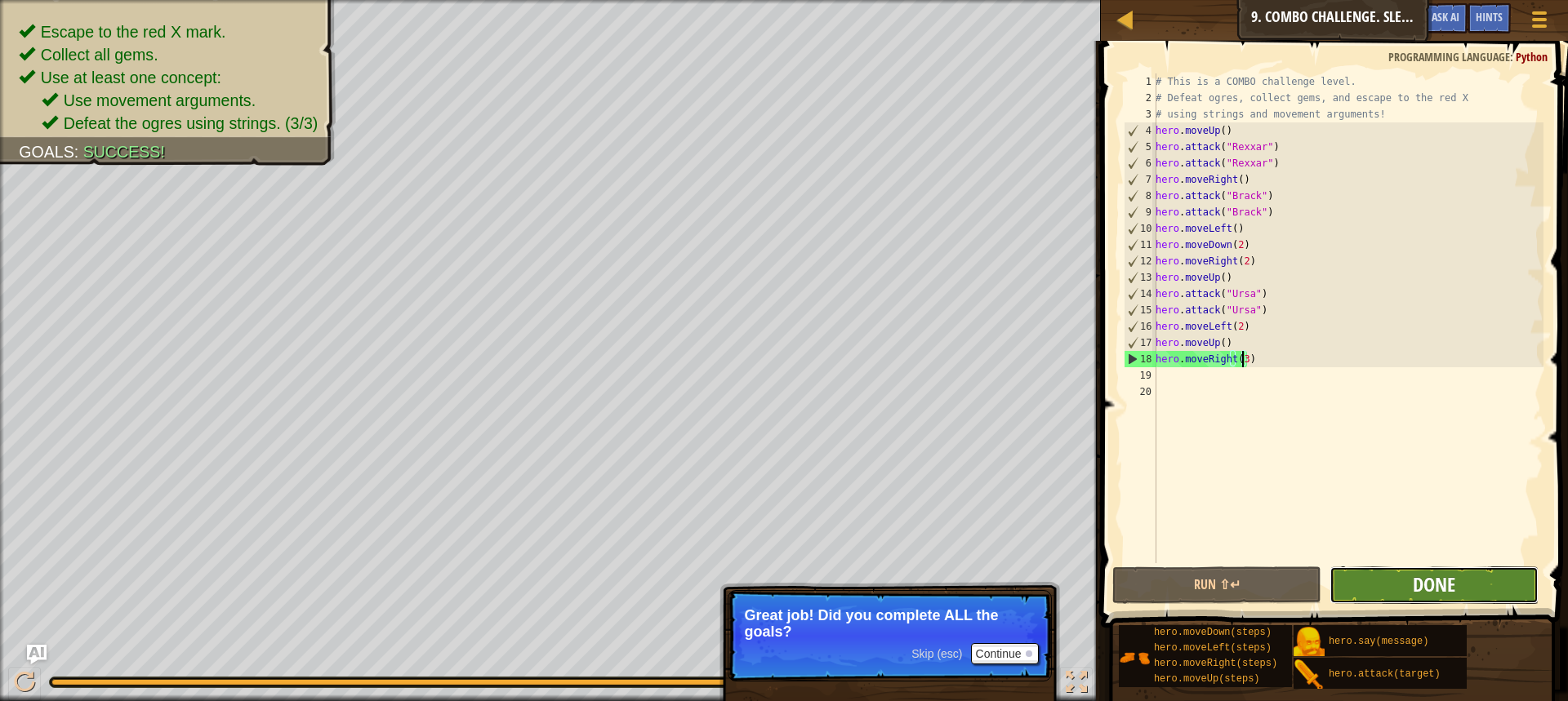
click at [1416, 584] on span "Done" at bounding box center [1434, 584] width 42 height 26
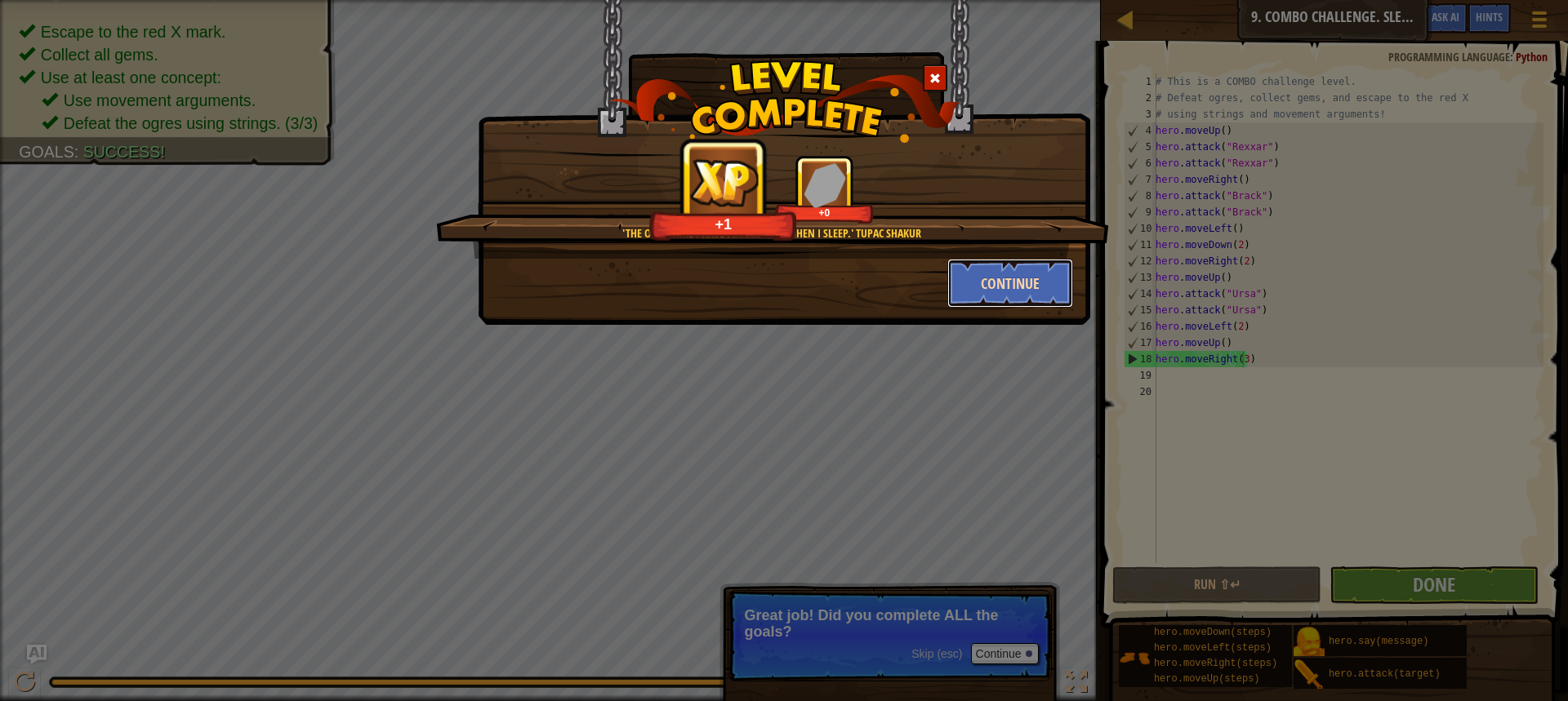
click at [974, 280] on button "Continue" at bounding box center [1011, 282] width 127 height 49
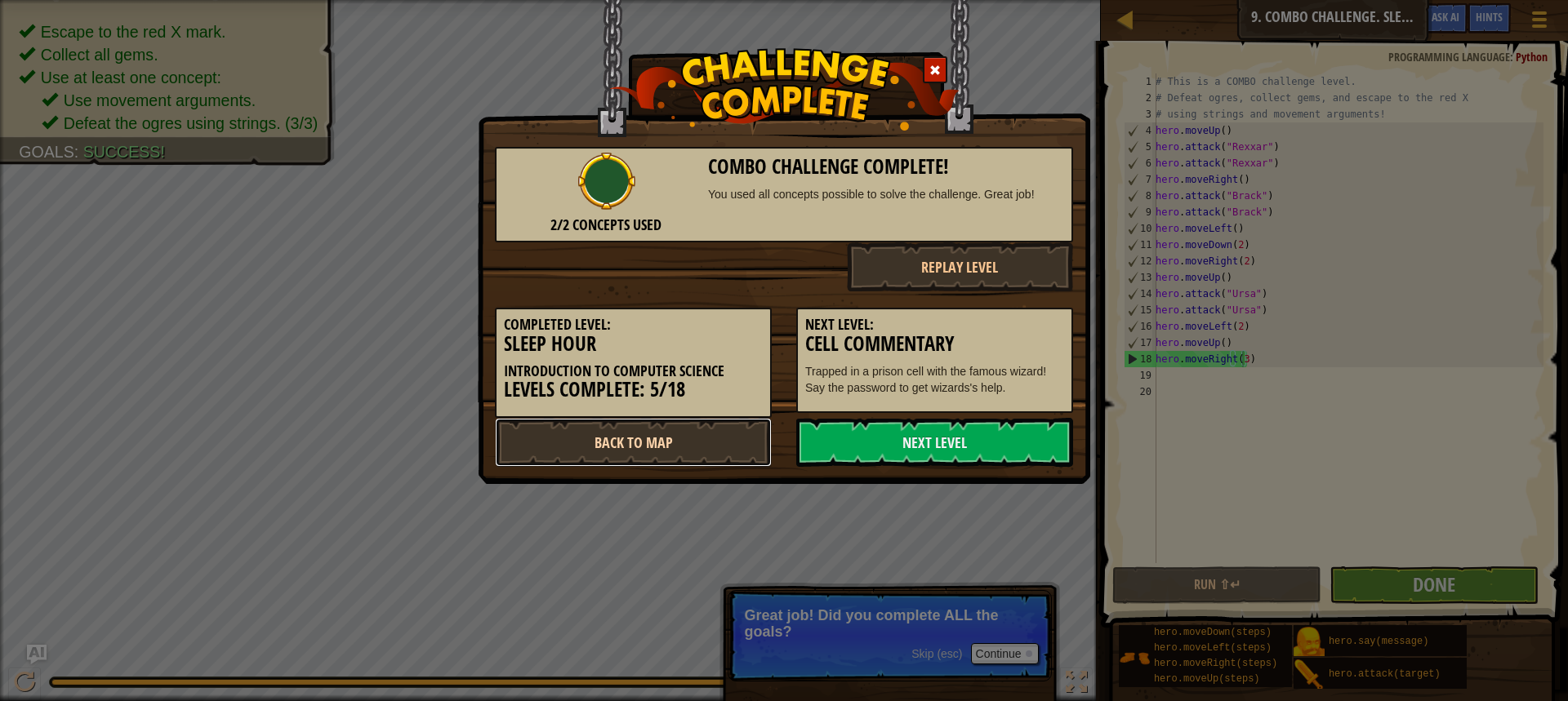
click at [711, 444] on link "Back to Map" at bounding box center [633, 442] width 277 height 49
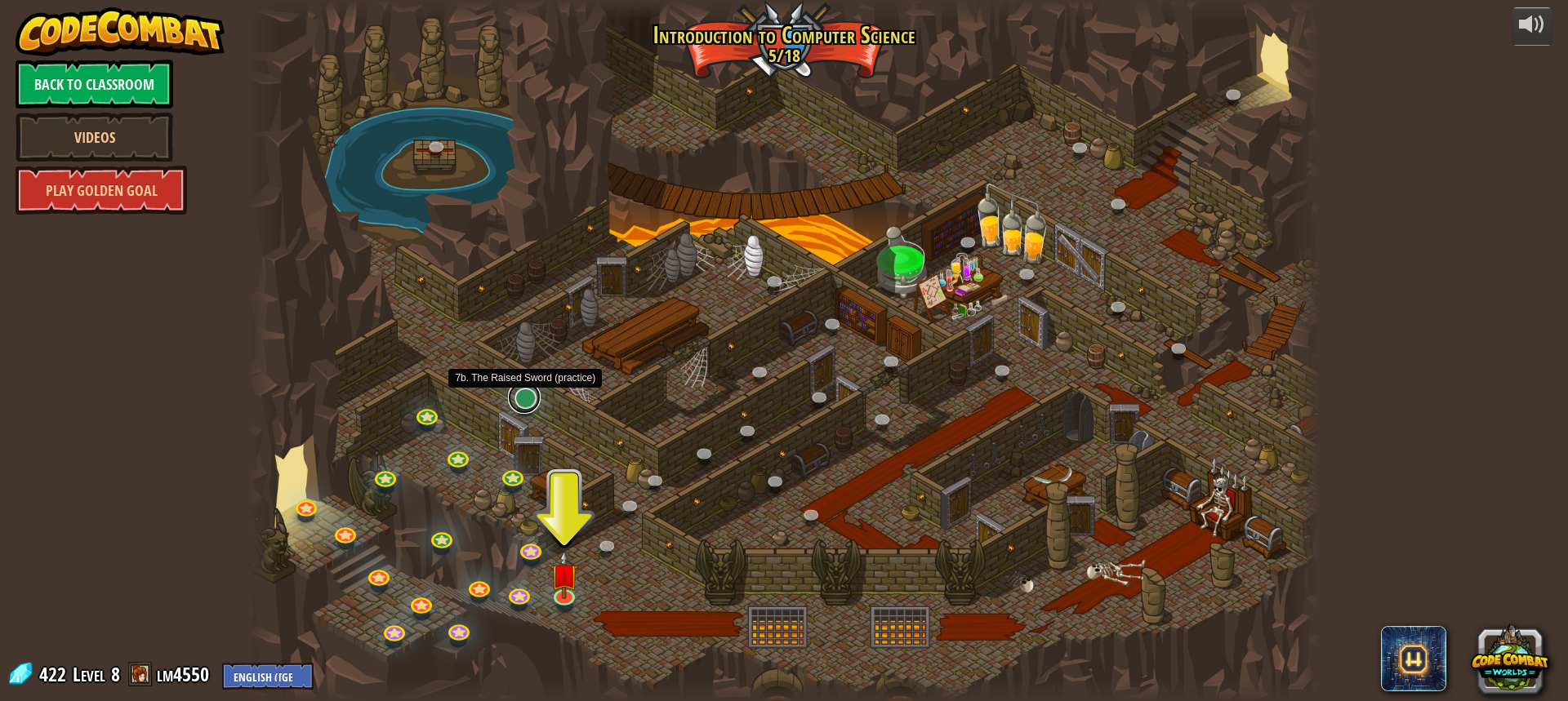
click at [521, 404] on link at bounding box center [525, 398] width 33 height 33
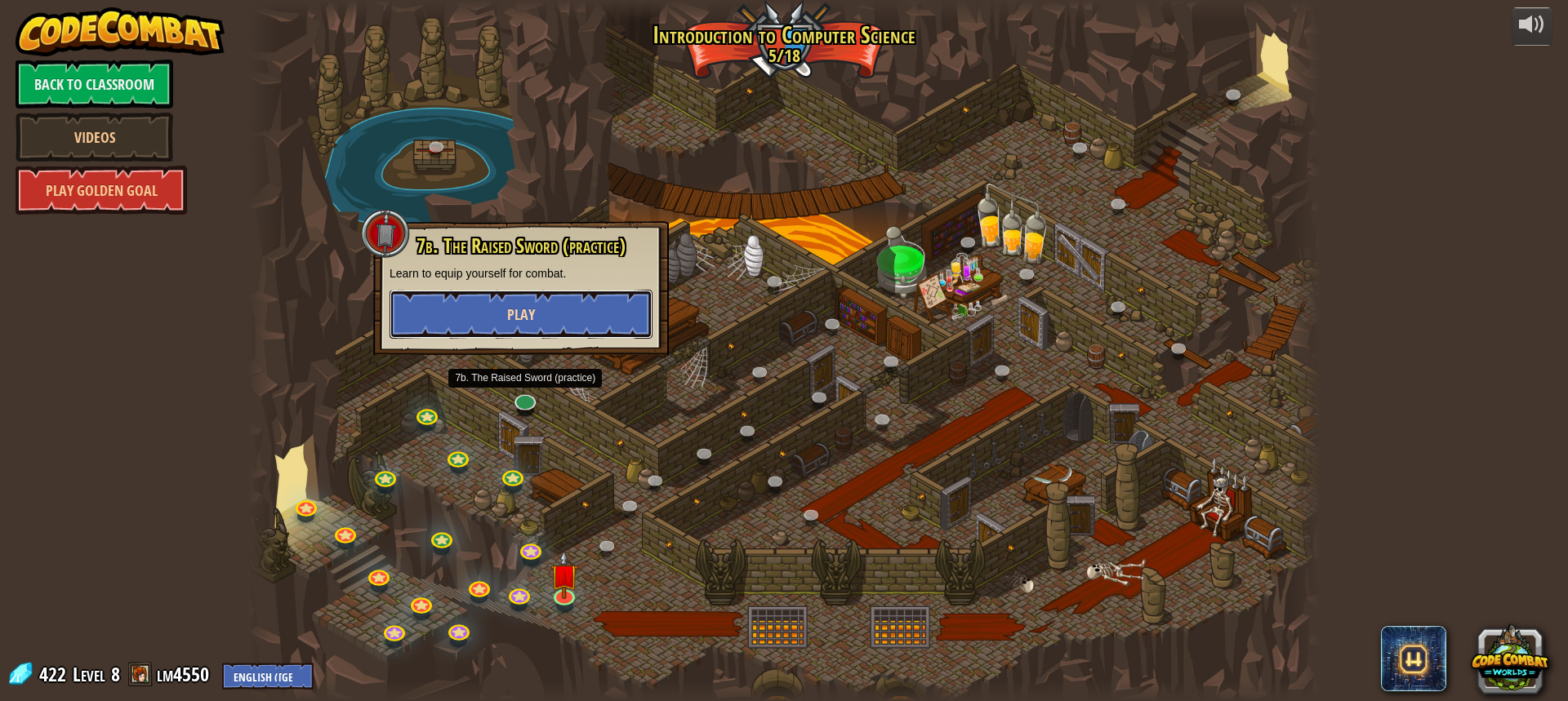
click at [553, 313] on button "Play" at bounding box center [522, 314] width 263 height 49
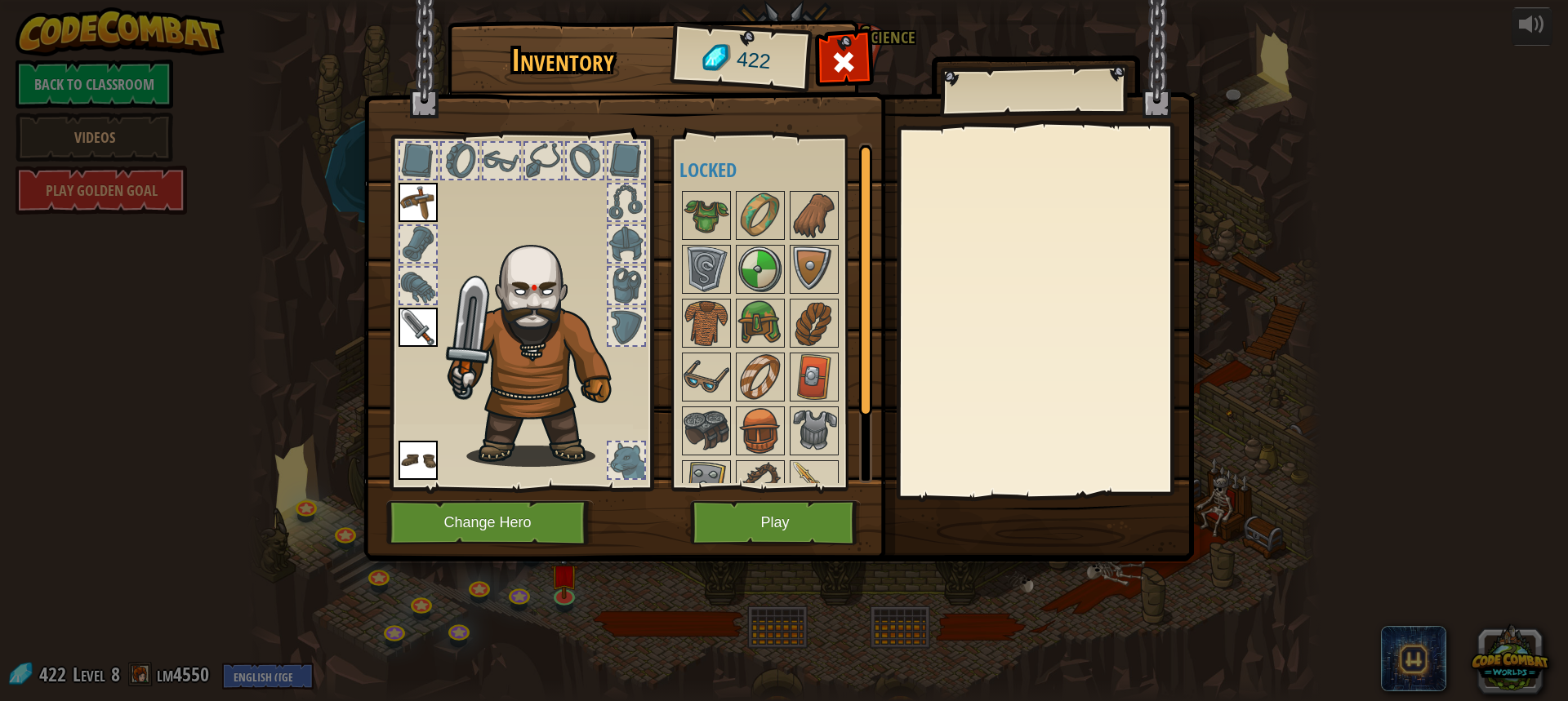
click at [730, 503] on div "Inventory 422 Available Equip Equip Equip (double-click to equip) Locked Equip …" at bounding box center [784, 294] width 831 height 539
click at [733, 501] on button "Play" at bounding box center [775, 522] width 171 height 45
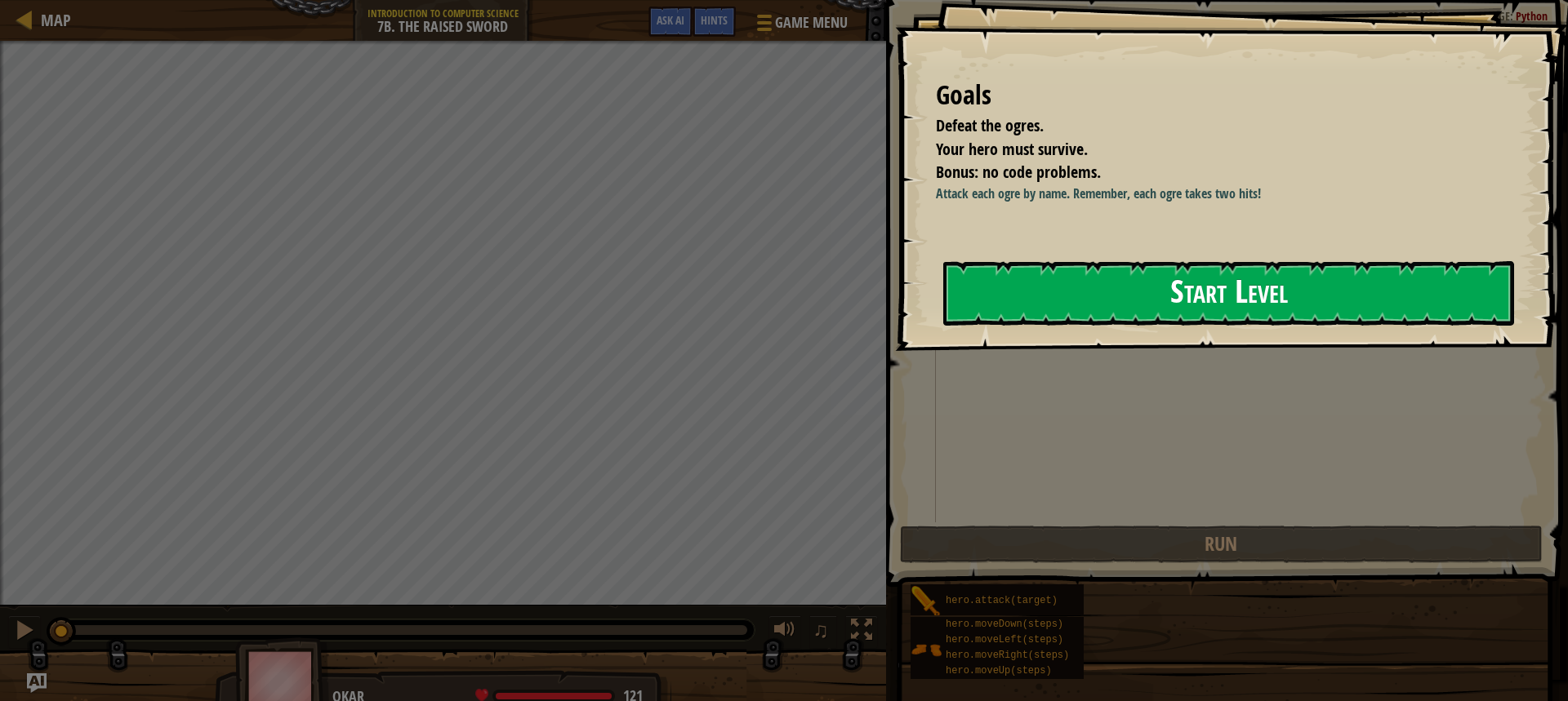
click at [1176, 313] on button "Start Level" at bounding box center [1229, 293] width 571 height 64
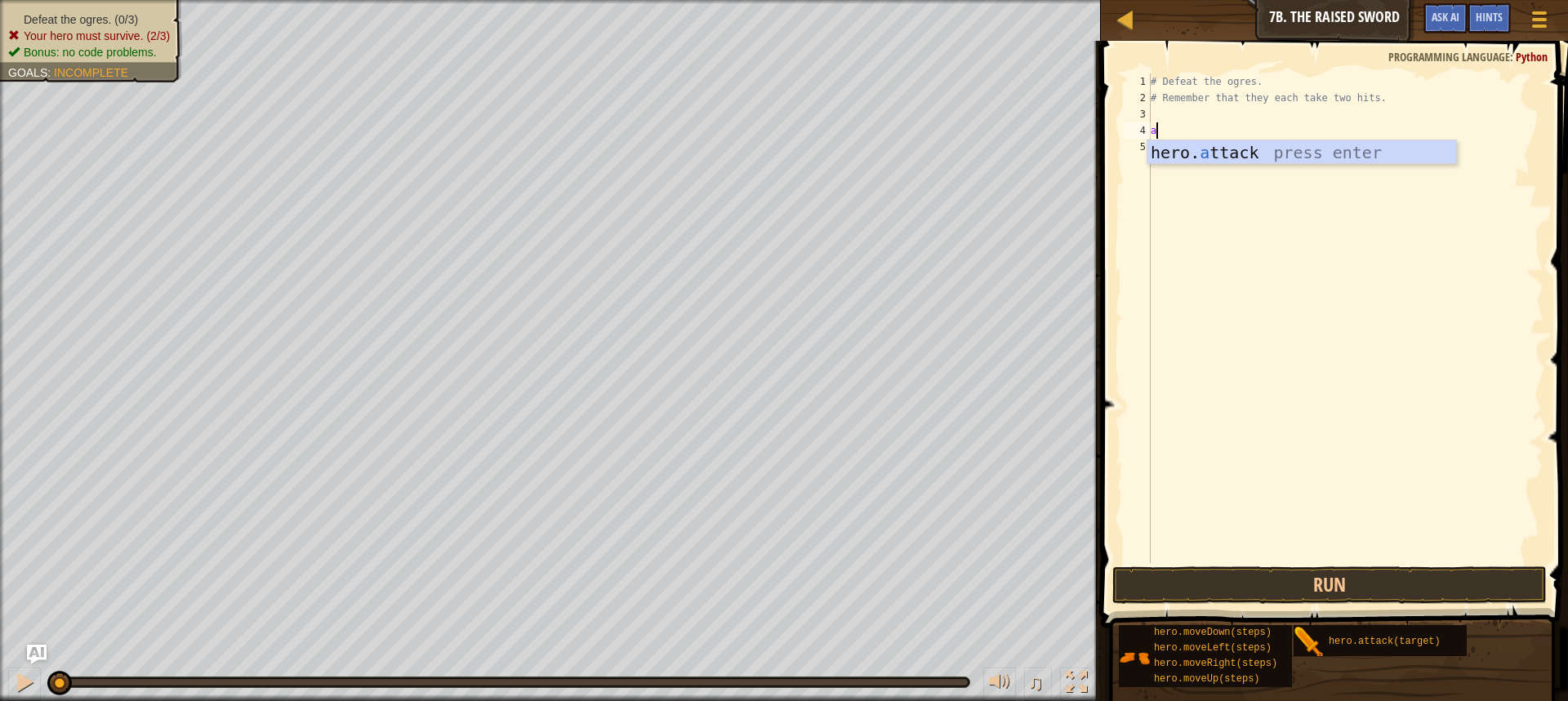
scroll to position [8, 0]
click at [1286, 149] on div "hero. a ttack press enter" at bounding box center [1301, 177] width 308 height 74
type textarea "[DOMAIN_NAME]")"
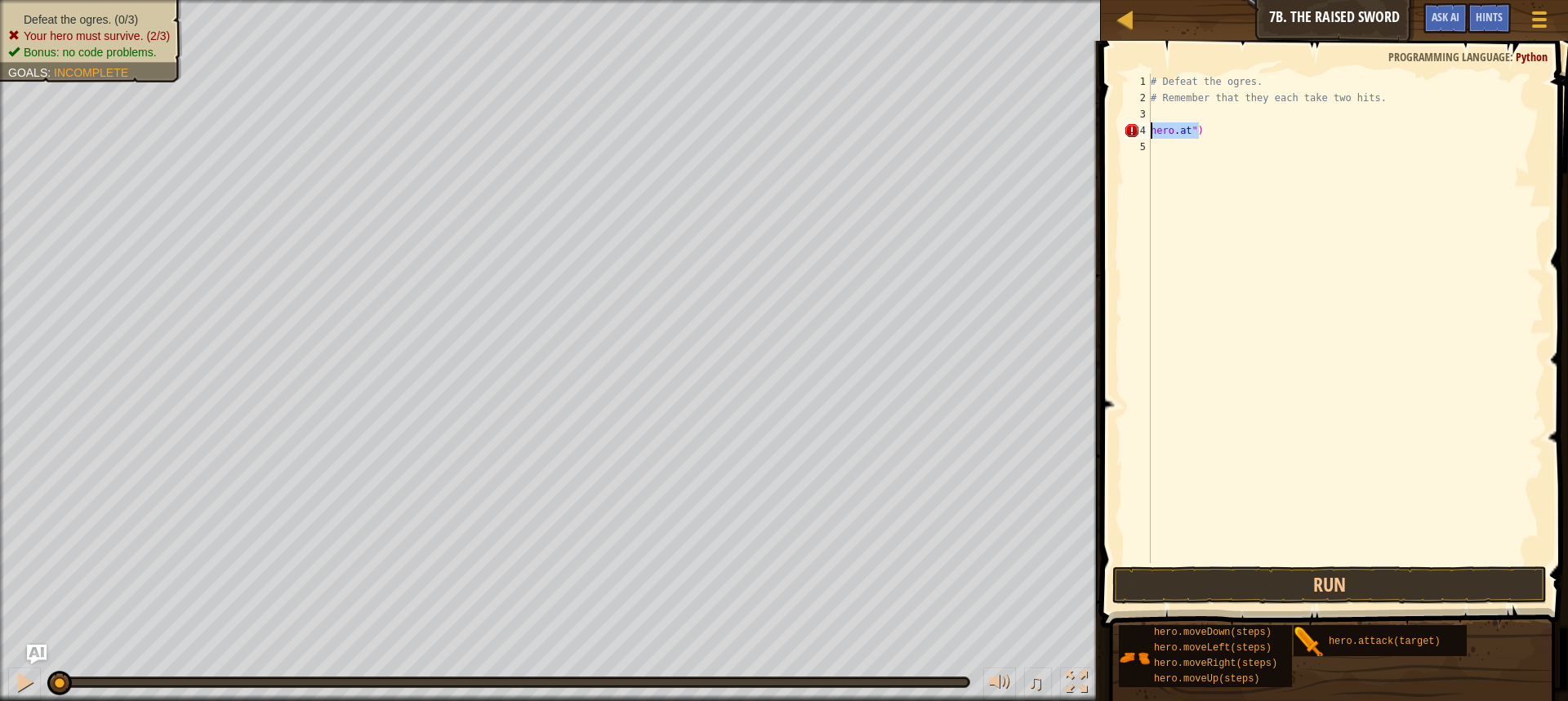
drag, startPoint x: 1212, startPoint y: 123, endPoint x: 1131, endPoint y: 137, distance: 82.2
click at [1131, 137] on div "[DOMAIN_NAME]") 1 2 3 4 5 # Defeat the ogres. # Remember that they each take tw…" at bounding box center [1332, 319] width 423 height 490
click at [1182, 109] on div "# Defeat the ogres. # Remember that they each take two hits." at bounding box center [1345, 335] width 396 height 522
click at [1169, 130] on div "hero. a ttack press enter" at bounding box center [1301, 160] width 308 height 74
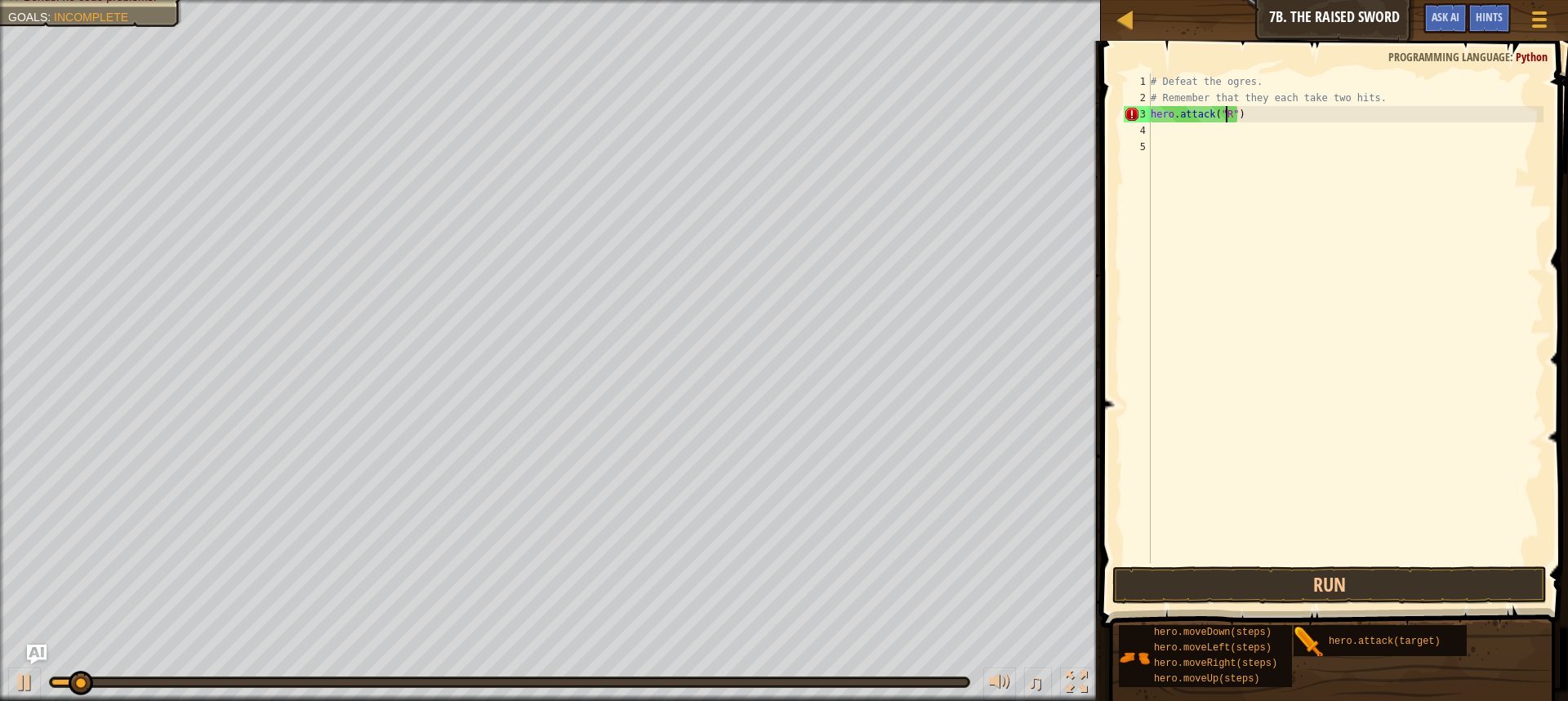
scroll to position [8, 7]
type textarea "hero.attack("Rig")"
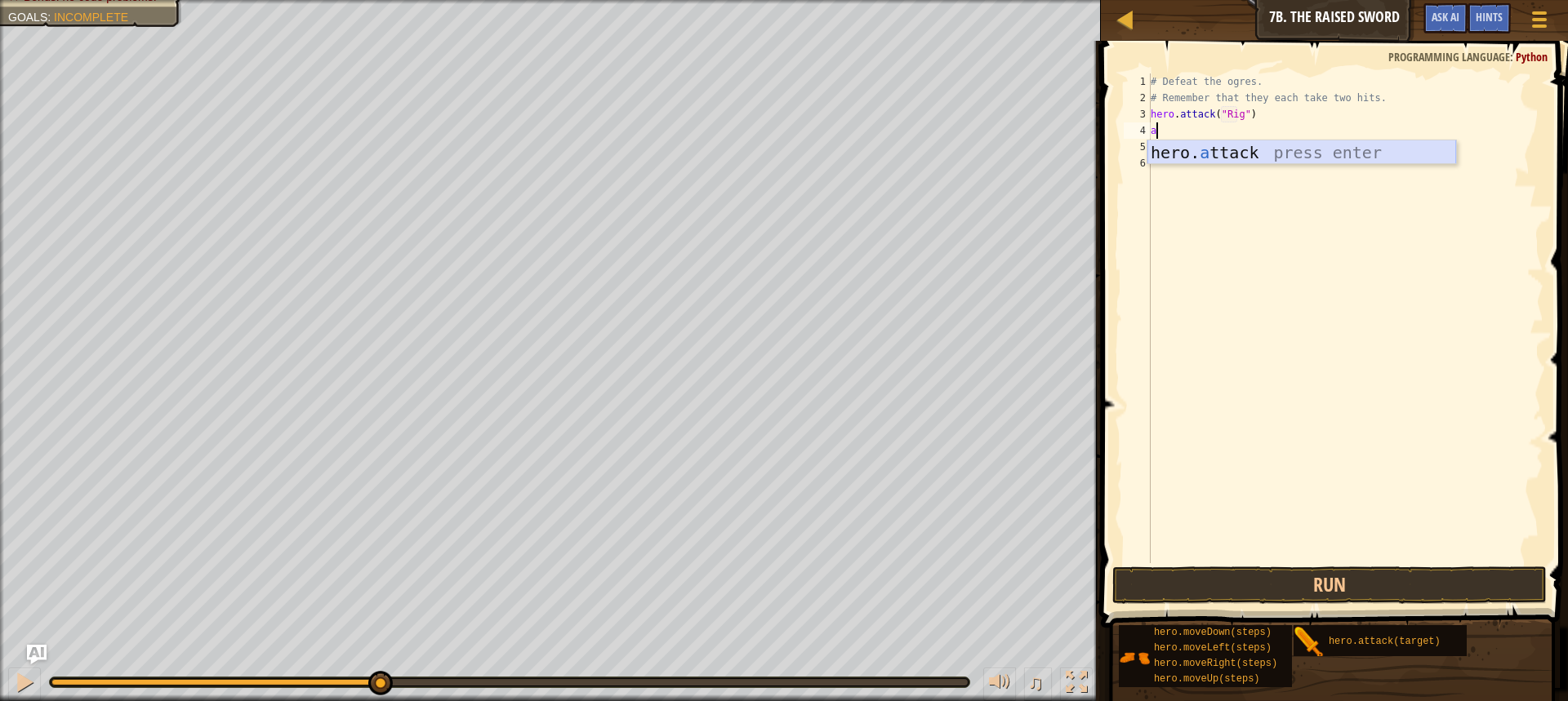
click at [1211, 154] on div "hero. a ttack press enter" at bounding box center [1301, 177] width 308 height 74
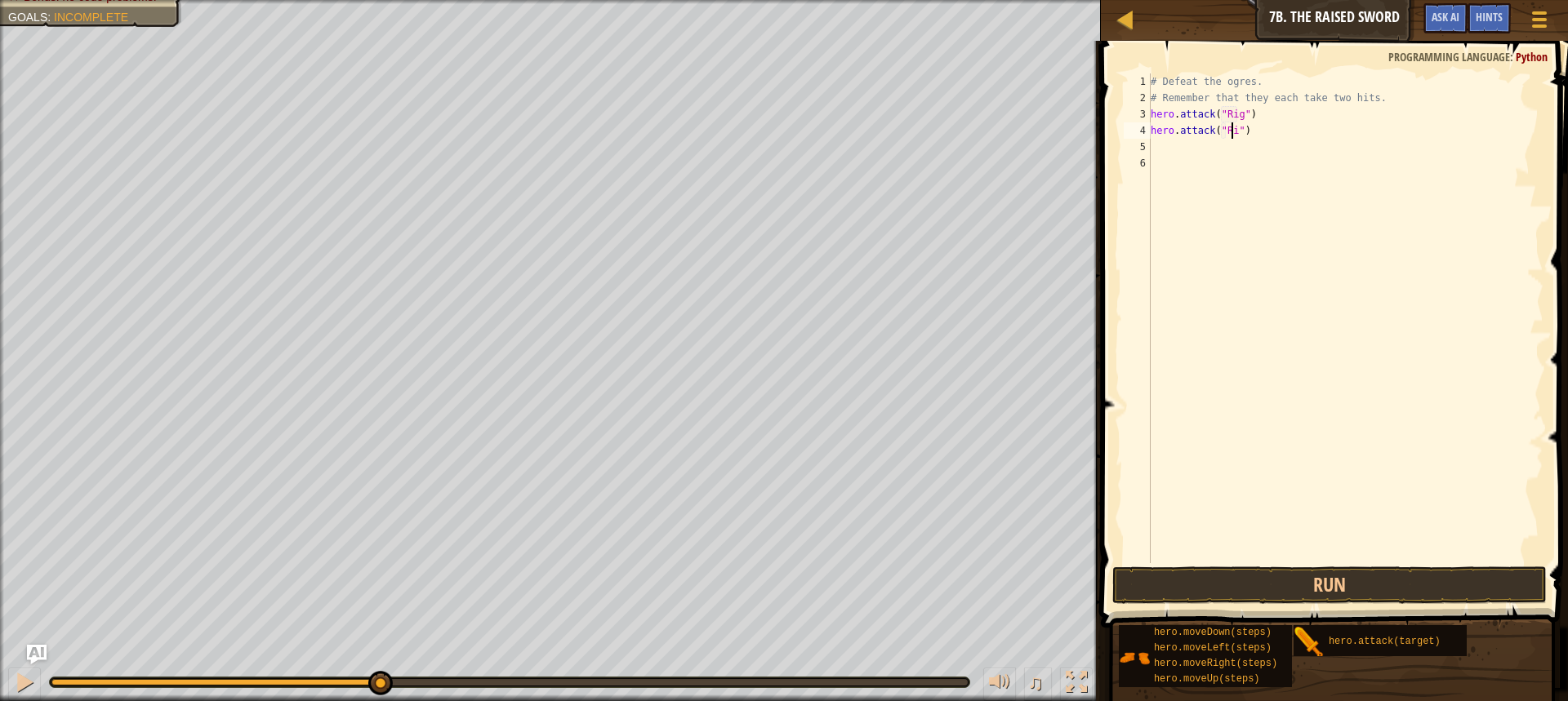
scroll to position [8, 7]
type textarea "hero.attack("Rig")"
click at [1502, 586] on button "Run" at bounding box center [1330, 585] width 434 height 37
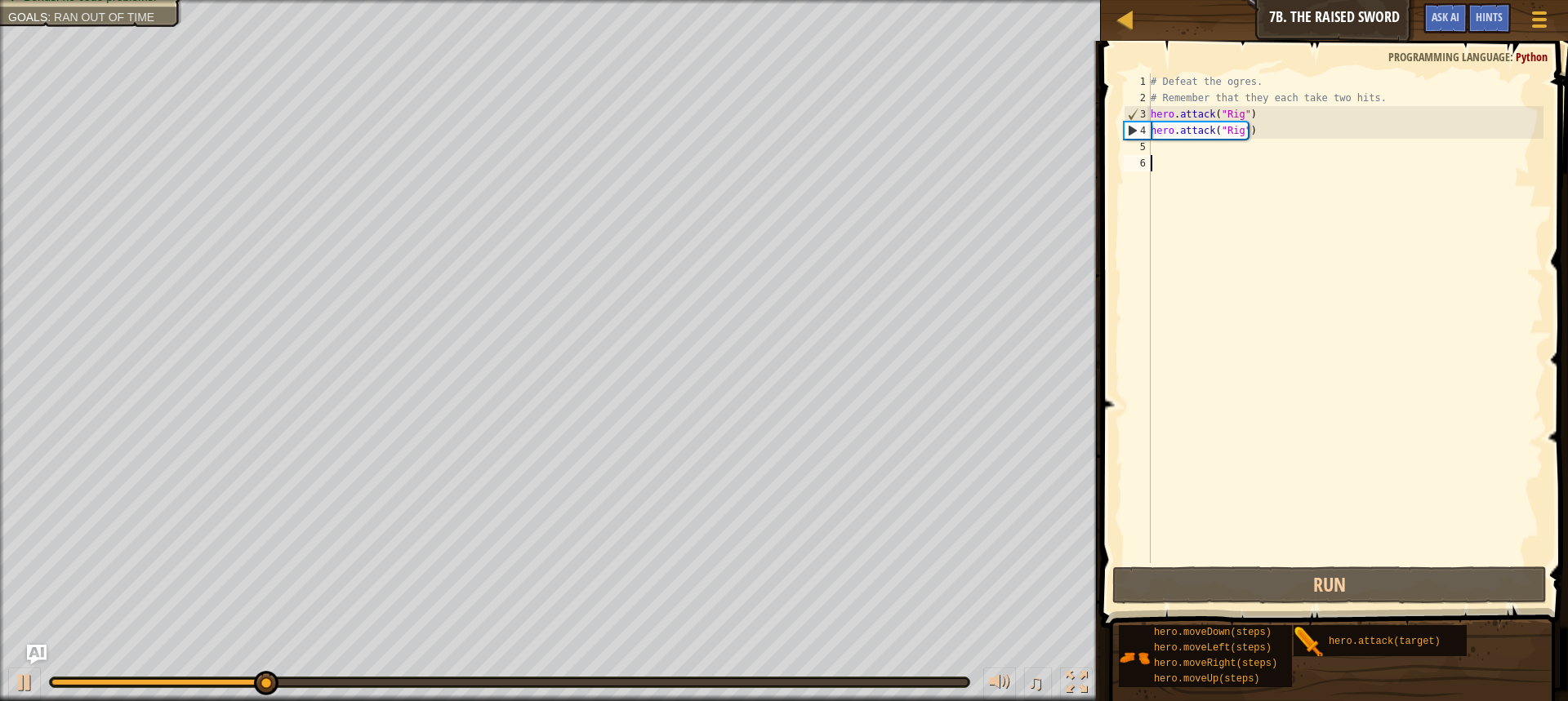
click at [1184, 168] on div "# Defeat the ogres. # Remember that they each take two hits. hero . attack ( "R…" at bounding box center [1345, 335] width 396 height 522
click at [1180, 144] on div "# Defeat the ogres. # Remember that they each take two hits. hero . attack ( "R…" at bounding box center [1345, 335] width 396 height 522
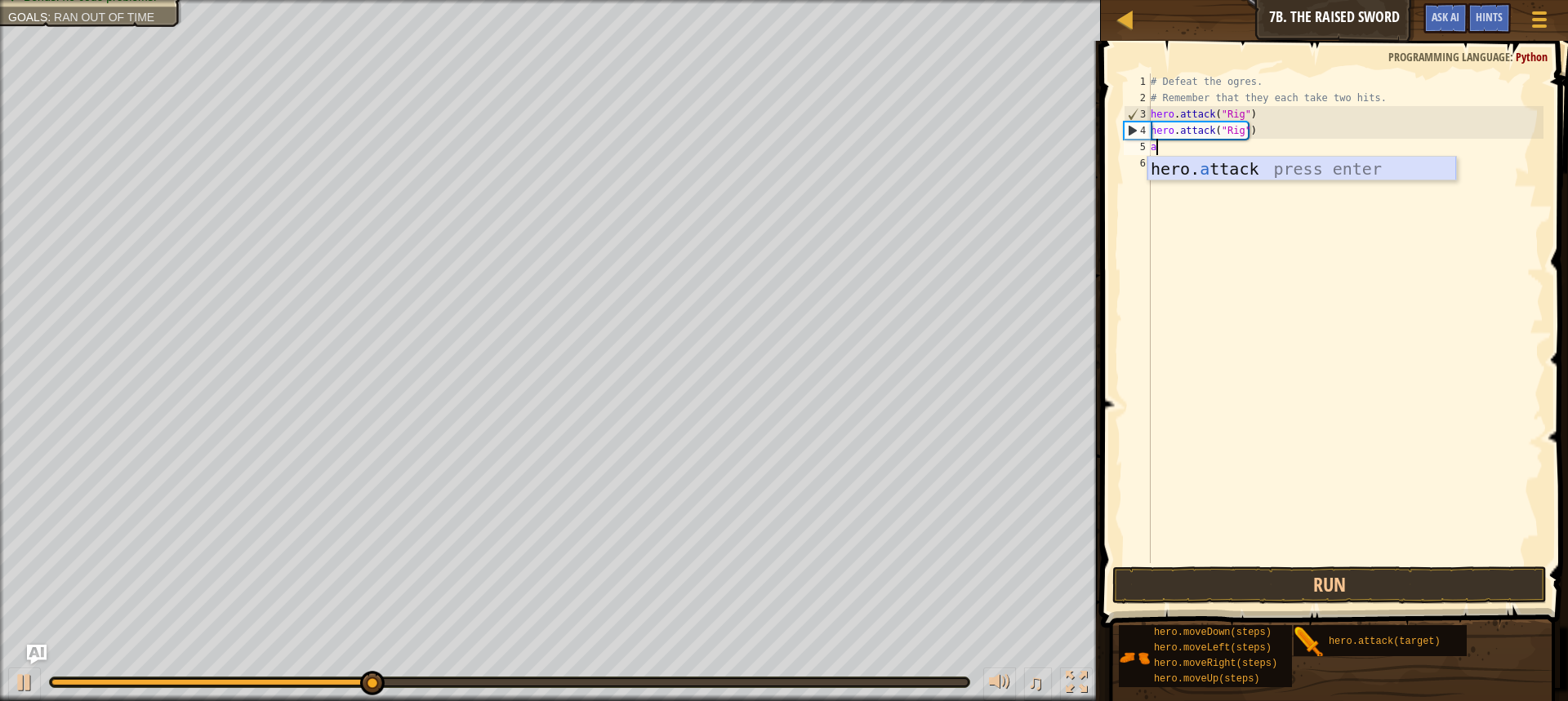
click at [1199, 166] on div "hero. a ttack press enter" at bounding box center [1301, 193] width 308 height 74
type textarea "hero.attack("Enemy Name")"
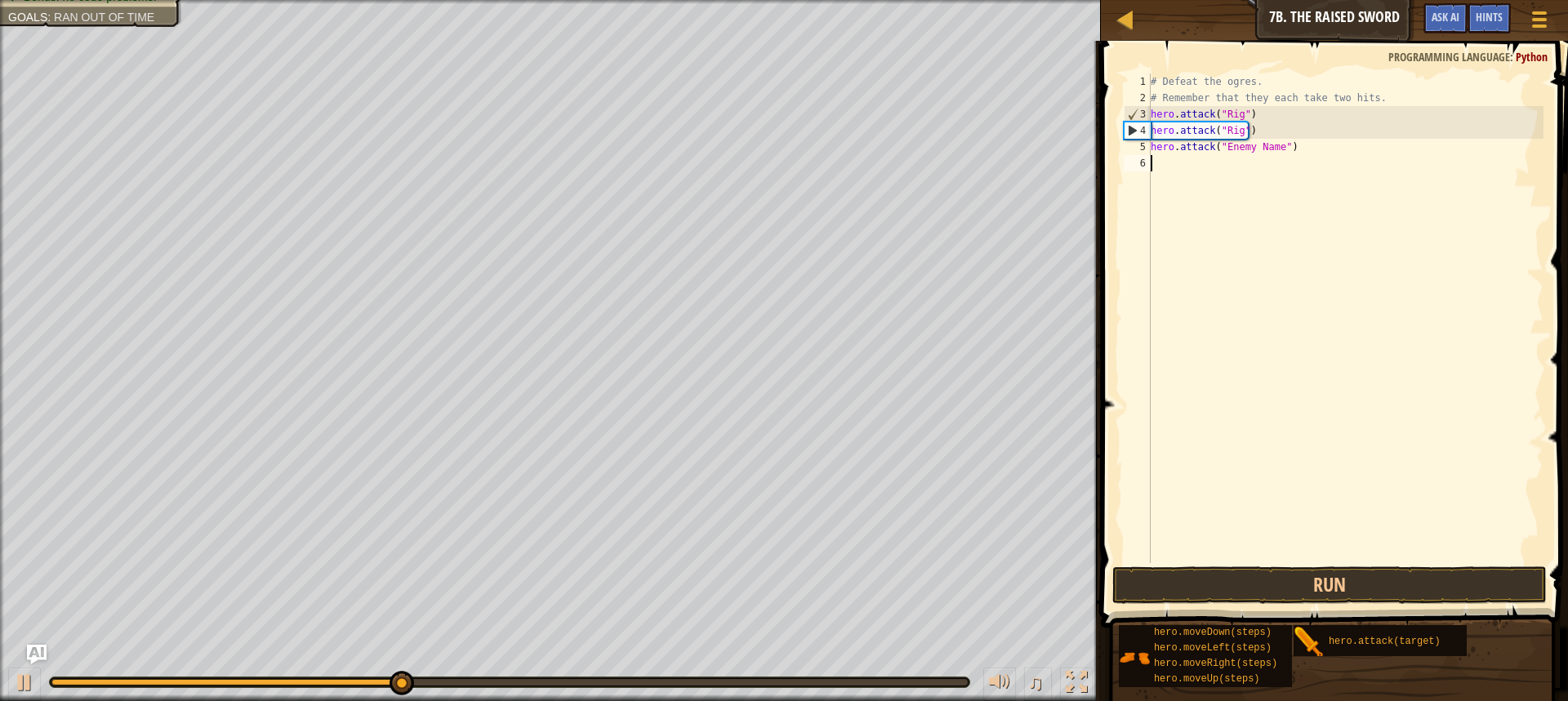
click at [1199, 161] on div "# Defeat the ogres. # Remember that they each take two hits. hero . attack ( "R…" at bounding box center [1345, 335] width 396 height 522
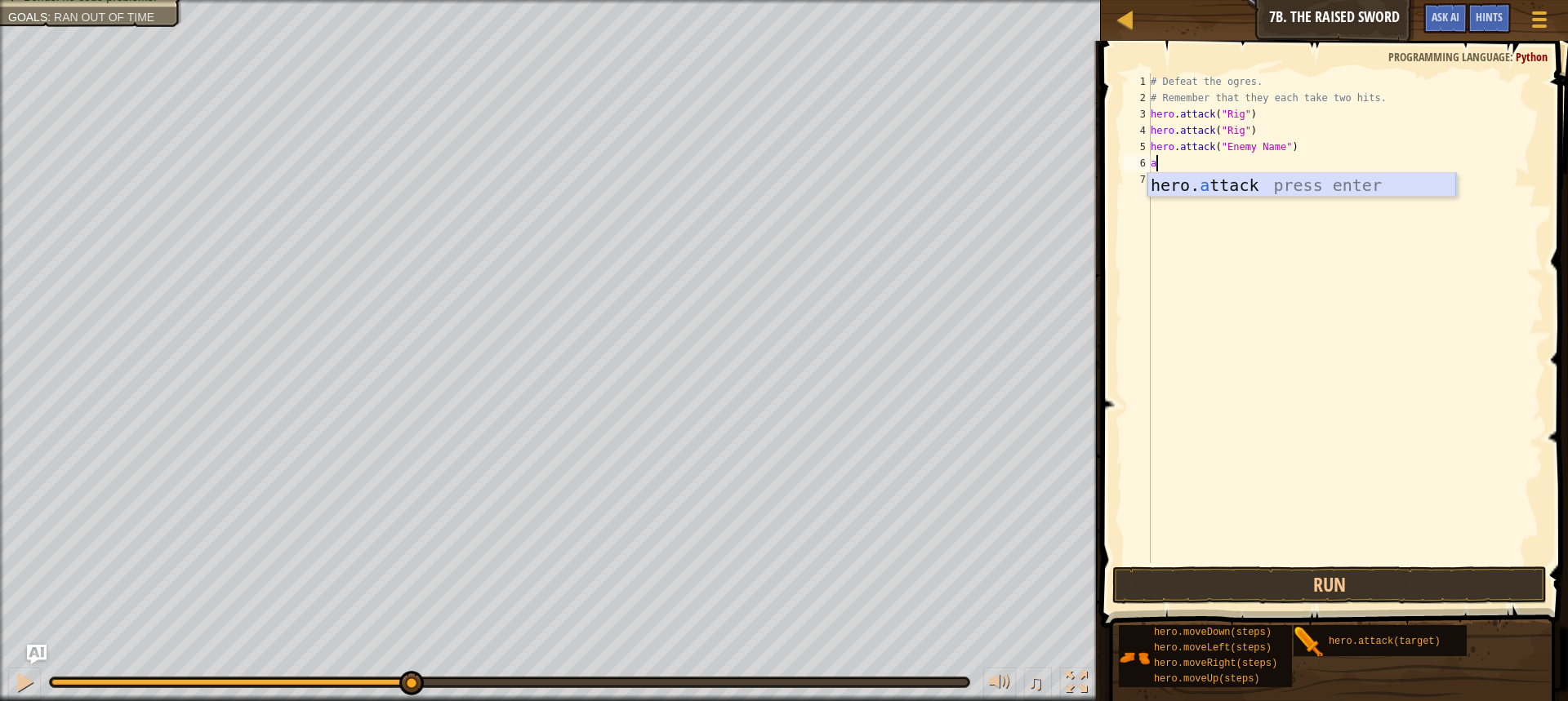
click at [1200, 175] on div "hero. a ttack press enter" at bounding box center [1301, 209] width 308 height 74
type textarea "hero.attack("Enemy Name")"
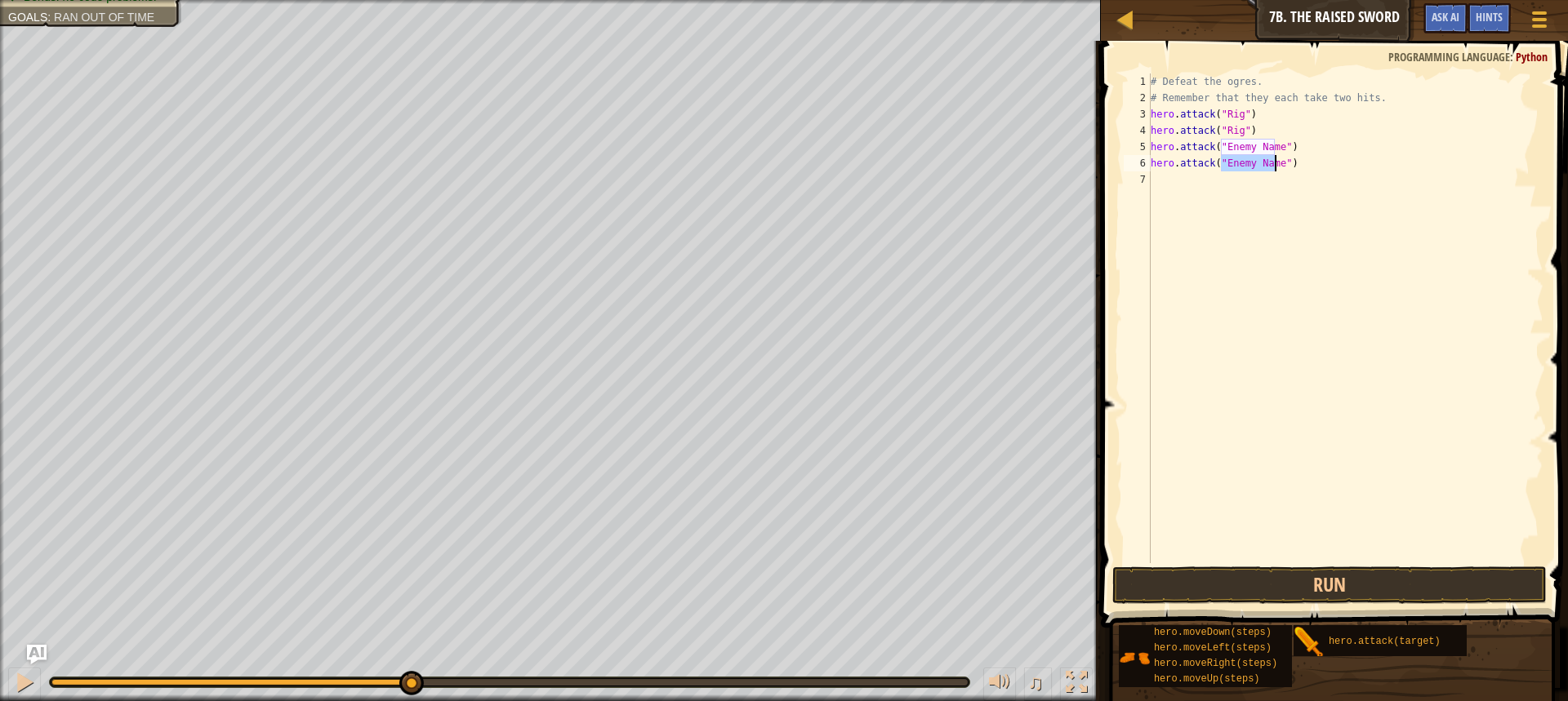
click at [1200, 172] on div "# Defeat the ogres. # Remember that they each take two hits. hero . attack ( "R…" at bounding box center [1345, 335] width 396 height 522
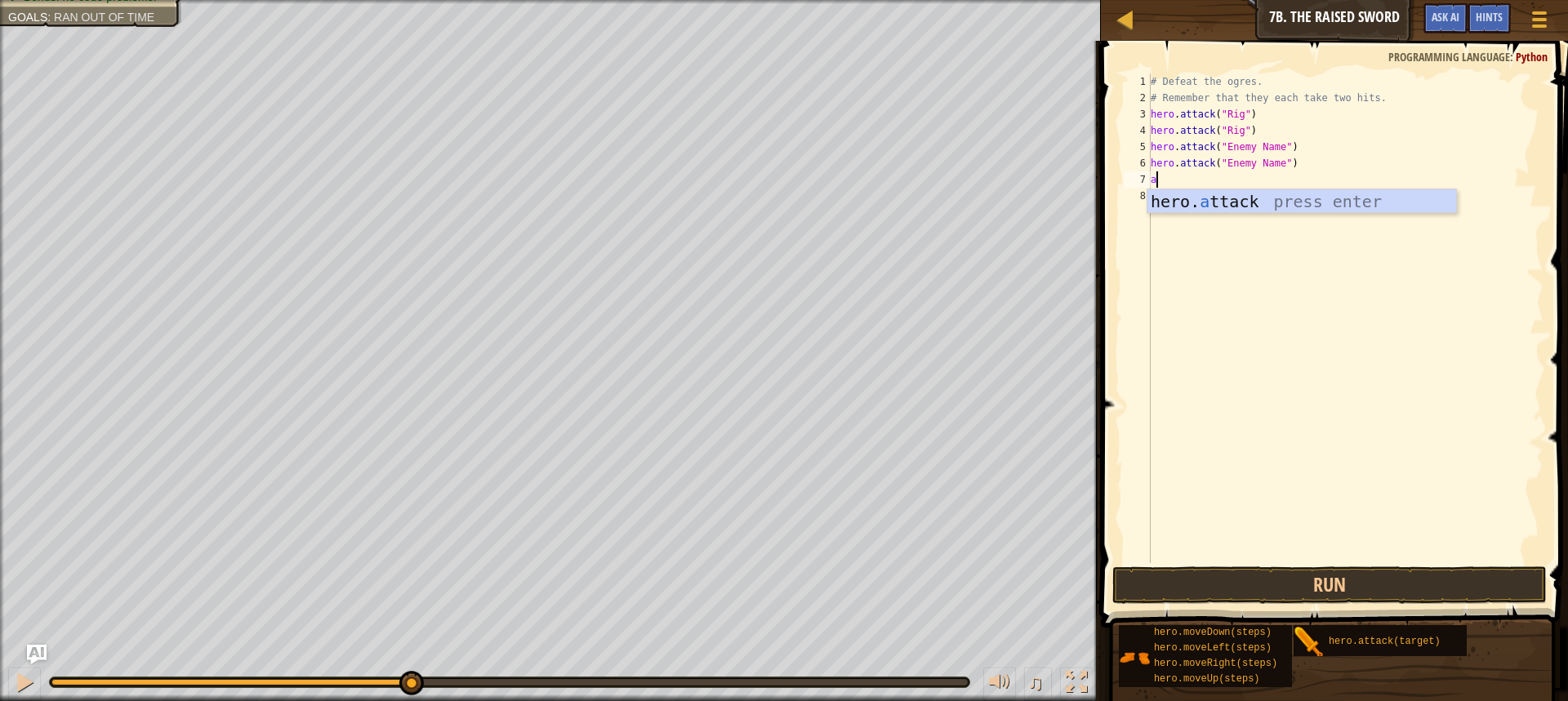
click at [1202, 195] on div "hero. a ttack press enter" at bounding box center [1301, 226] width 308 height 74
type textarea "hero.attack("Enemy Name")"
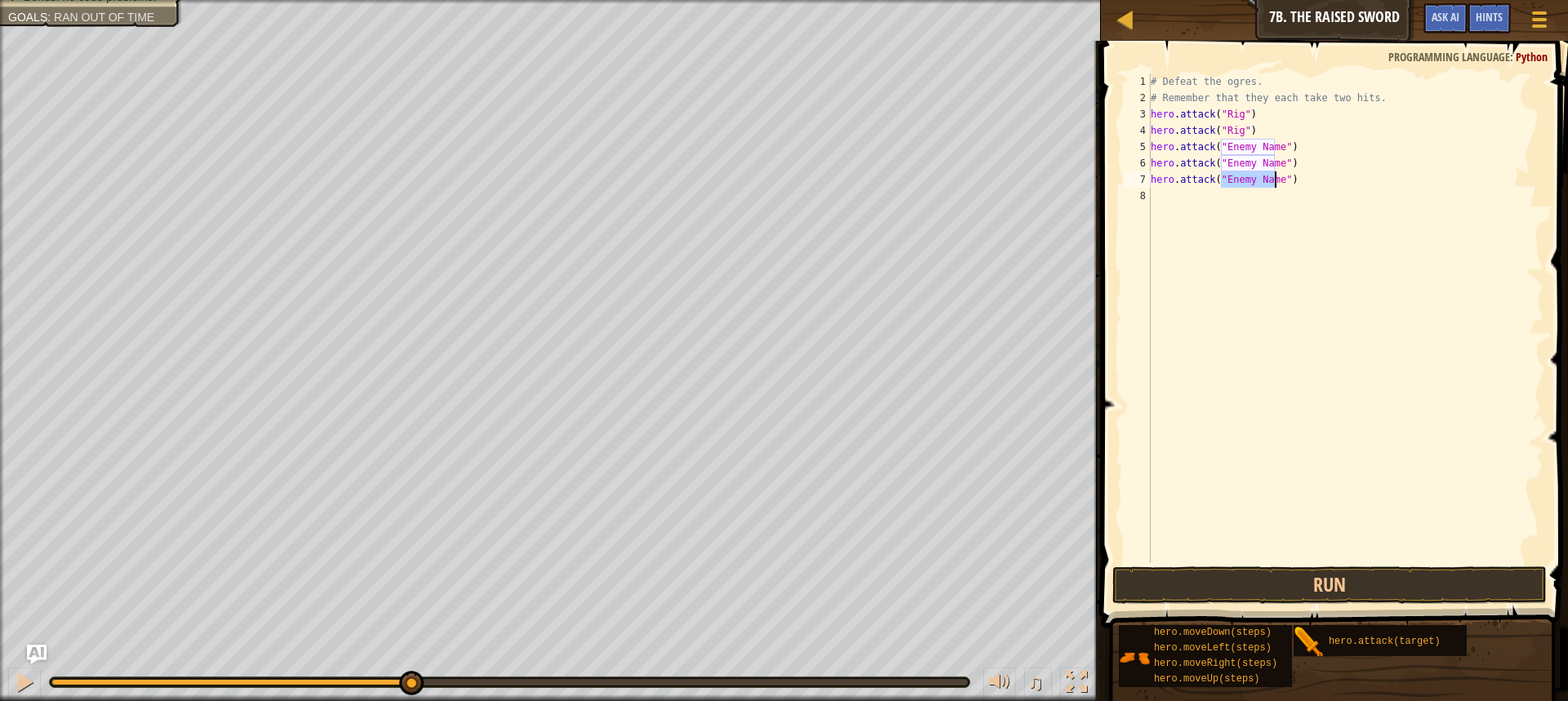
click at [1202, 195] on div "# Defeat the ogres. # Remember that they each take two hits. hero . attack ( "R…" at bounding box center [1345, 335] width 396 height 522
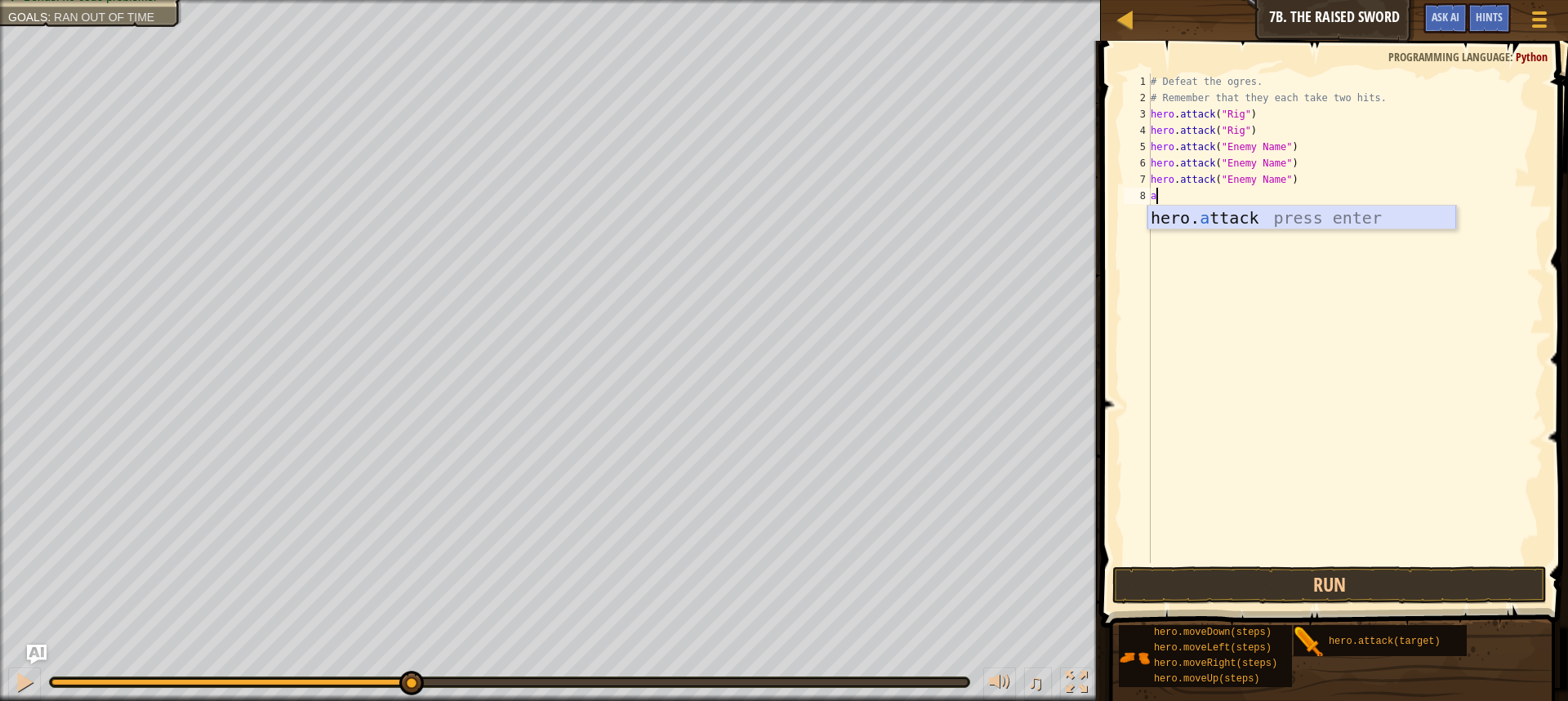
click at [1202, 210] on div "hero. a ttack press enter" at bounding box center [1301, 242] width 308 height 74
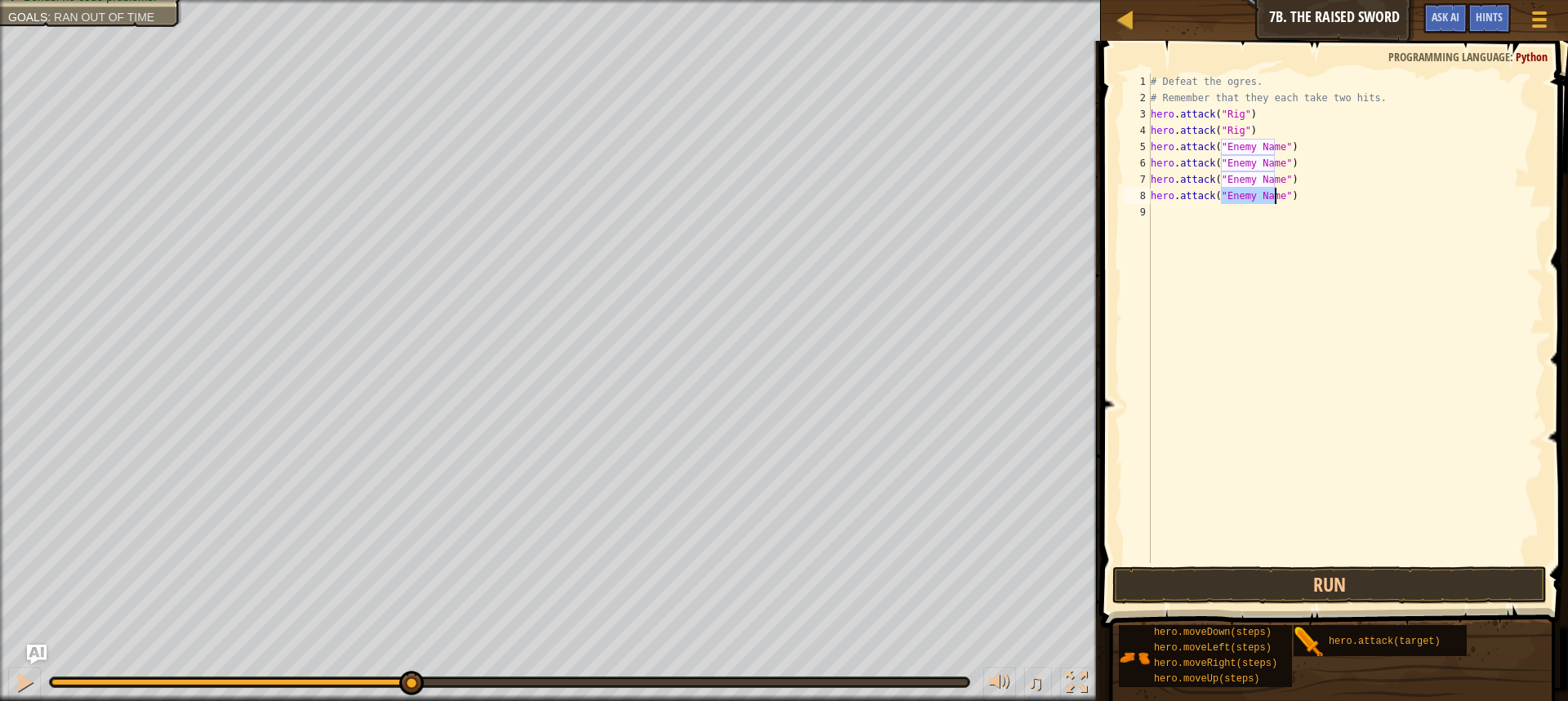
click at [1248, 148] on div "# Defeat the ogres. # Remember that they each take two hits. hero . attack ( "R…" at bounding box center [1345, 335] width 396 height 522
drag, startPoint x: 1272, startPoint y: 151, endPoint x: 1223, endPoint y: 153, distance: 49.0
click at [1223, 153] on div "# Defeat the ogres. # Remember that they each take two hits. hero . attack ( "R…" at bounding box center [1345, 335] width 396 height 522
drag, startPoint x: 1275, startPoint y: 164, endPoint x: 1221, endPoint y: 168, distance: 54.1
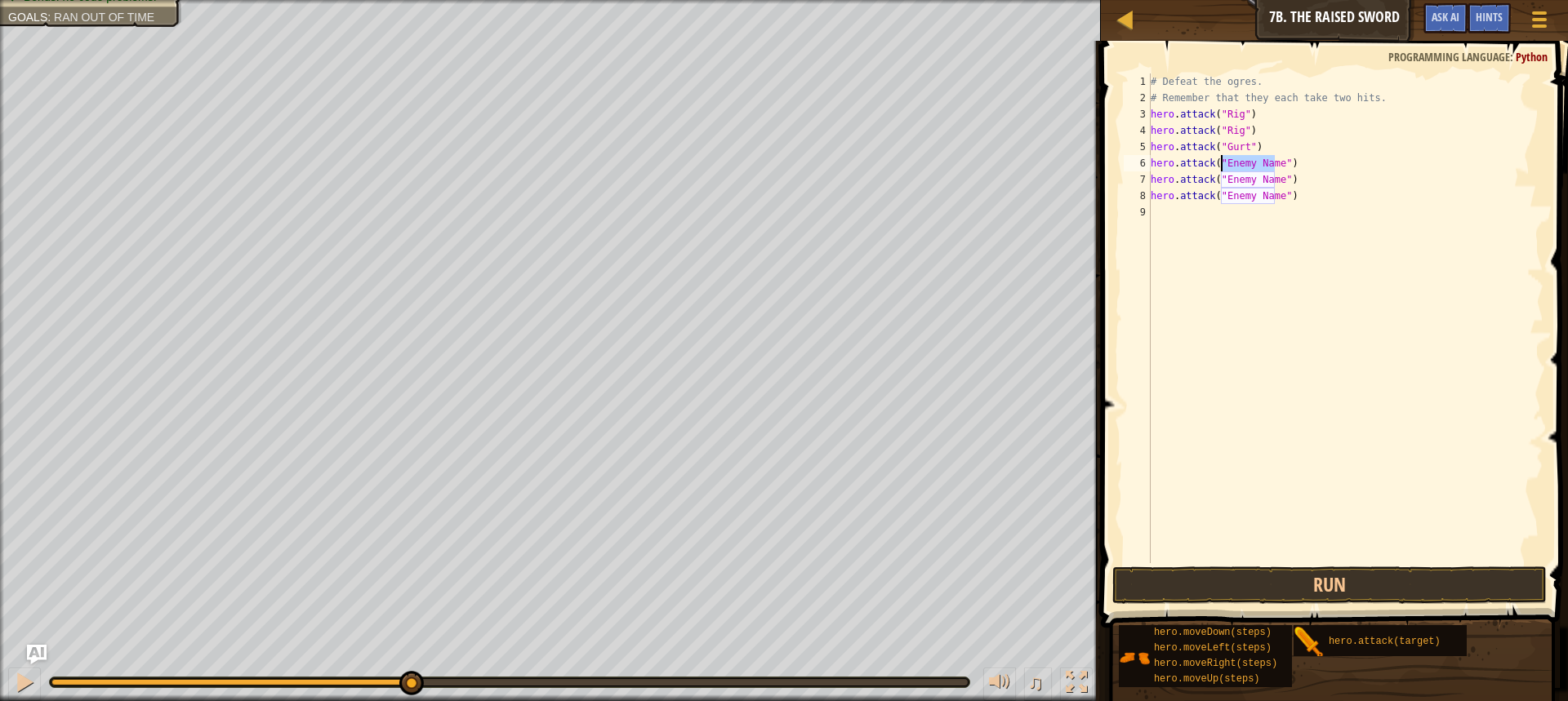
click at [1221, 168] on div "# Defeat the ogres. # Remember that they each take two hits. hero . attack ( "R…" at bounding box center [1345, 335] width 396 height 522
drag, startPoint x: 1275, startPoint y: 173, endPoint x: 1221, endPoint y: 172, distance: 54.0
click at [1221, 172] on div "# Defeat the ogres. # Remember that they each take two hits. hero . attack ( "R…" at bounding box center [1345, 335] width 396 height 522
drag, startPoint x: 1275, startPoint y: 199, endPoint x: 1225, endPoint y: 198, distance: 50.0
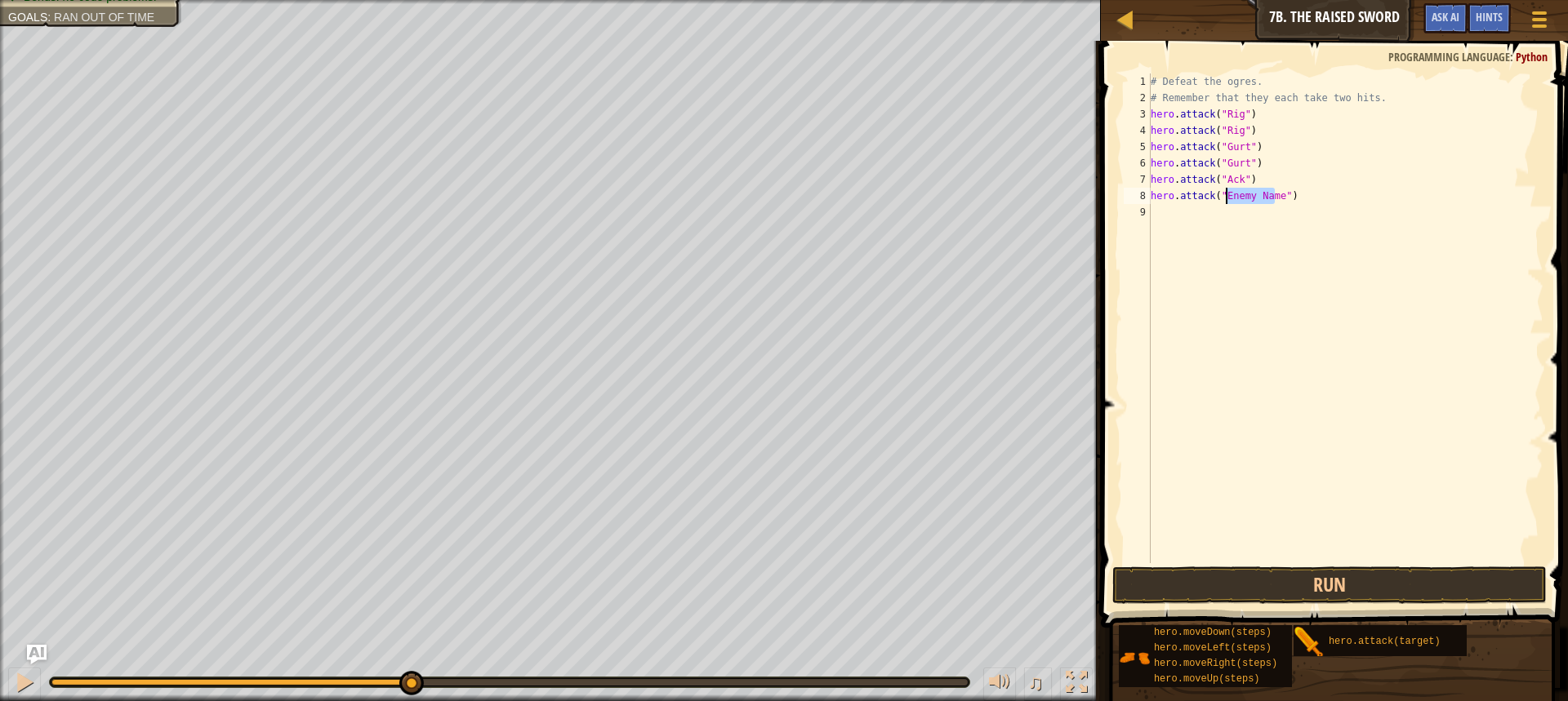
click at [1225, 198] on div "# Defeat the ogres. # Remember that they each take two hits. hero . attack ( "R…" at bounding box center [1345, 335] width 396 height 522
type textarea "hero.attack("Ack")"
click at [1468, 579] on button "Run" at bounding box center [1330, 585] width 434 height 37
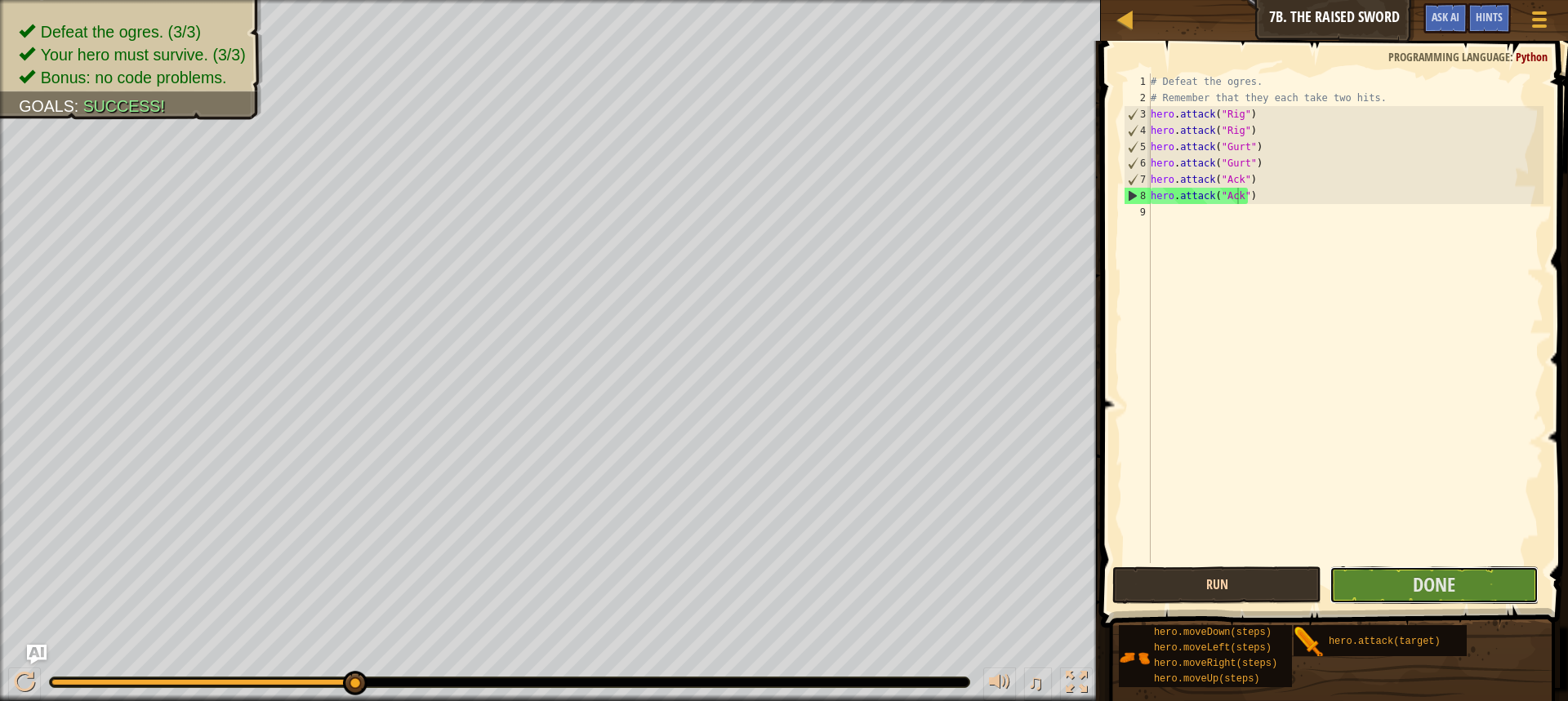
click at [1468, 579] on button "Done" at bounding box center [1434, 585] width 209 height 37
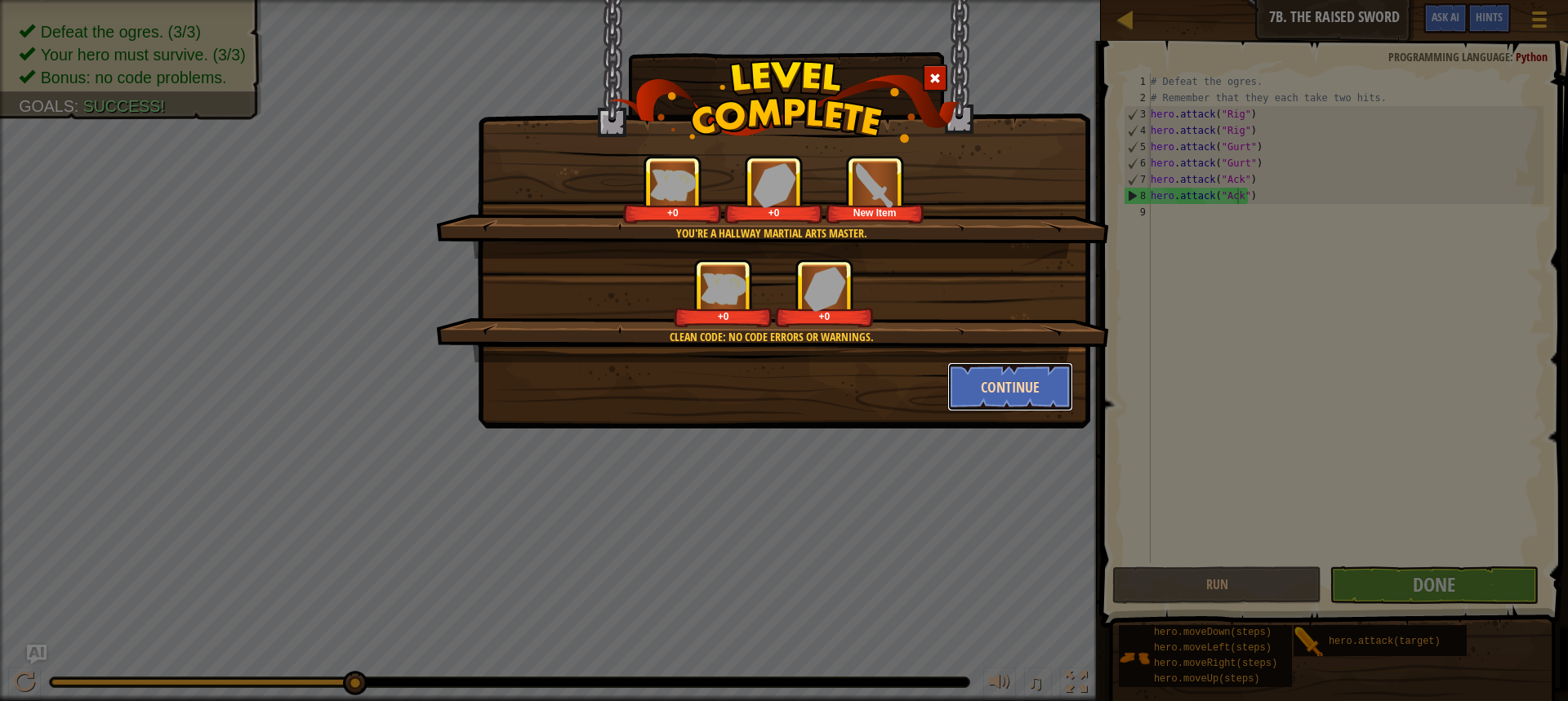
click at [995, 373] on button "Continue" at bounding box center [1011, 386] width 127 height 49
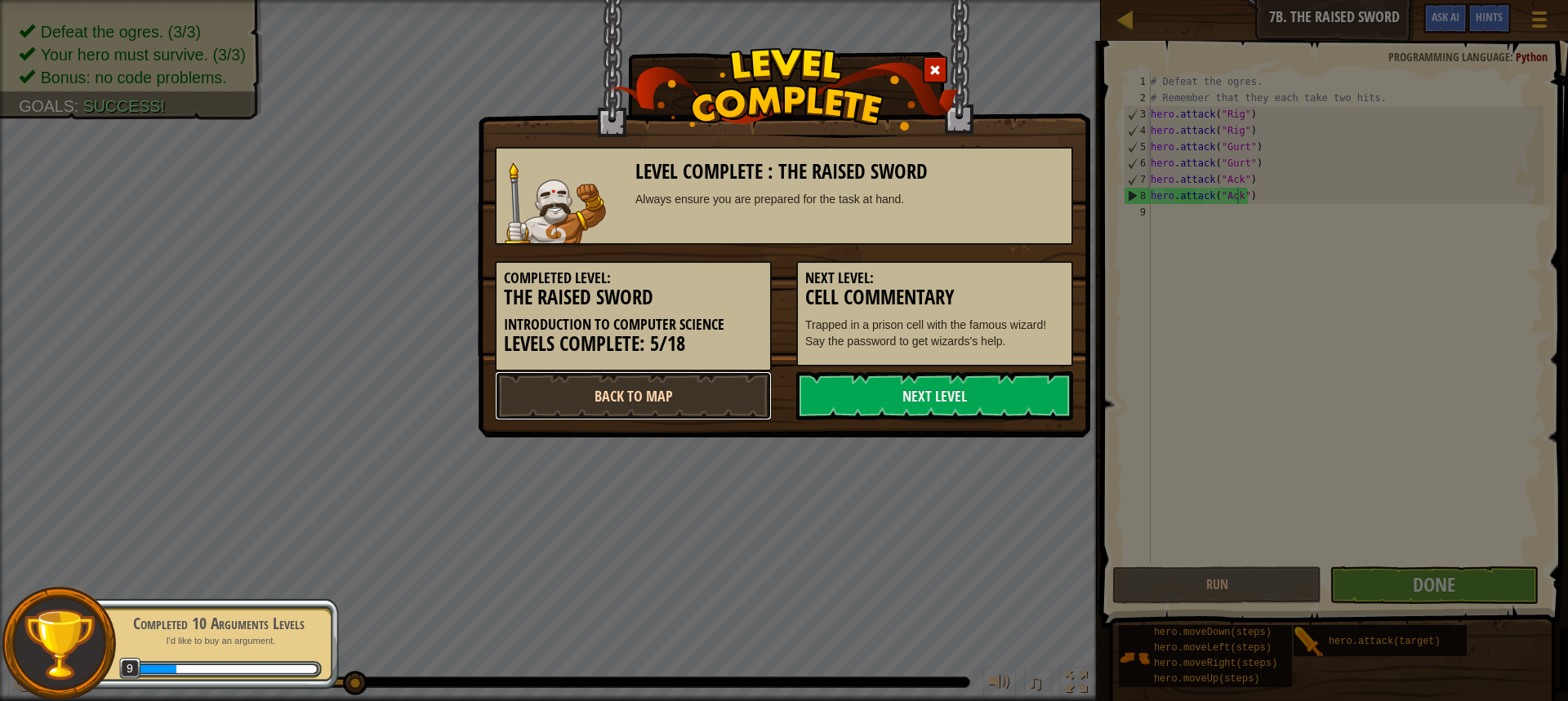
click at [668, 391] on link "Back to Map" at bounding box center [633, 396] width 277 height 49
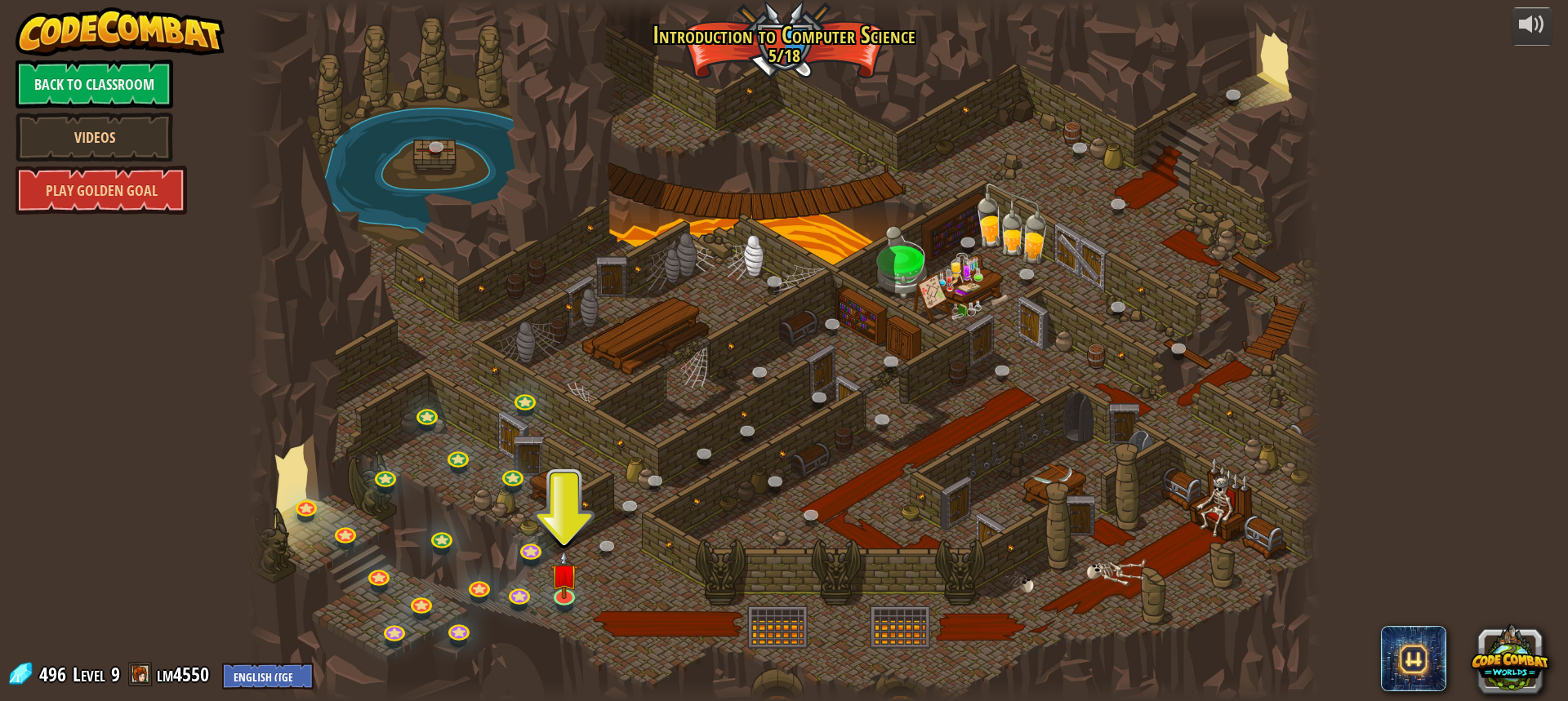
click at [568, 523] on div at bounding box center [784, 350] width 1073 height 701
